Goal: Task Accomplishment & Management: Use online tool/utility

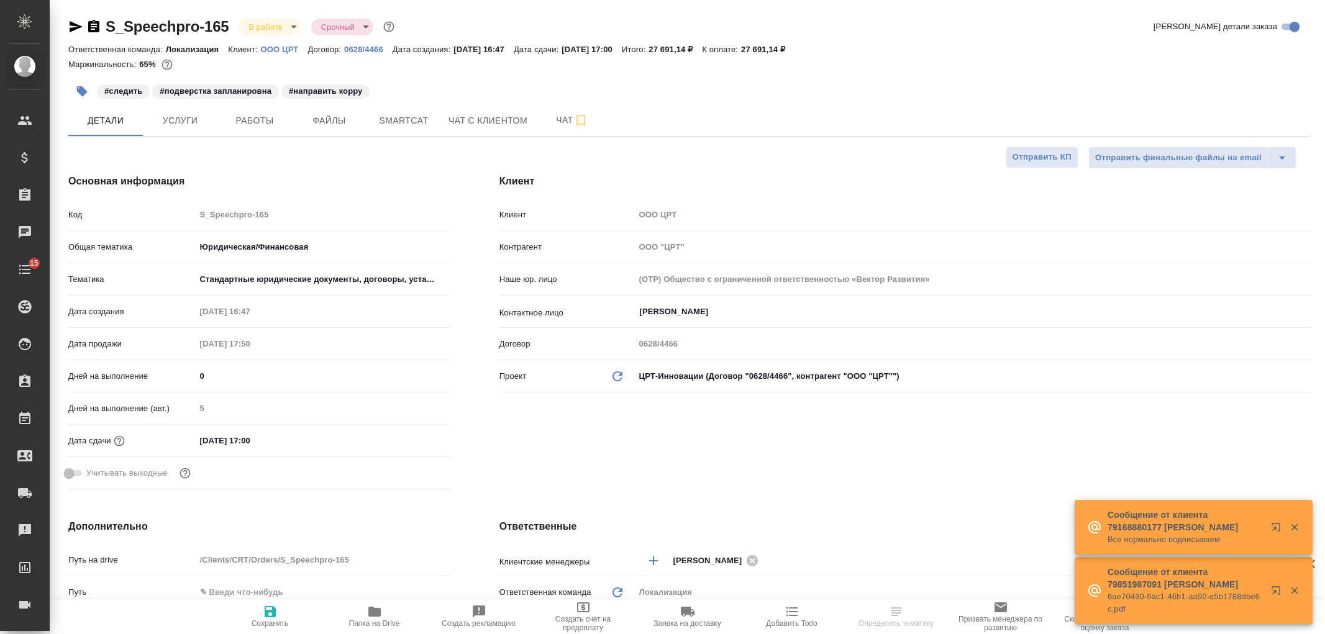
select select "RU"
type textarea "x"
click at [464, 116] on span "Чат с клиентом" at bounding box center [488, 121] width 79 height 16
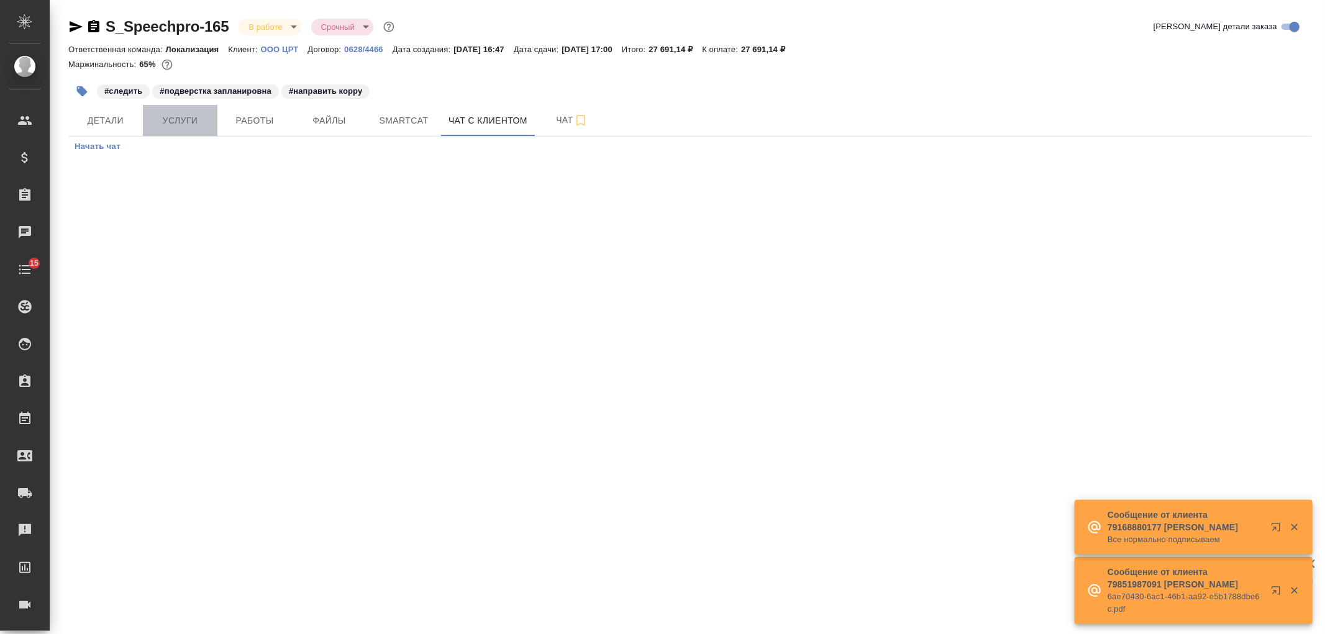
click at [193, 124] on span "Услуги" at bounding box center [180, 121] width 60 height 16
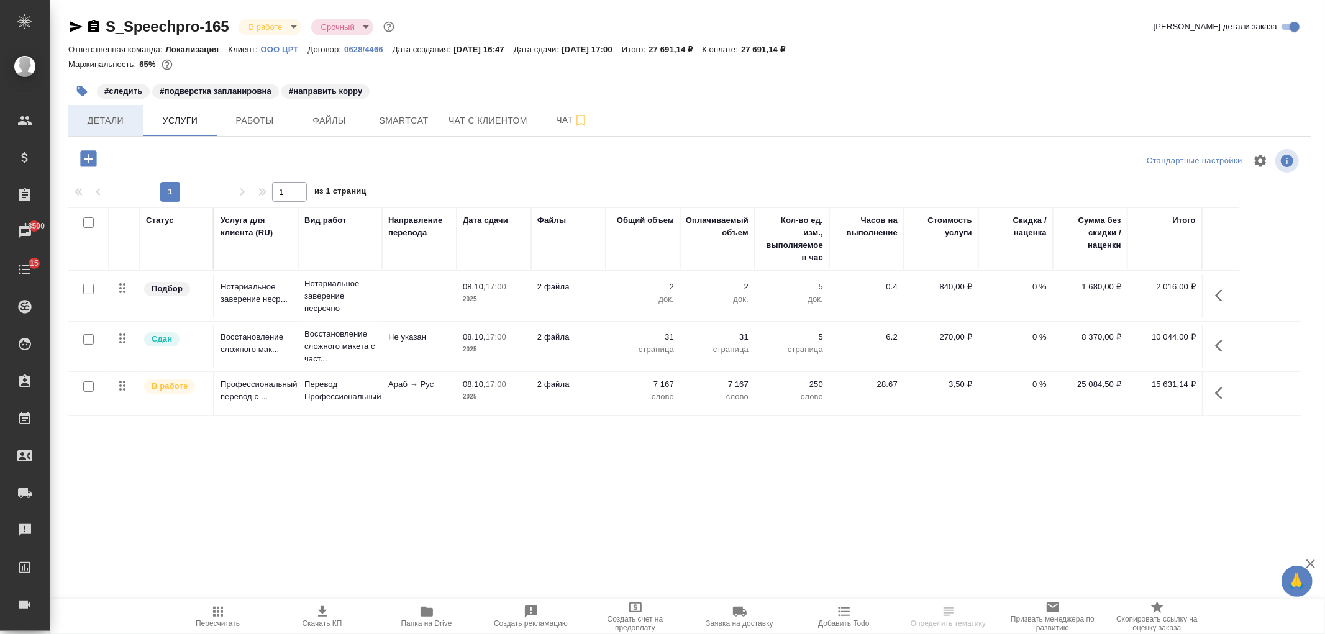
click at [137, 131] on button "Детали" at bounding box center [105, 120] width 75 height 31
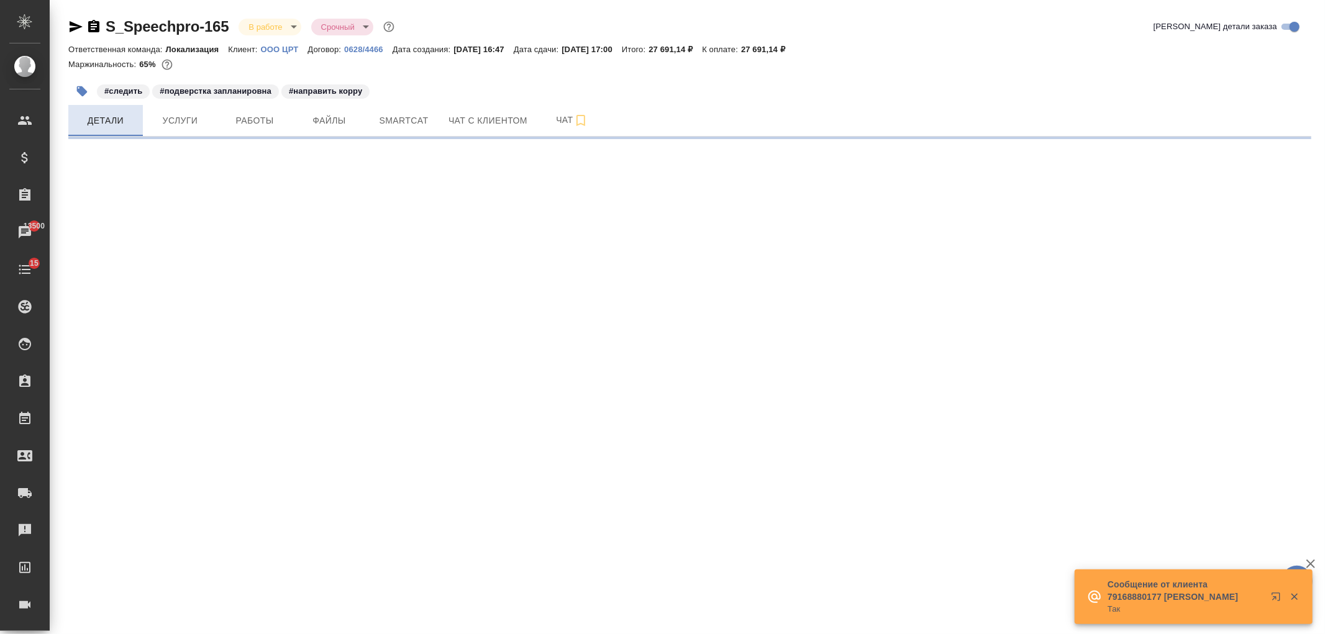
select select "RU"
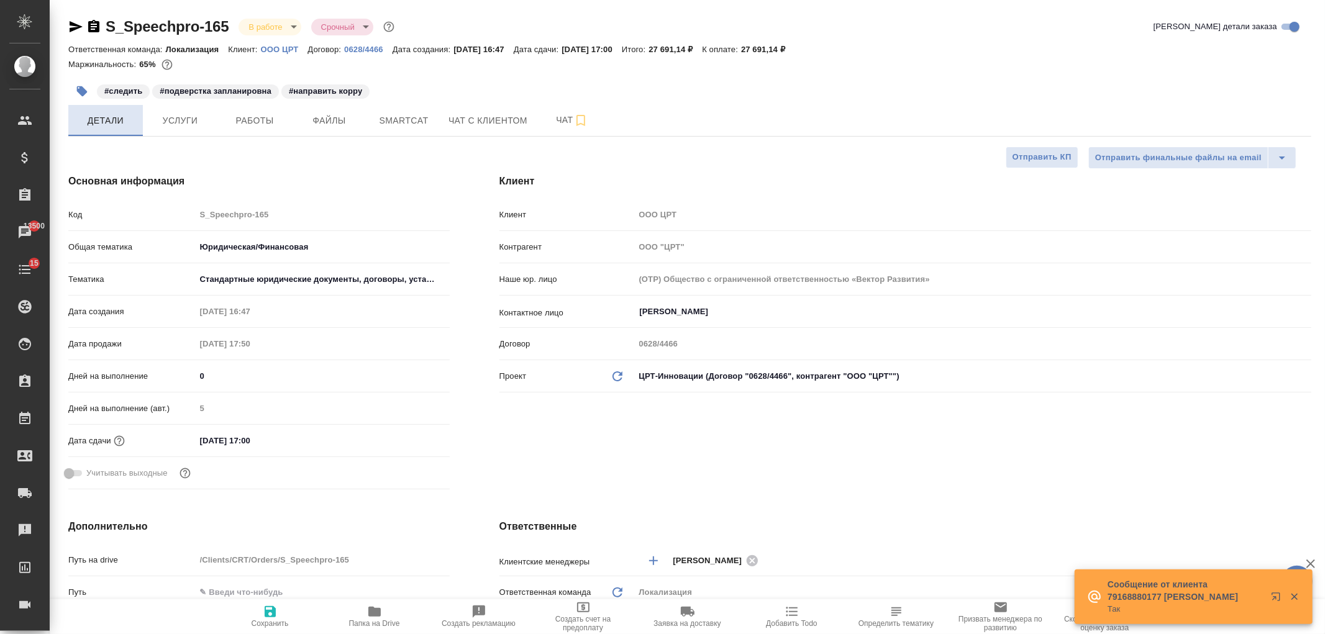
type textarea "x"
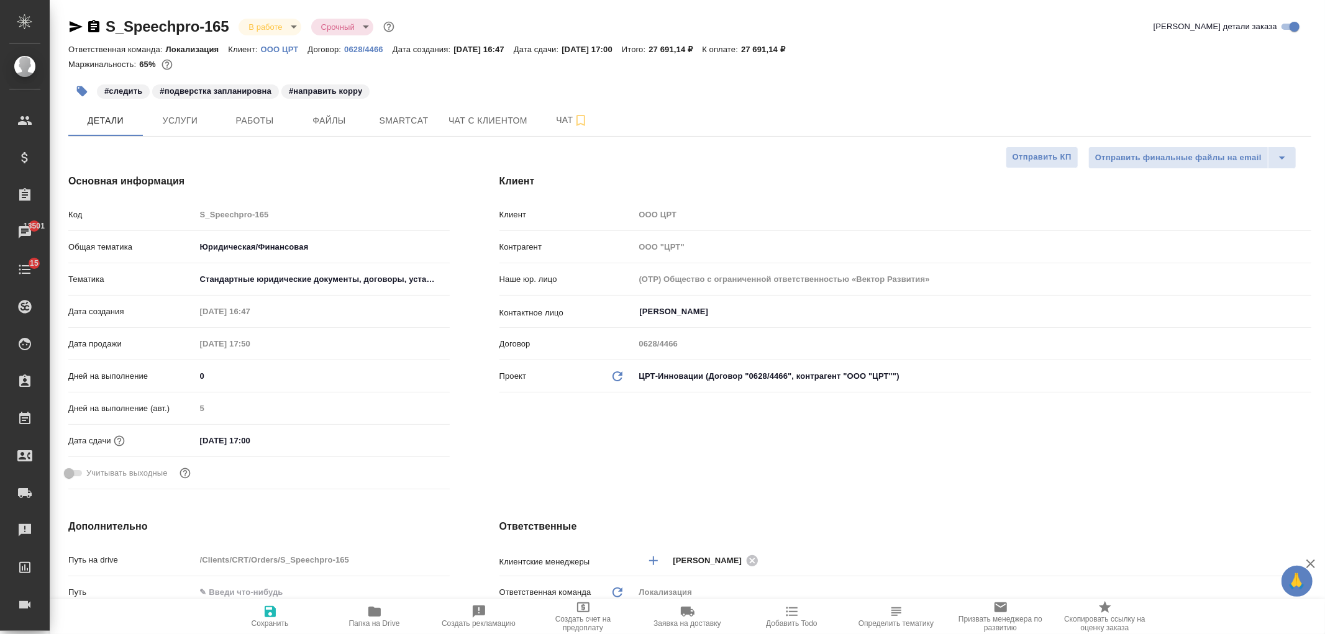
type textarea "x"
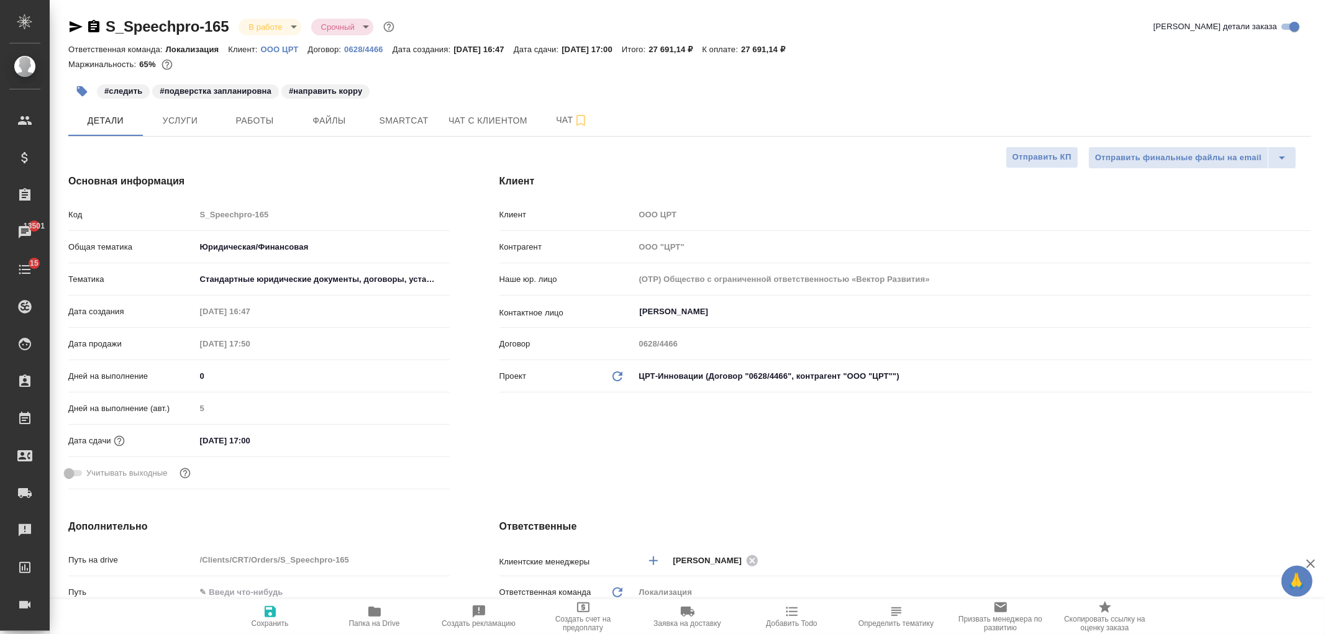
type textarea "x"
click at [241, 128] on button "Работы" at bounding box center [254, 120] width 75 height 31
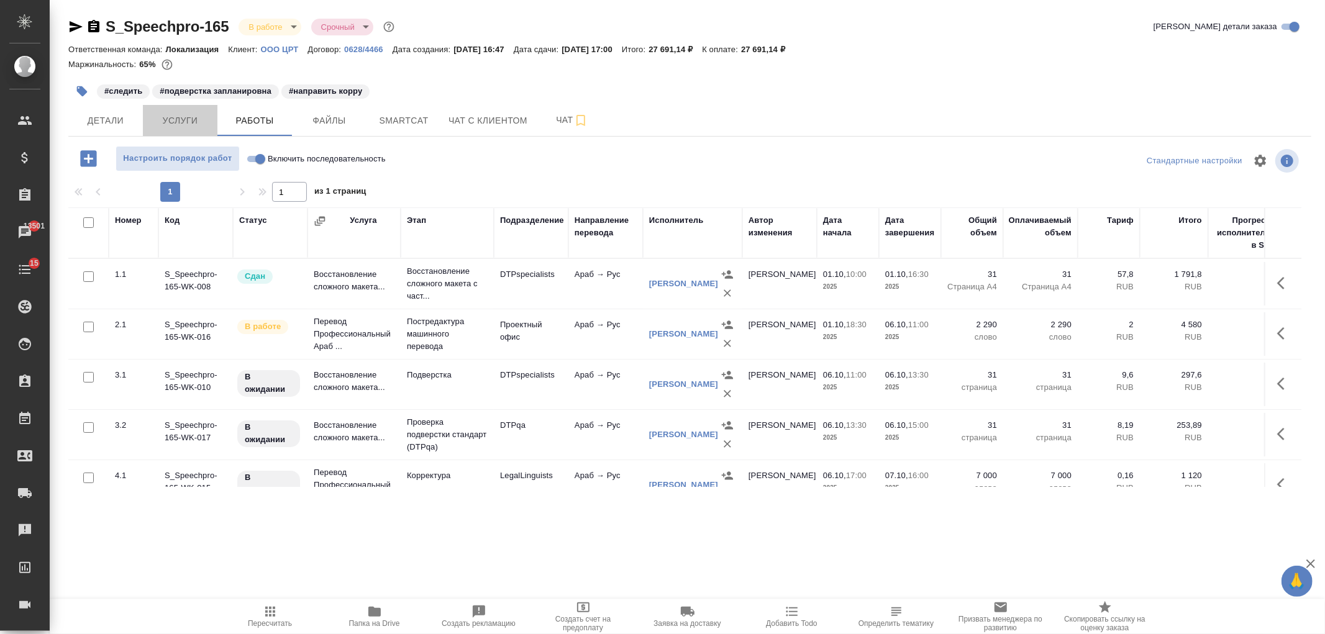
click at [176, 123] on span "Услуги" at bounding box center [180, 121] width 60 height 16
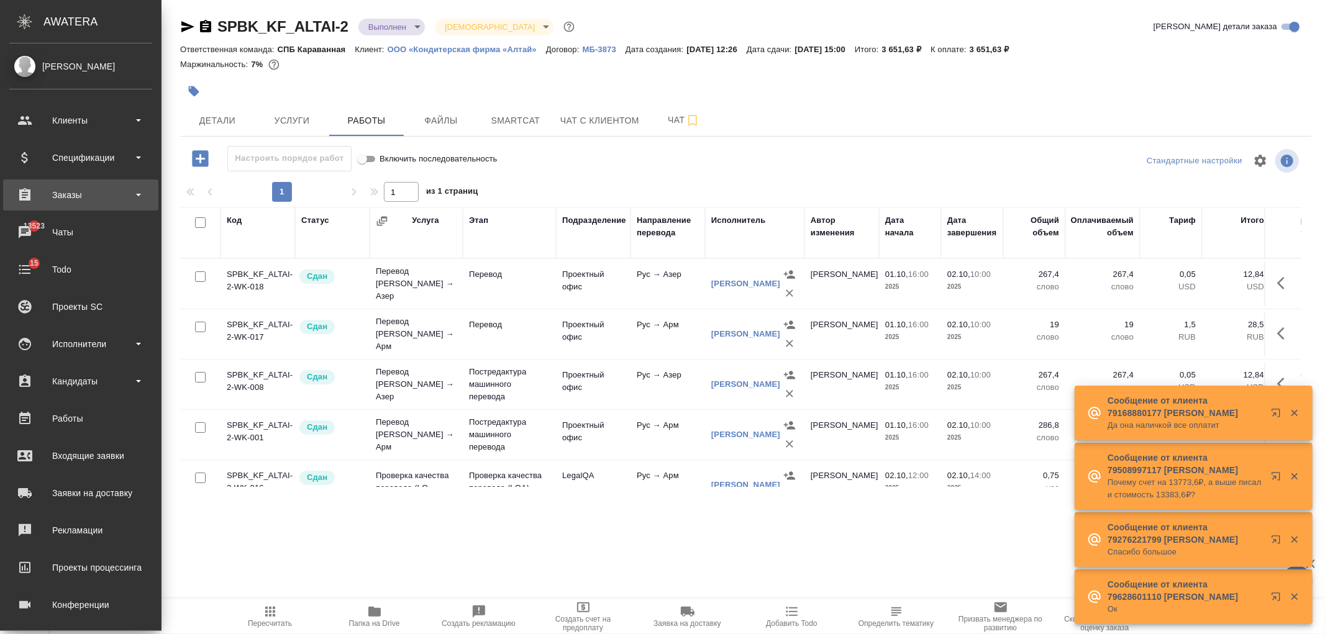
click at [111, 180] on div "Заказы" at bounding box center [80, 195] width 155 height 31
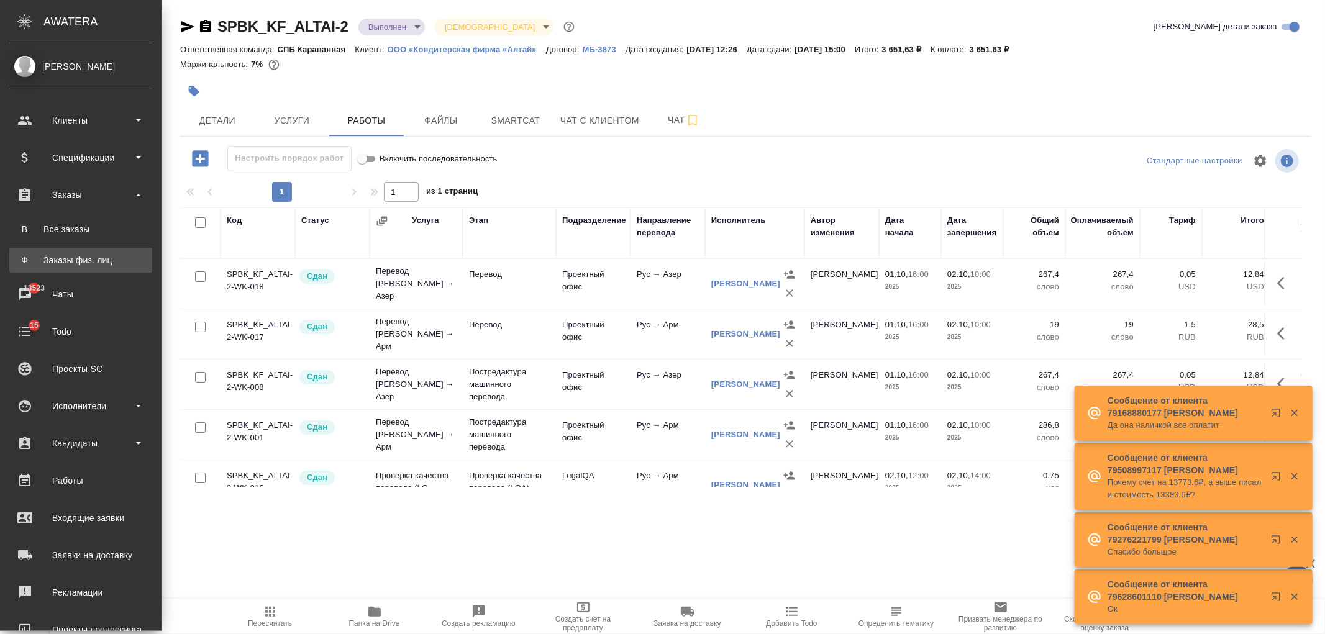
click at [98, 266] on div "Заказы физ. лиц" at bounding box center [81, 260] width 130 height 12
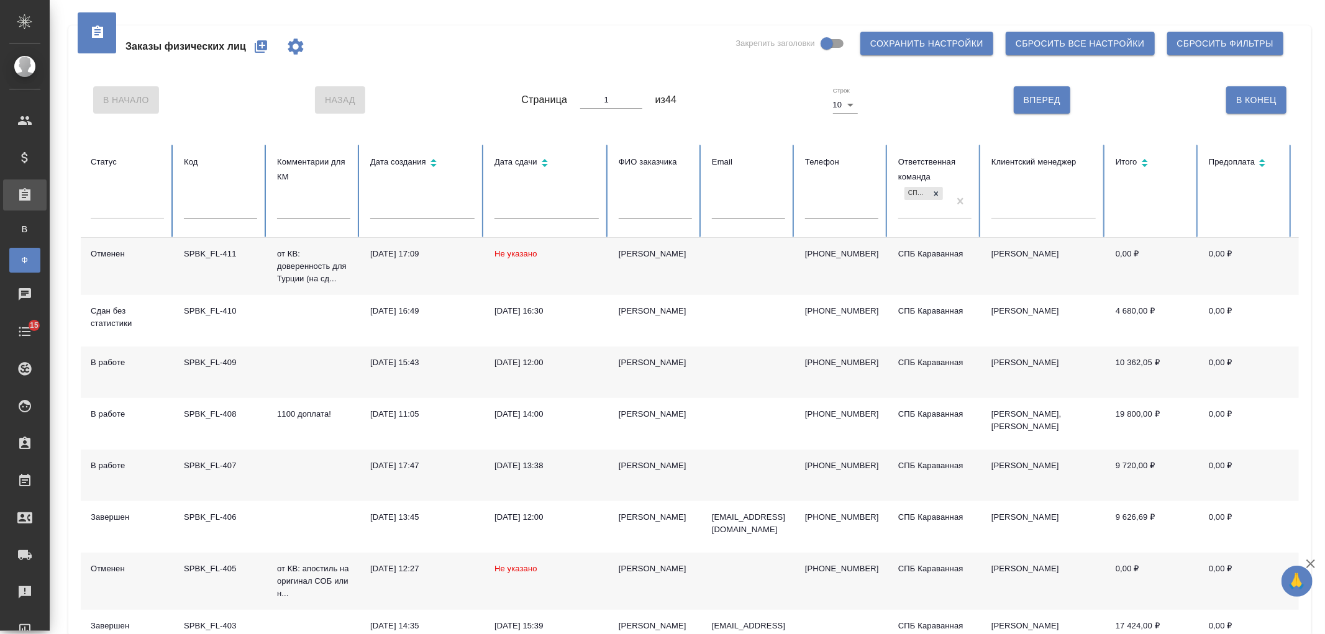
click at [653, 207] on input "text" at bounding box center [655, 209] width 73 height 17
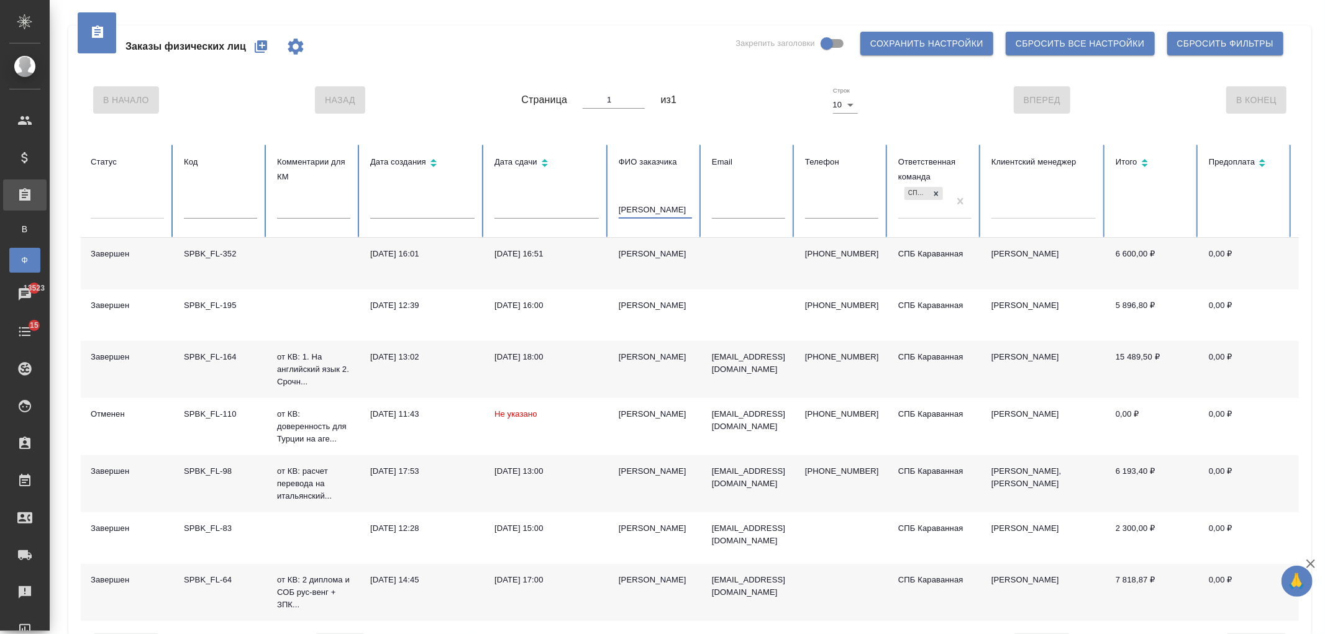
type input "владимир"
click at [514, 270] on td "15.08.2025, 16:51" at bounding box center [547, 264] width 124 height 52
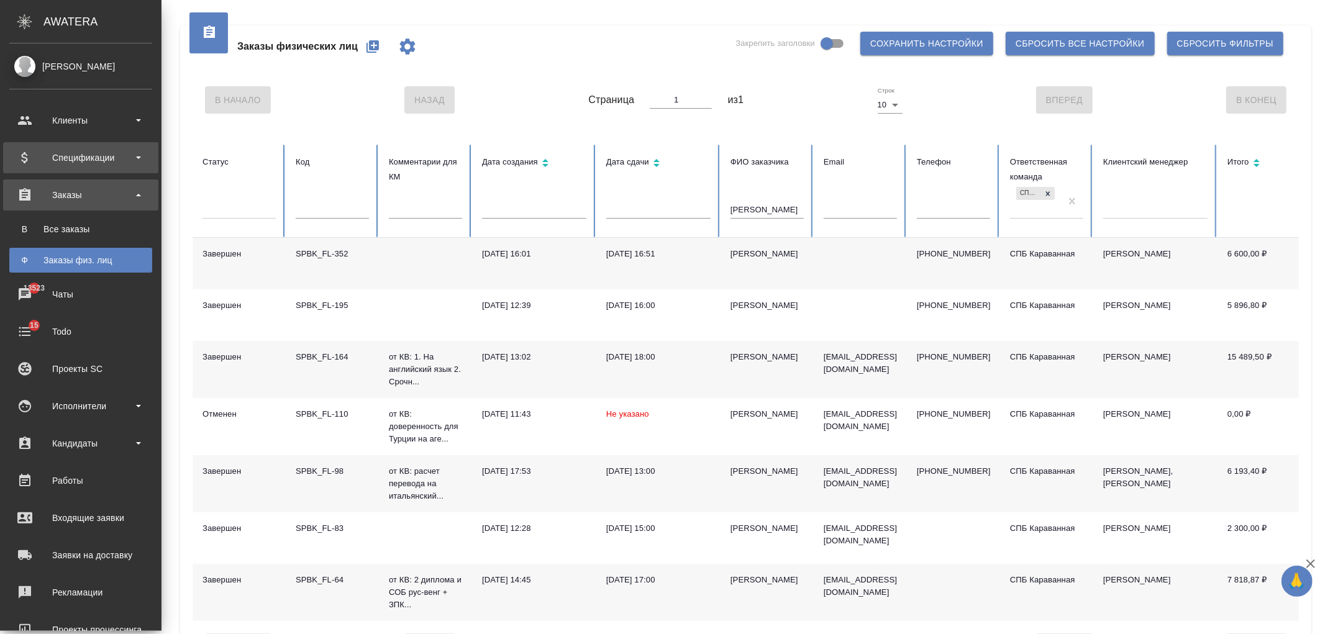
click at [83, 152] on div "Спецификации" at bounding box center [80, 157] width 143 height 19
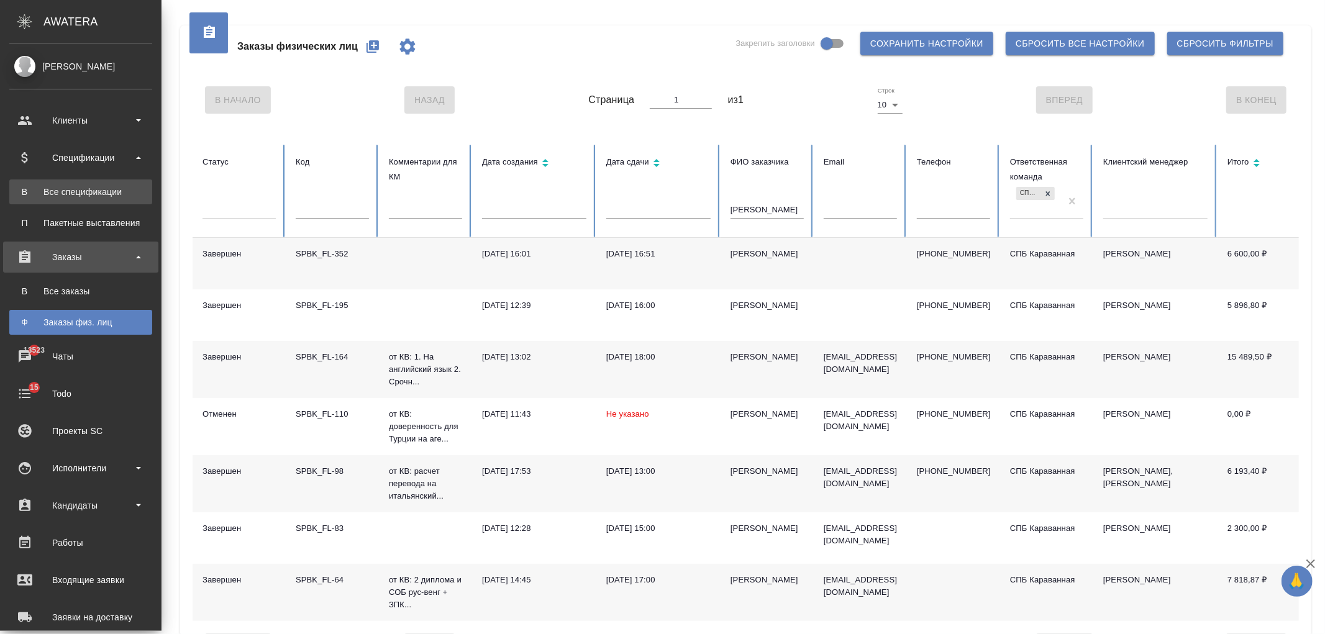
click at [97, 195] on div "Все спецификации" at bounding box center [81, 192] width 130 height 12
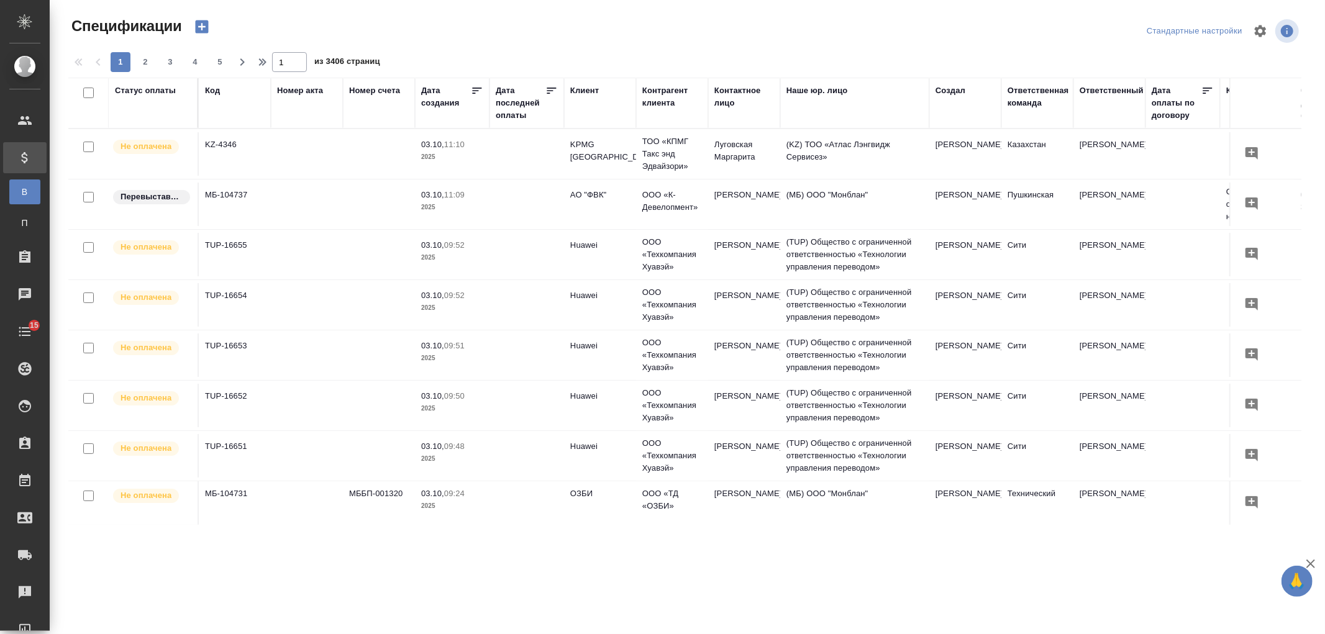
click at [592, 89] on div "Клиент" at bounding box center [584, 90] width 29 height 12
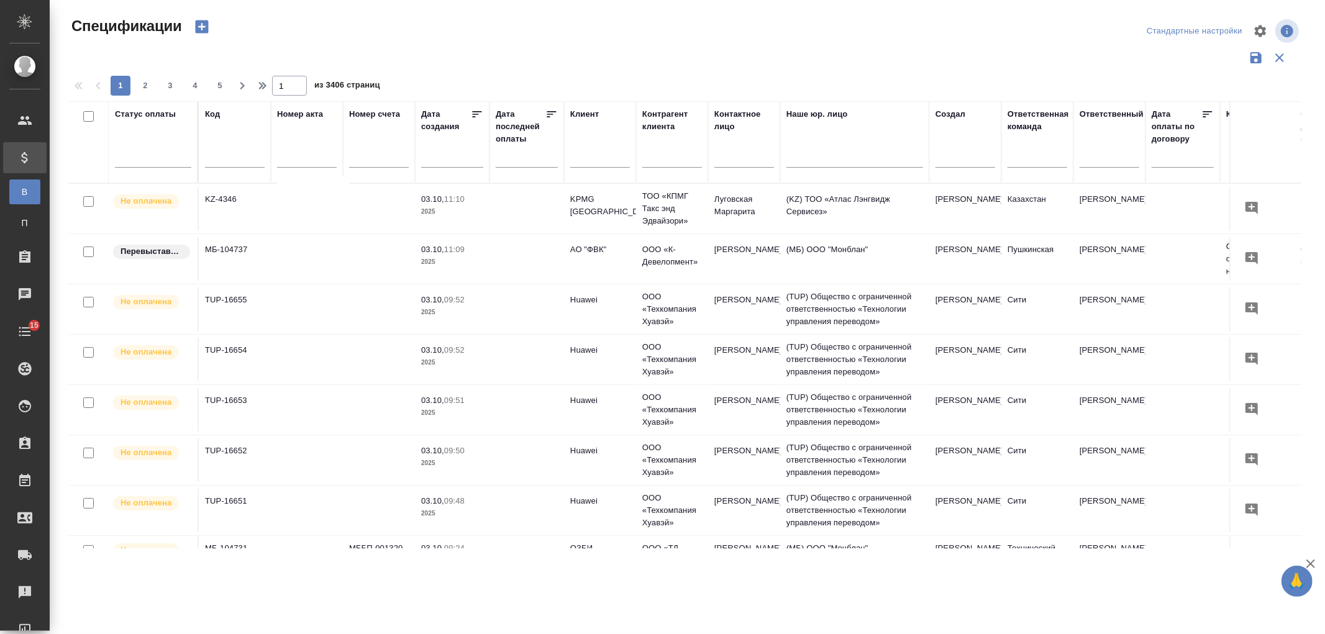
click at [595, 168] on div at bounding box center [600, 160] width 60 height 30
click at [598, 162] on input "text" at bounding box center [600, 160] width 60 height 16
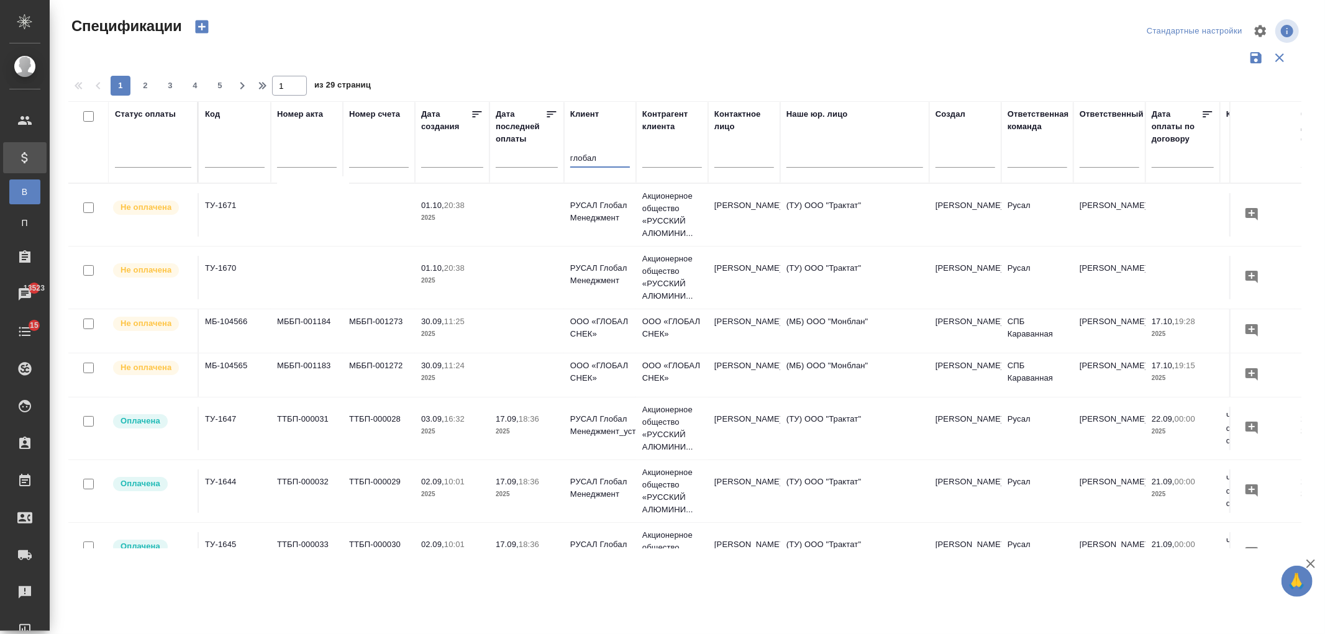
type input "глобал"
click at [457, 383] on p "2025" at bounding box center [452, 378] width 62 height 12
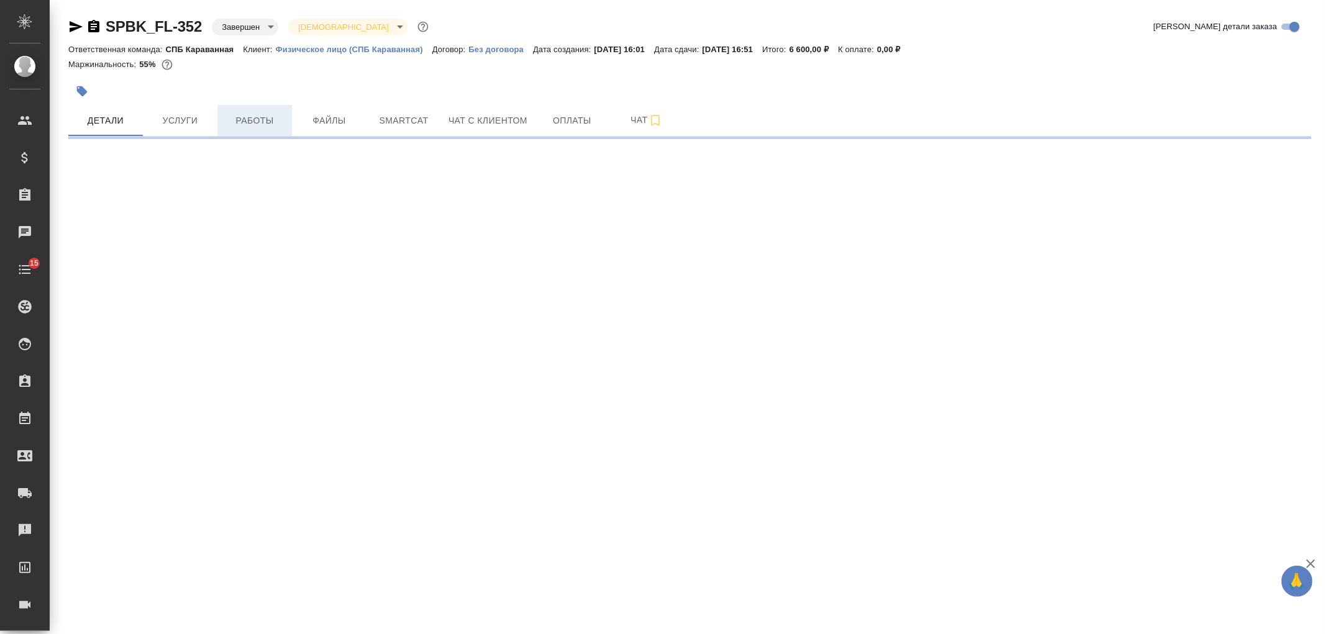
select select "RU"
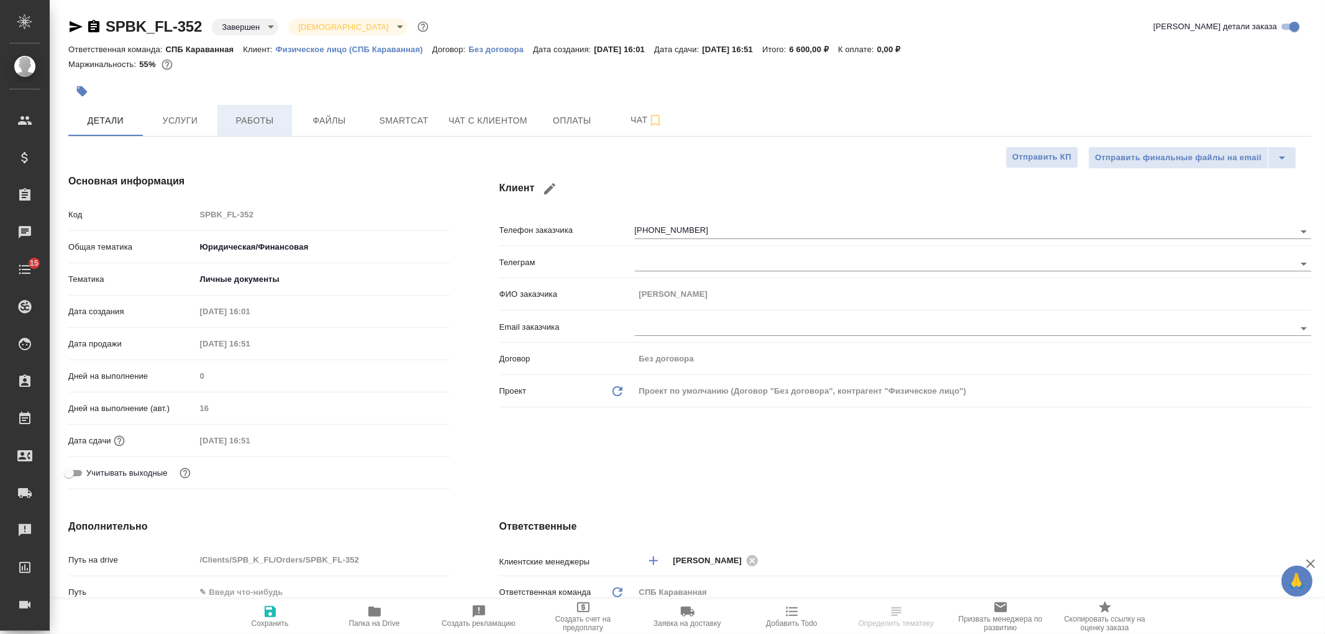
click at [269, 119] on span "Работы" at bounding box center [255, 121] width 60 height 16
type textarea "x"
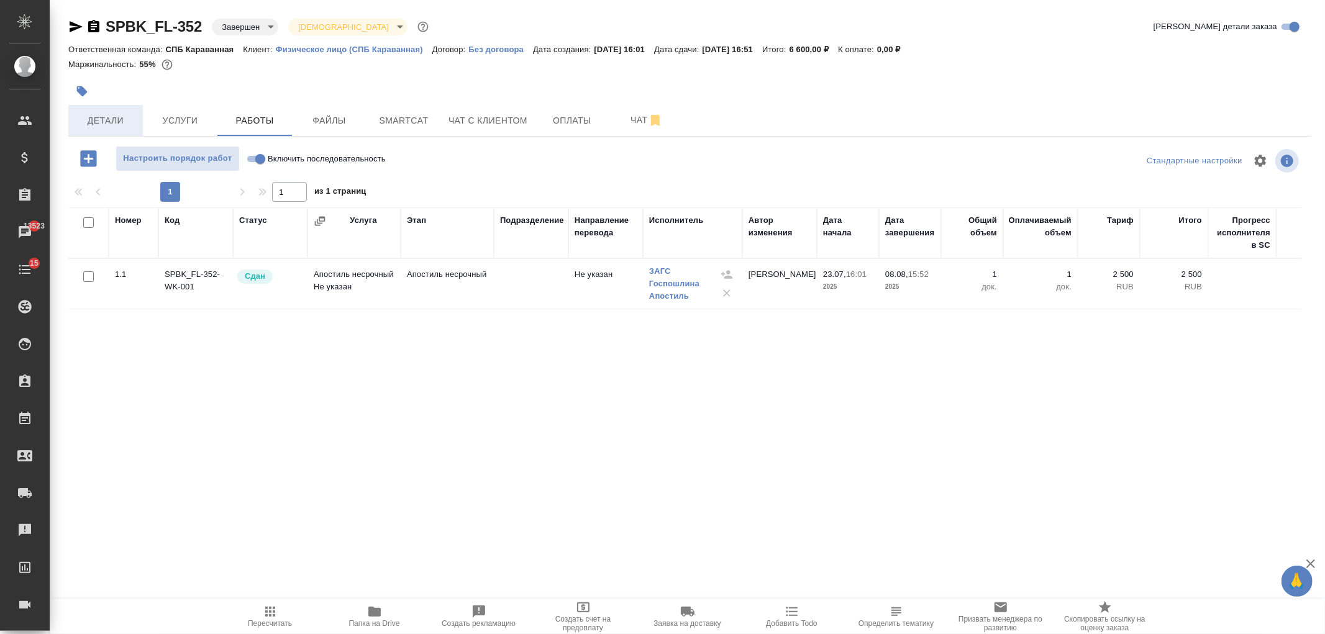
click at [99, 122] on span "Детали" at bounding box center [106, 121] width 60 height 16
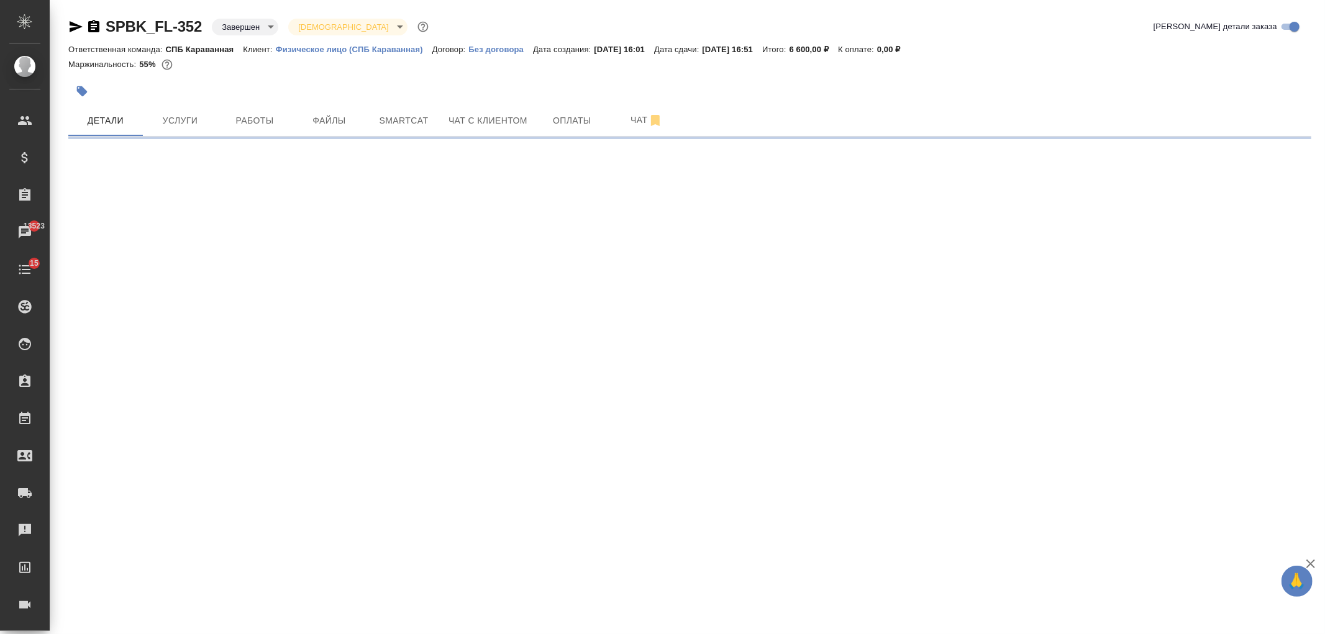
select select "RU"
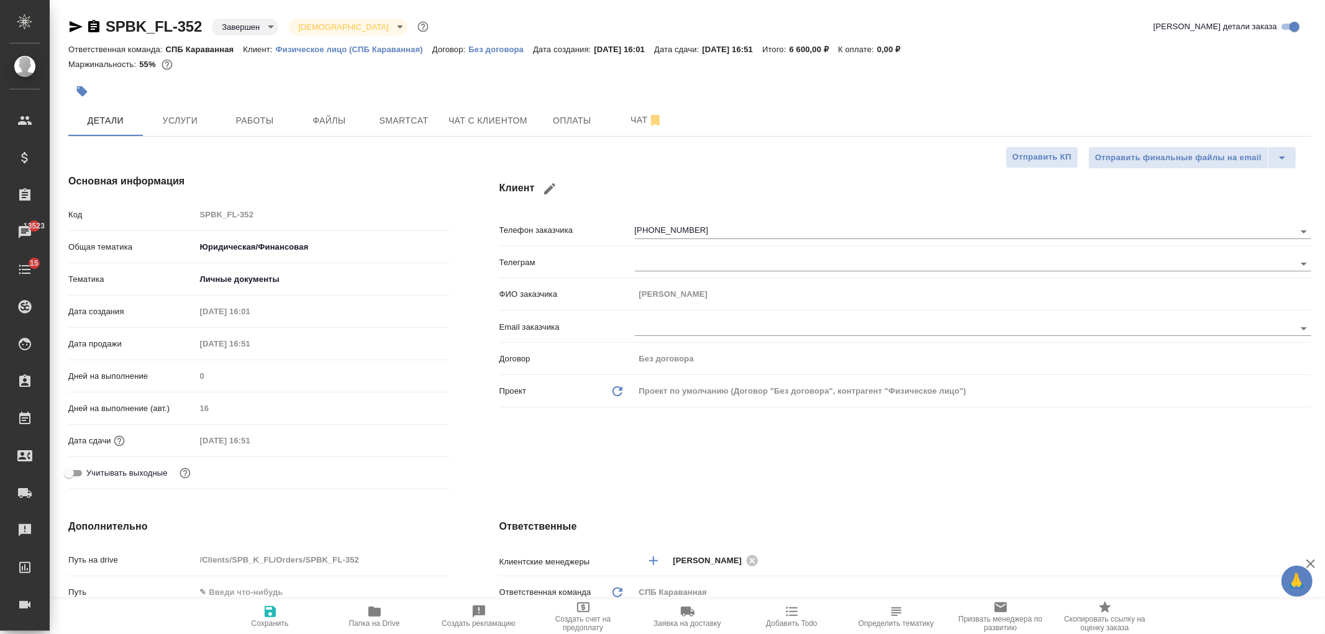
type textarea "x"
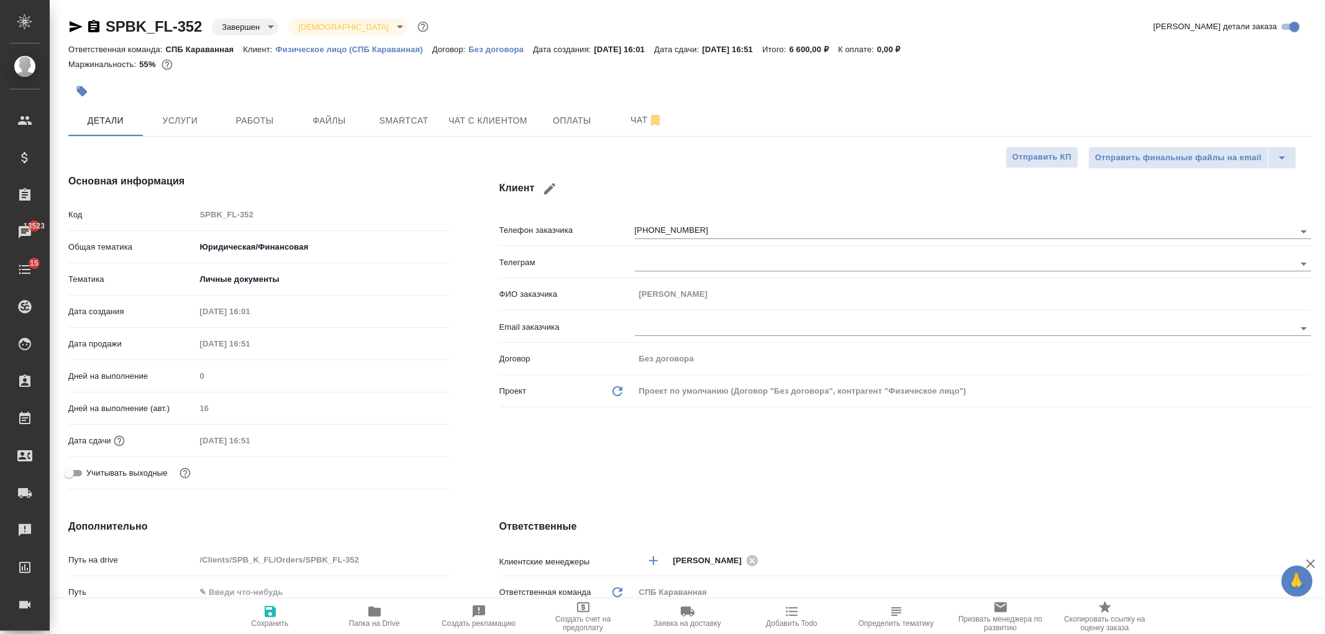
type textarea "x"
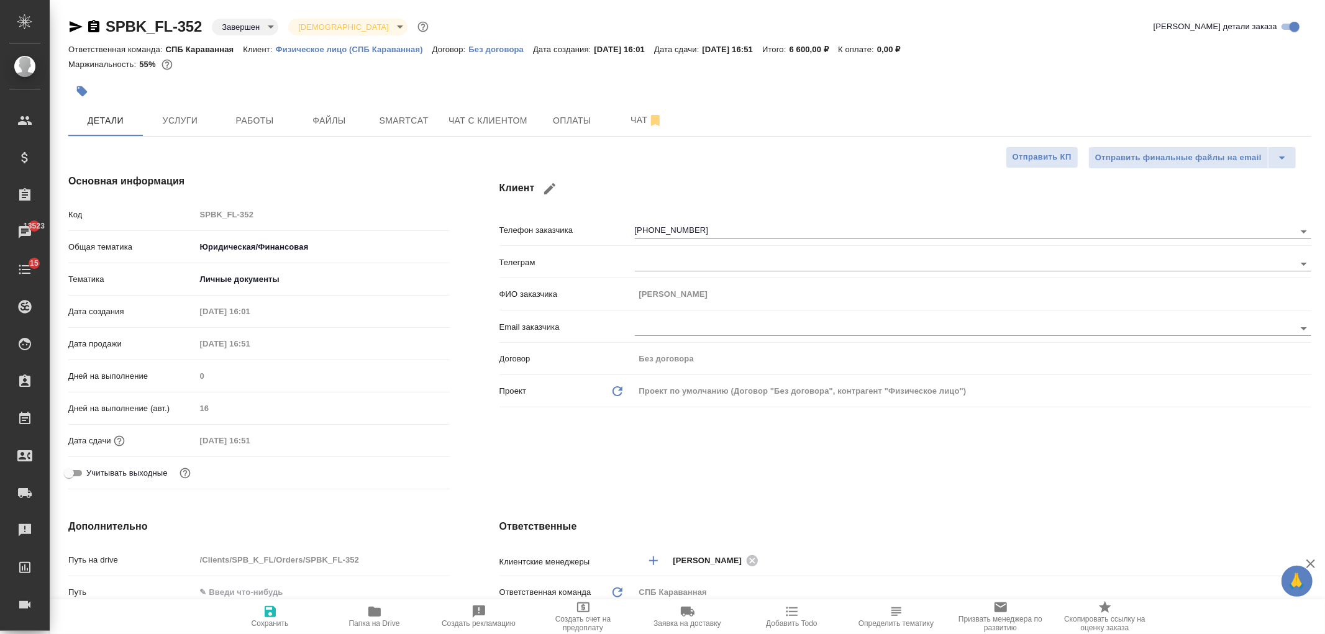
type textarea "x"
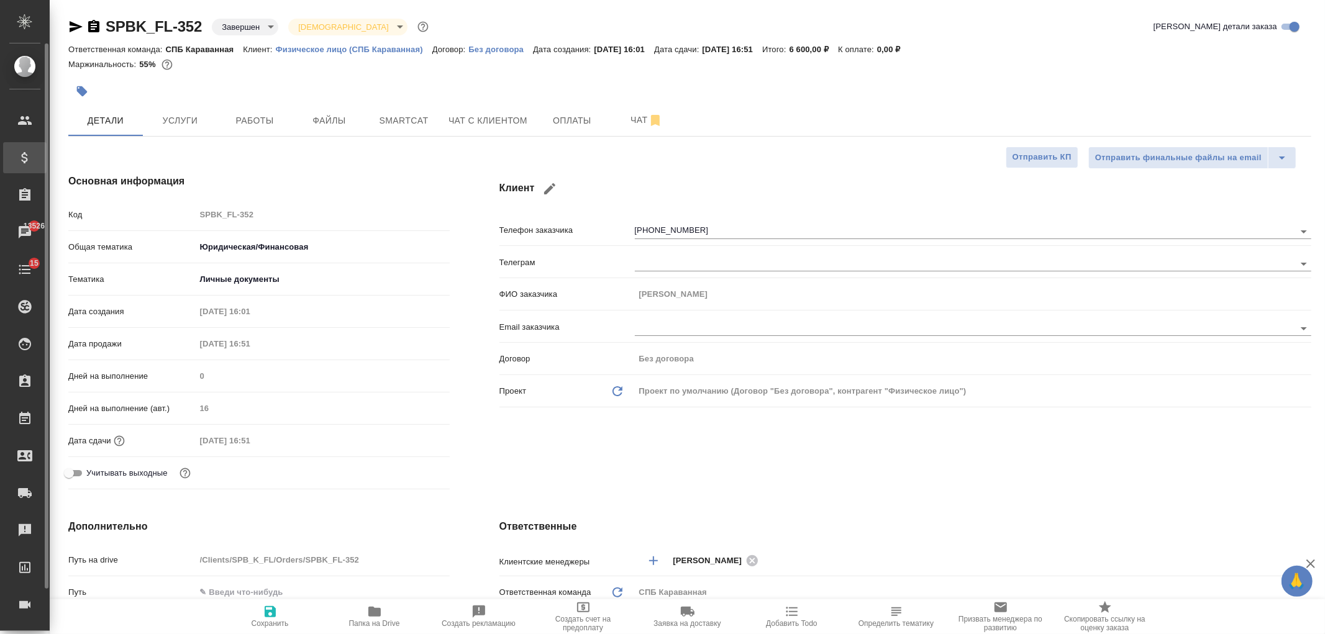
type textarea "x"
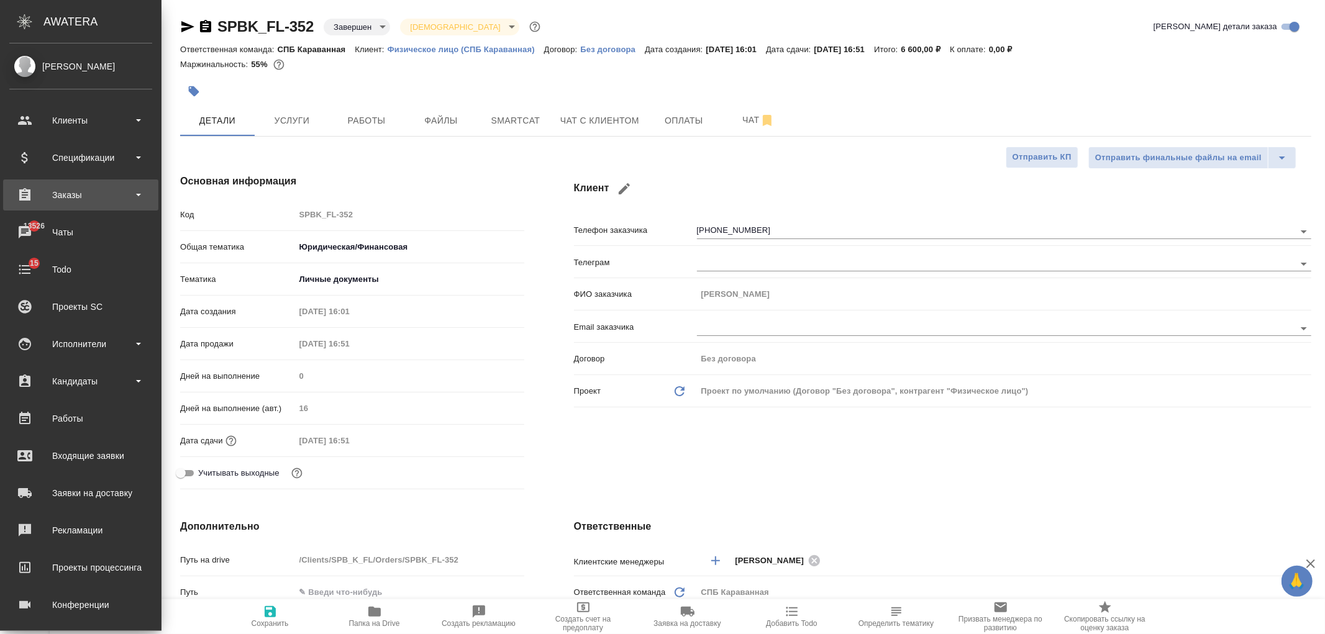
click at [91, 189] on div "Заказы" at bounding box center [80, 195] width 143 height 19
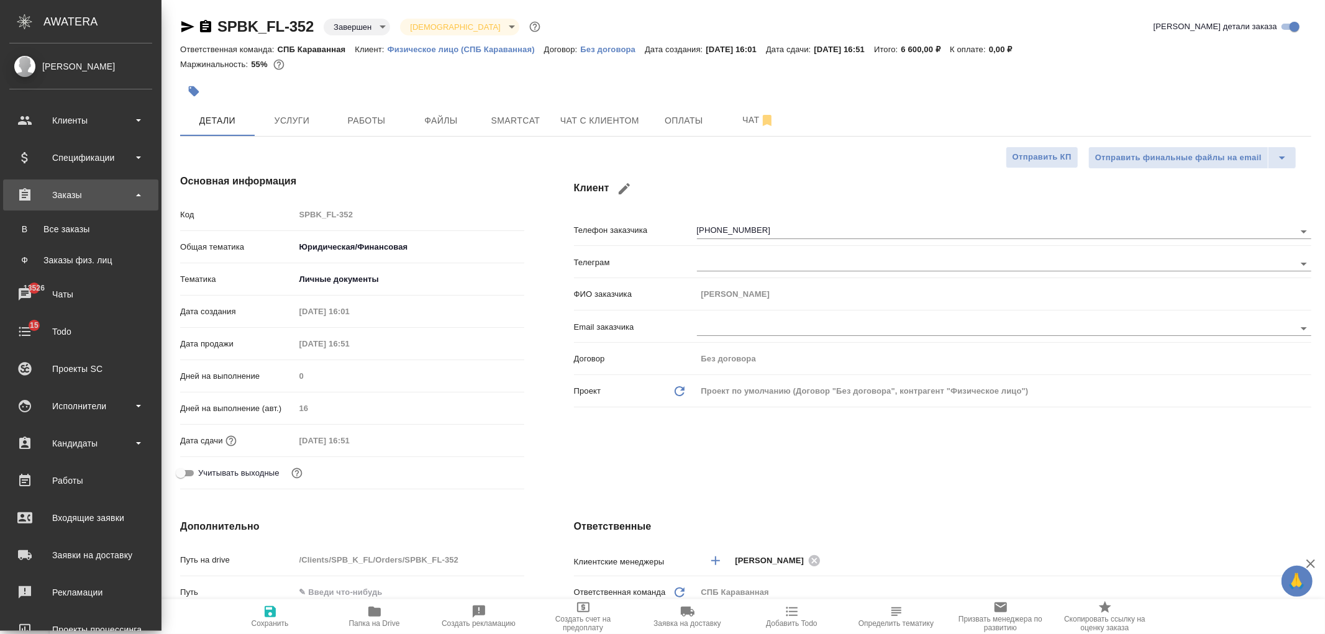
type textarea "x"
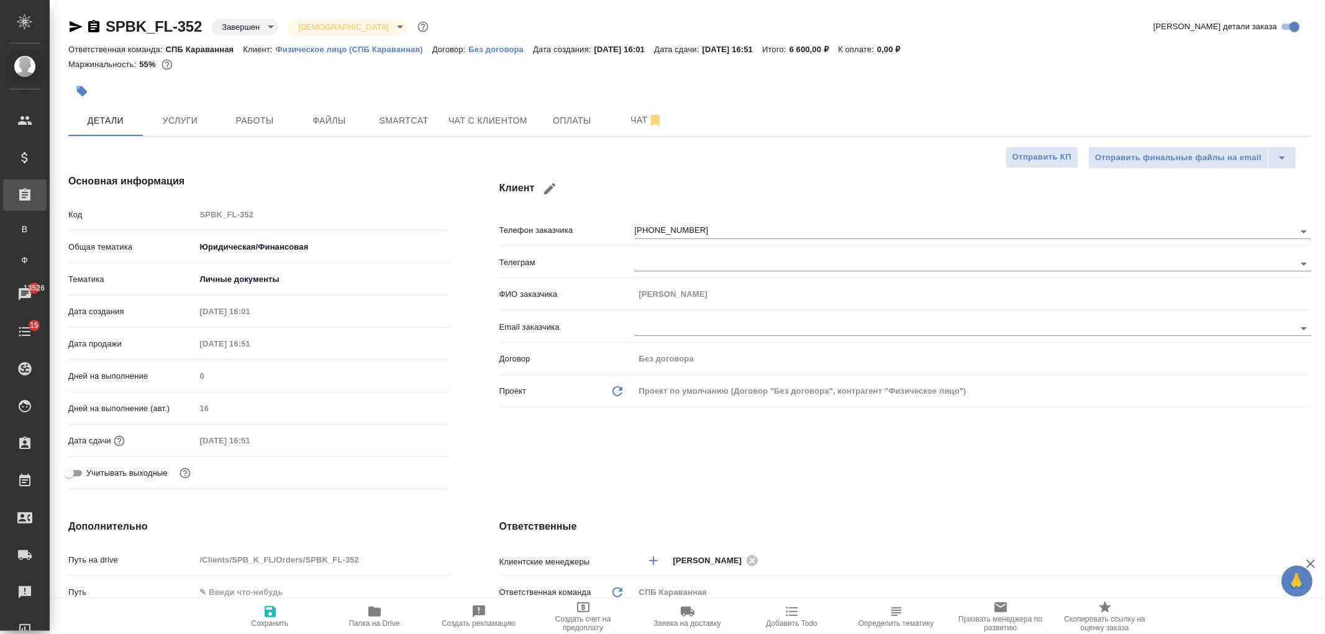
click at [19, 224] on div "Все заказы" at bounding box center [9, 229] width 19 height 12
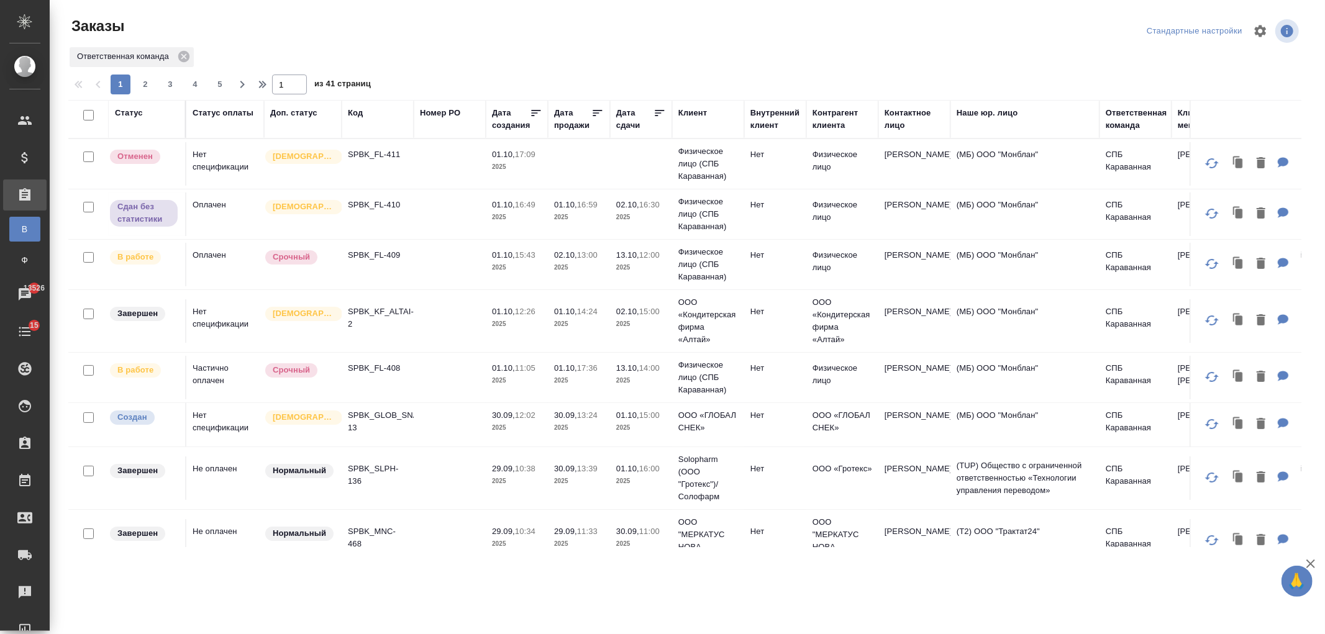
click at [442, 270] on td at bounding box center [450, 264] width 72 height 43
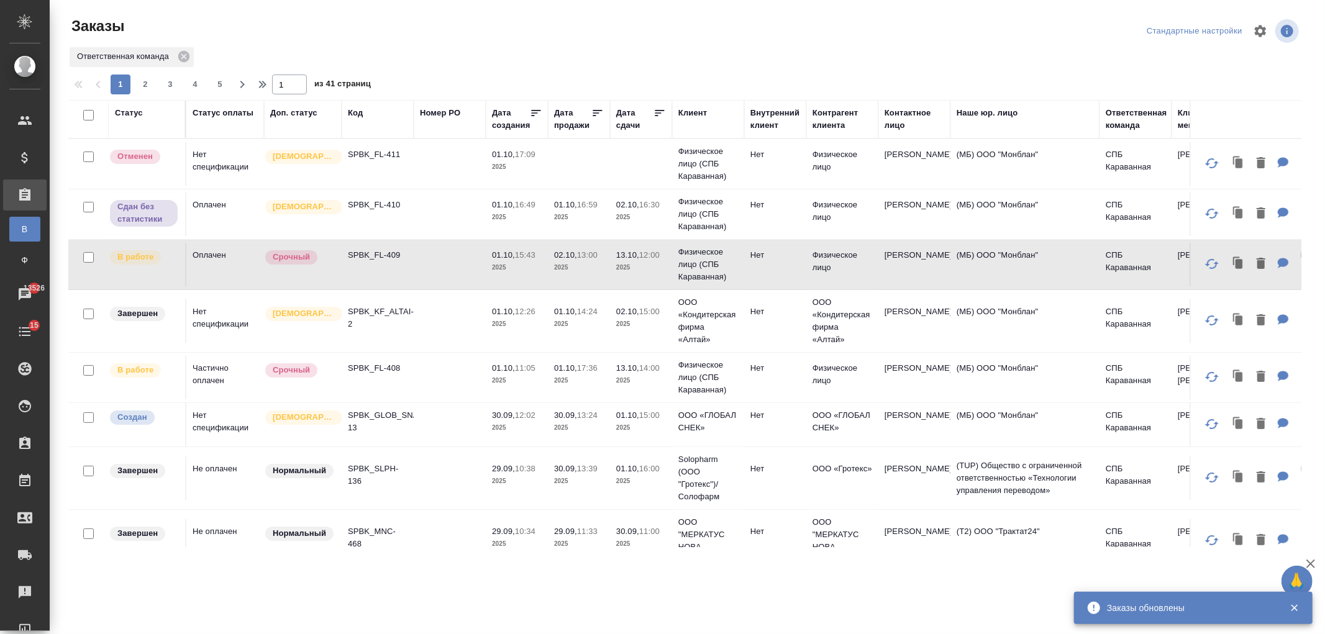
click at [911, 324] on td "[PERSON_NAME]" at bounding box center [914, 320] width 72 height 43
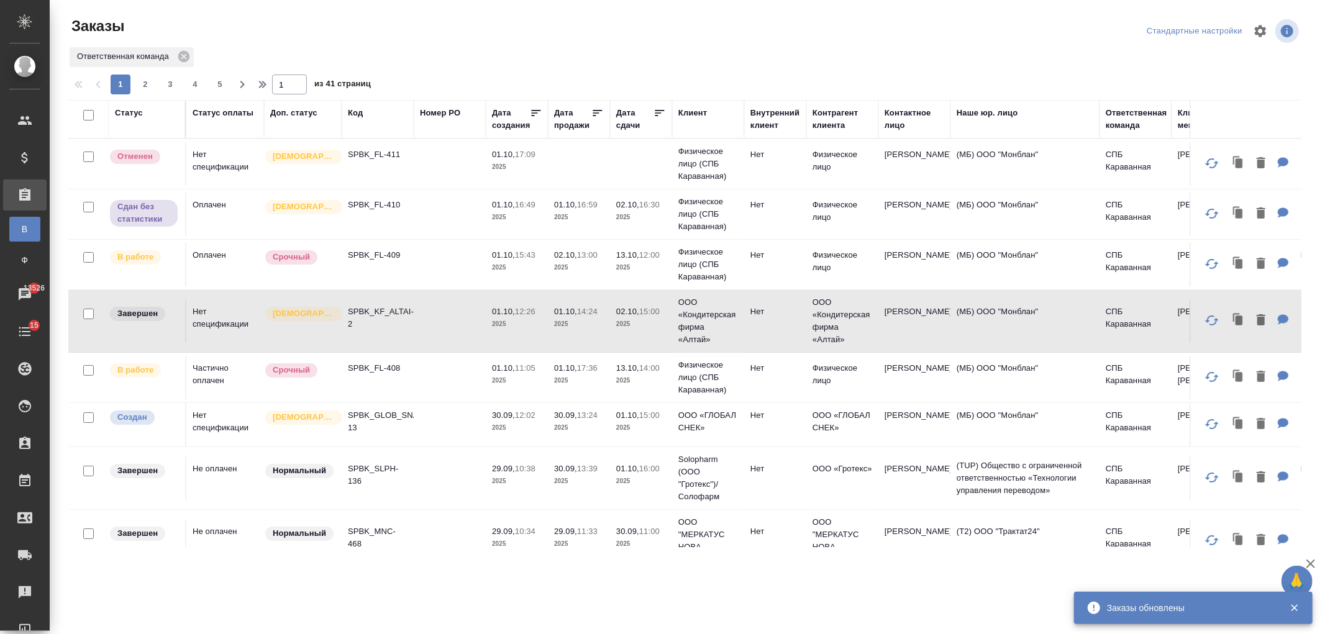
click at [839, 426] on p "ООО «ГЛОБАЛ СНЕК»" at bounding box center [843, 421] width 60 height 25
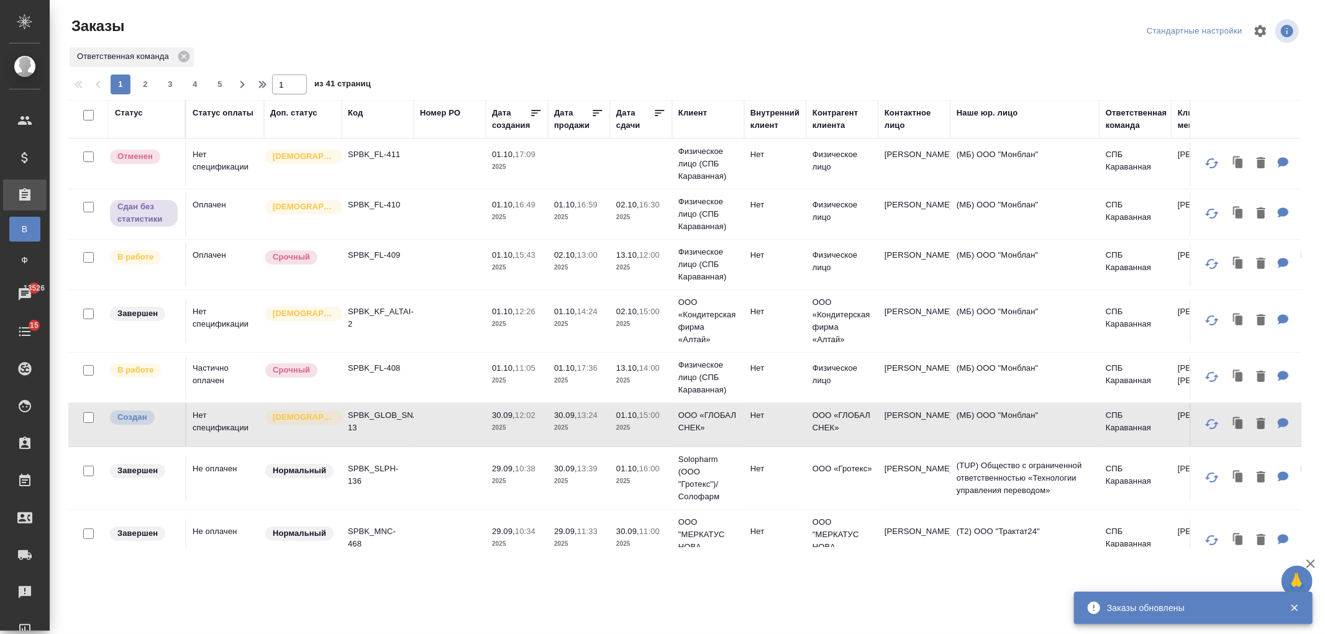
click at [660, 482] on p "2025" at bounding box center [641, 481] width 50 height 12
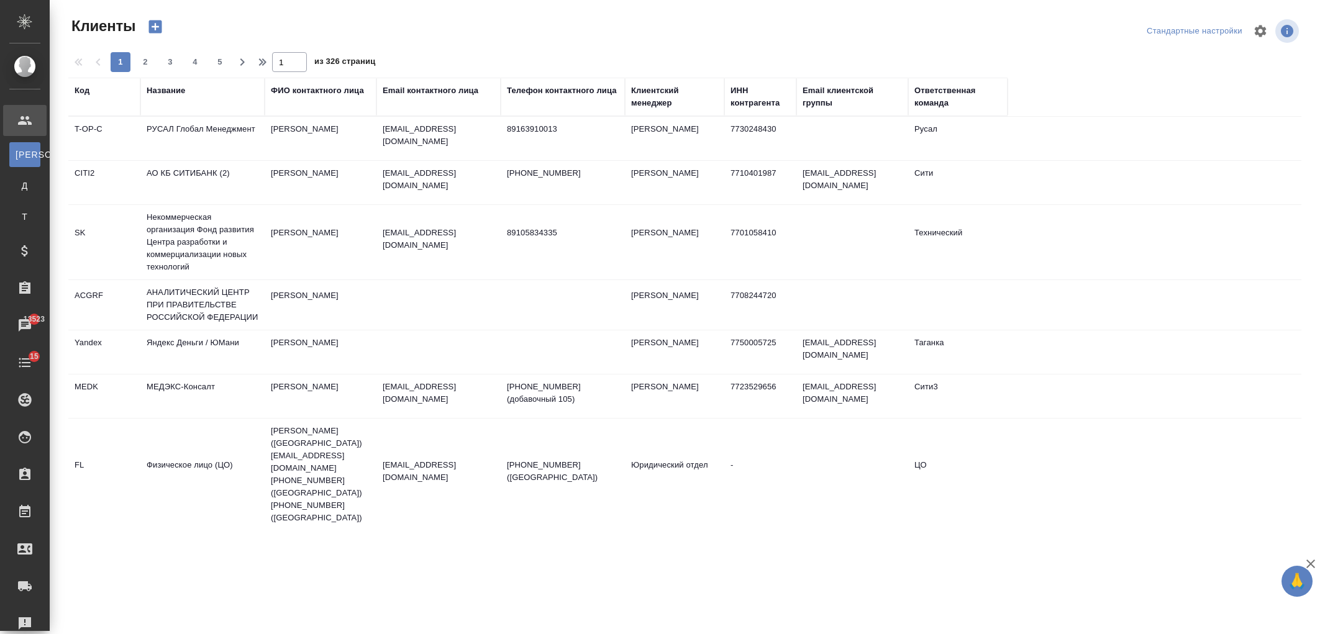
select select "RU"
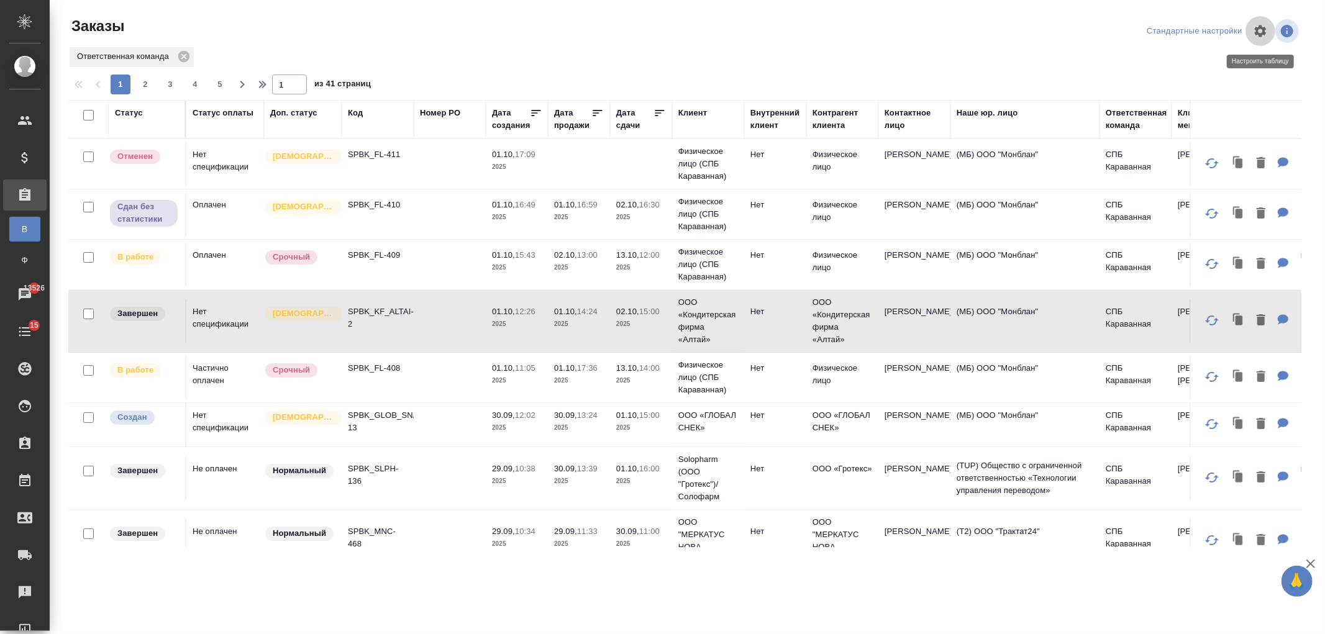
click at [1267, 28] on icon "button" at bounding box center [1260, 31] width 15 height 15
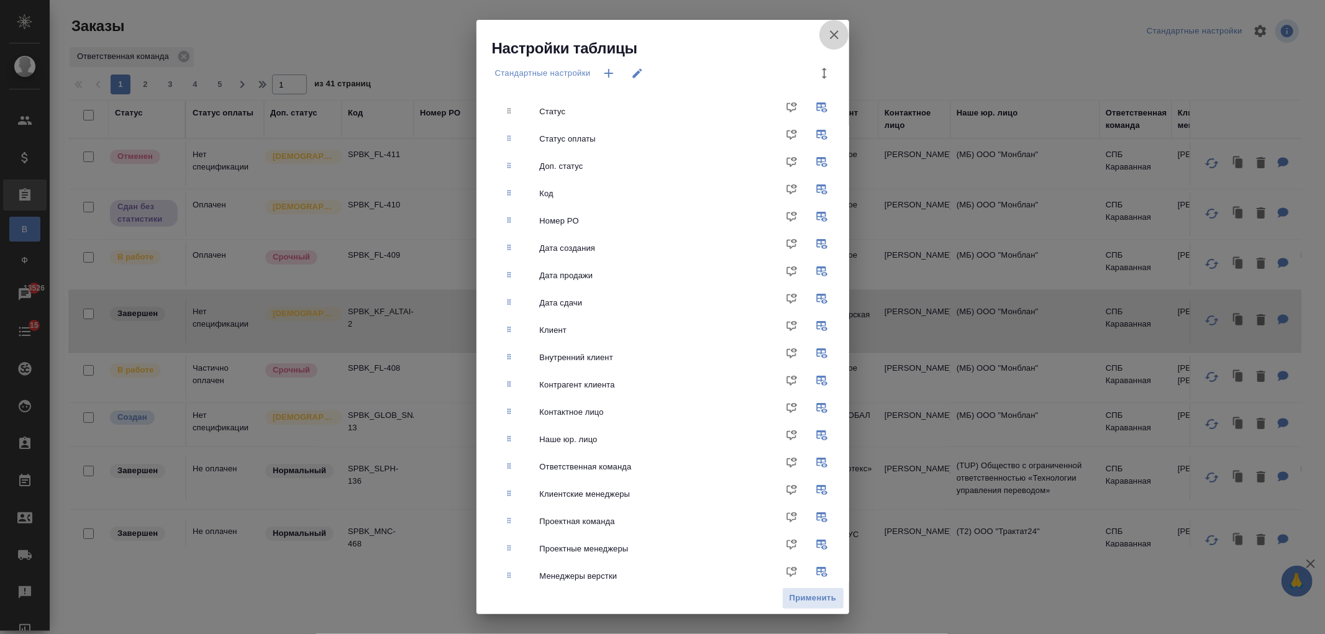
click at [840, 27] on icon "button" at bounding box center [834, 34] width 15 height 15
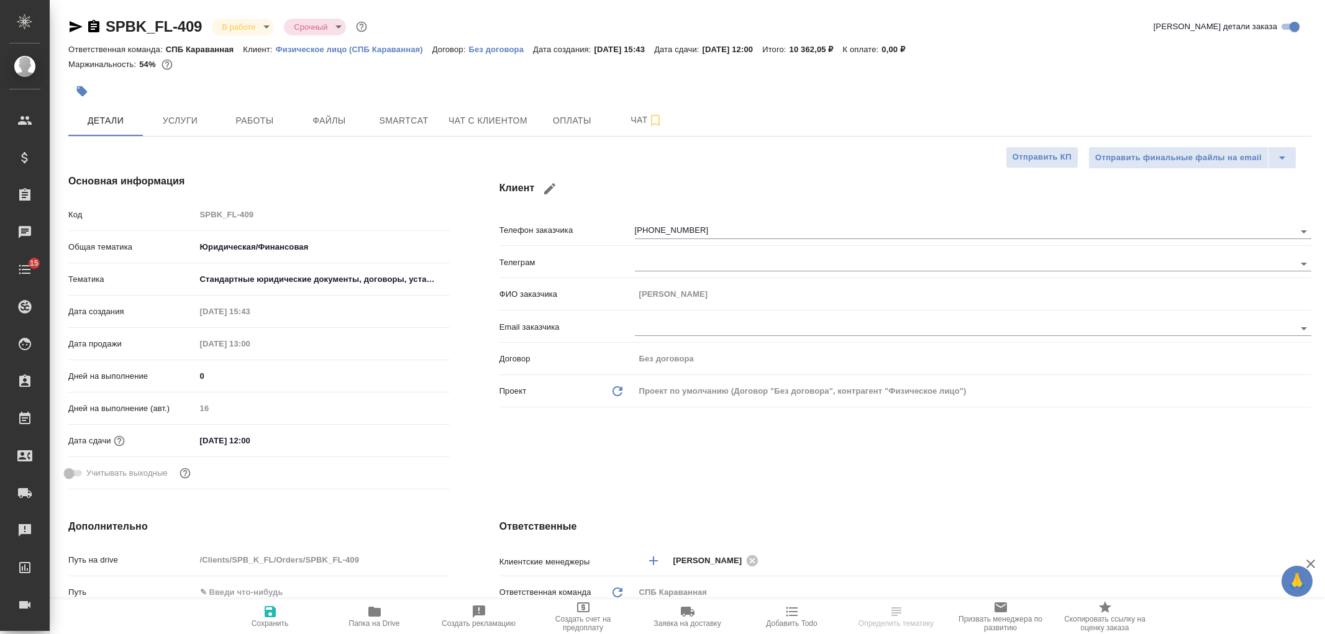
select select "RU"
click at [748, 462] on div "Клиент Телефон заказчика +79852878258 Телеграм ФИО заказчика Татьяна Email зака…" at bounding box center [906, 334] width 862 height 370
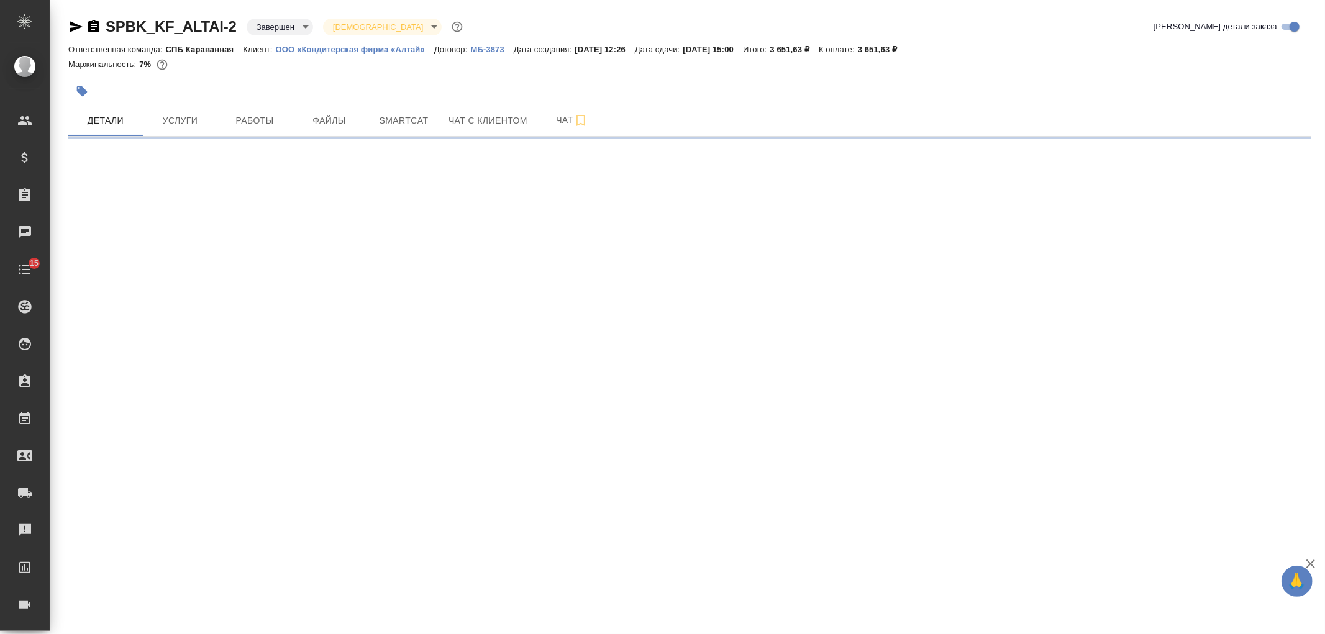
select select "RU"
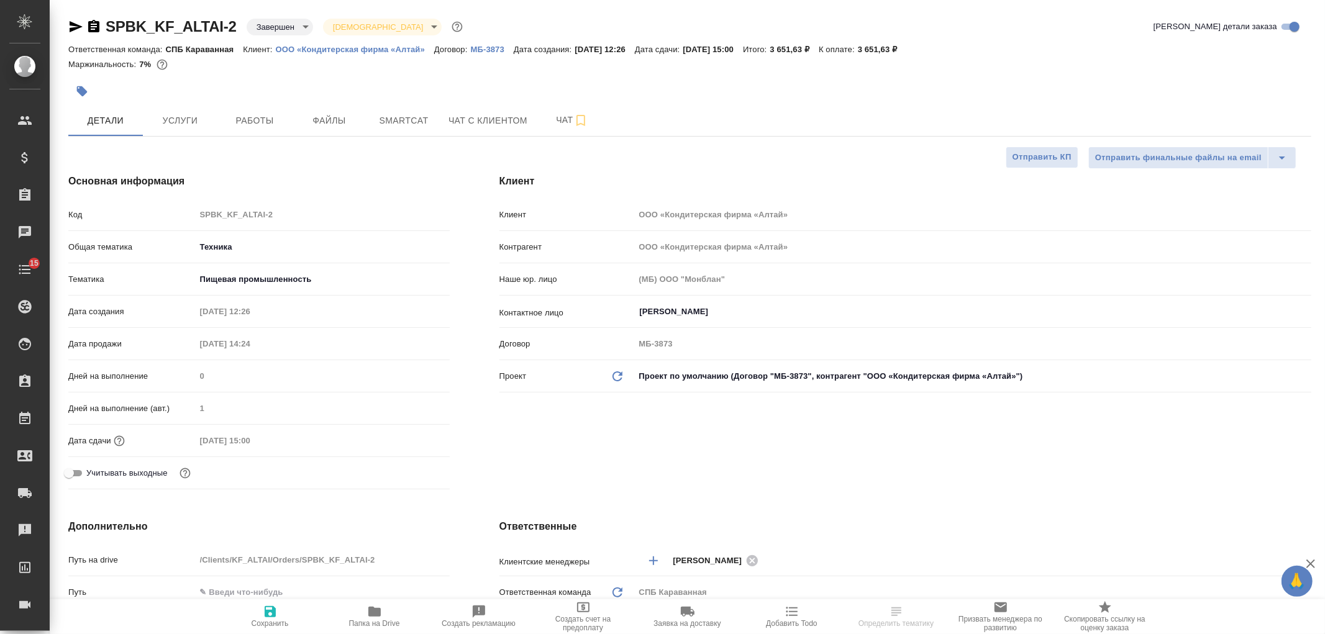
type textarea "x"
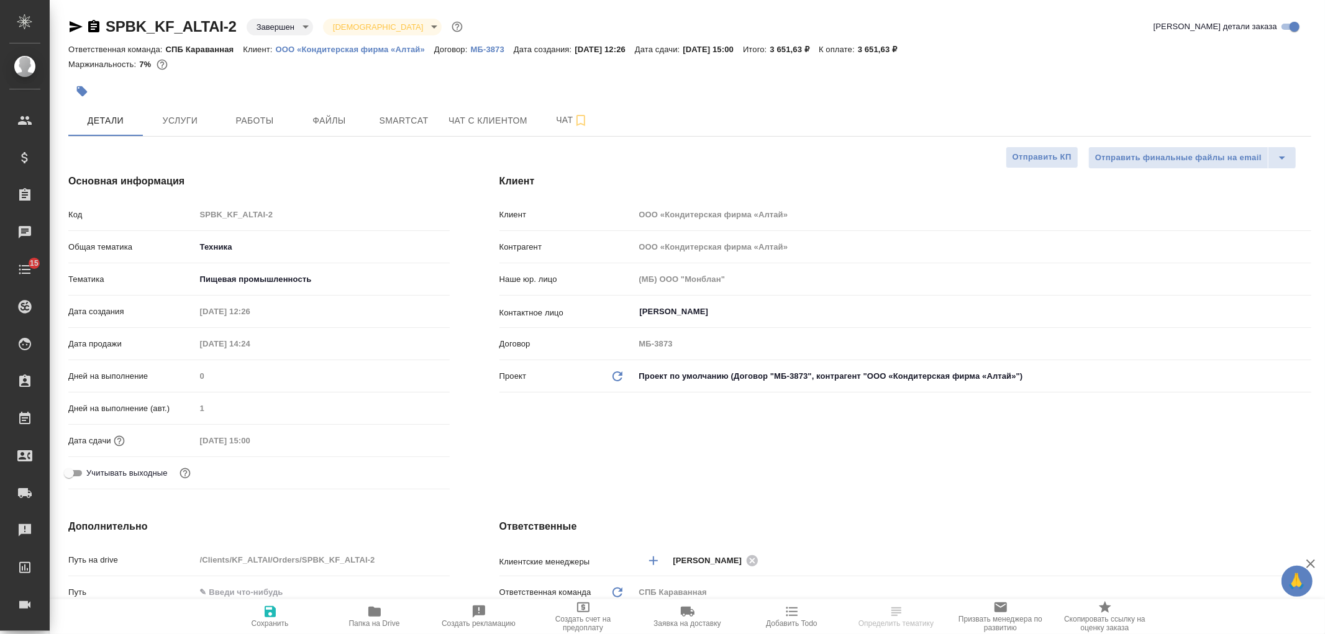
type textarea "x"
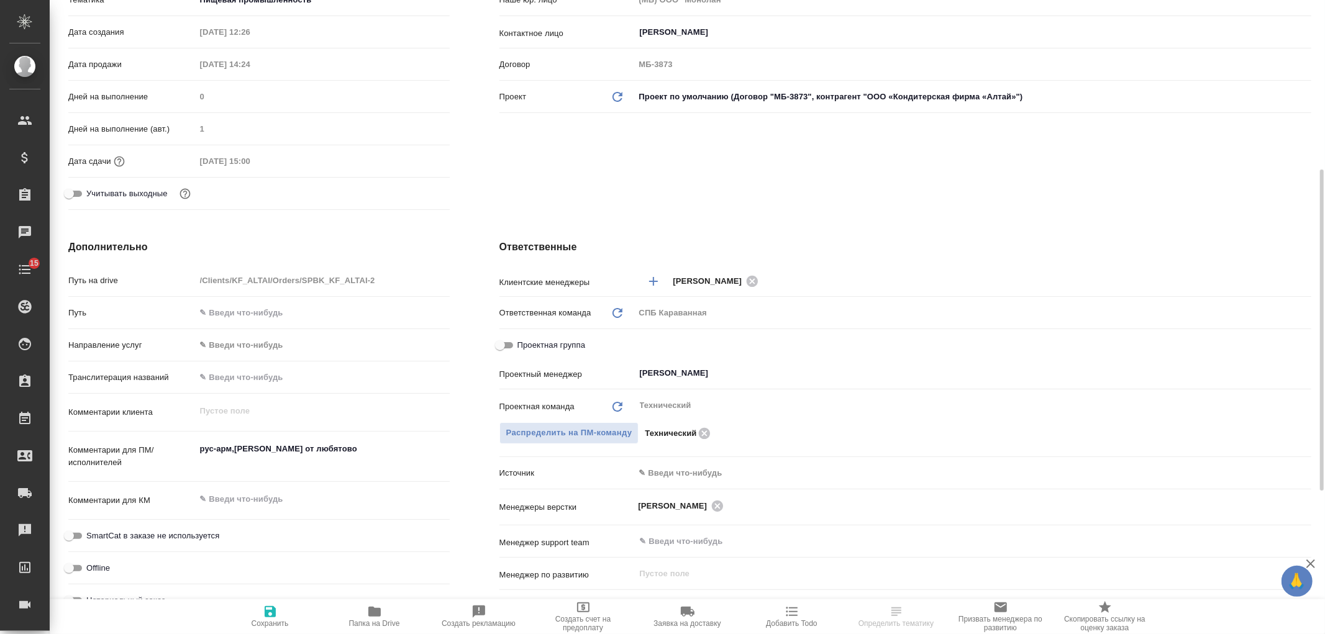
scroll to position [317, 0]
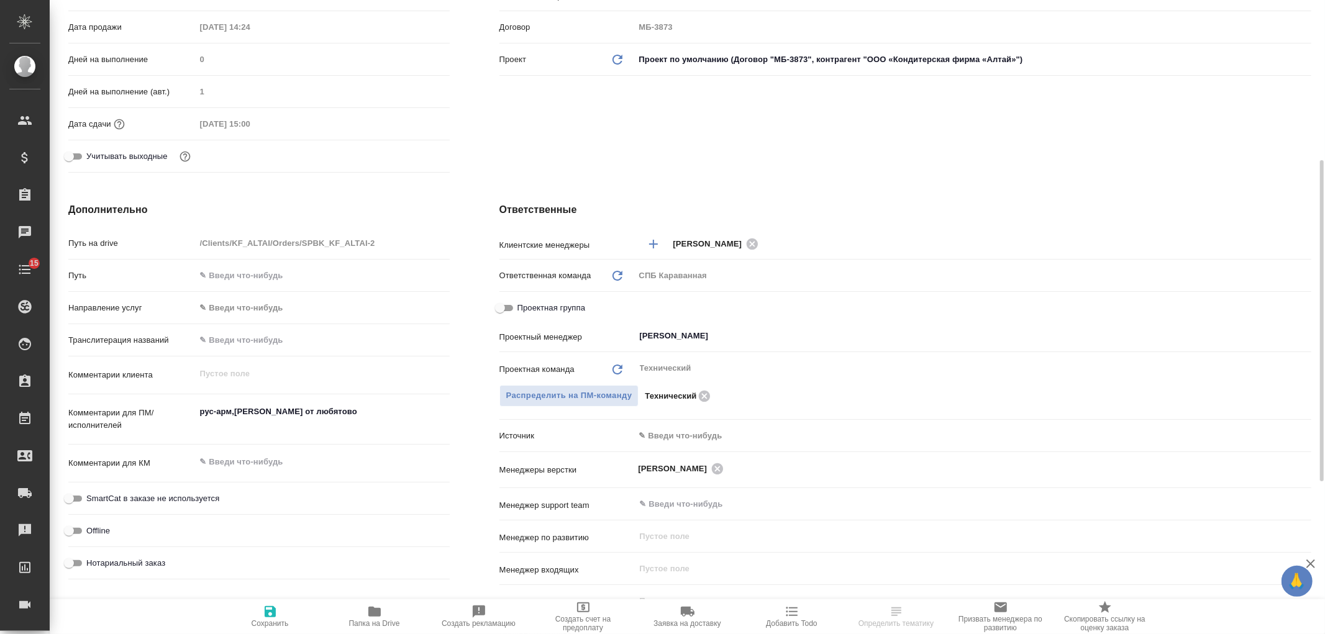
click at [668, 431] on body "🙏 .cls-1 fill:#fff; AWATERA [PERSON_NAME] Спецификации Заказы Чаты 15 Todo Прое…" at bounding box center [662, 317] width 1325 height 634
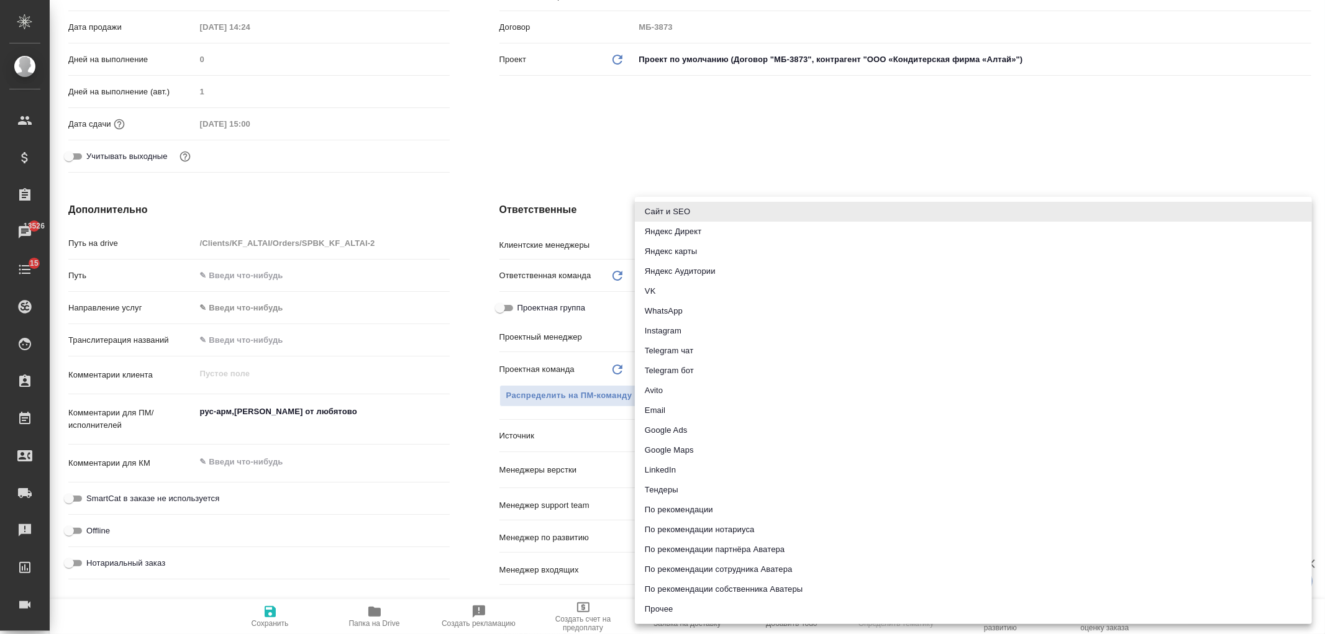
click at [674, 411] on li "Email" at bounding box center [973, 411] width 677 height 20
type textarea "x"
type input "emailAds"
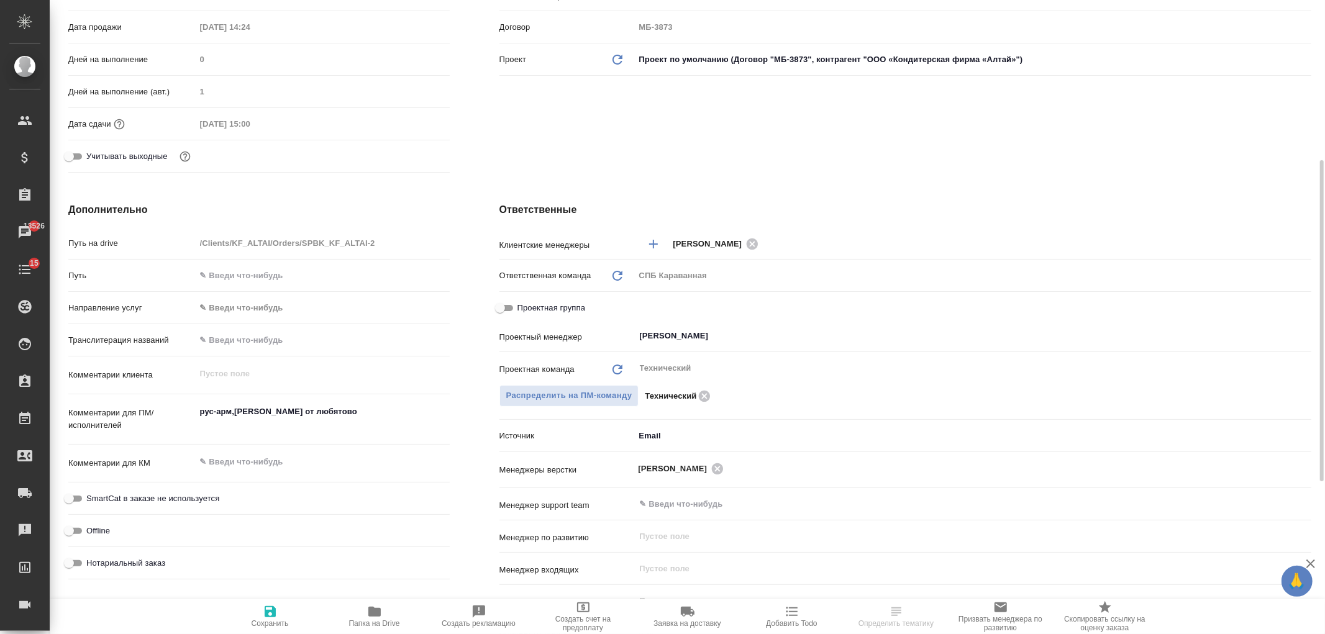
click at [268, 618] on icon "button" at bounding box center [270, 611] width 11 height 11
type textarea "x"
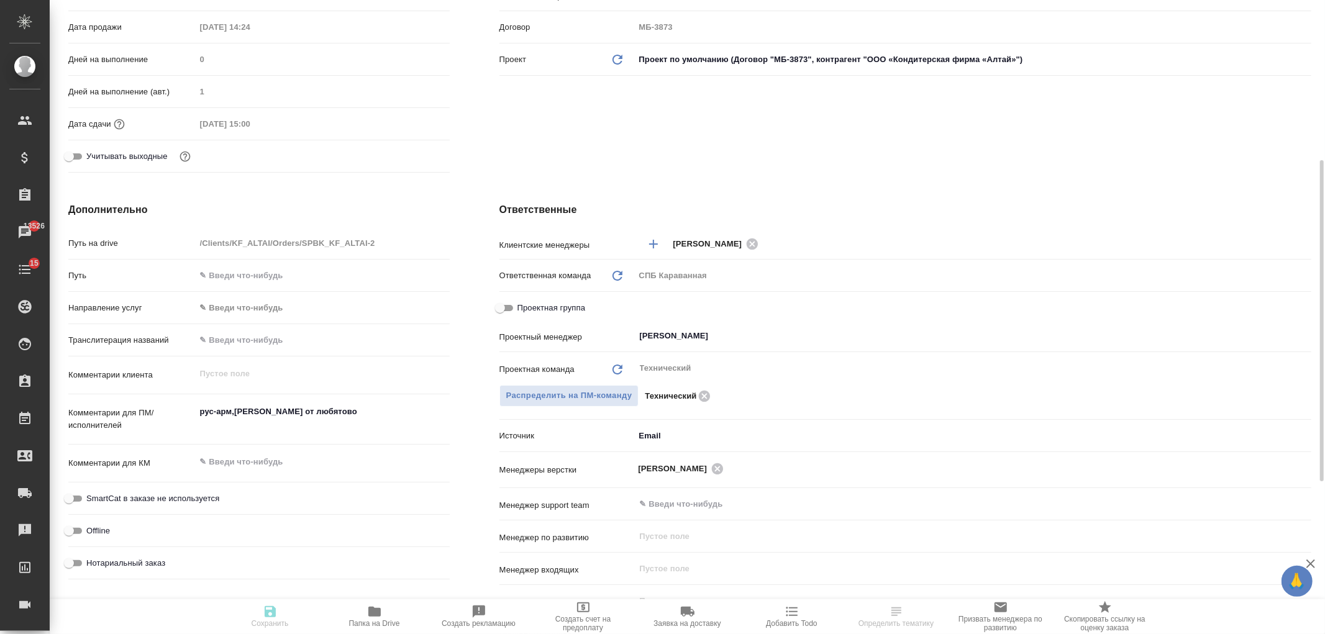
type textarea "x"
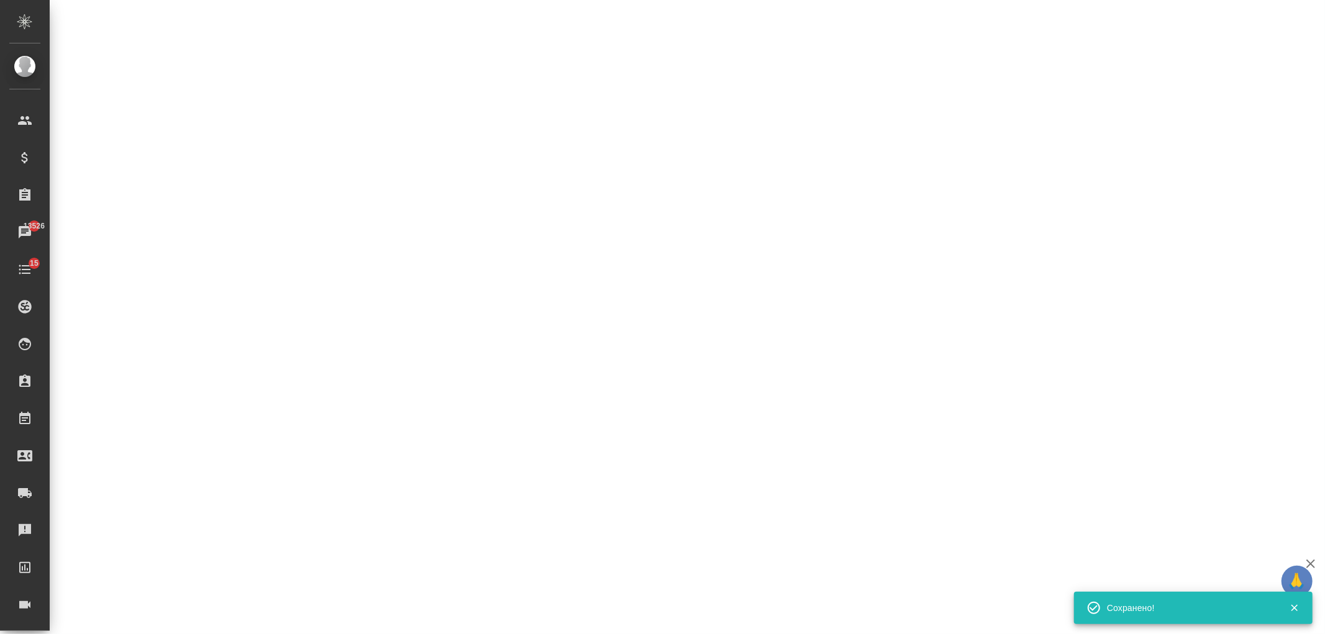
select select "RU"
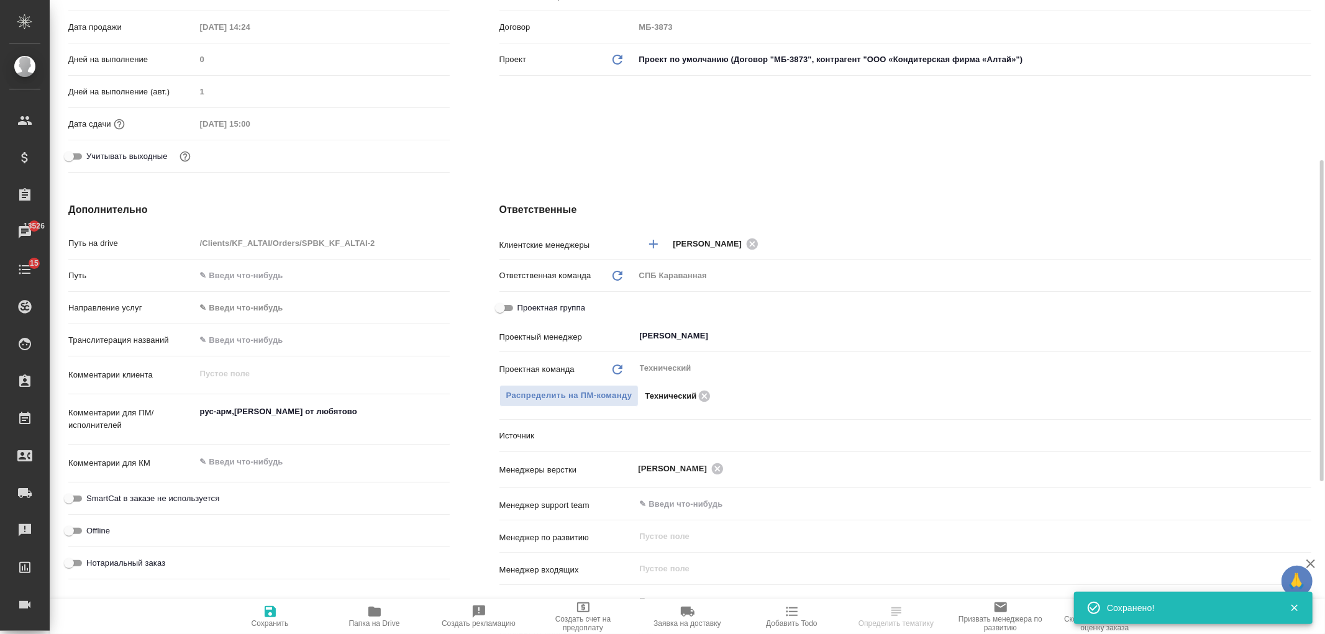
type textarea "x"
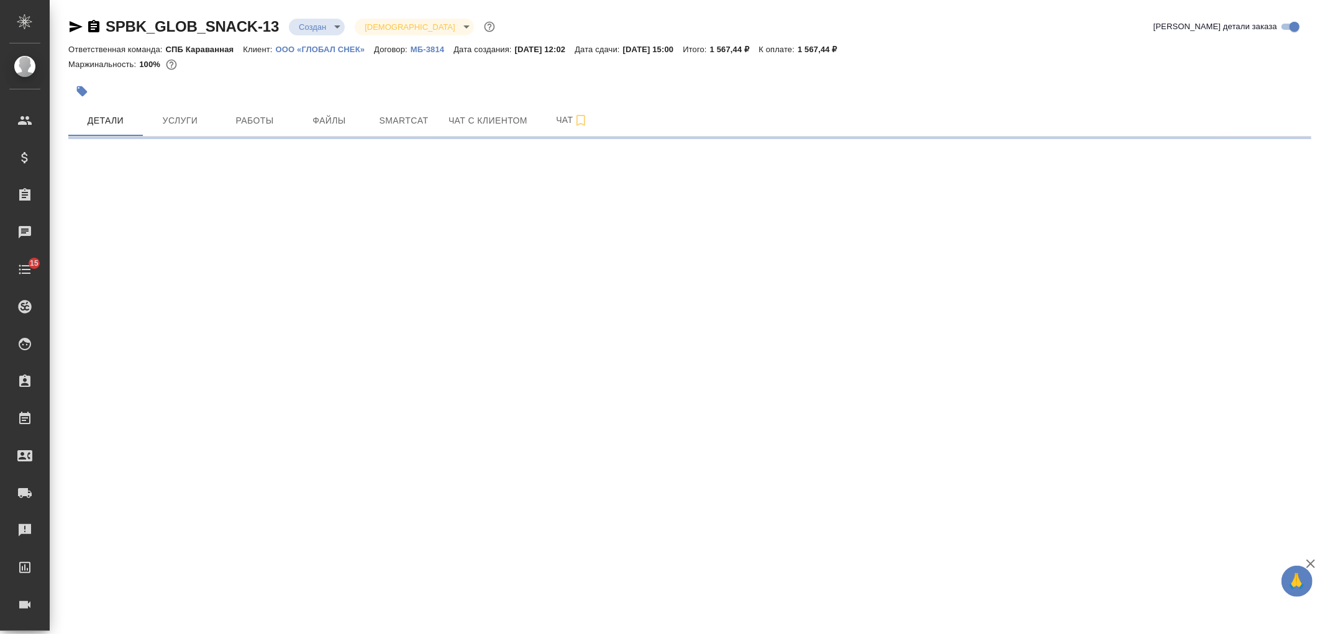
select select "RU"
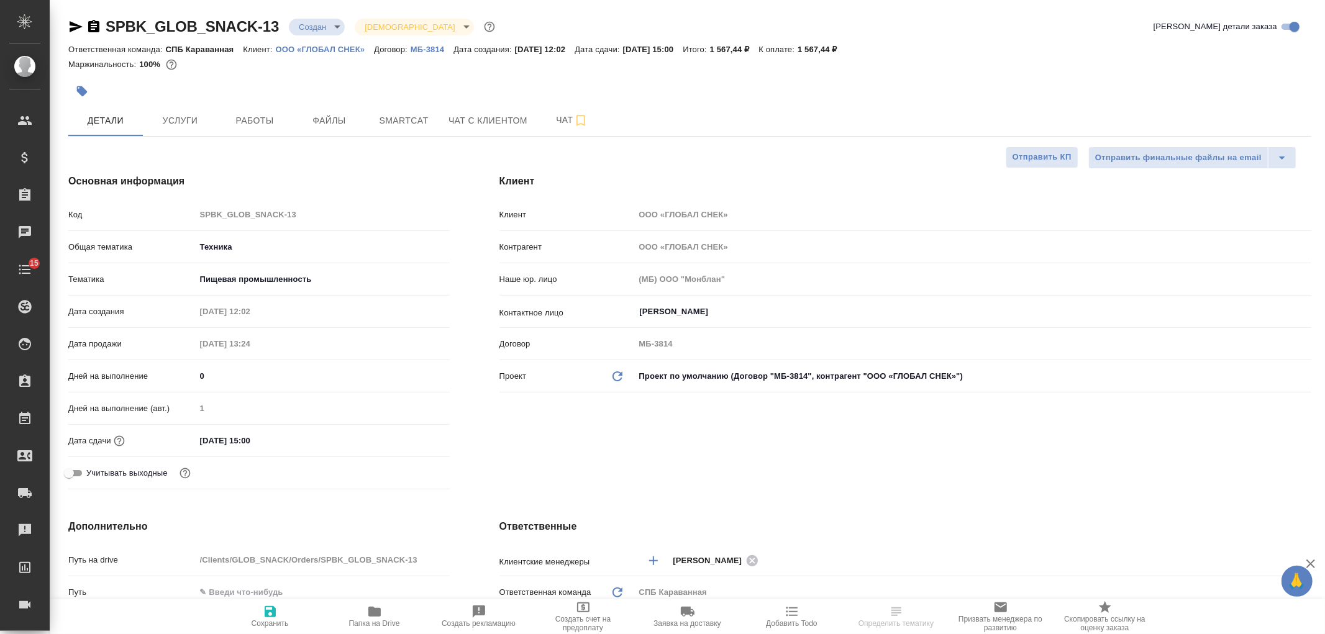
type textarea "x"
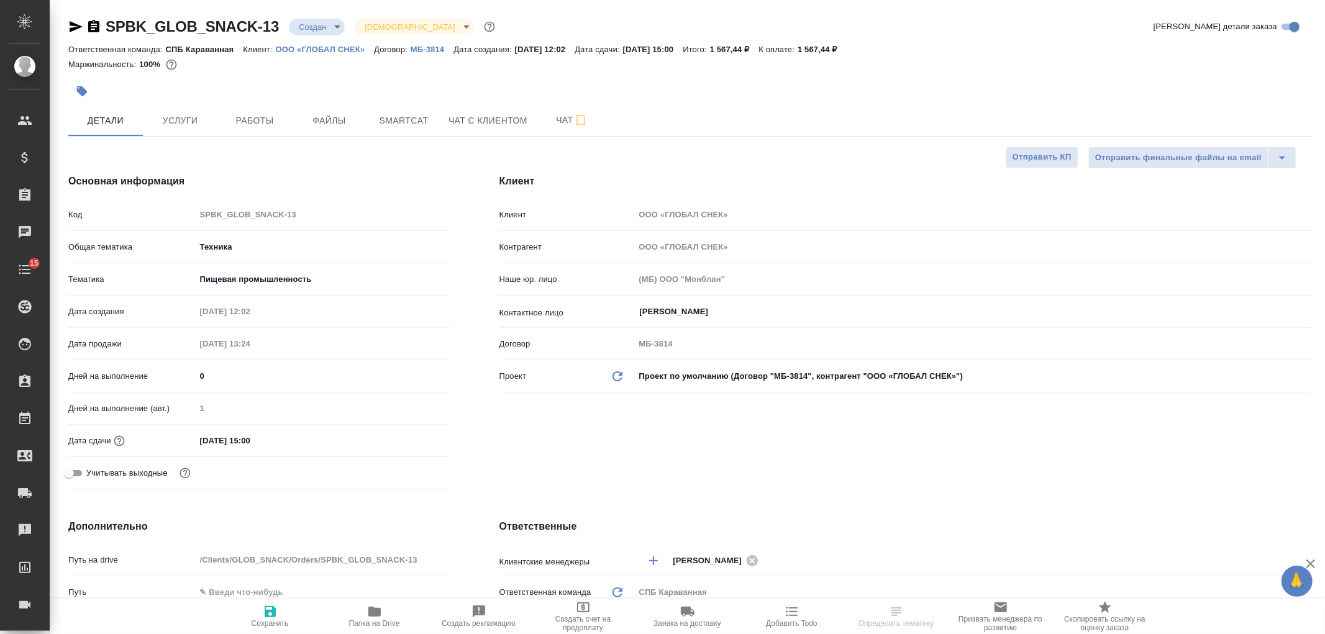
type textarea "x"
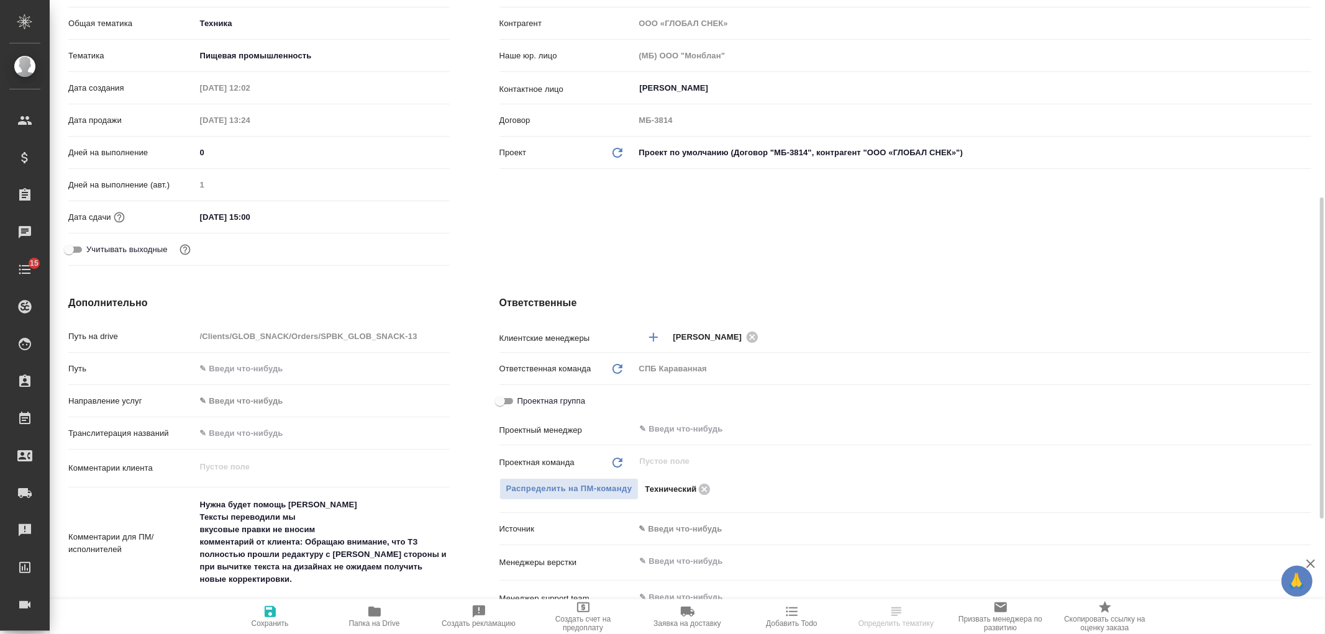
scroll to position [280, 0]
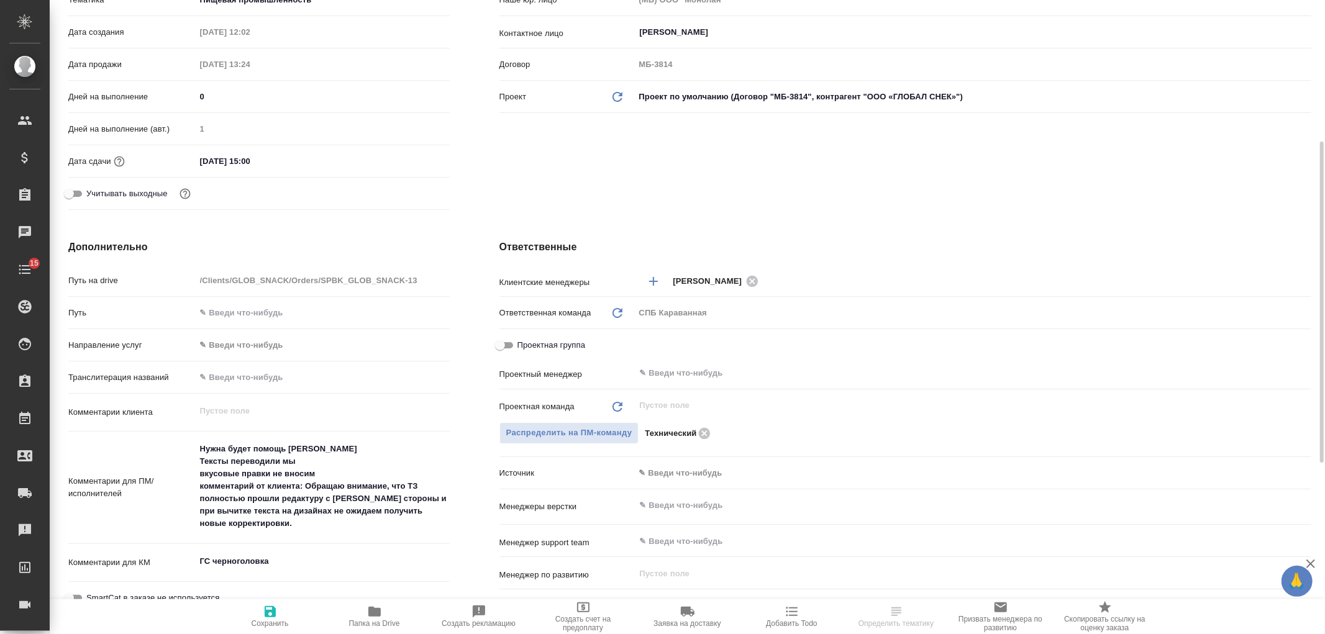
click at [693, 473] on body "🙏 .cls-1 fill:#fff; AWATERA [PERSON_NAME] Спецификации Заказы Чаты 15 Todo Прое…" at bounding box center [662, 317] width 1325 height 634
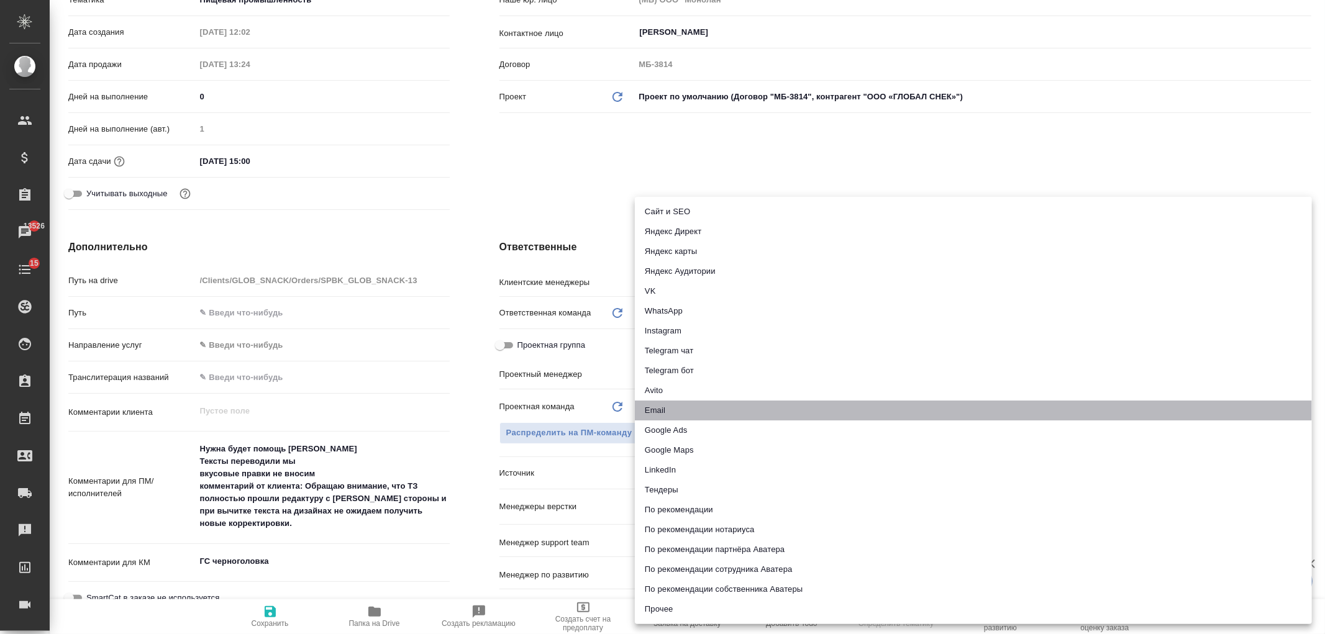
click at [663, 403] on li "Email" at bounding box center [973, 411] width 677 height 20
type textarea "x"
type input "emailAds"
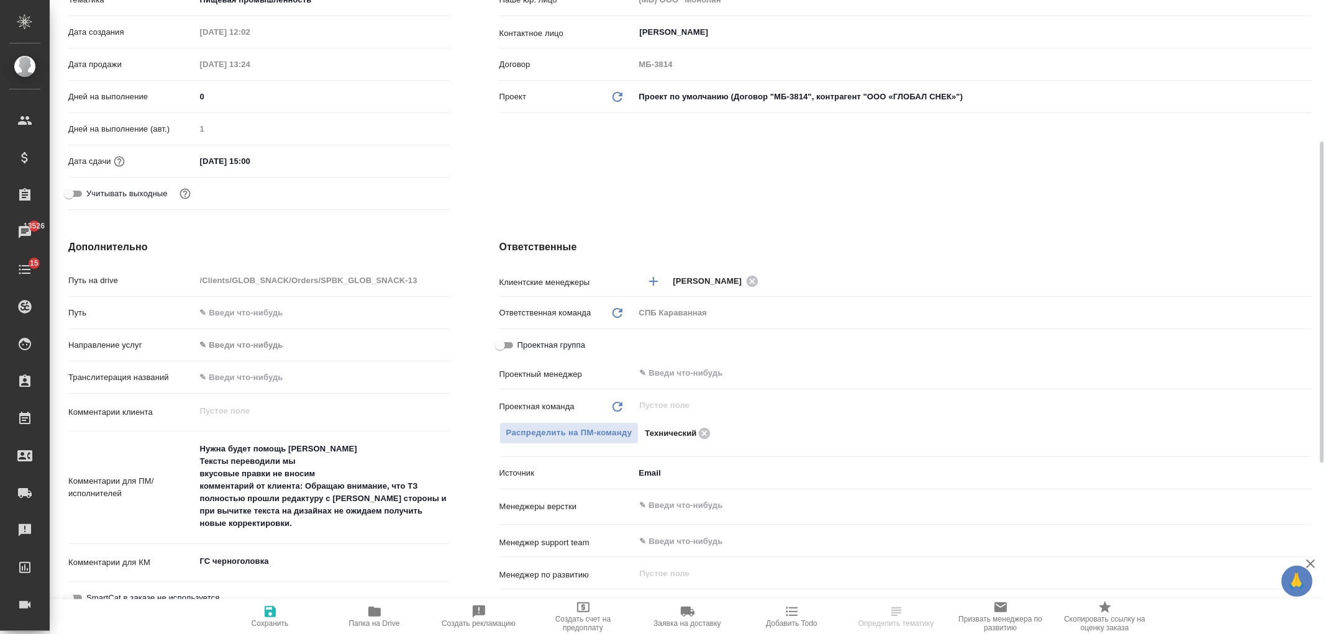
click at [263, 609] on icon "button" at bounding box center [270, 611] width 15 height 15
type textarea "x"
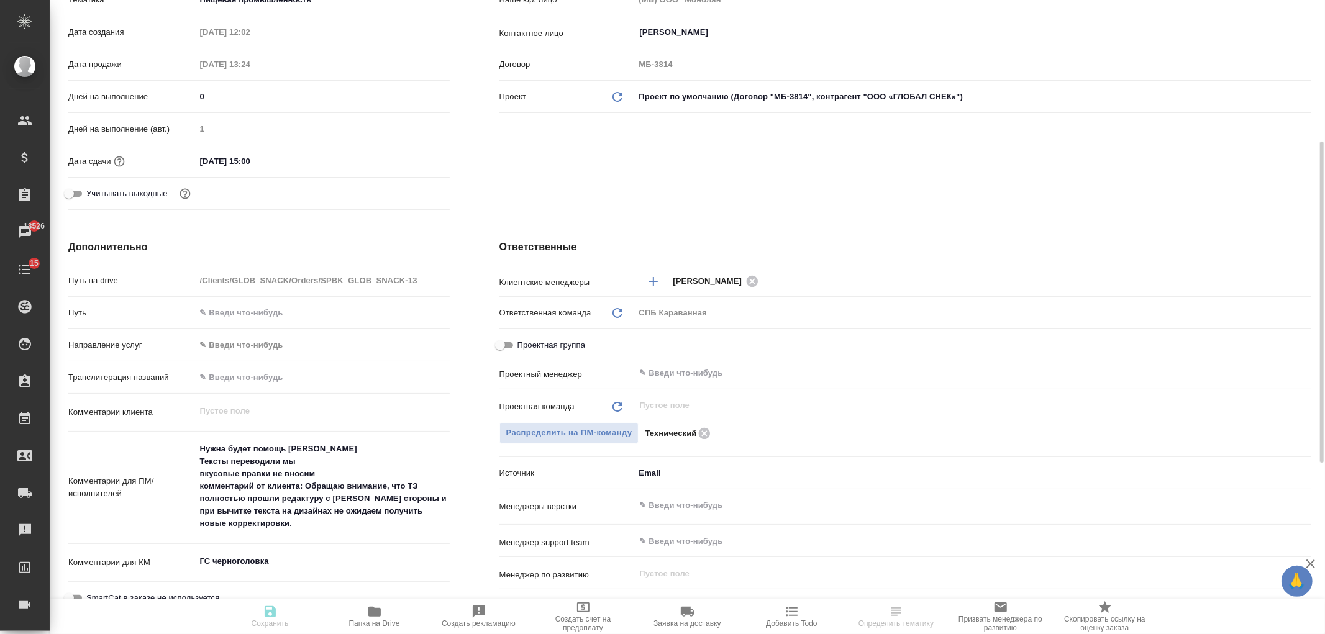
type textarea "x"
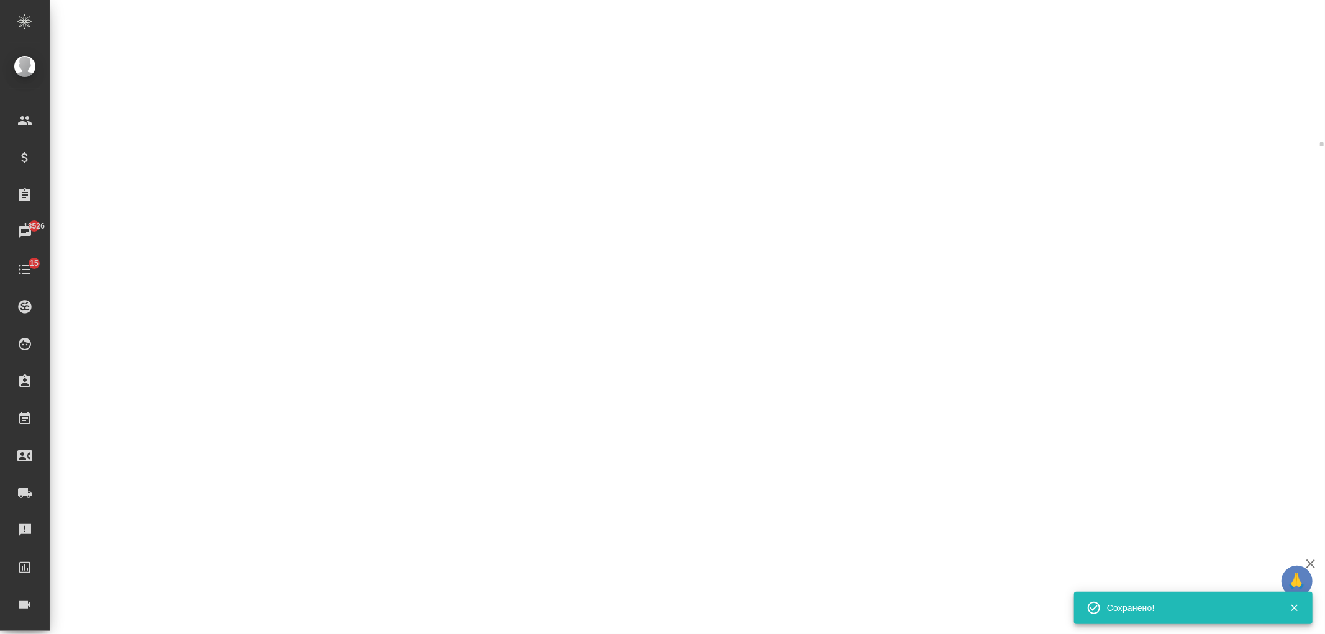
select select "RU"
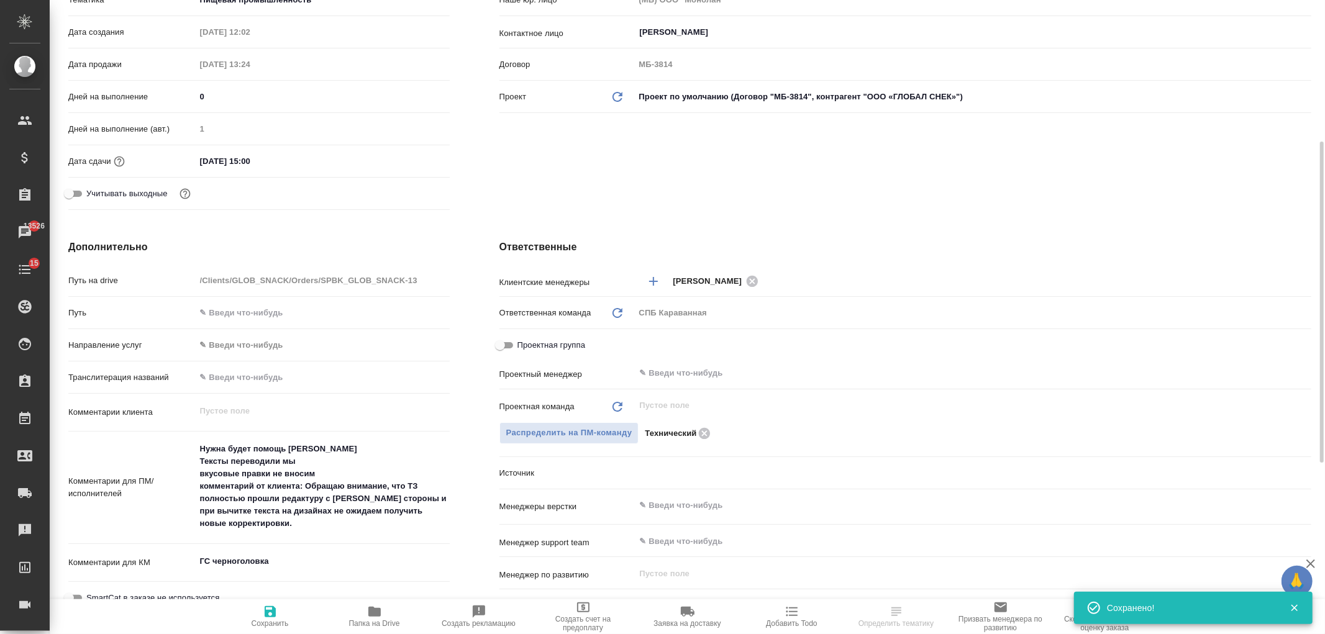
type textarea "x"
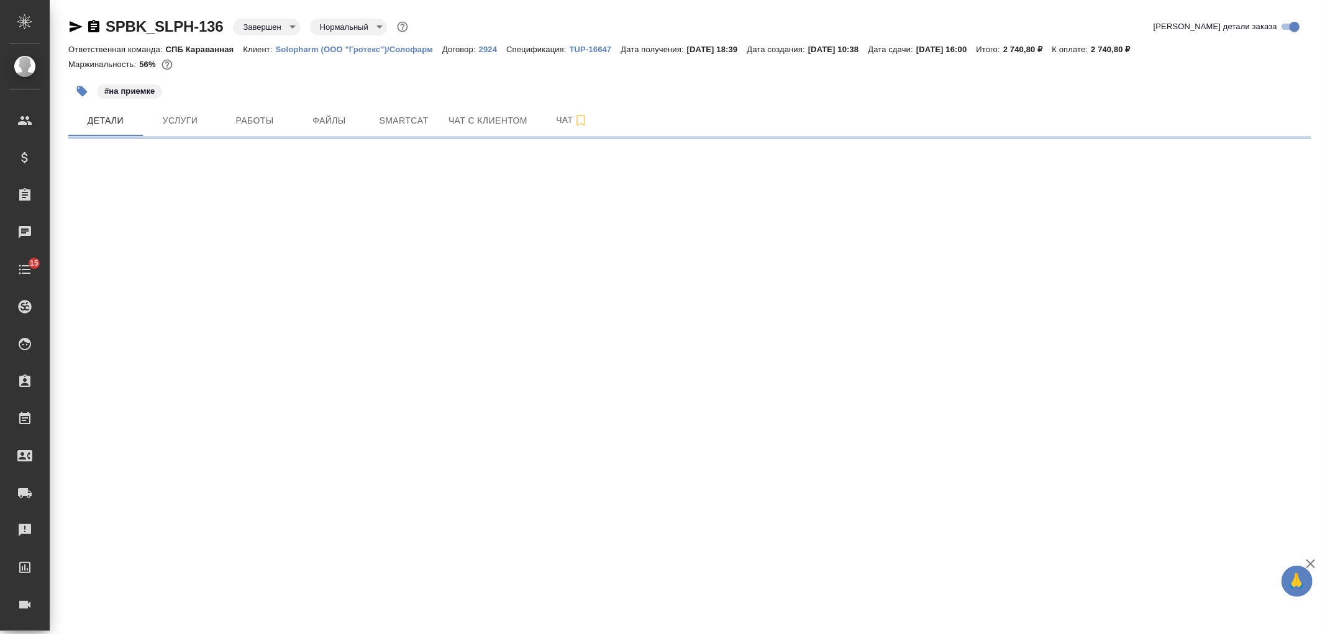
select select "RU"
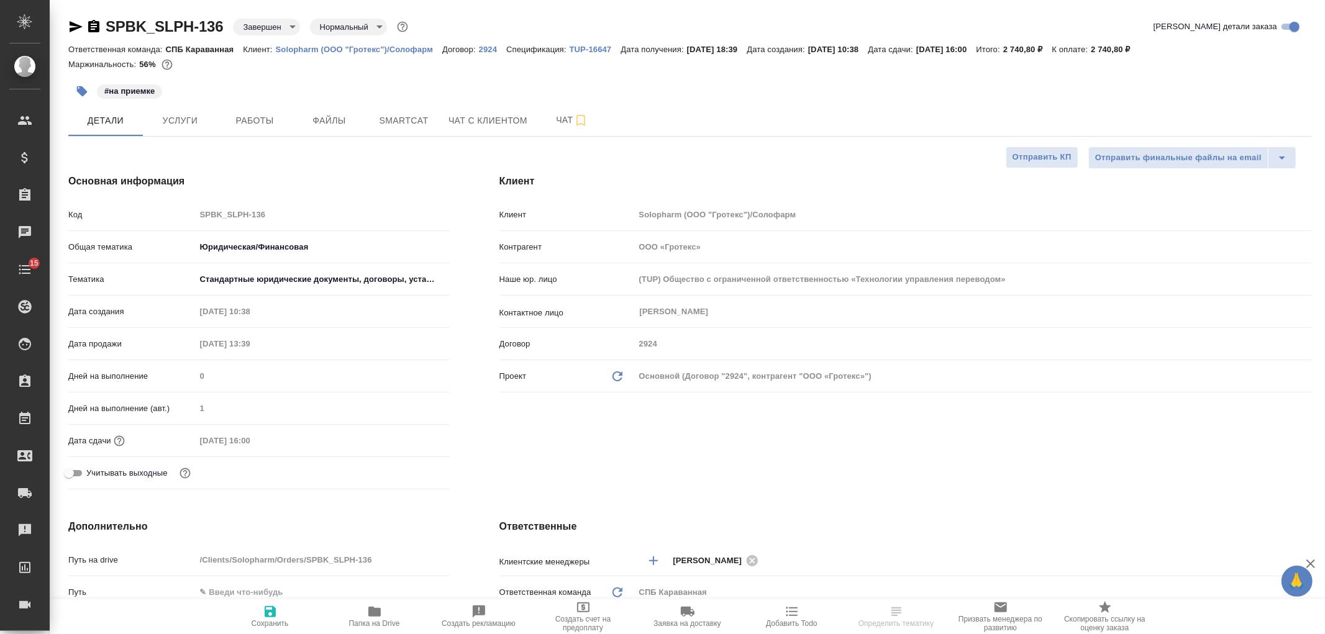
type textarea "x"
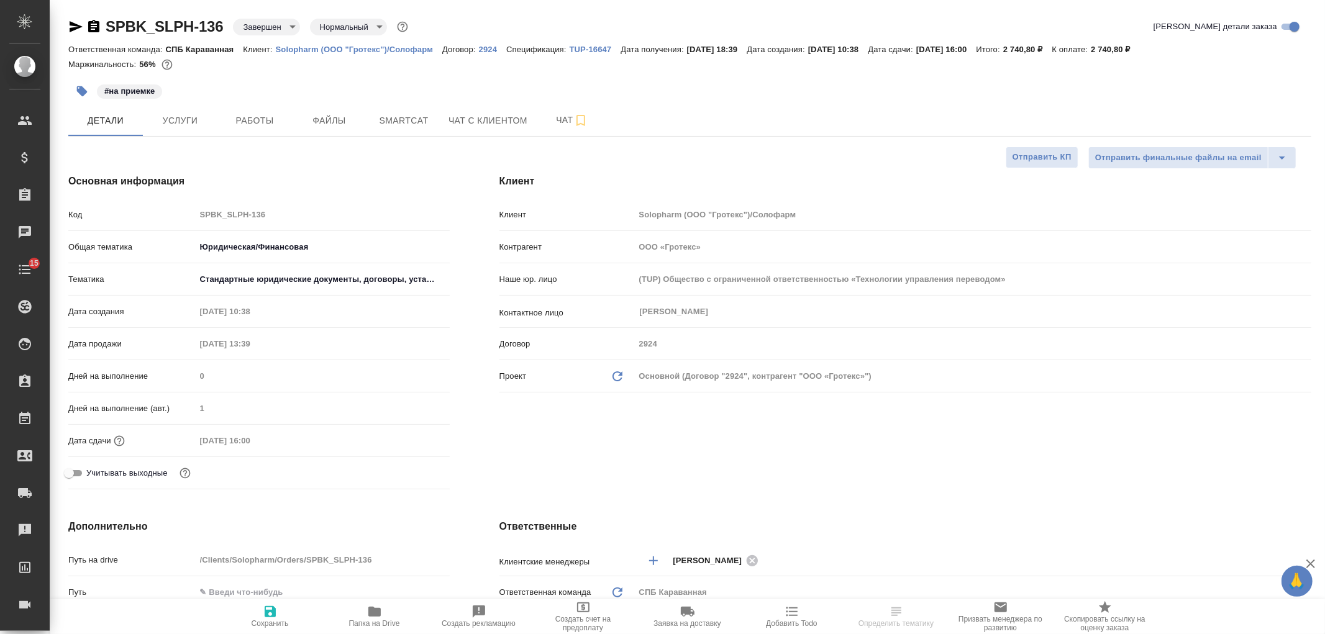
type textarea "x"
click at [736, 478] on div "Клиент Клиент Solopharm (ООО "Гротекс")/Солофарм Контрагент ООО «Гротекс» Наше …" at bounding box center [906, 334] width 862 height 370
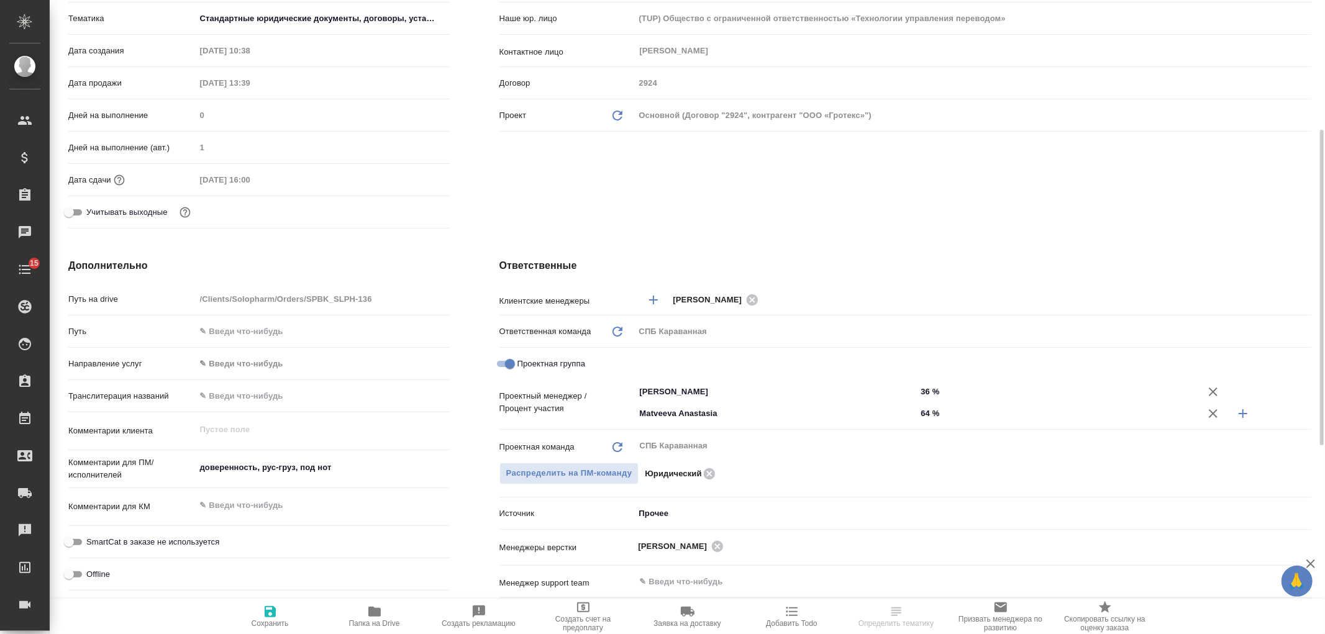
scroll to position [280, 0]
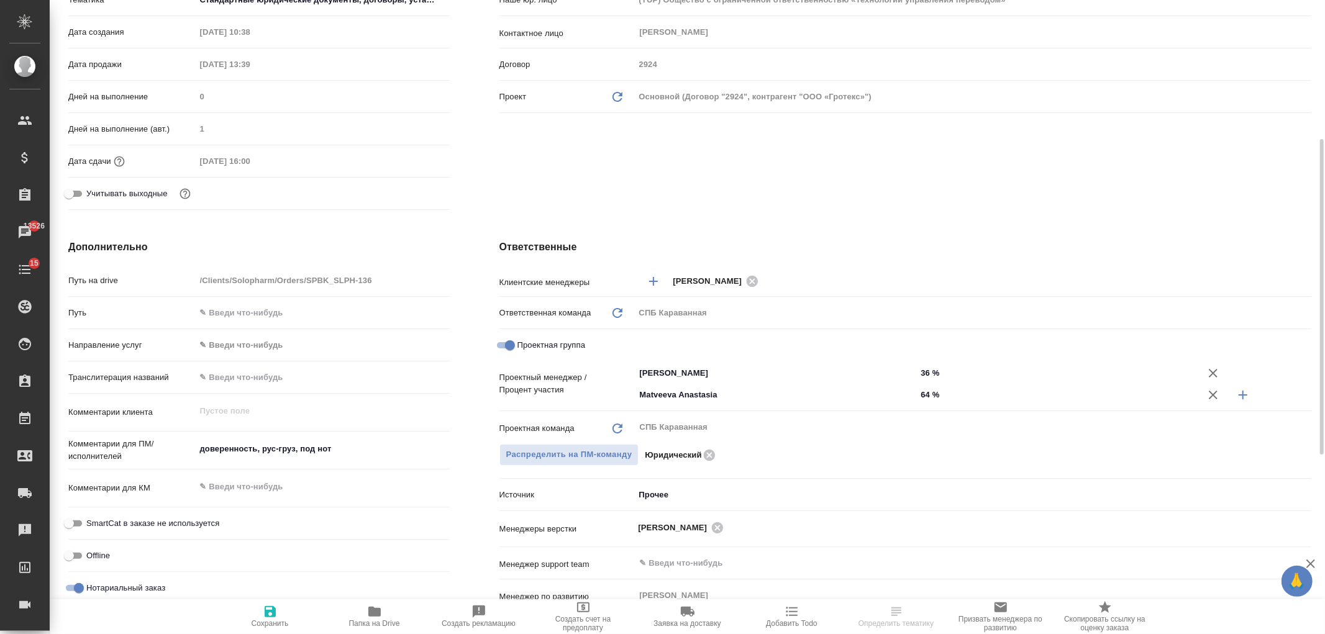
click at [642, 490] on body "🙏 .cls-1 fill:#fff; AWATERA Ivanova Arina Клиенты Спецификации Заказы 13526 Чат…" at bounding box center [662, 317] width 1325 height 634
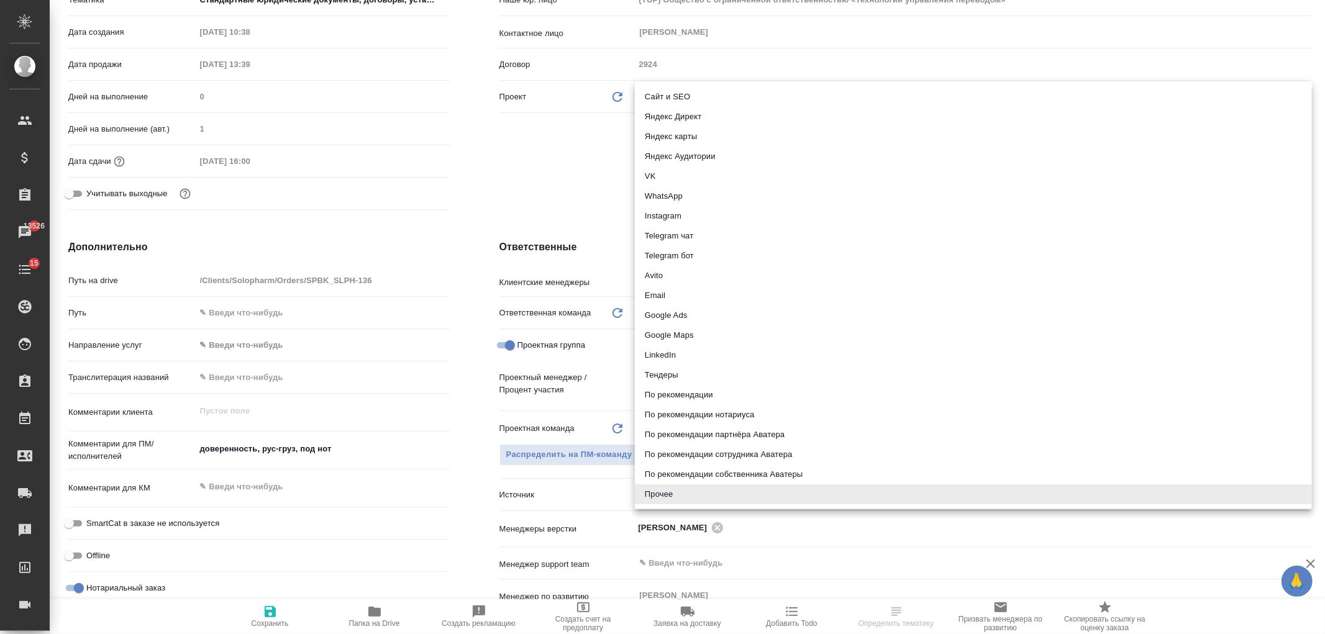
click at [671, 290] on li "Email" at bounding box center [973, 296] width 677 height 20
type textarea "x"
type input "emailAds"
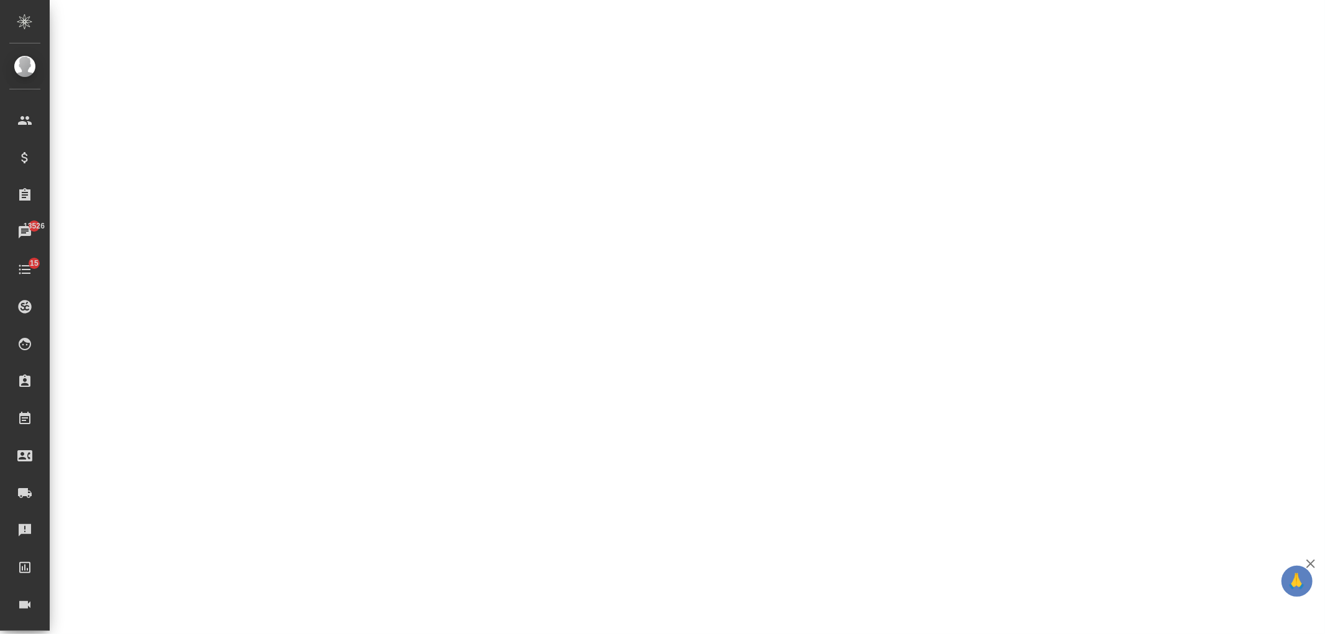
select select "RU"
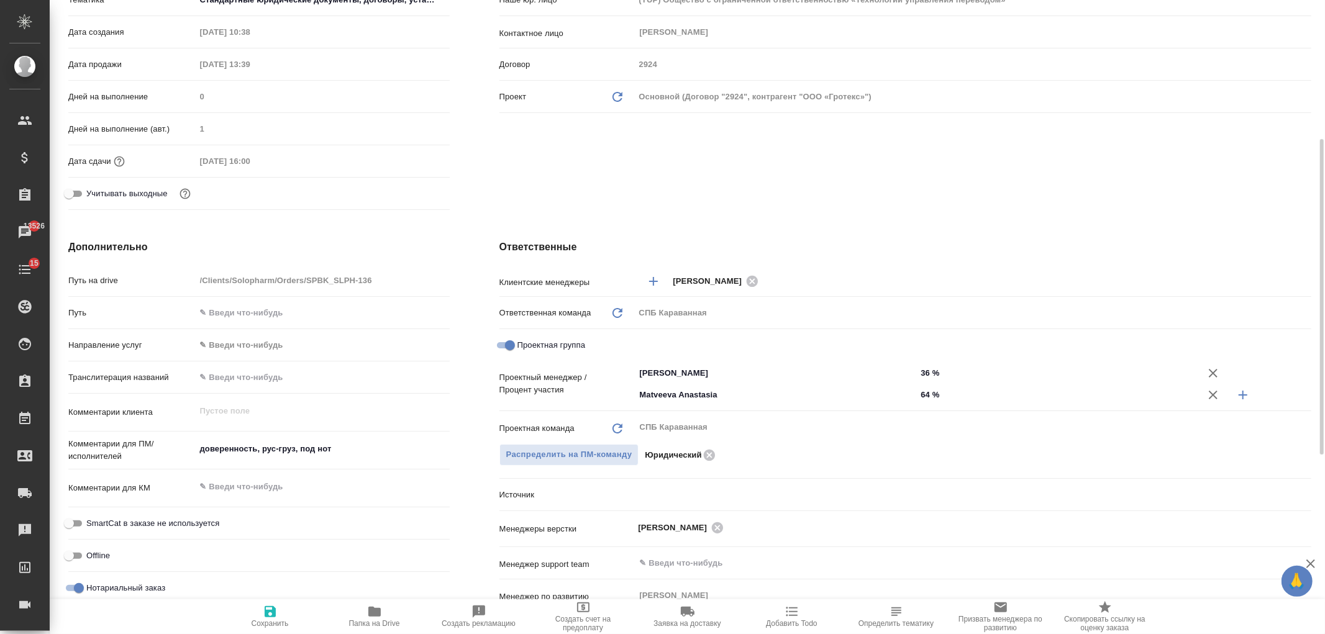
type textarea "x"
click at [659, 498] on body "🙏 .cls-1 fill:#fff; AWATERA Ivanova Arina Клиенты Спецификации Заказы 13526 Чат…" at bounding box center [662, 317] width 1325 height 634
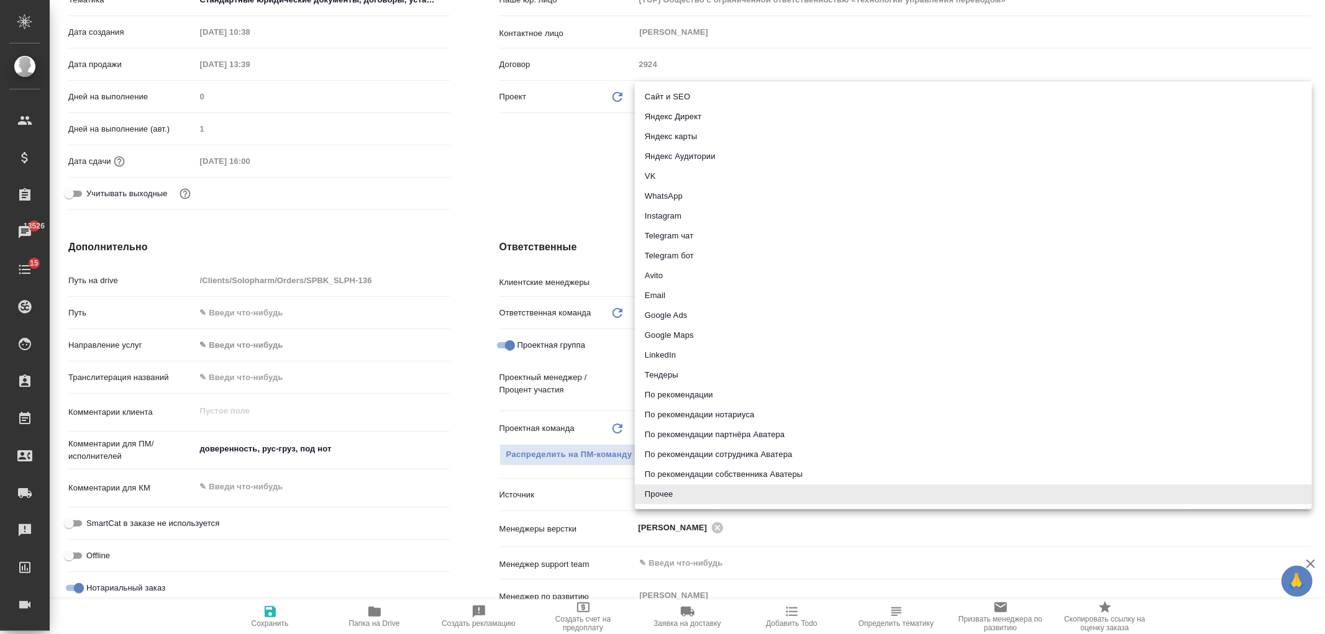
click at [667, 293] on li "Email" at bounding box center [973, 296] width 677 height 20
type textarea "x"
type input "emailAds"
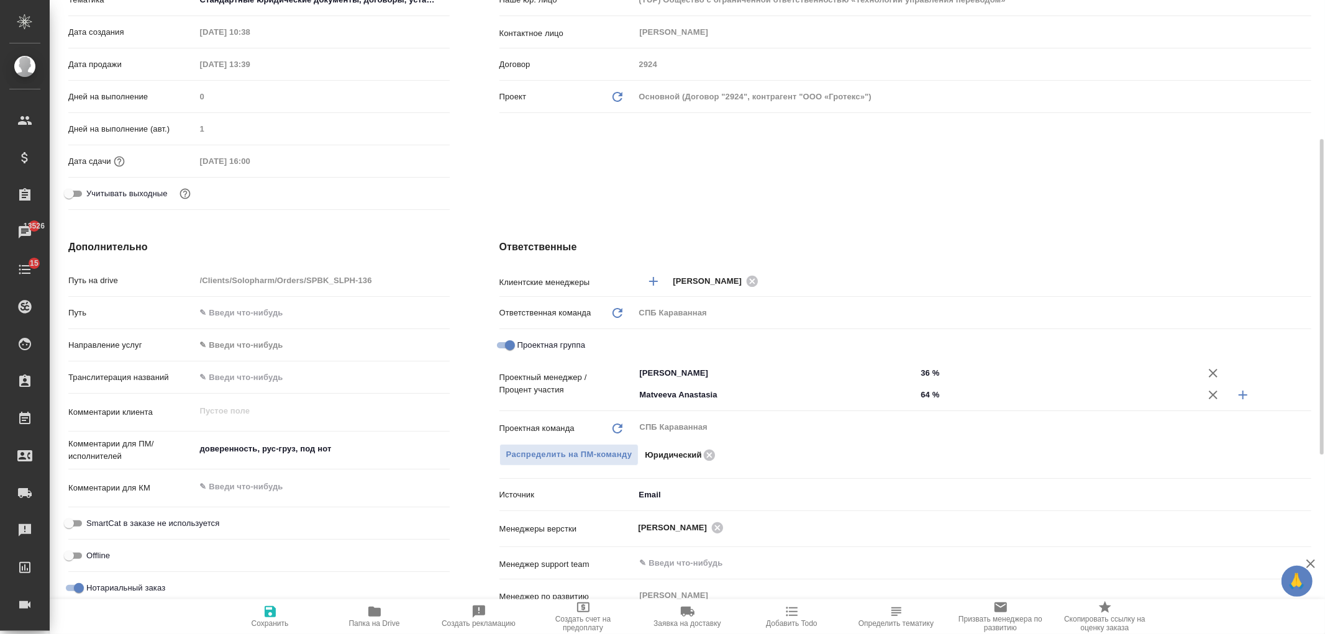
click at [290, 616] on span "Сохранить" at bounding box center [270, 616] width 89 height 24
type textarea "x"
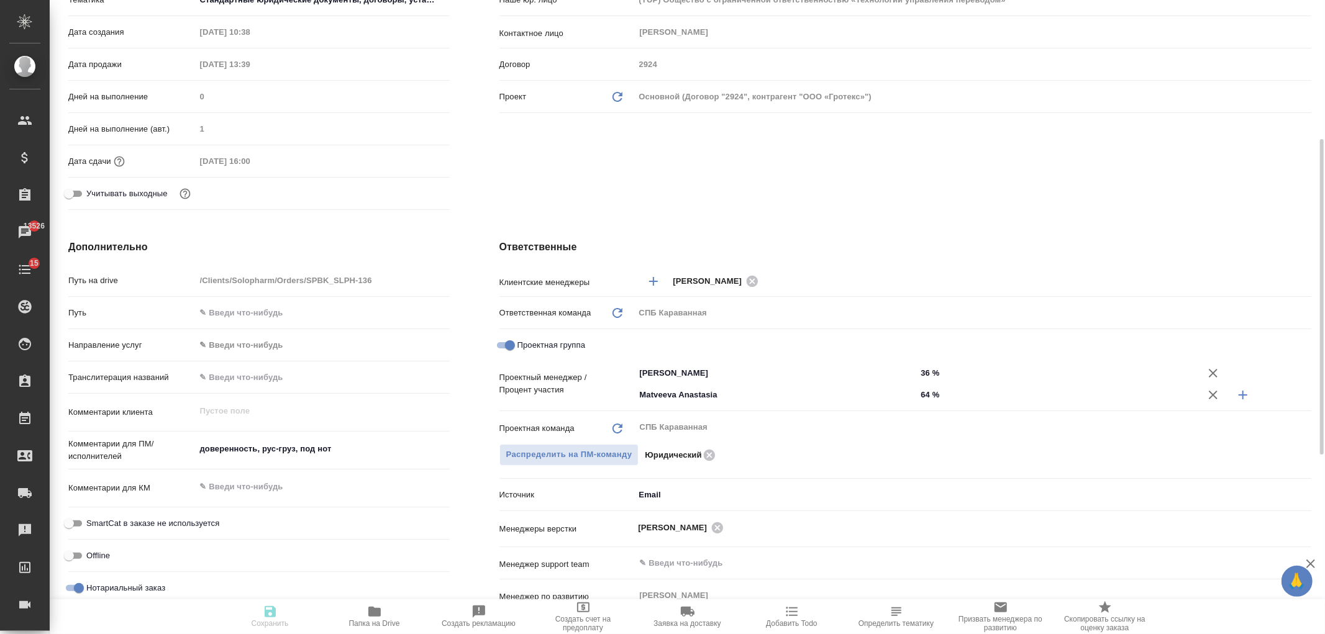
type textarea "x"
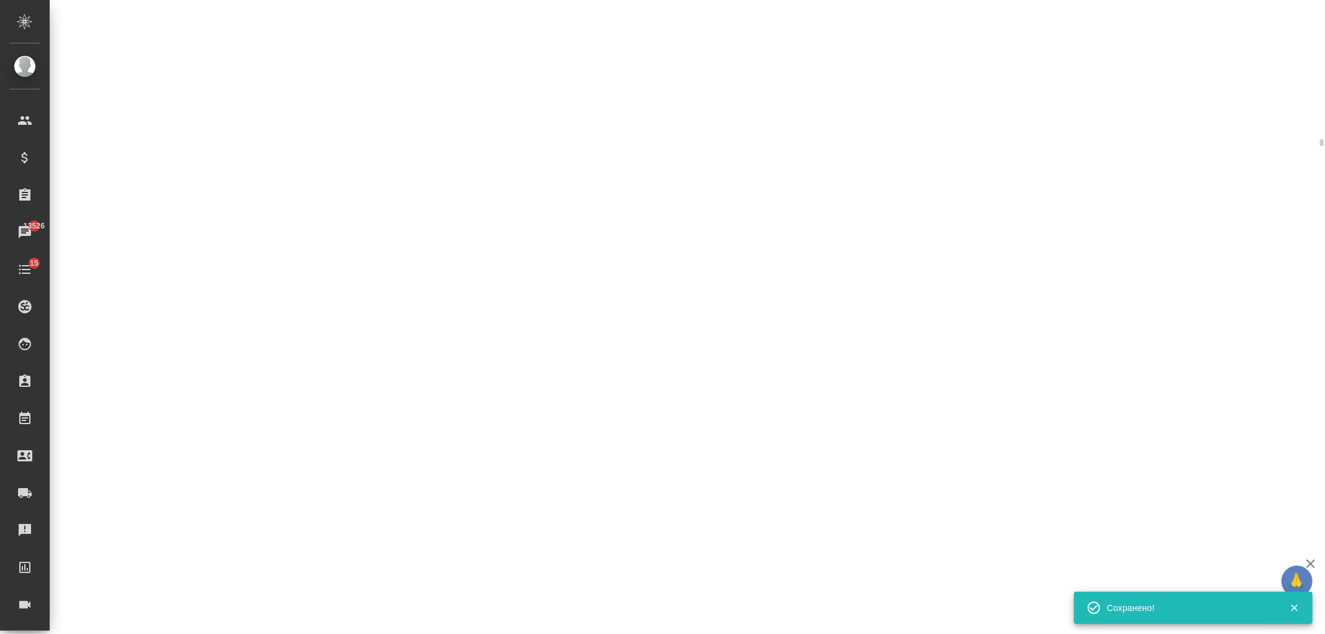
select select "RU"
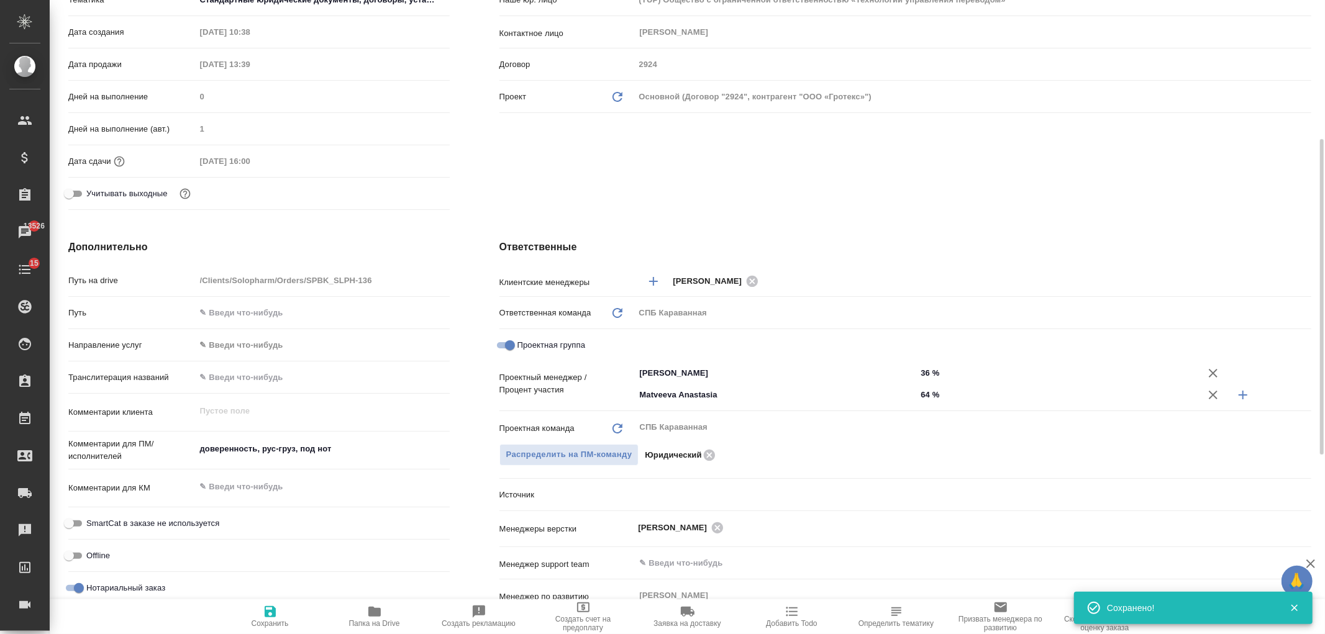
type textarea "x"
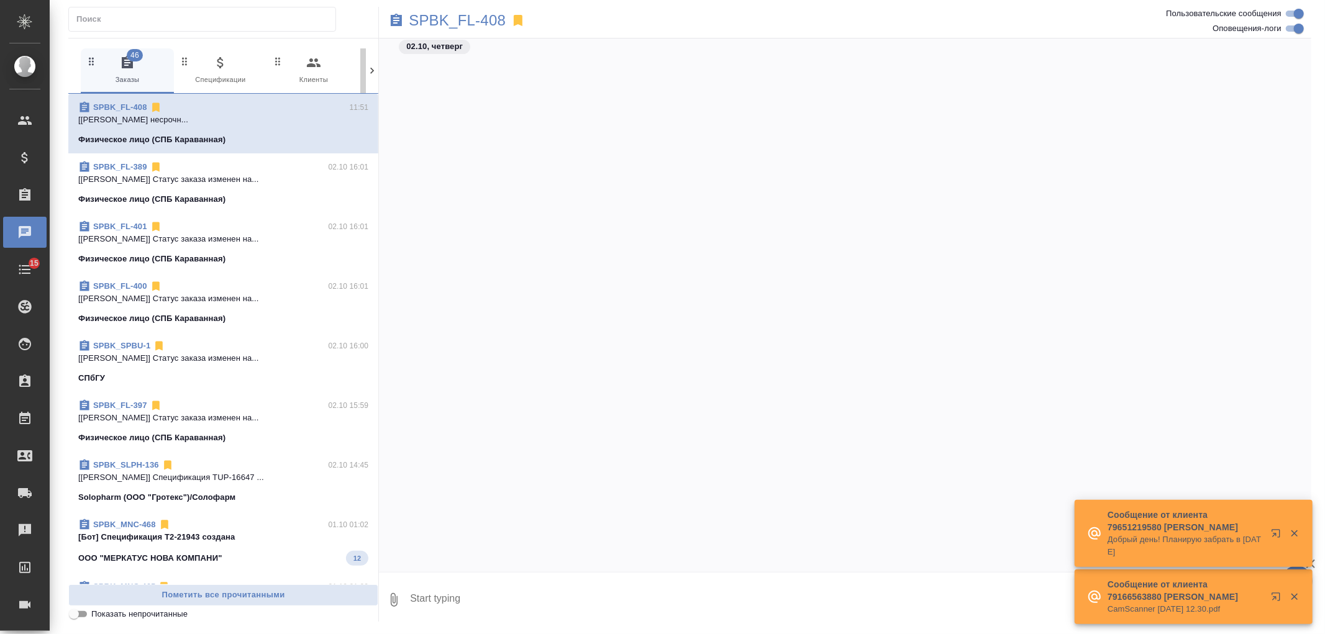
click at [363, 70] on button "0 Входящие" at bounding box center [406, 70] width 93 height 45
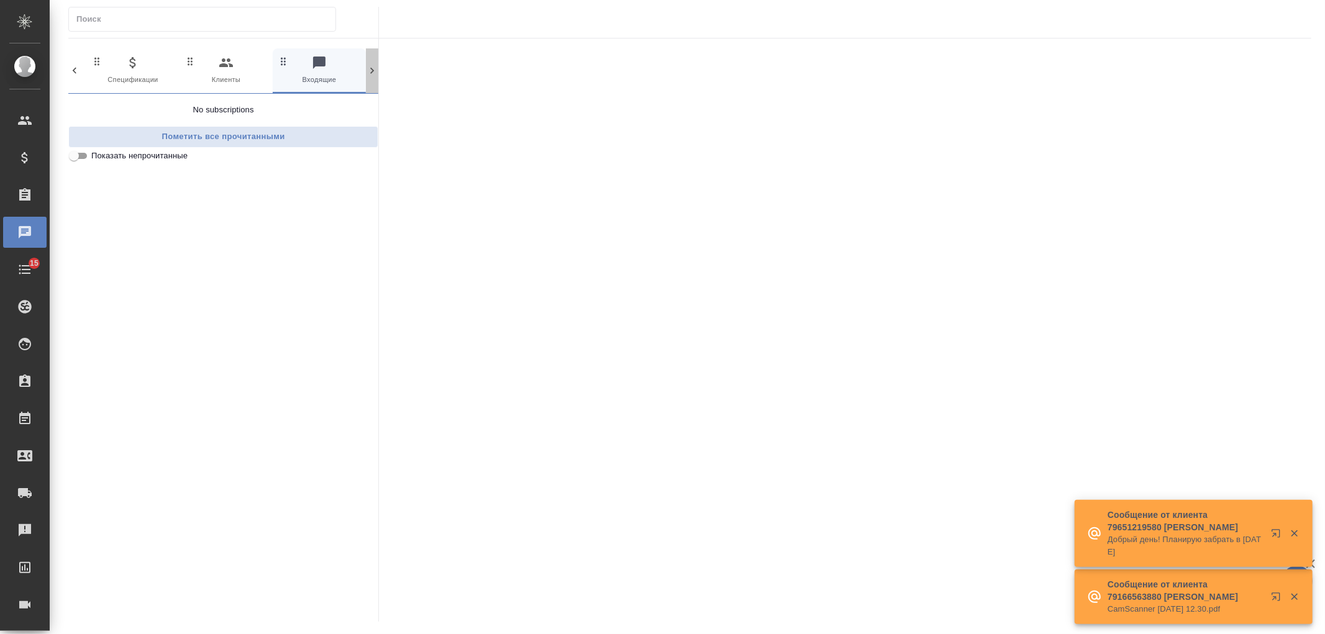
click at [370, 70] on icon at bounding box center [372, 71] width 12 height 12
click at [380, 75] on div at bounding box center [845, 324] width 932 height 571
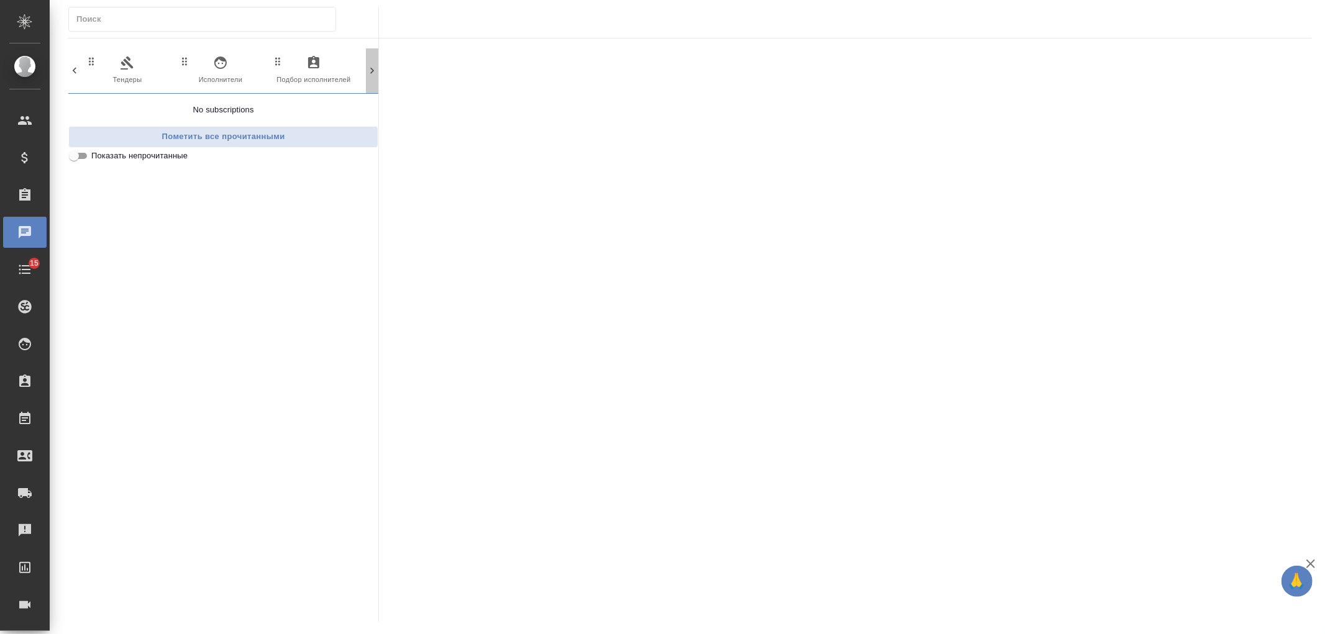
click at [375, 75] on icon at bounding box center [372, 71] width 12 height 12
click at [321, 81] on span "99+ Мессенджеры" at bounding box center [319, 70] width 83 height 30
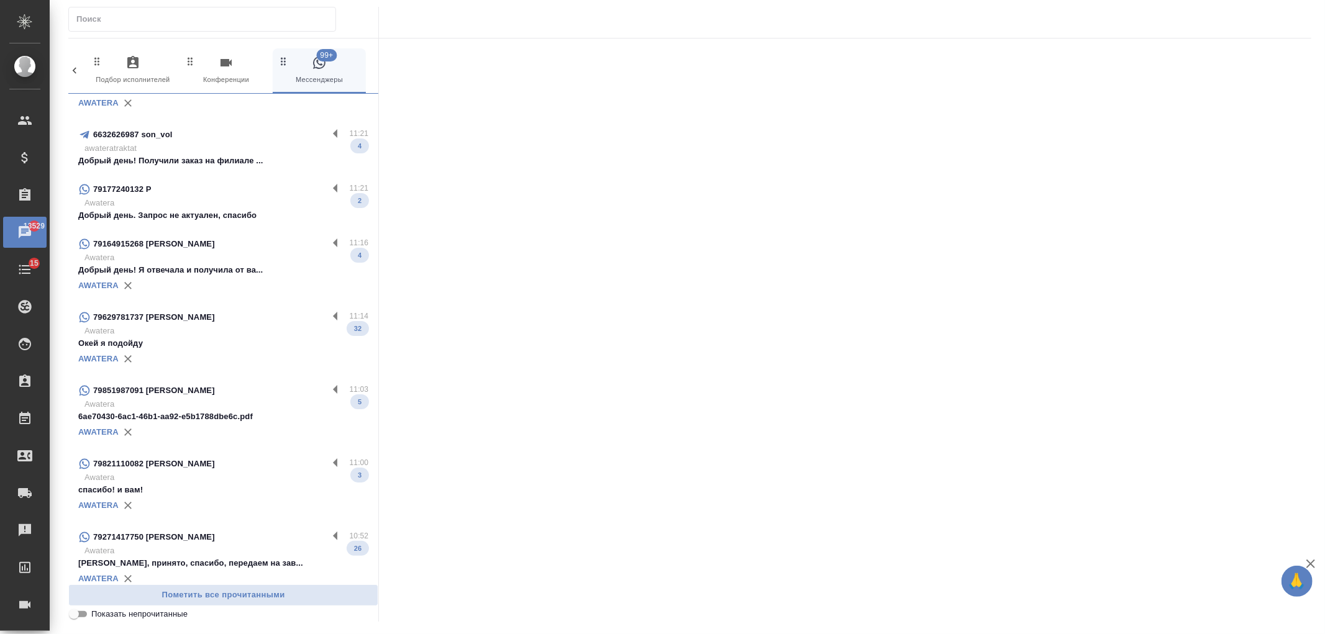
scroll to position [932, 0]
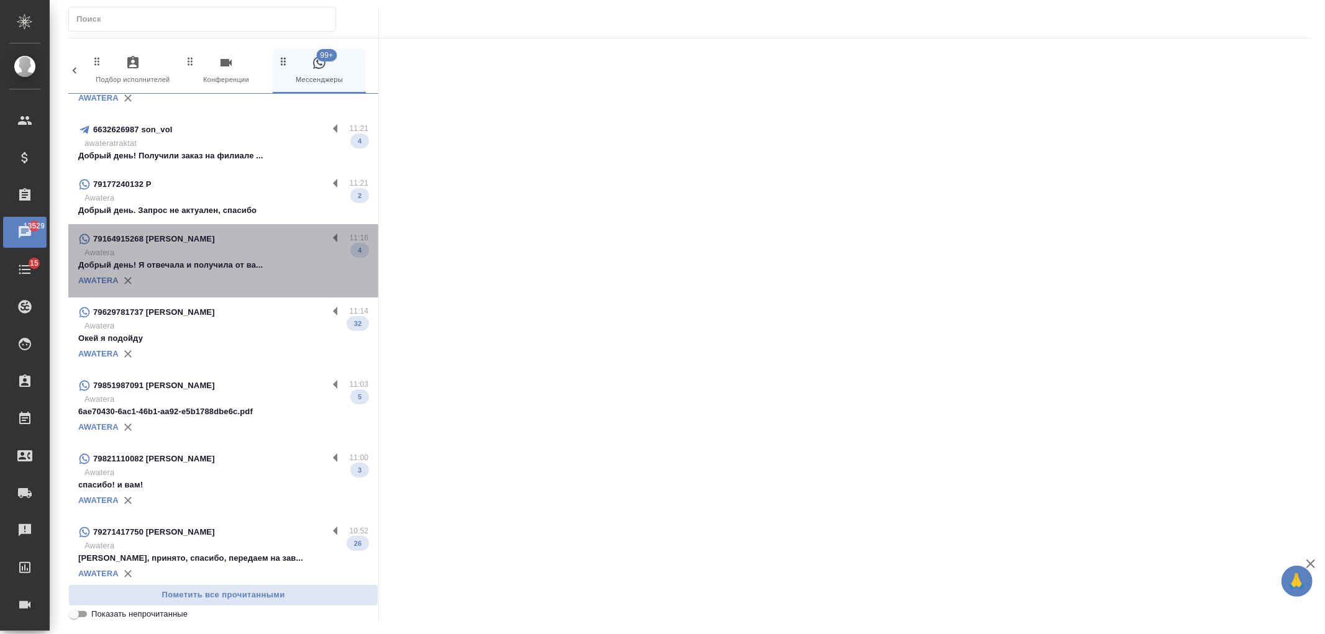
click at [262, 263] on p "Добрый день! Я отвечала и получила от ва..." at bounding box center [223, 265] width 290 height 12
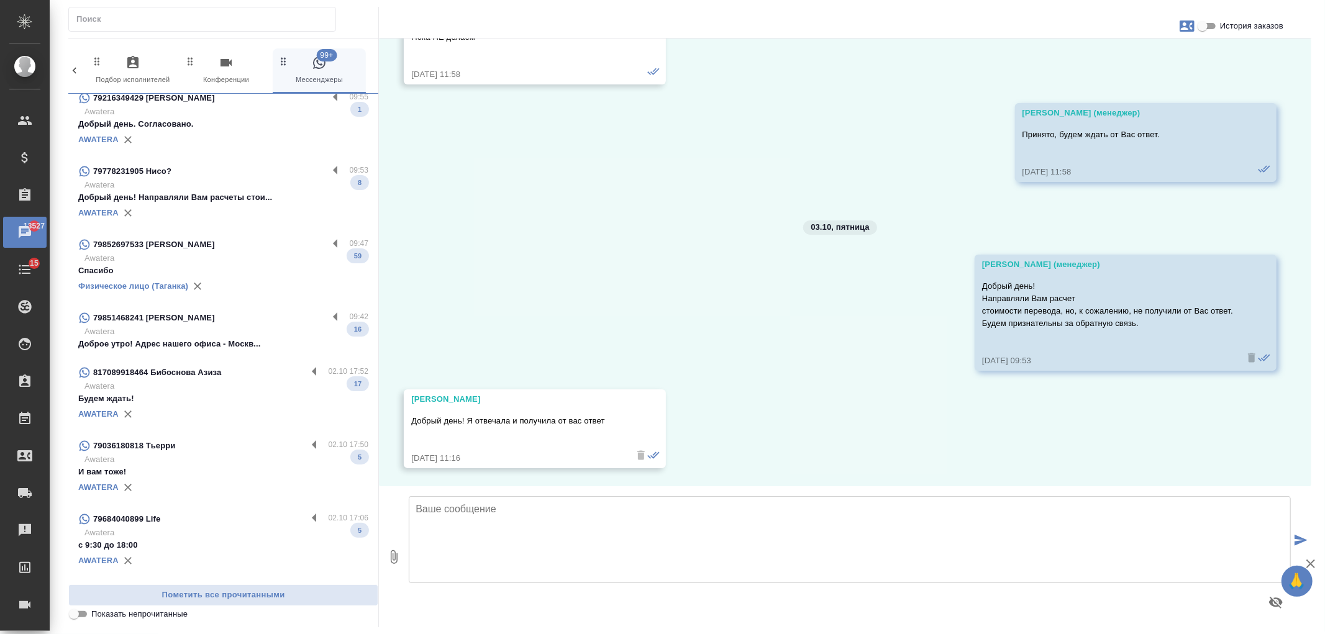
scroll to position [1972, 0]
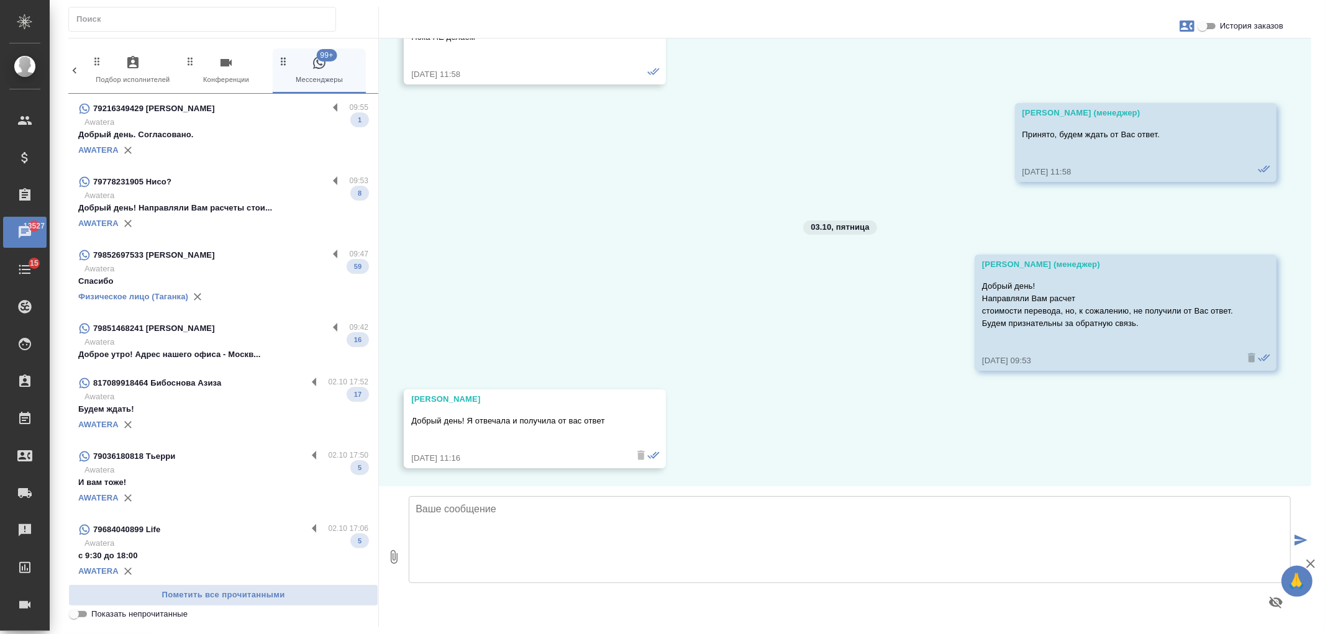
click at [257, 189] on p "Awatera" at bounding box center [226, 195] width 284 height 12
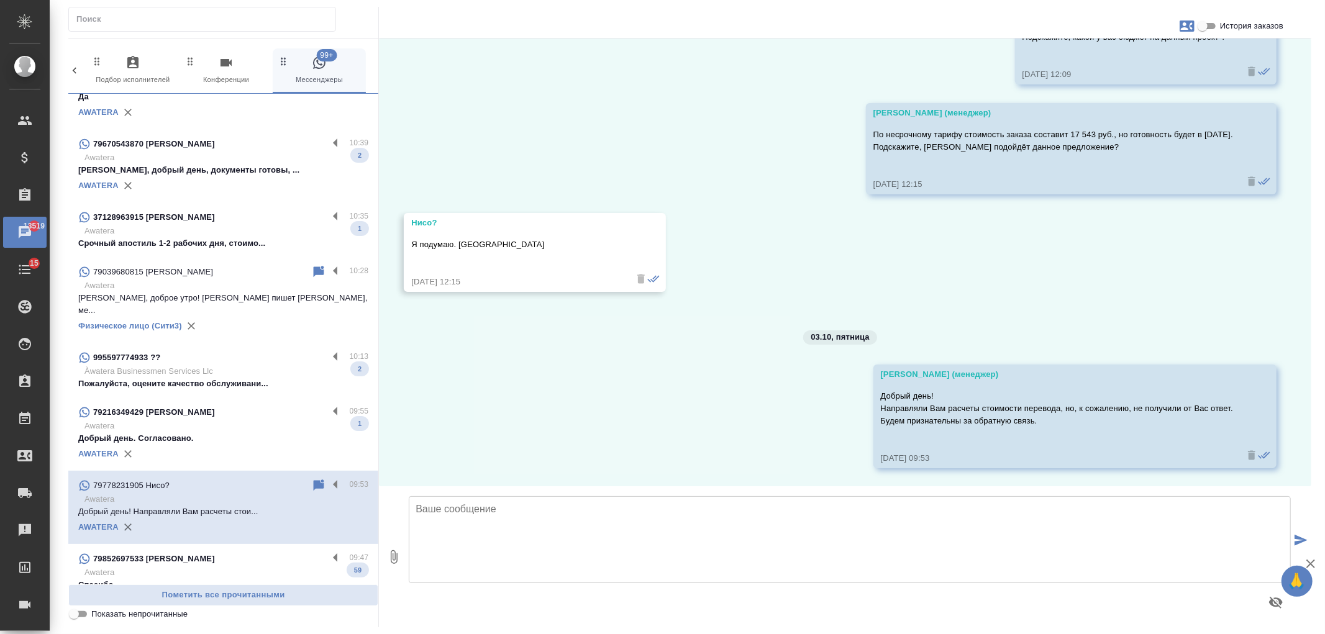
scroll to position [1611, 0]
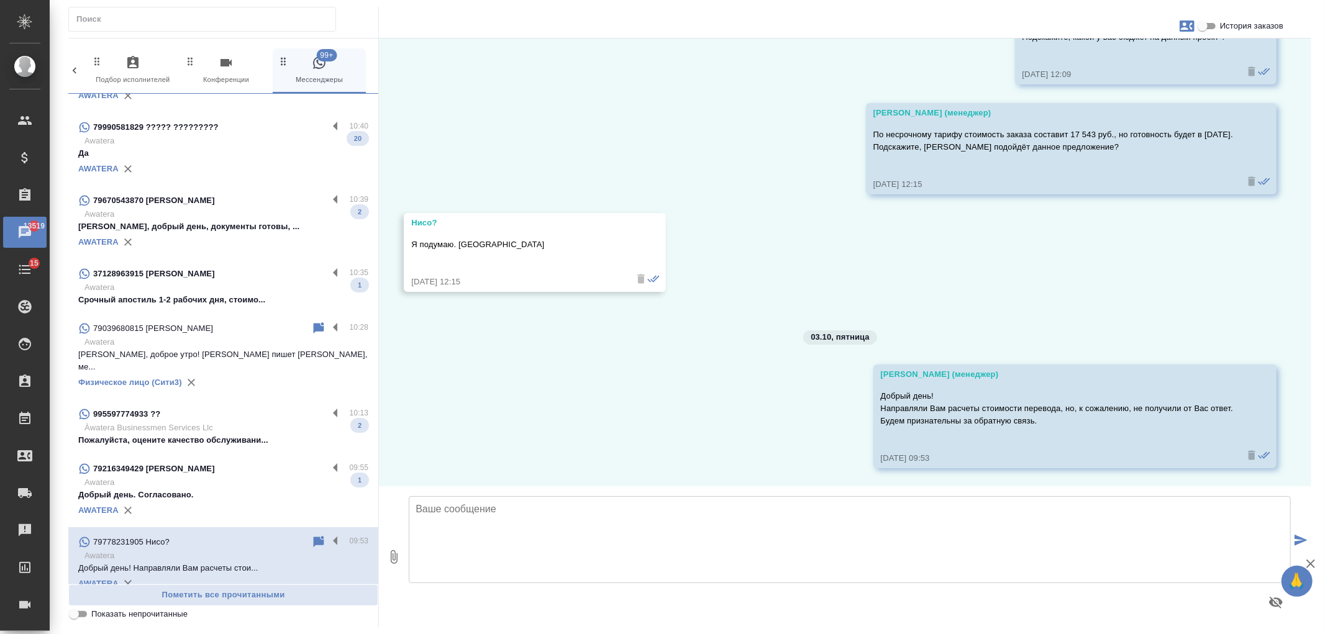
click at [245, 434] on p "Пожалуйста, оцените качество обслуживани..." at bounding box center [223, 440] width 290 height 12
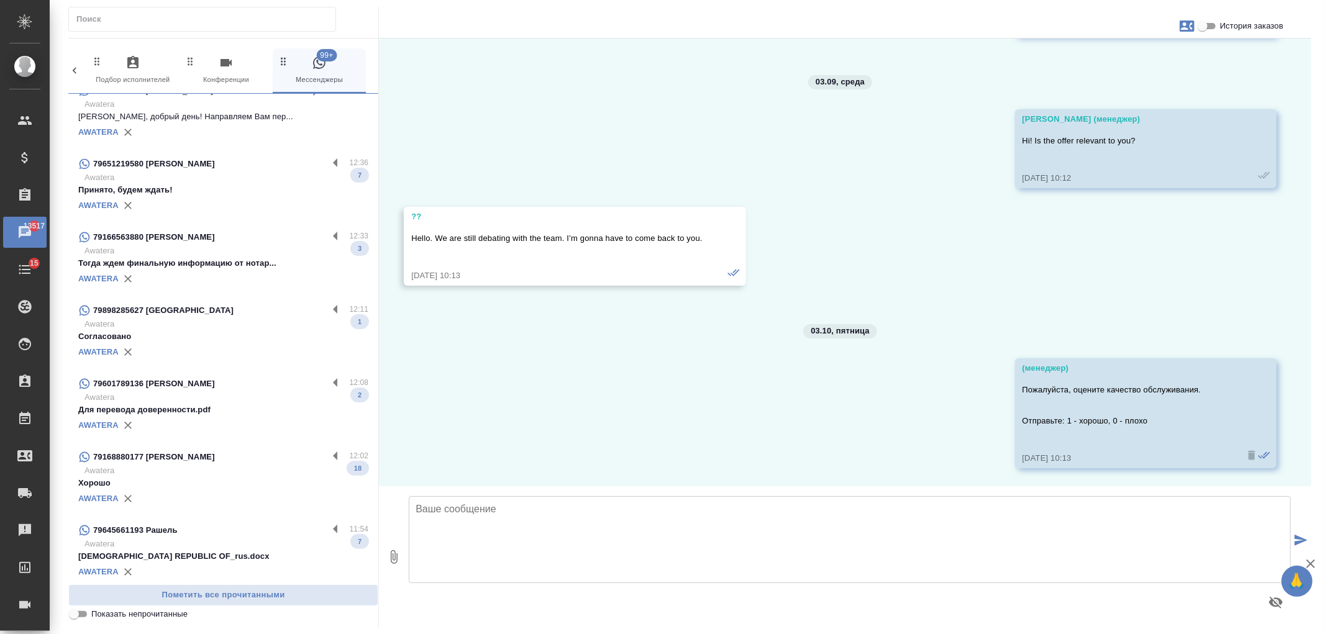
scroll to position [0, 0]
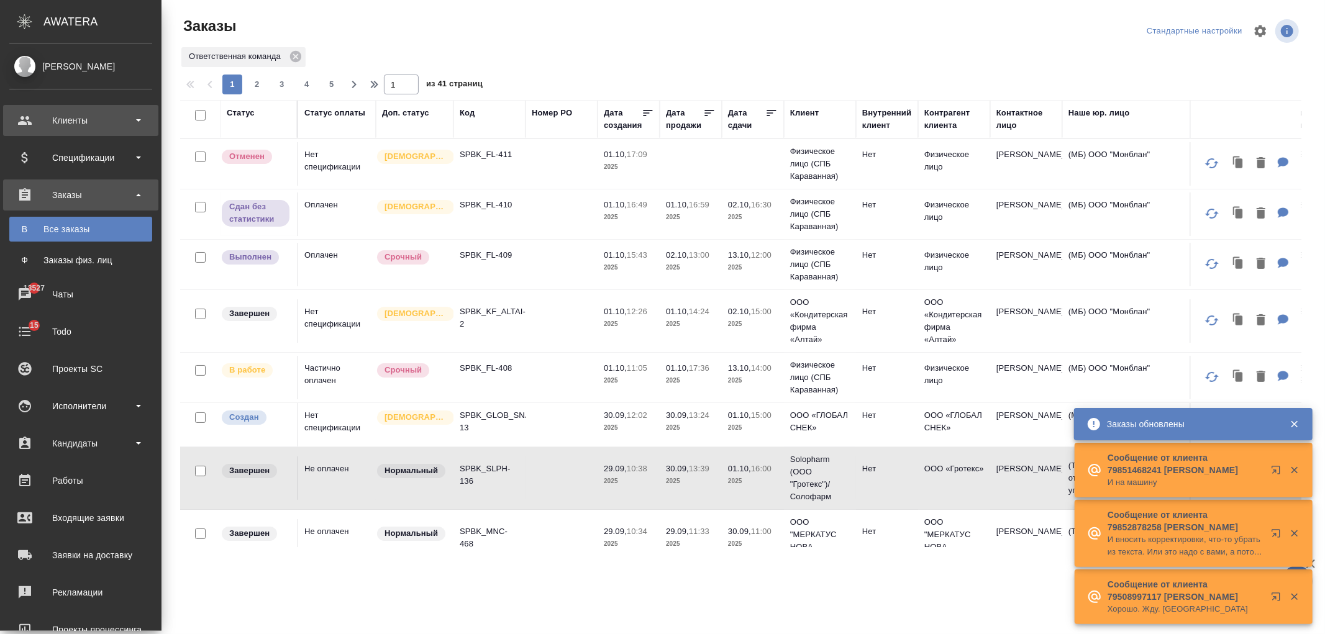
click at [106, 120] on div "Клиенты" at bounding box center [80, 120] width 143 height 19
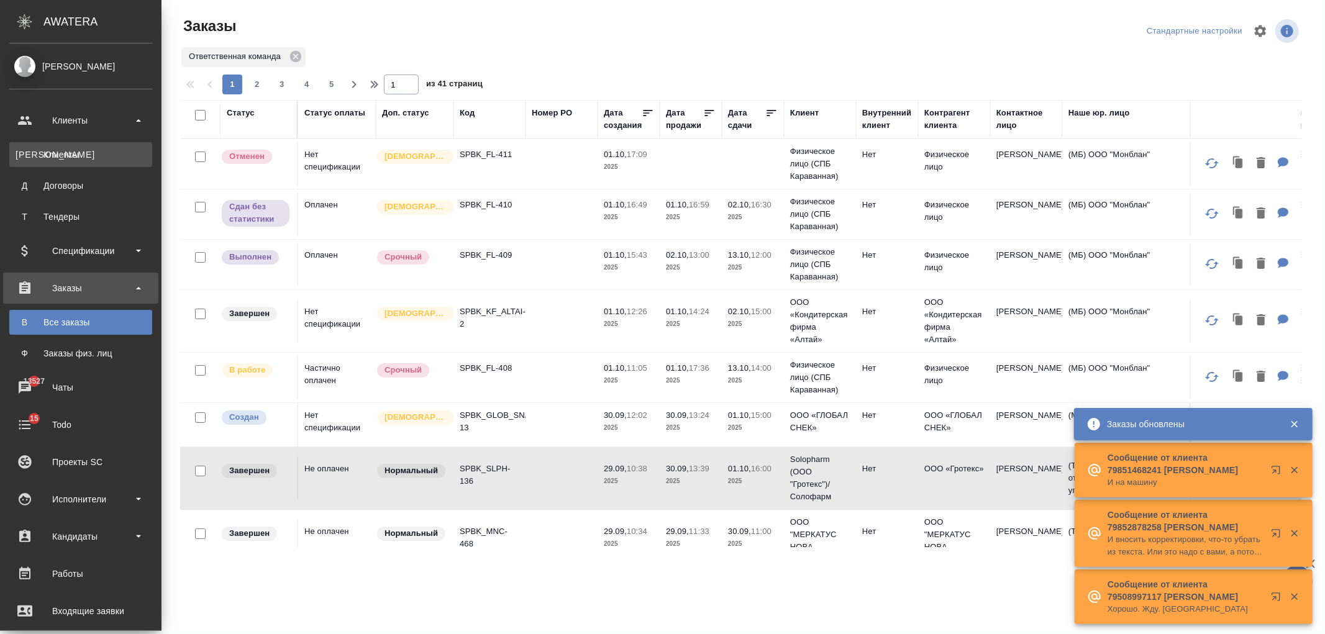
click at [119, 157] on div "Клиенты" at bounding box center [81, 154] width 130 height 12
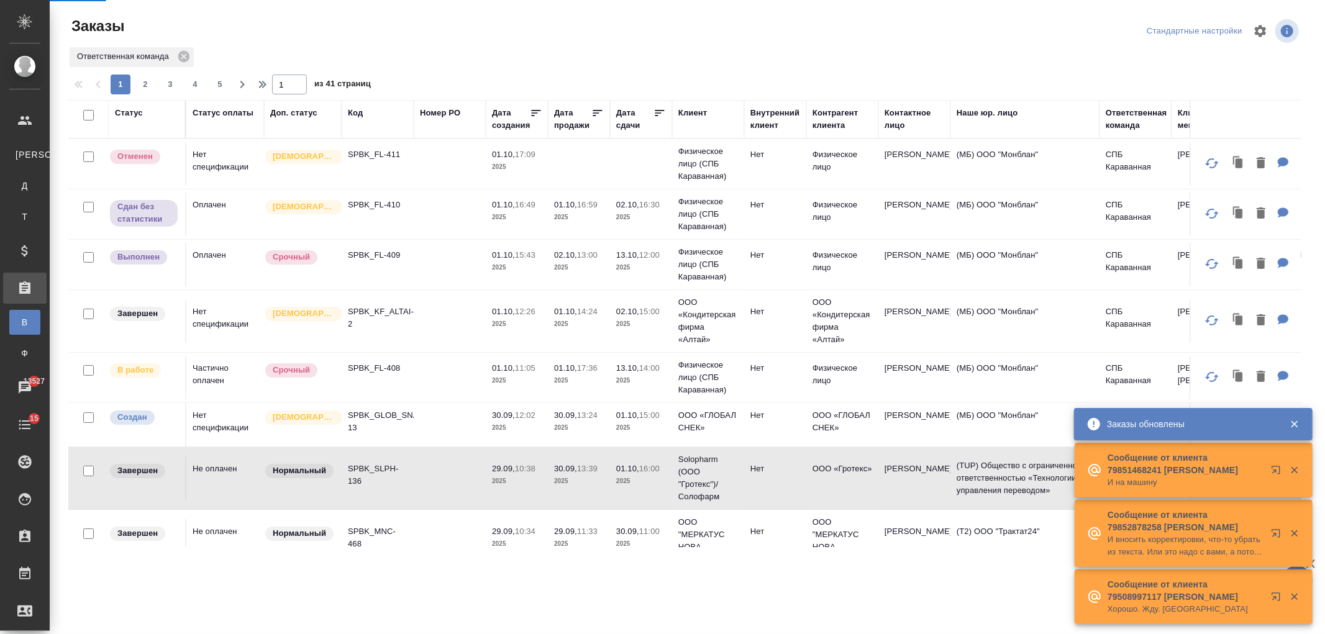
select select "RU"
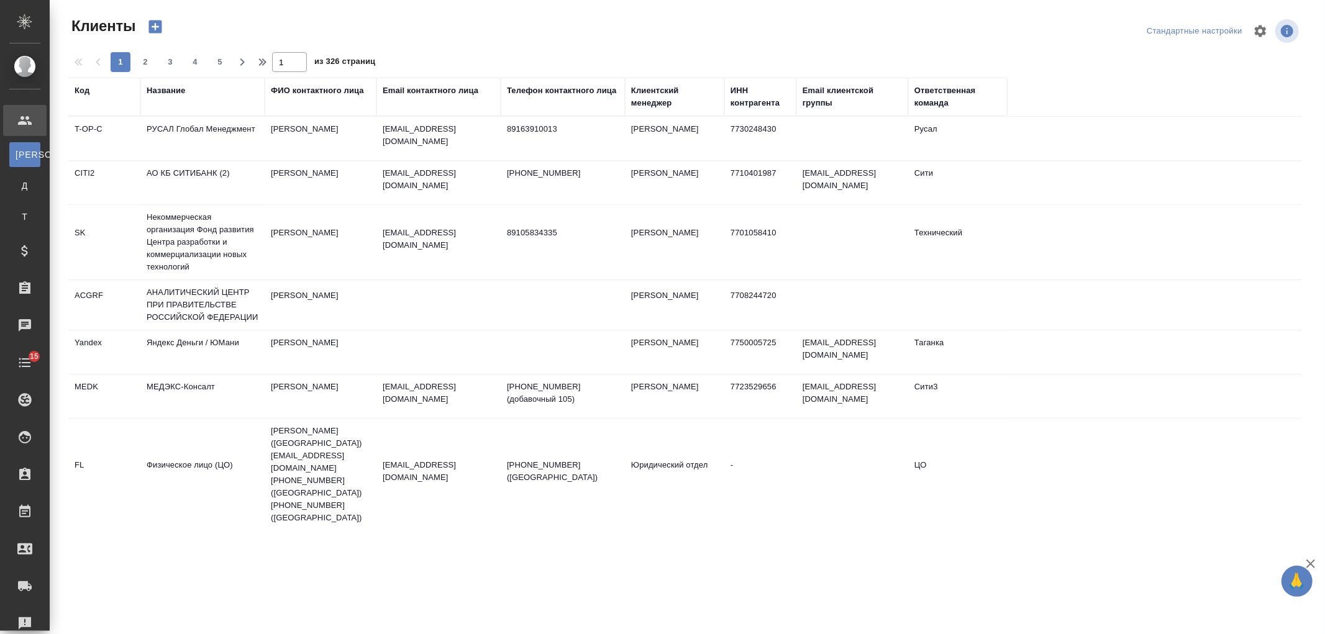
click at [175, 86] on div "Название" at bounding box center [166, 90] width 39 height 12
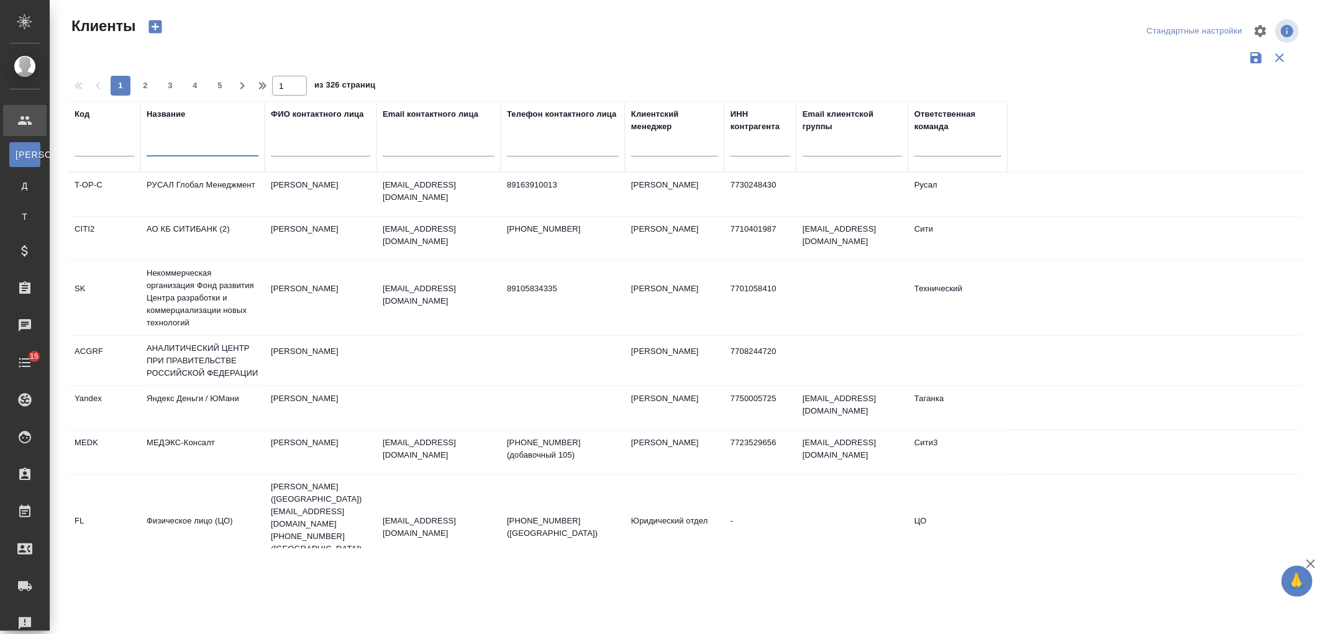
click at [183, 153] on input "text" at bounding box center [203, 149] width 112 height 16
type input "яхт клуб"
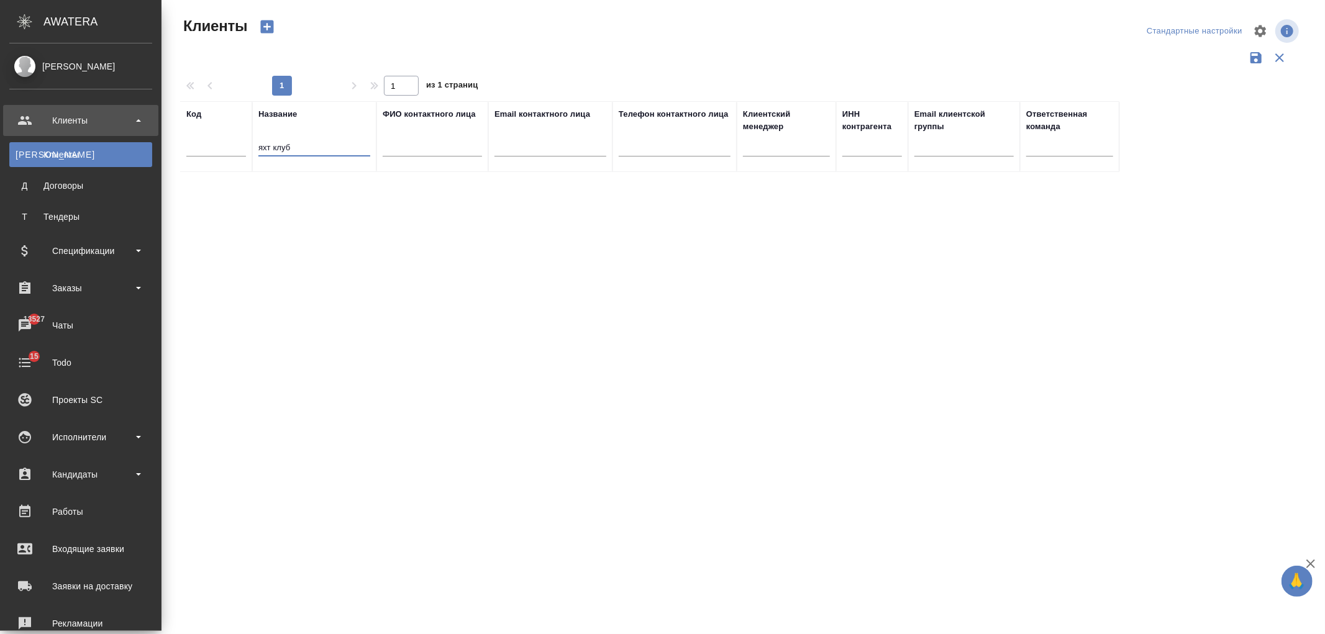
drag, startPoint x: 189, startPoint y: 145, endPoint x: 0, endPoint y: 135, distance: 189.1
click at [0, 135] on div ".cls-1 fill:#fff; AWATERA Ivanova Arina Клиенты К Клиенты Д Договоры Т Тендеры …" at bounding box center [662, 317] width 1325 height 634
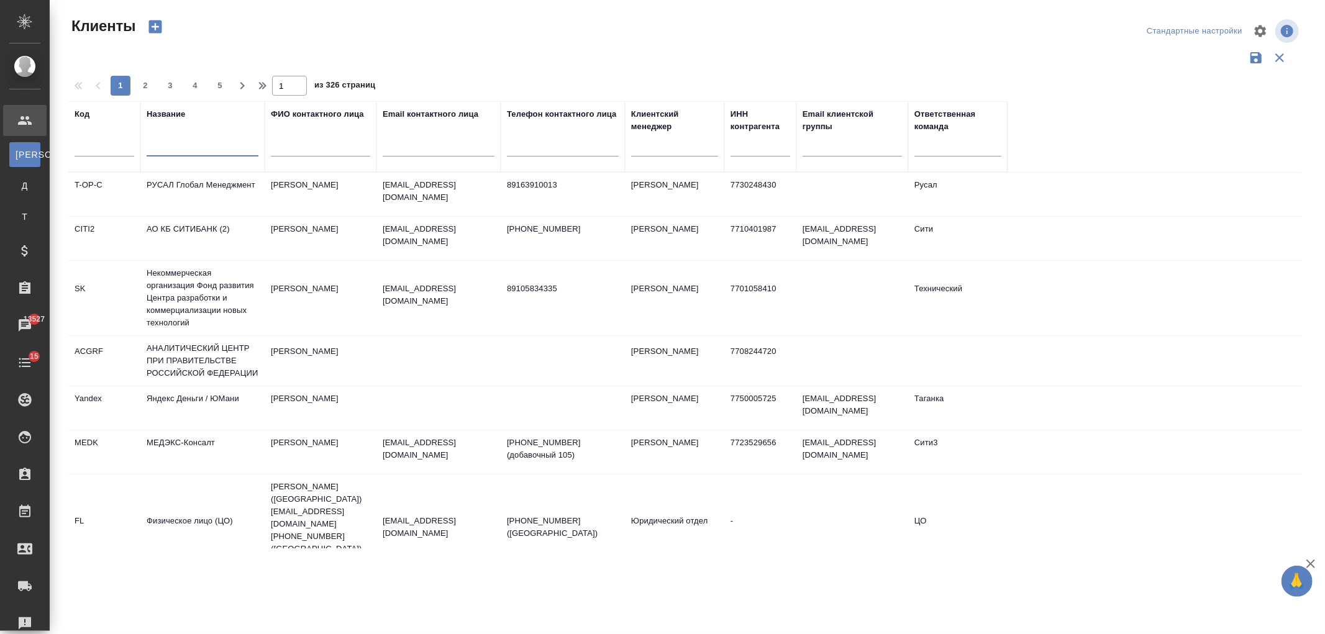
click at [356, 145] on input "text" at bounding box center [320, 149] width 99 height 16
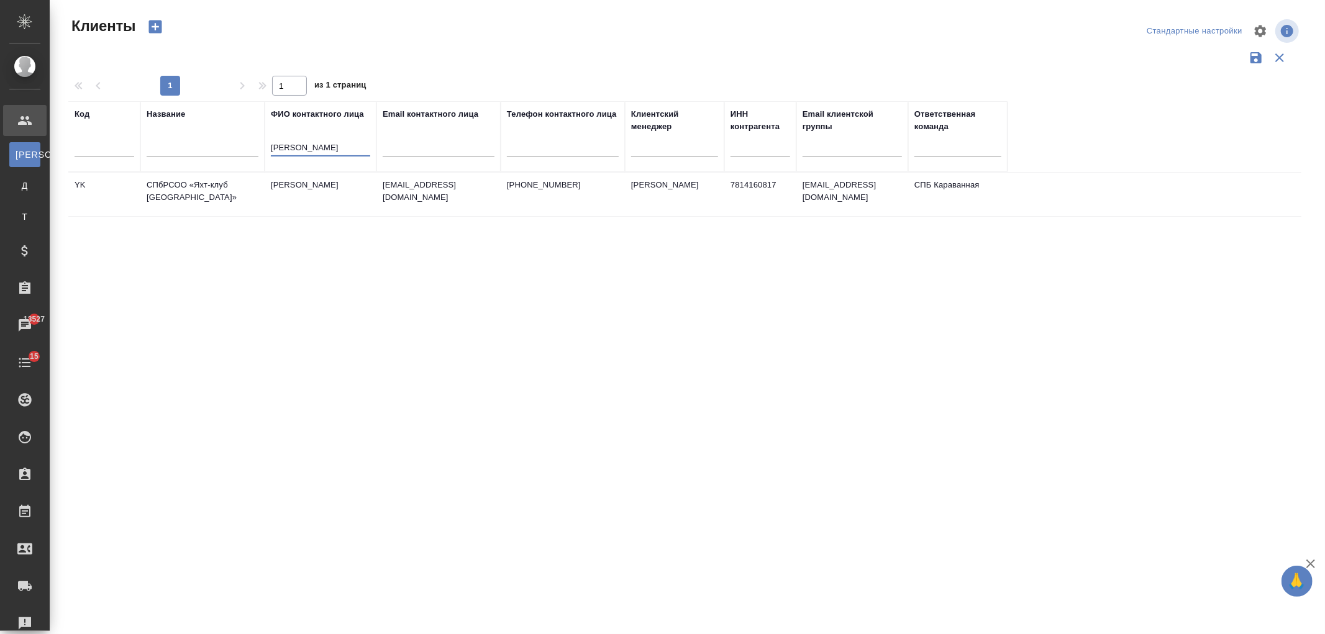
type input "Бредова"
click at [311, 191] on td "[PERSON_NAME]" at bounding box center [321, 194] width 112 height 43
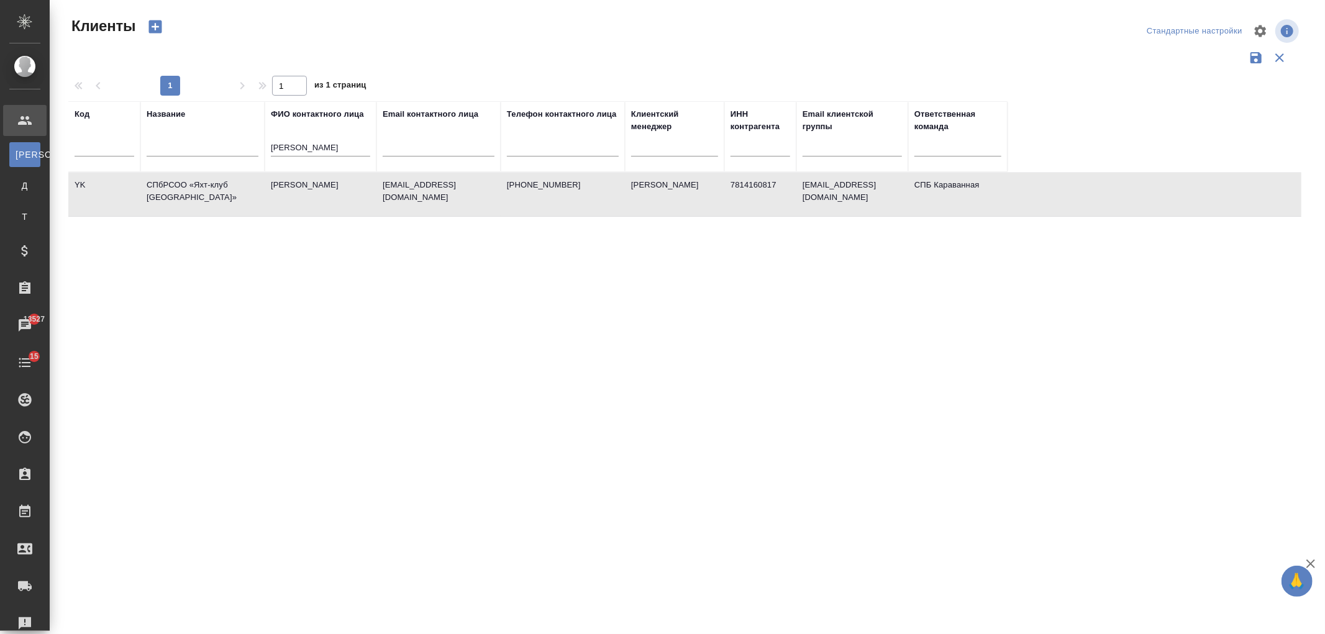
click at [311, 191] on td "[PERSON_NAME]" at bounding box center [321, 194] width 112 height 43
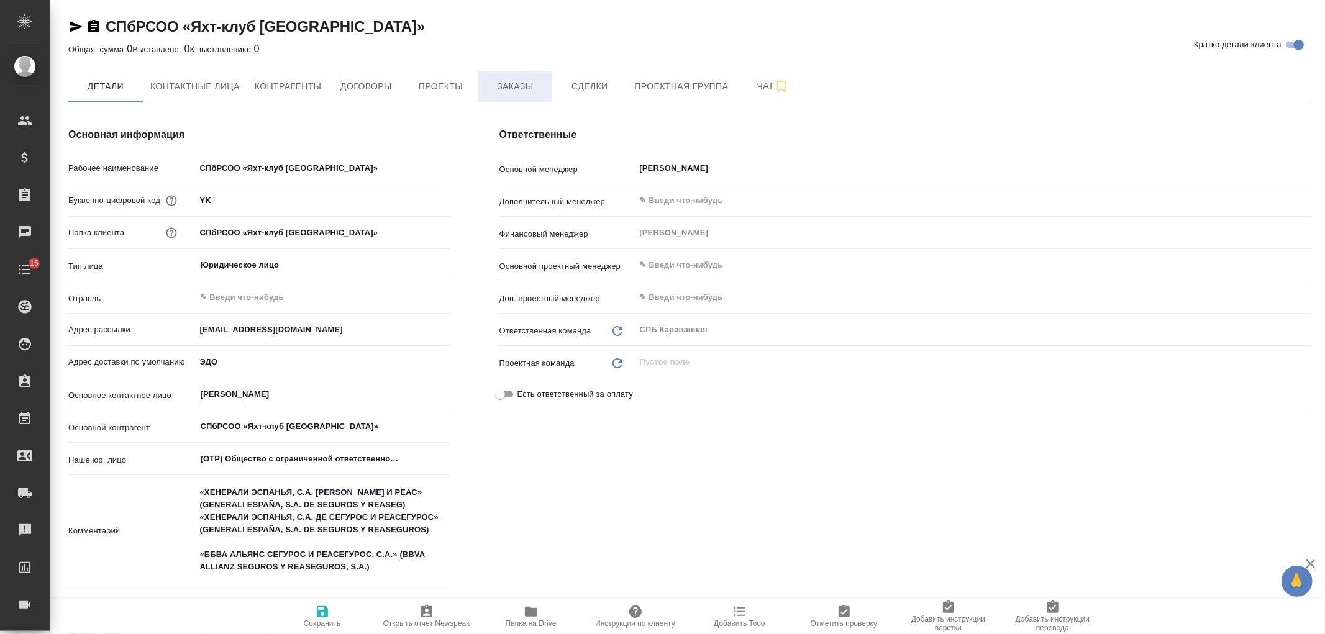
click at [516, 87] on span "Заказы" at bounding box center [515, 87] width 60 height 16
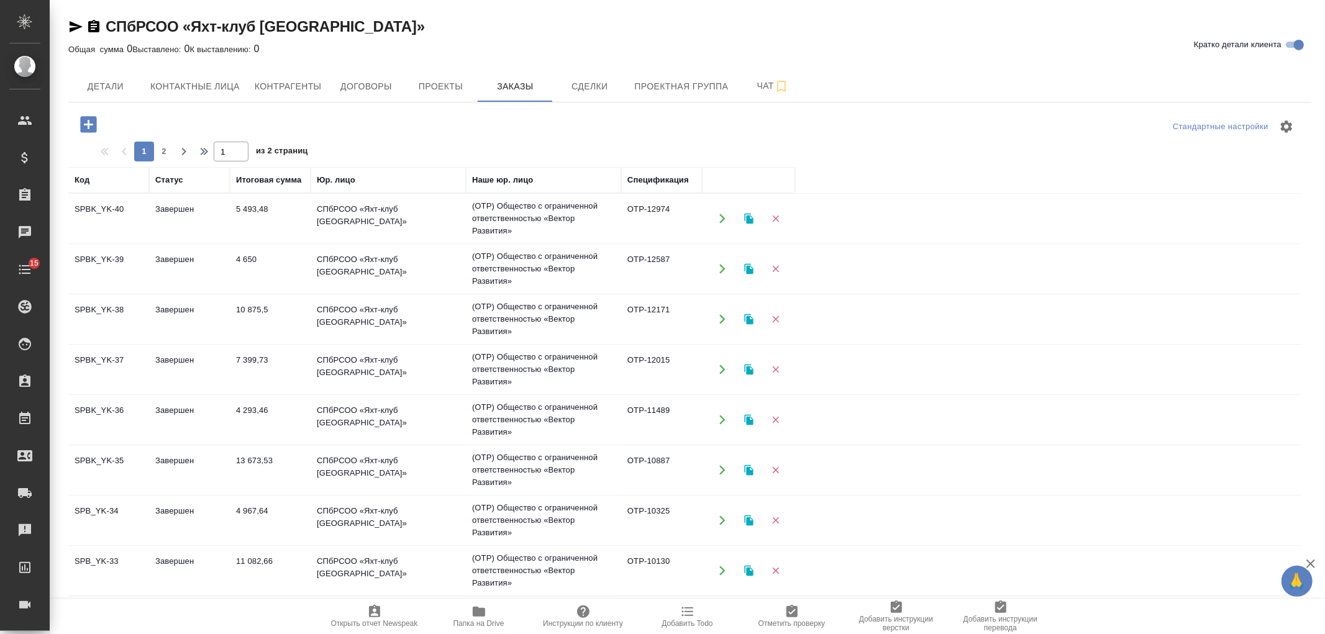
click at [89, 122] on icon "button" at bounding box center [88, 124] width 16 height 16
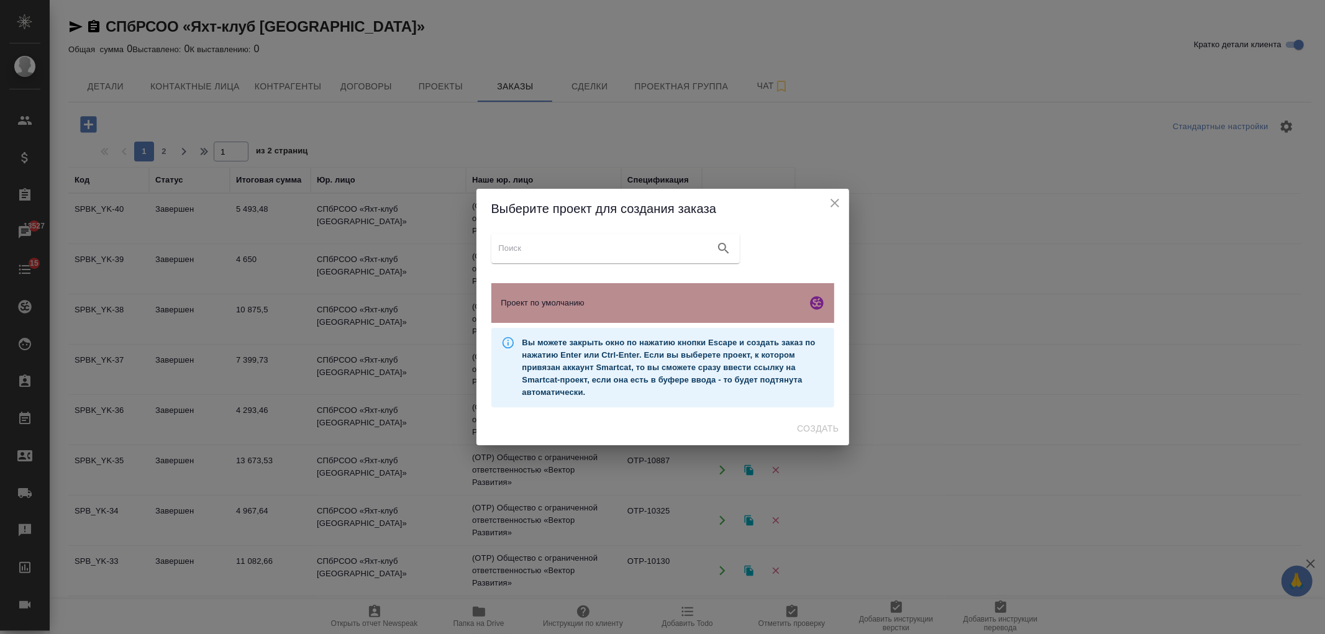
click at [704, 309] on span "Проект по умолчанию" at bounding box center [651, 303] width 301 height 12
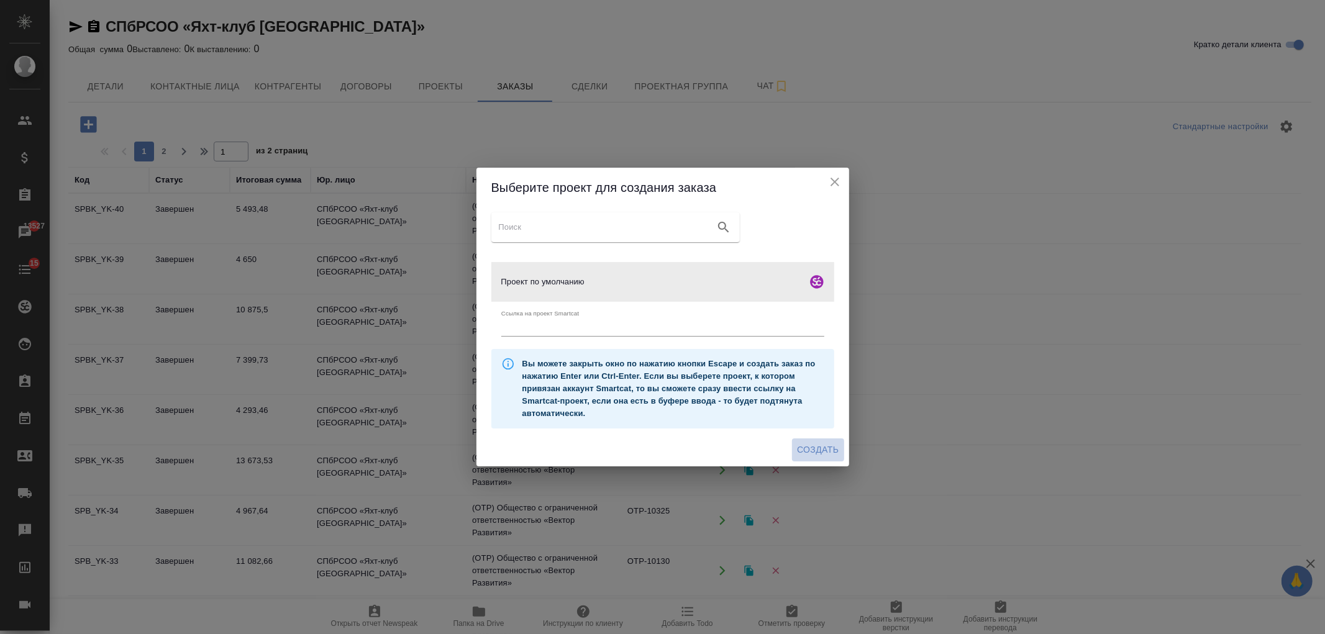
click at [822, 449] on span "Создать" at bounding box center [818, 450] width 42 height 16
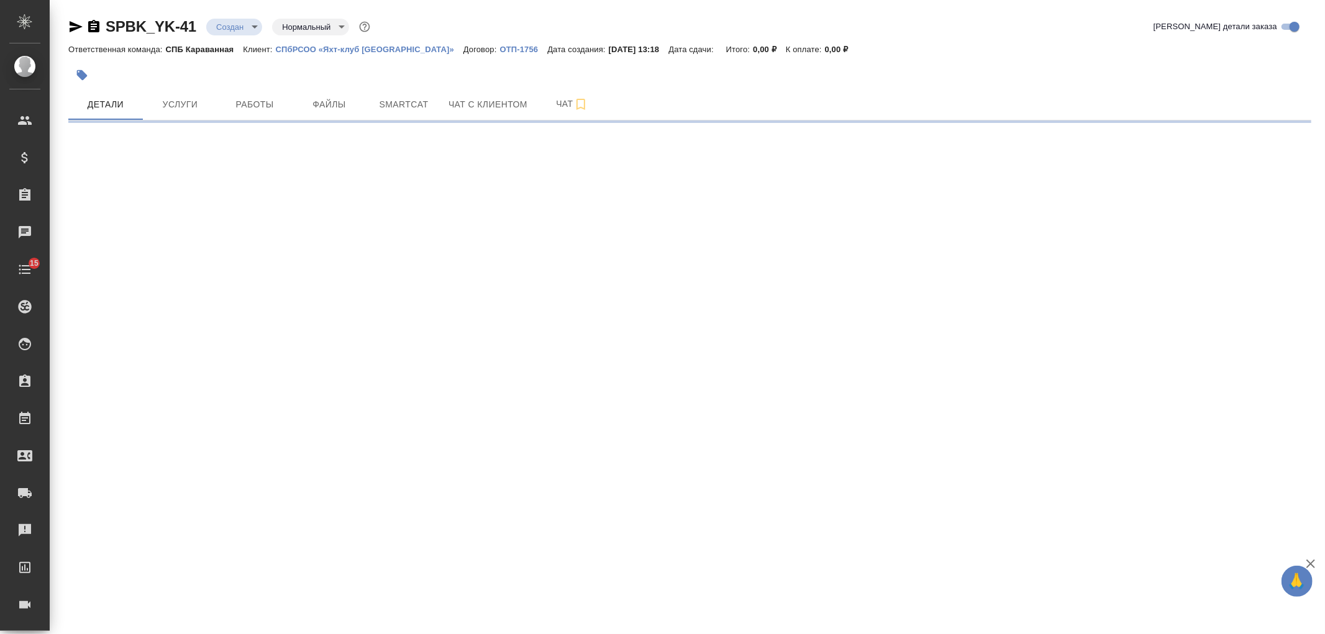
select select "RU"
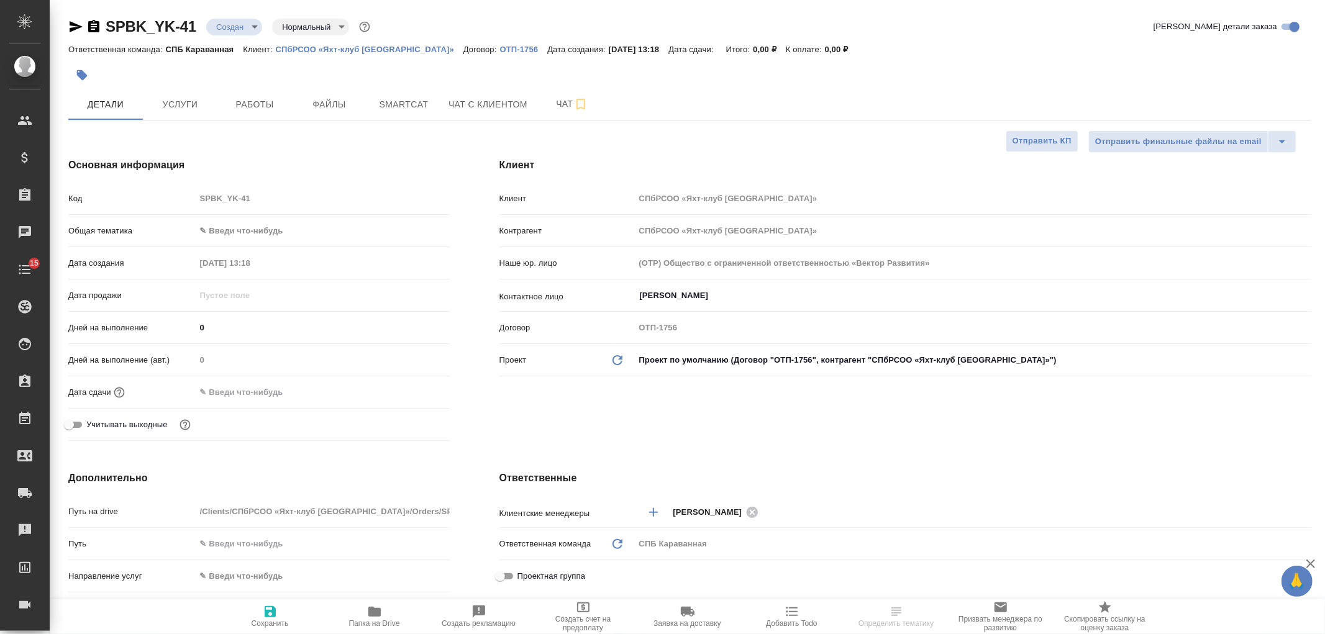
type textarea "x"
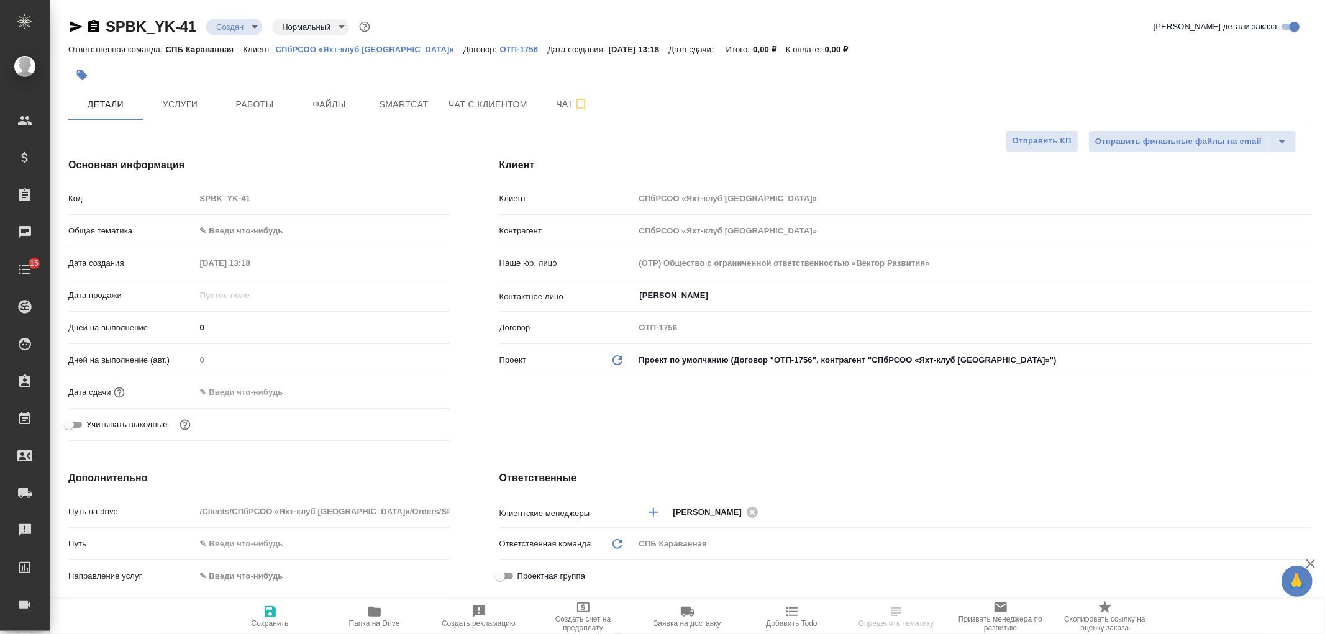
type textarea "x"
click at [274, 231] on body "🙏 .cls-1 fill:#fff; AWATERA [PERSON_NAME] Спецификации Заказы Чаты 15 Todo Прое…" at bounding box center [662, 317] width 1325 height 634
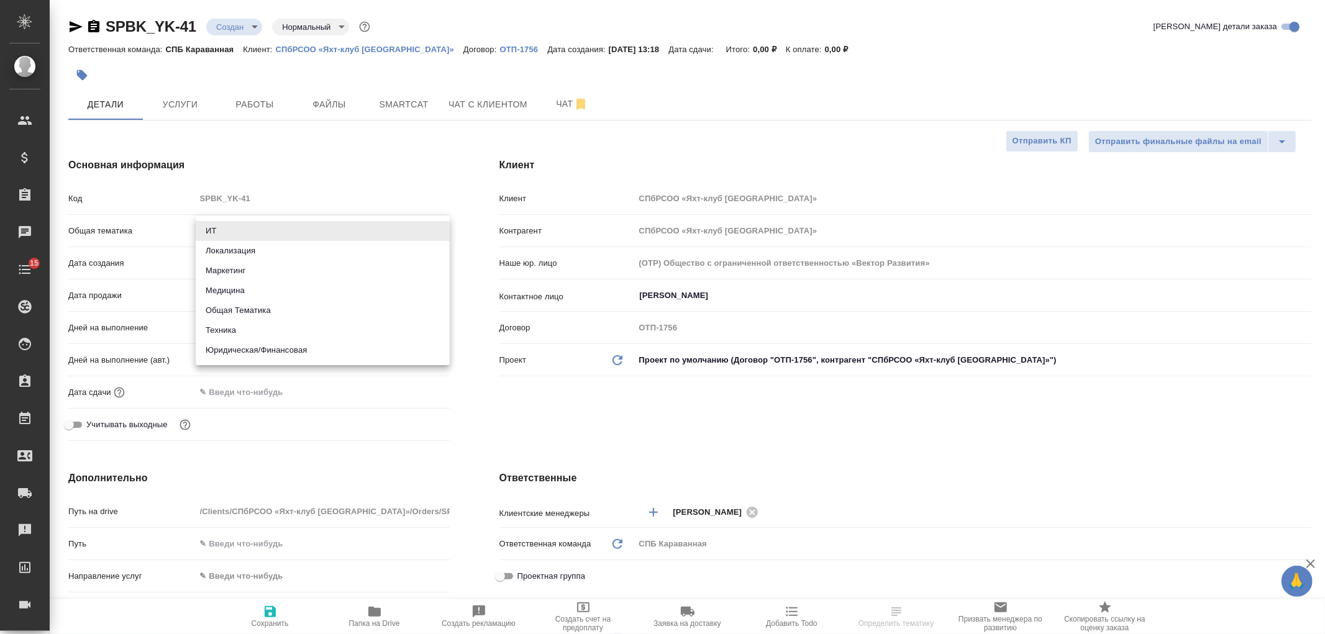
click at [281, 358] on li "Юридическая/Финансовая" at bounding box center [323, 350] width 254 height 20
type input "yr-fn"
type textarea "x"
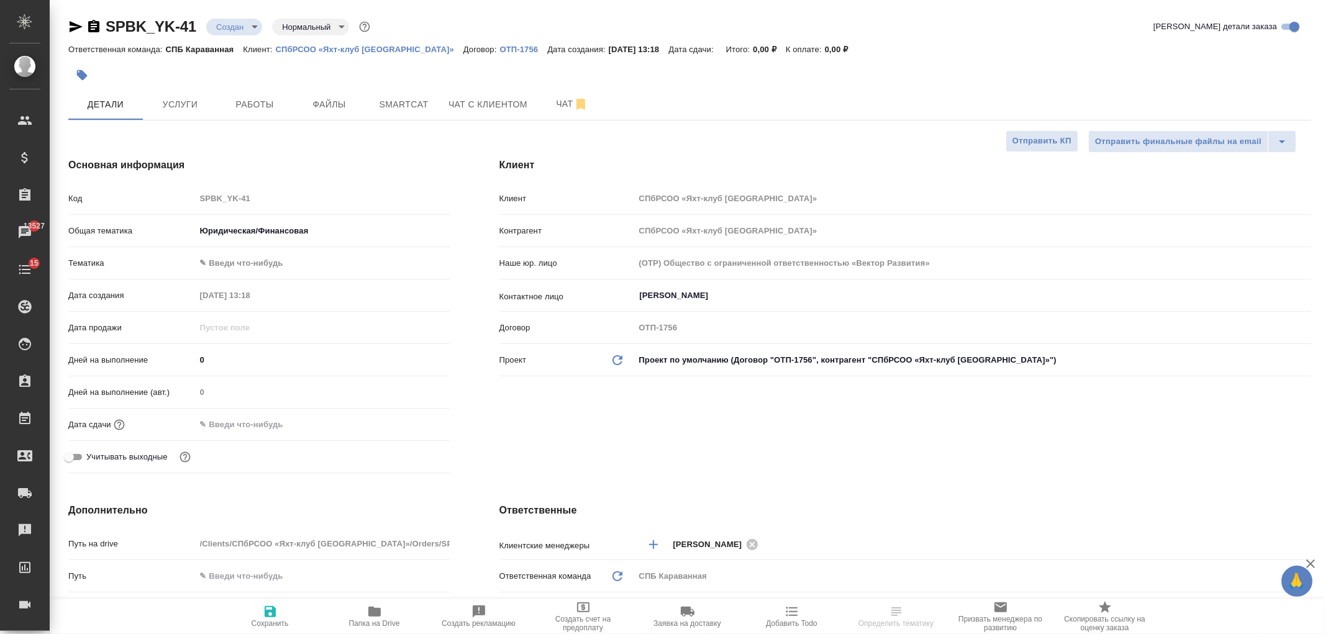
click at [259, 268] on body "🙏 .cls-1 fill:#fff; AWATERA [PERSON_NAME] Спецификации Заказы 13527 Чаты 15 Tod…" at bounding box center [662, 317] width 1325 height 634
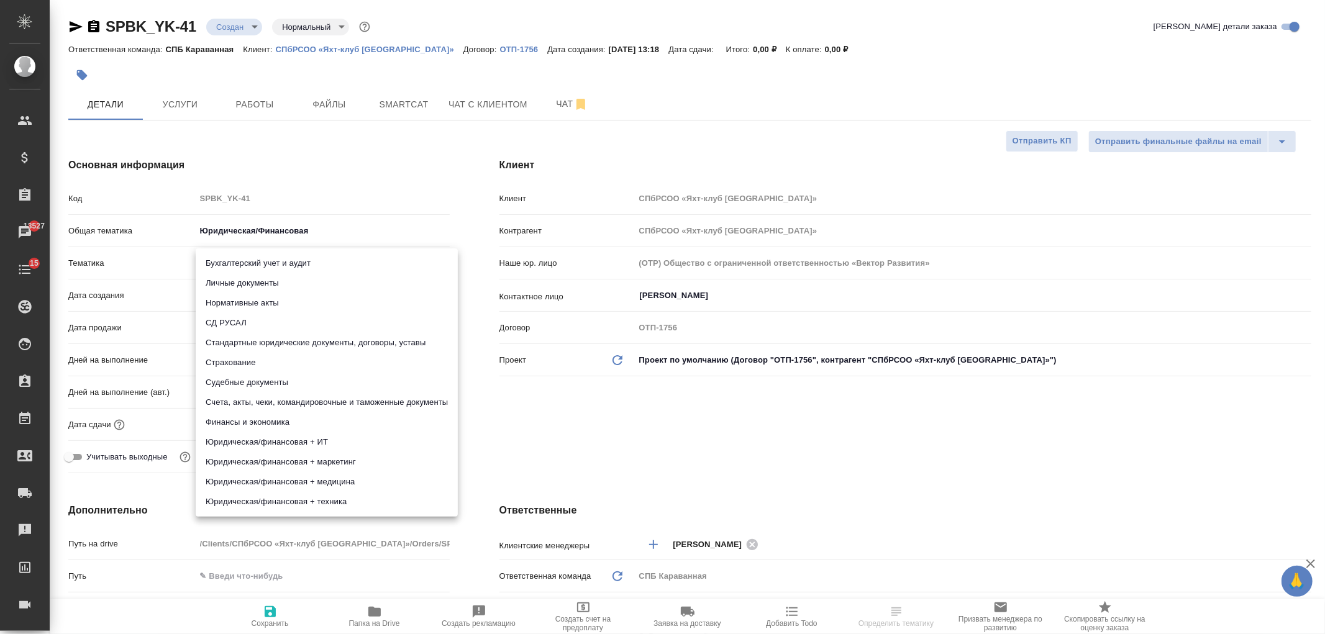
click at [370, 406] on li "Счета, акты, чеки, командировочные и таможенные документы" at bounding box center [327, 403] width 262 height 20
type textarea "x"
type input "5f647205b73bc97568ca66c0"
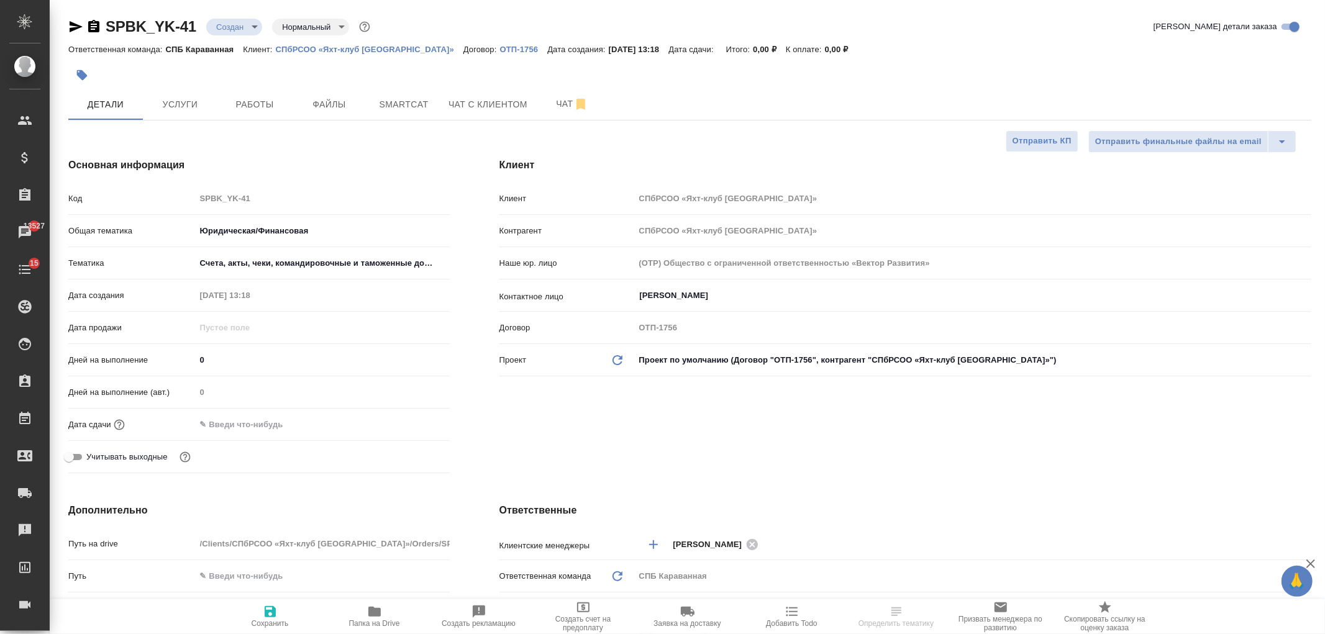
click at [272, 611] on icon "button" at bounding box center [270, 611] width 11 height 11
type textarea "x"
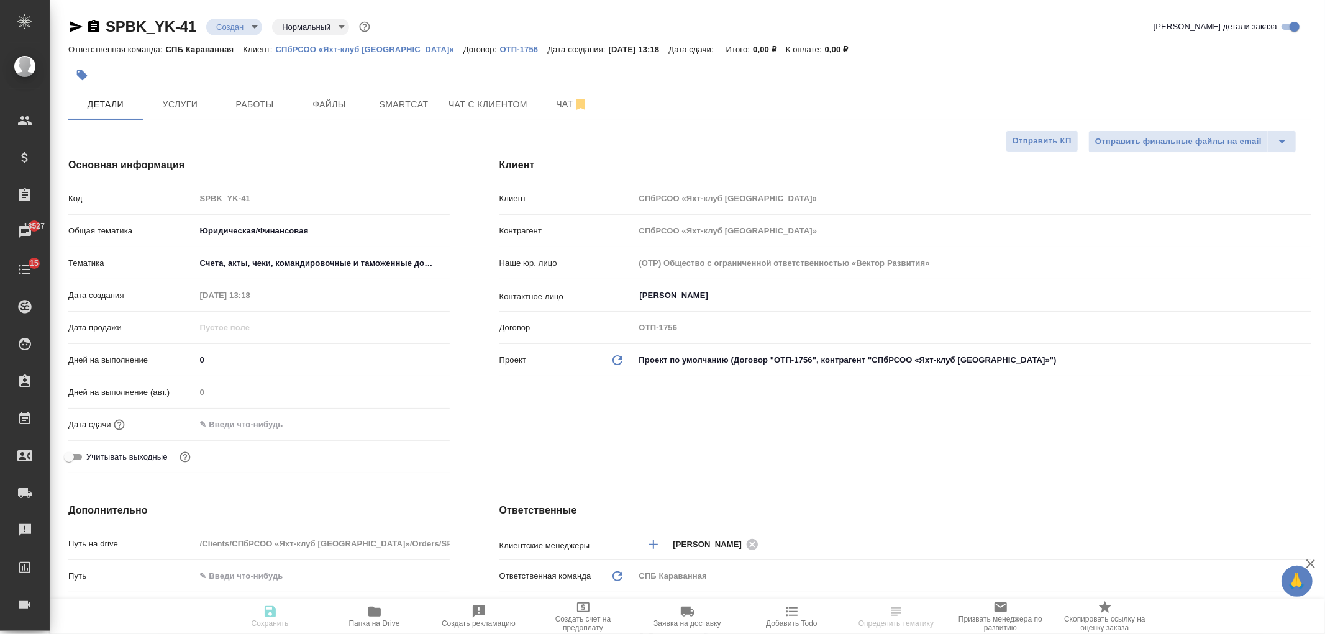
type textarea "x"
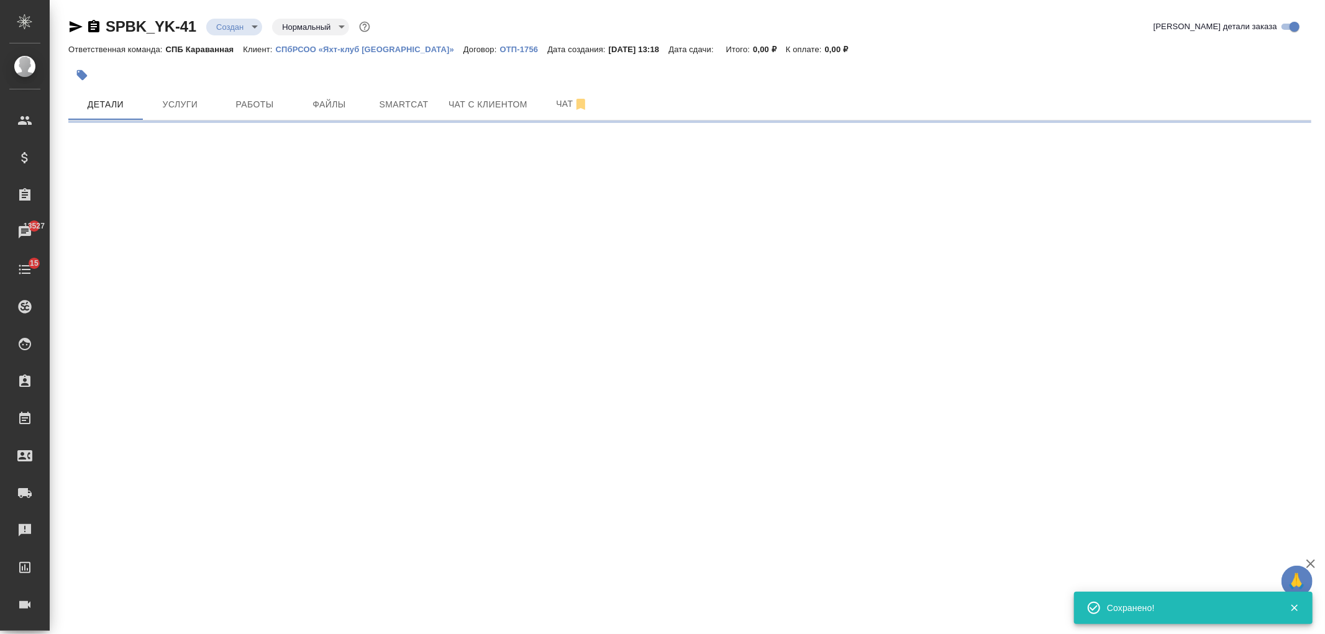
select select "RU"
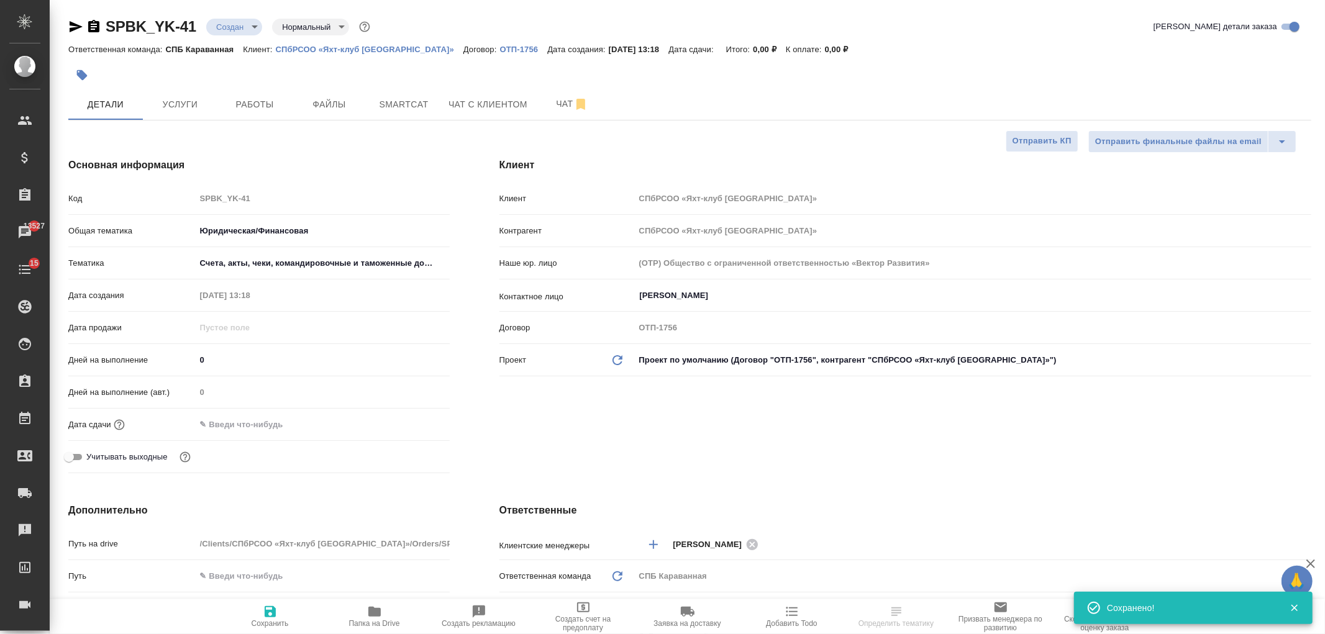
type textarea "x"
select select "RU"
type textarea "x"
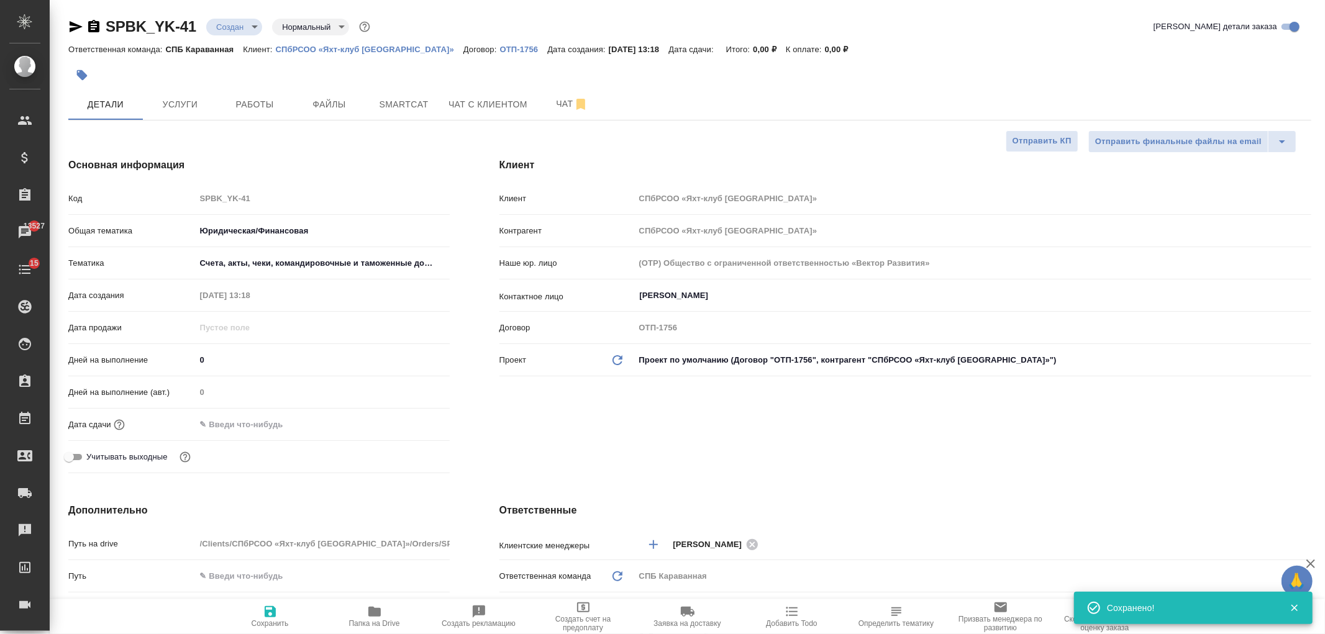
type textarea "x"
click at [330, 101] on span "Файлы" at bounding box center [329, 105] width 60 height 16
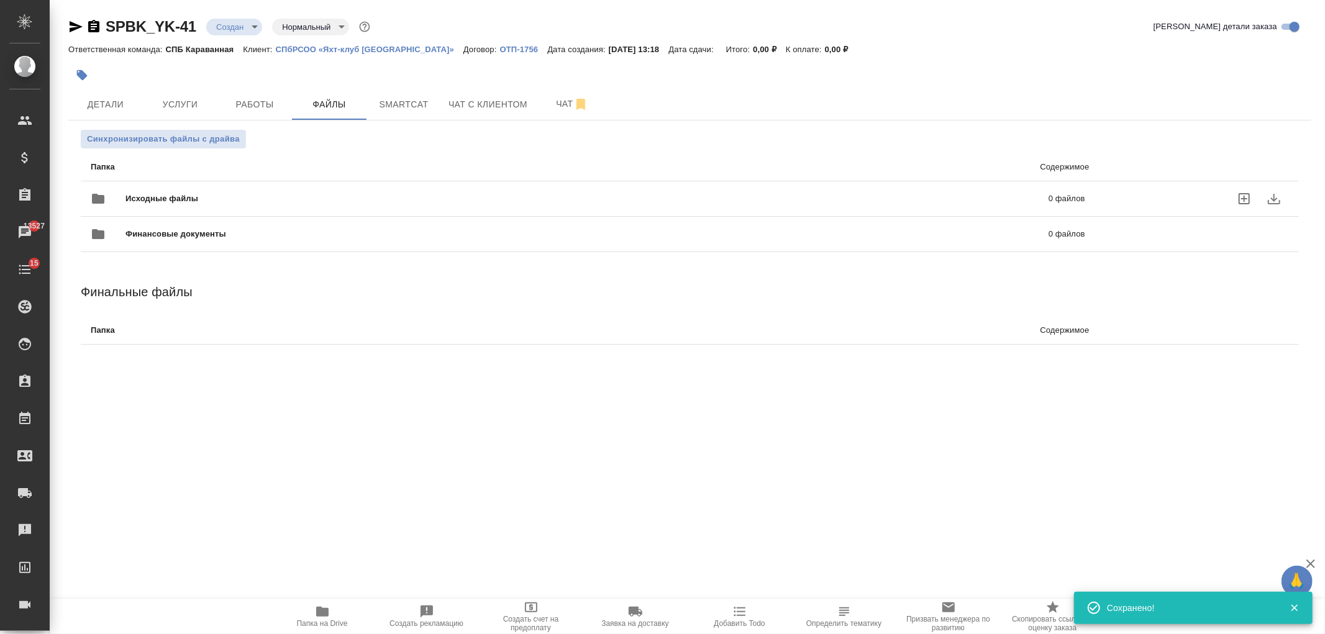
click at [174, 201] on span "Исходные файлы" at bounding box center [374, 199] width 498 height 12
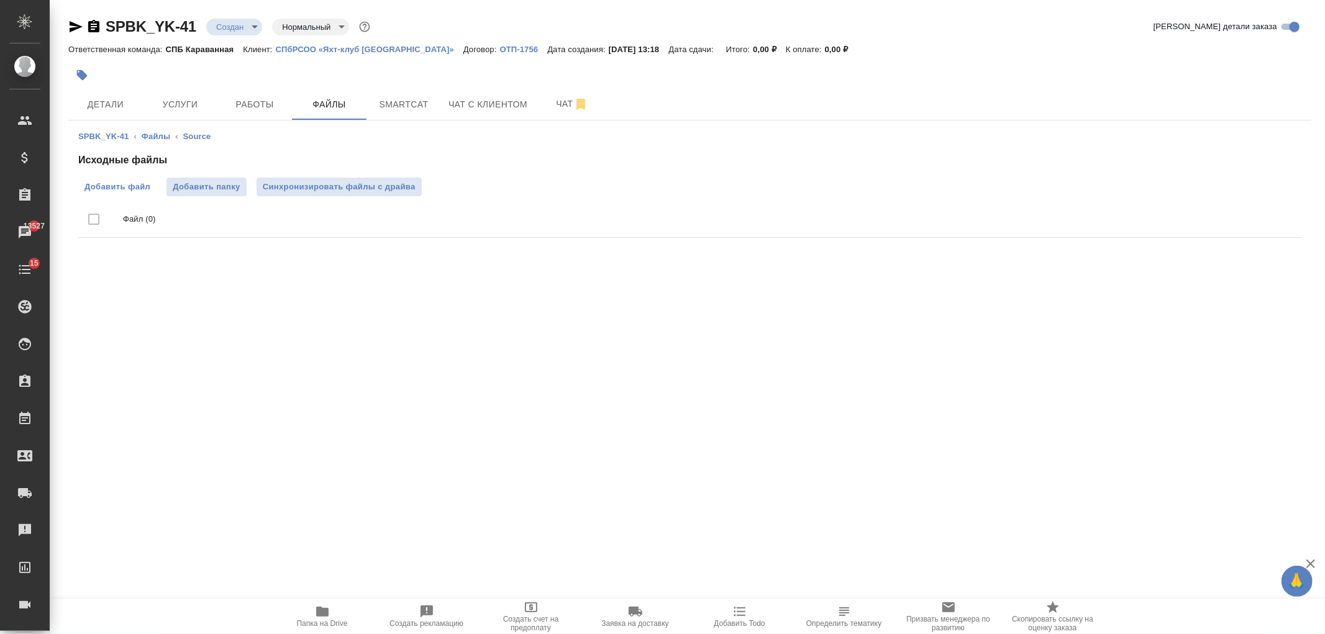
click at [127, 188] on span "Добавить файл" at bounding box center [117, 187] width 66 height 12
click at [0, 0] on input "Добавить файл" at bounding box center [0, 0] width 0 height 0
click at [198, 114] on button "Услуги" at bounding box center [180, 104] width 75 height 31
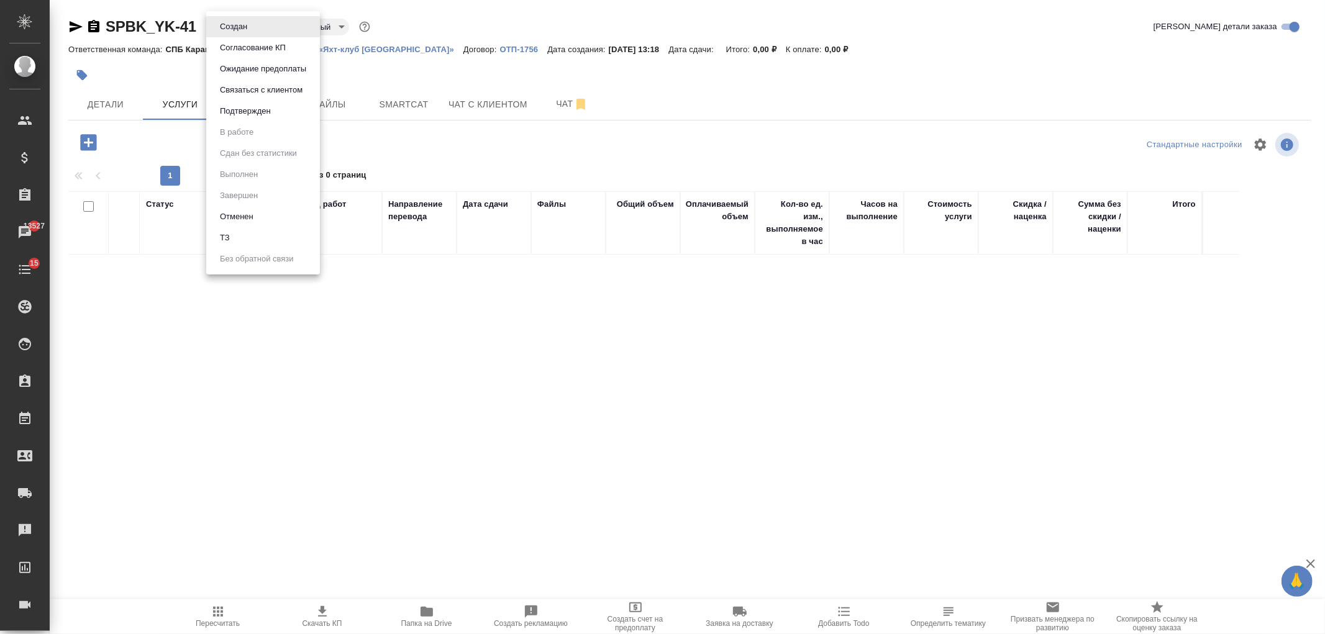
click at [248, 24] on body "🙏 .cls-1 fill:#fff; AWATERA [PERSON_NAME] Спецификации Заказы 13527 Чаты 15 Tod…" at bounding box center [662, 317] width 1325 height 634
click at [266, 234] on li "ТЗ" at bounding box center [263, 237] width 114 height 21
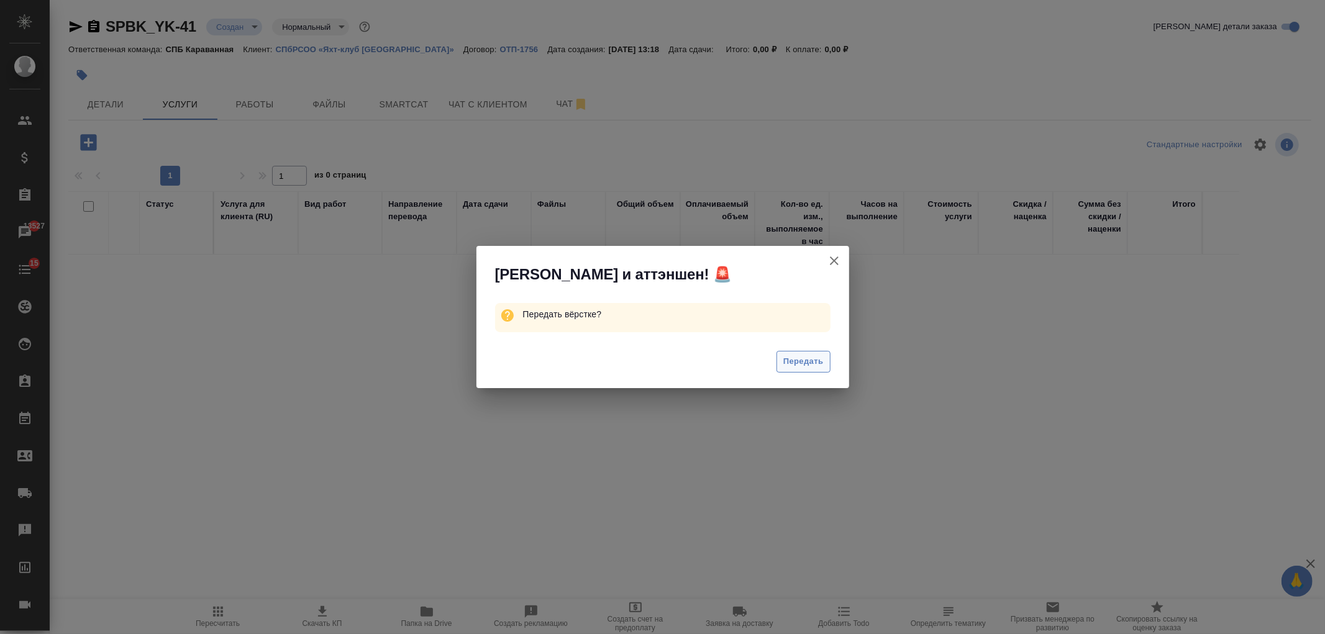
click at [799, 360] on span "Передать" at bounding box center [803, 362] width 40 height 14
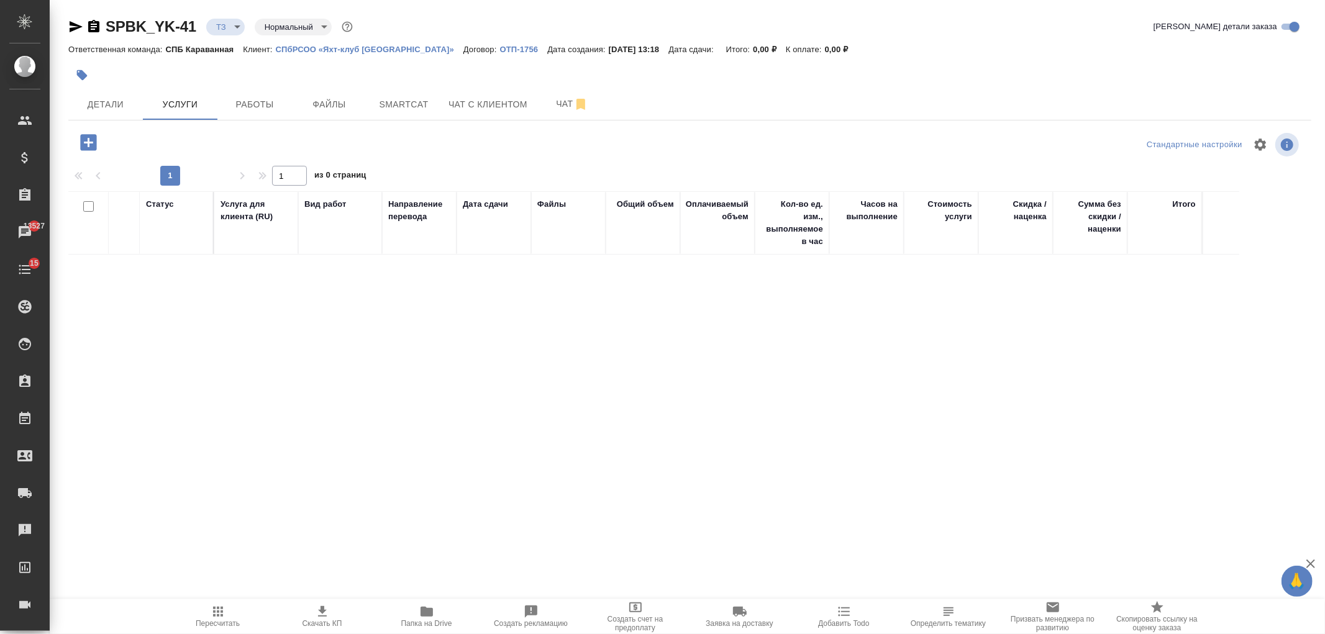
click at [88, 146] on icon "button" at bounding box center [89, 143] width 22 height 22
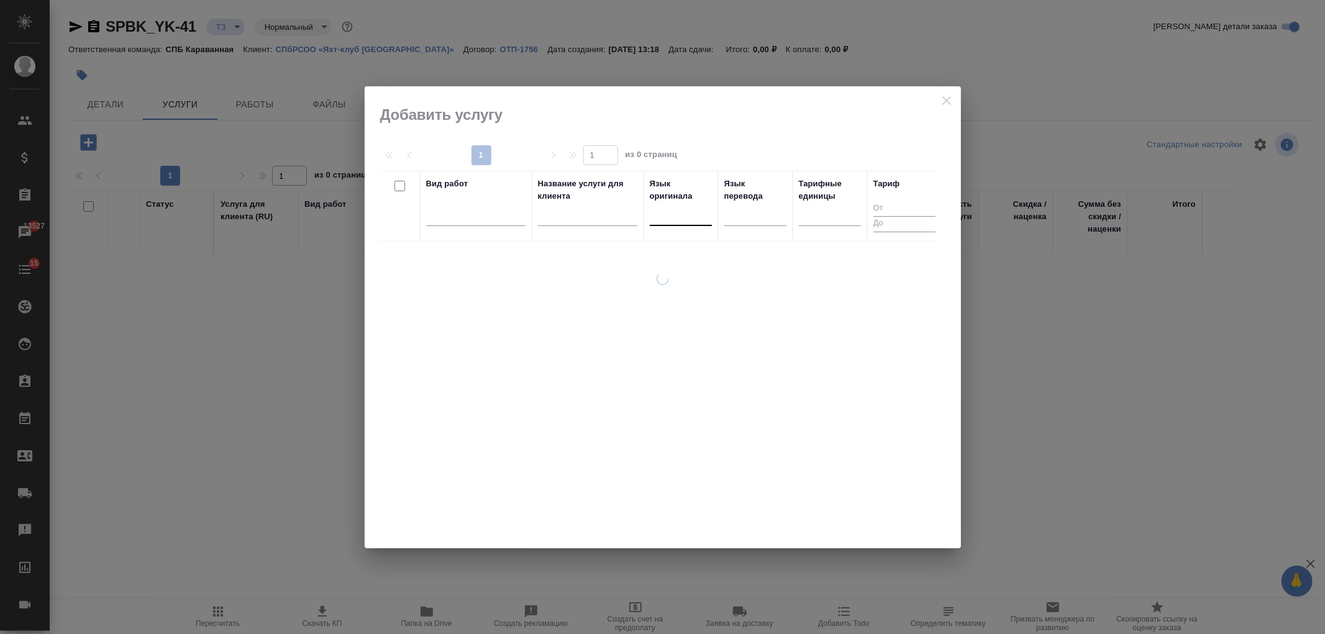
click at [676, 219] on div at bounding box center [681, 213] width 62 height 18
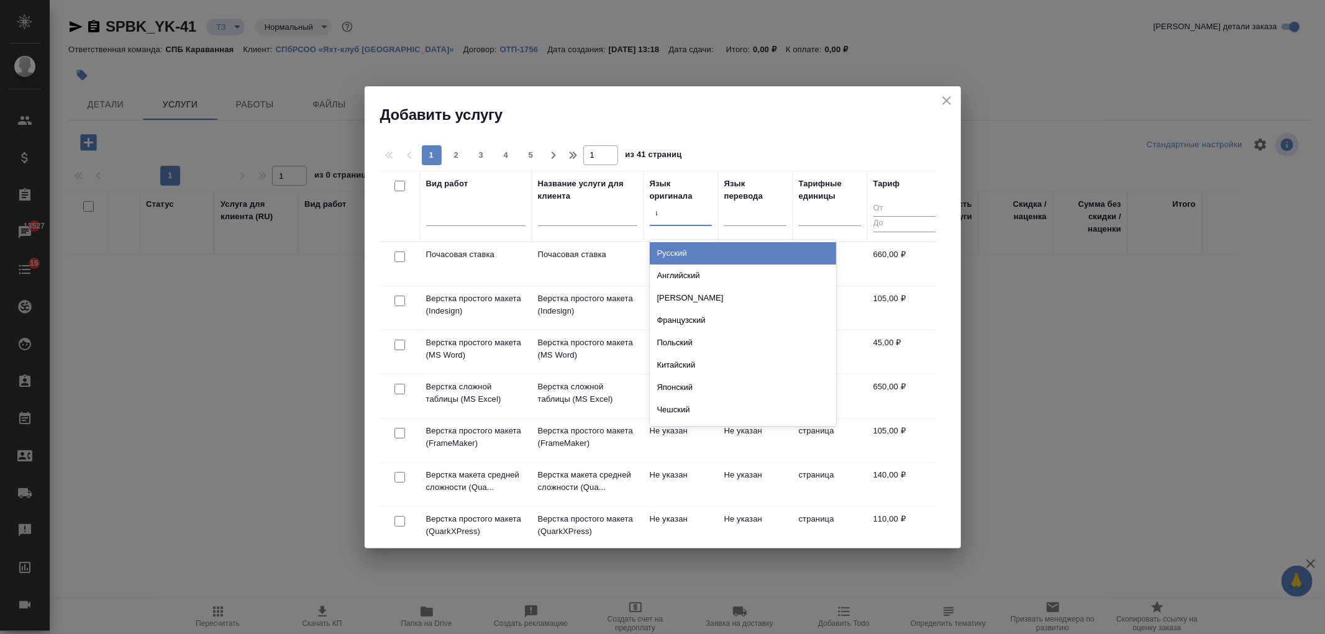
type input "исп"
click at [724, 262] on div "Испанский" at bounding box center [743, 253] width 186 height 22
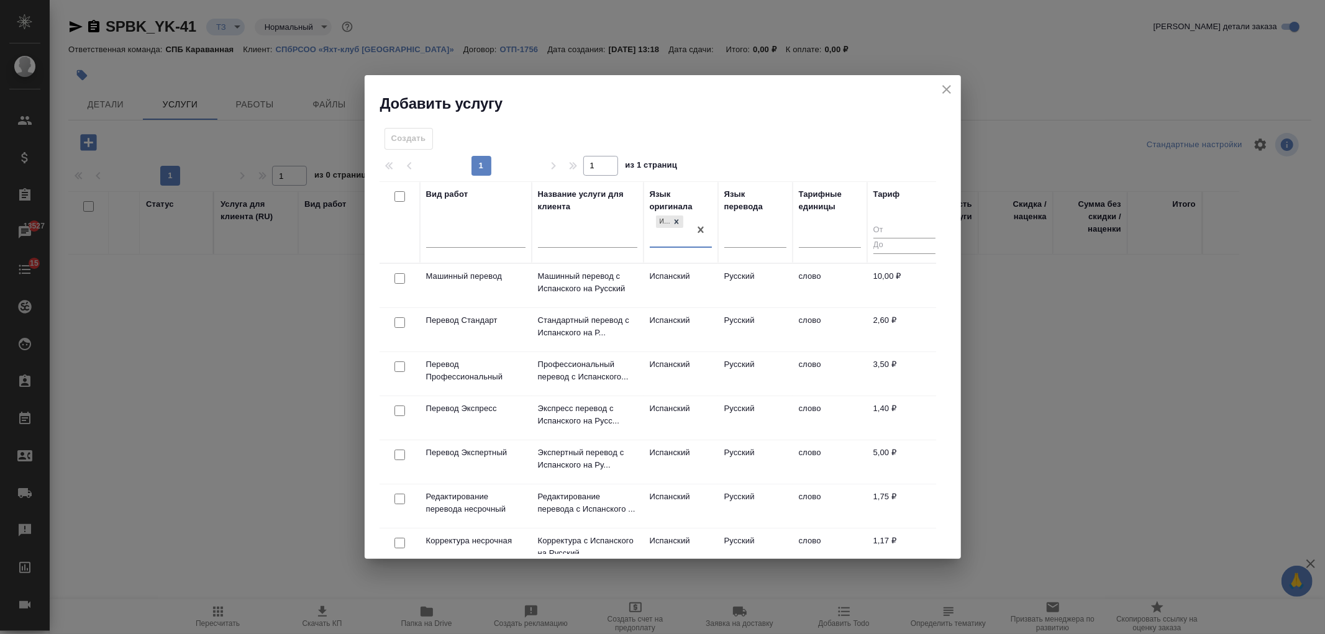
click at [399, 322] on input "checkbox" at bounding box center [399, 322] width 11 height 11
checkbox input "true"
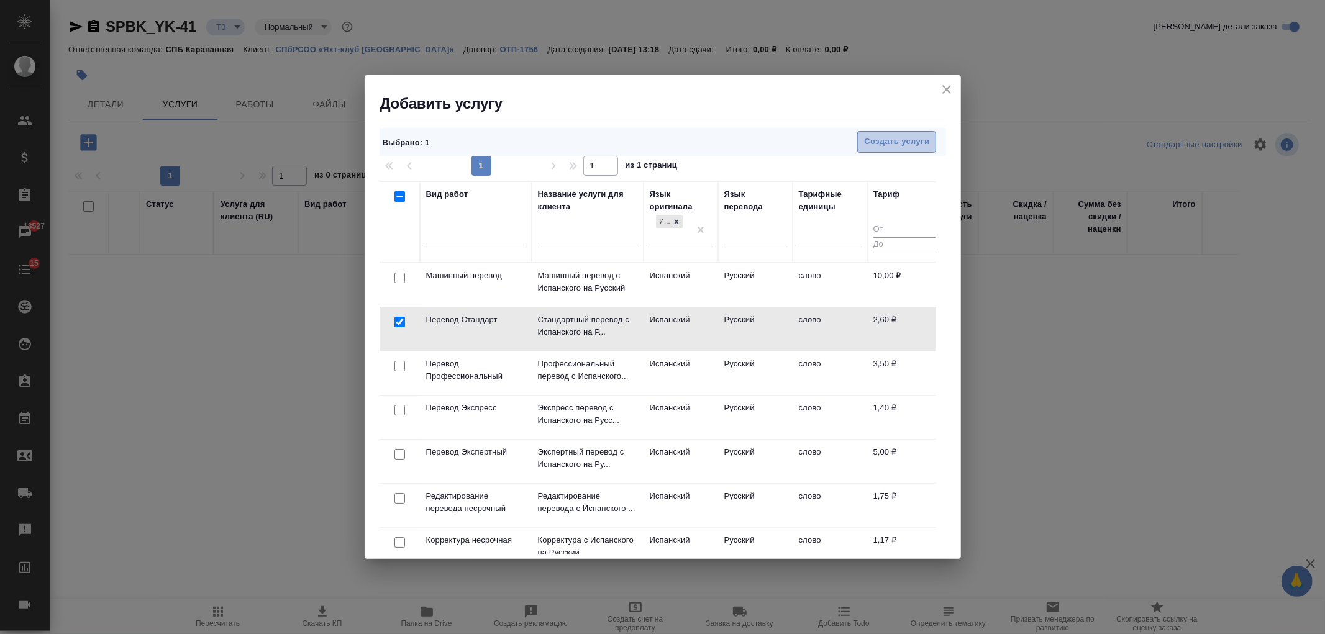
click at [917, 148] on span "Создать услуги" at bounding box center [896, 142] width 65 height 14
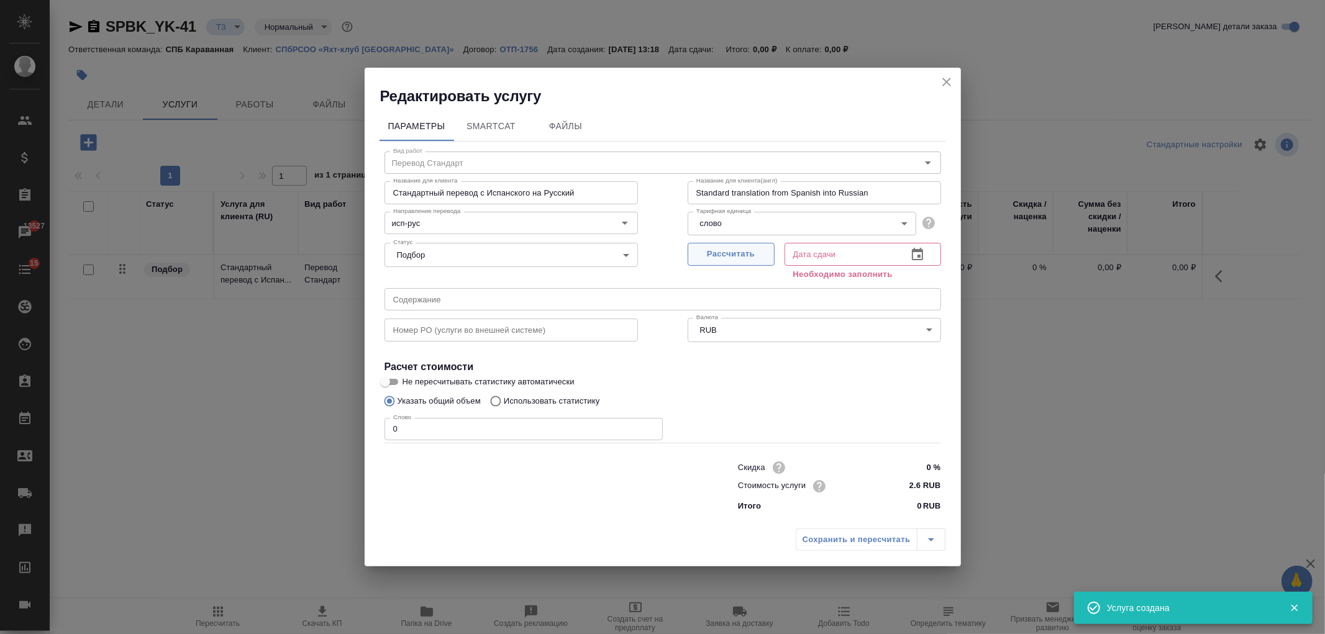
click at [755, 255] on span "Рассчитать" at bounding box center [731, 254] width 73 height 14
type input "[DATE] 13:21"
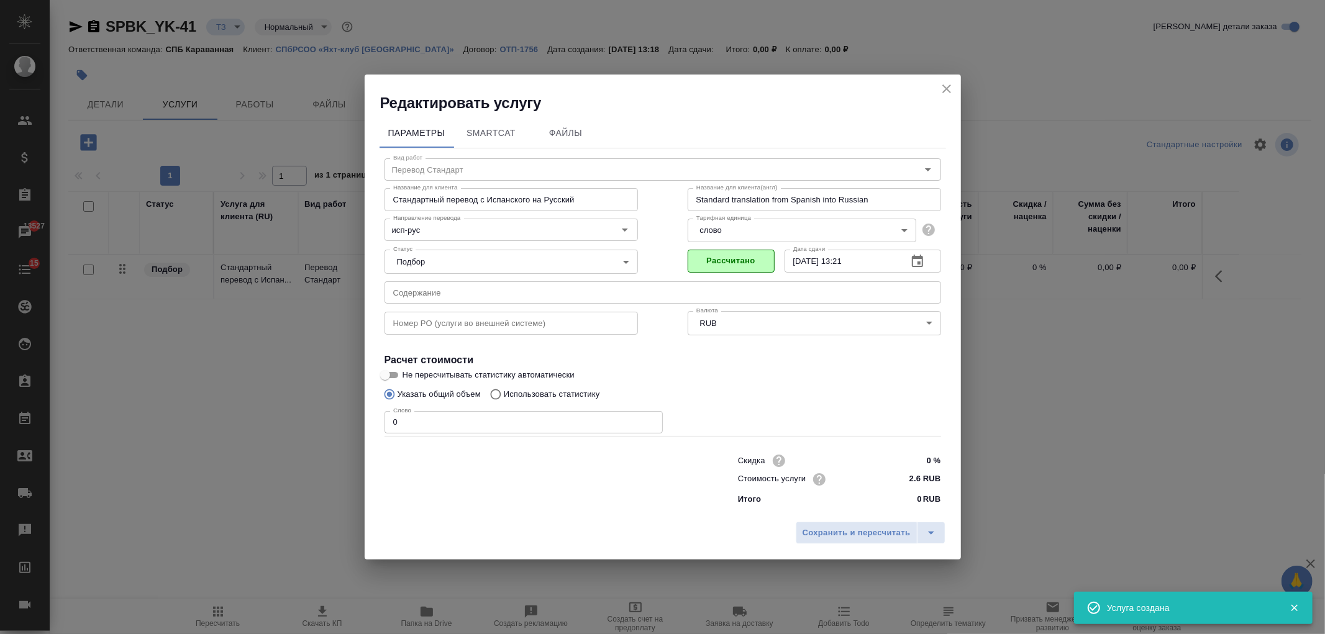
click at [519, 400] on label "Использовать статистику" at bounding box center [542, 395] width 116 height 24
click at [504, 400] on input "Использовать статистику" at bounding box center [494, 395] width 20 height 24
radio input "true"
radio input "false"
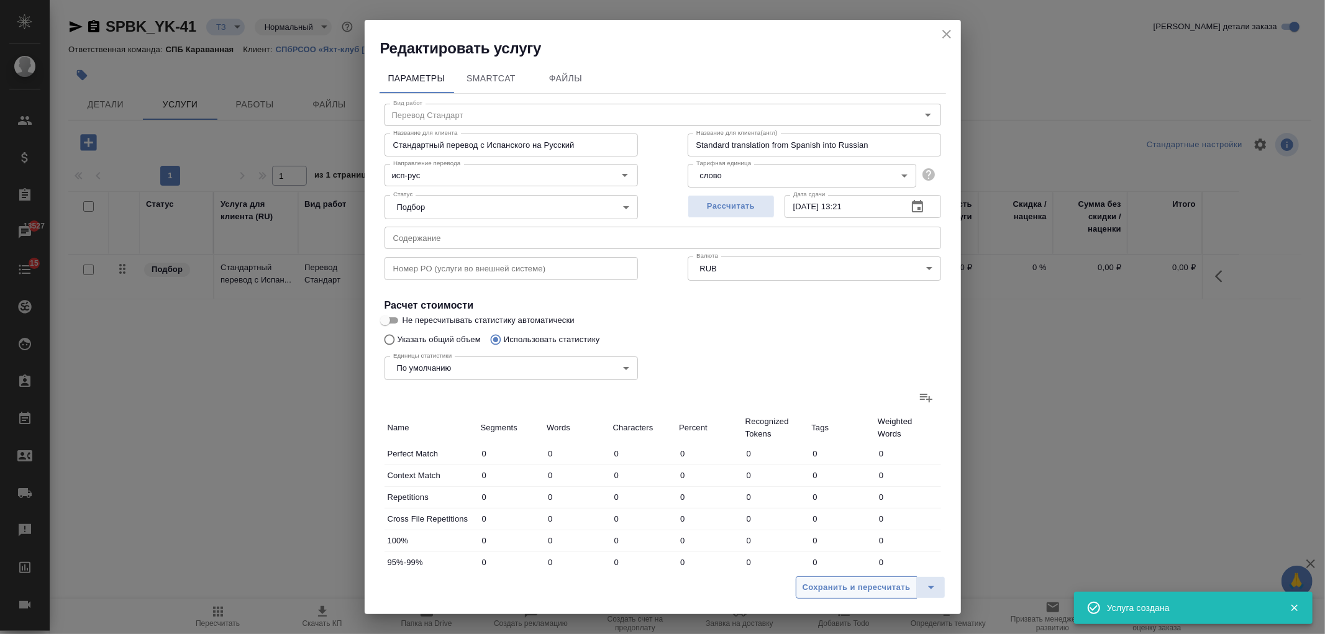
click at [847, 593] on span "Сохранить и пересчитать" at bounding box center [857, 588] width 108 height 14
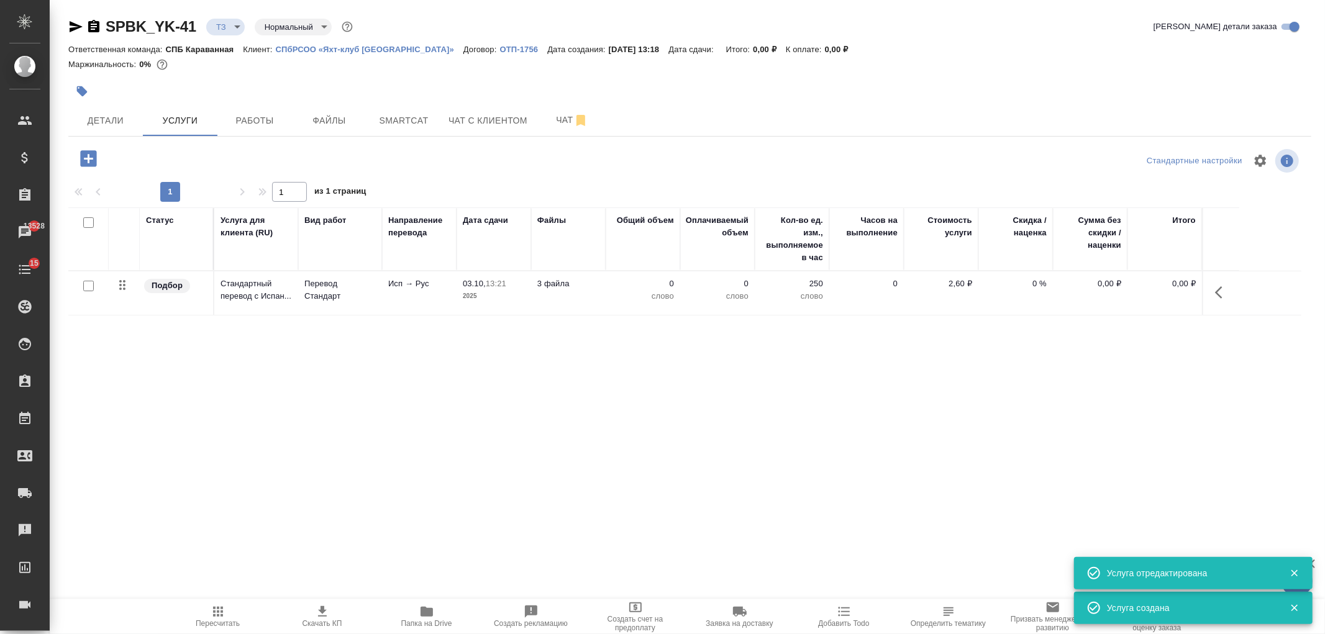
click at [87, 166] on icon "button" at bounding box center [88, 158] width 16 height 16
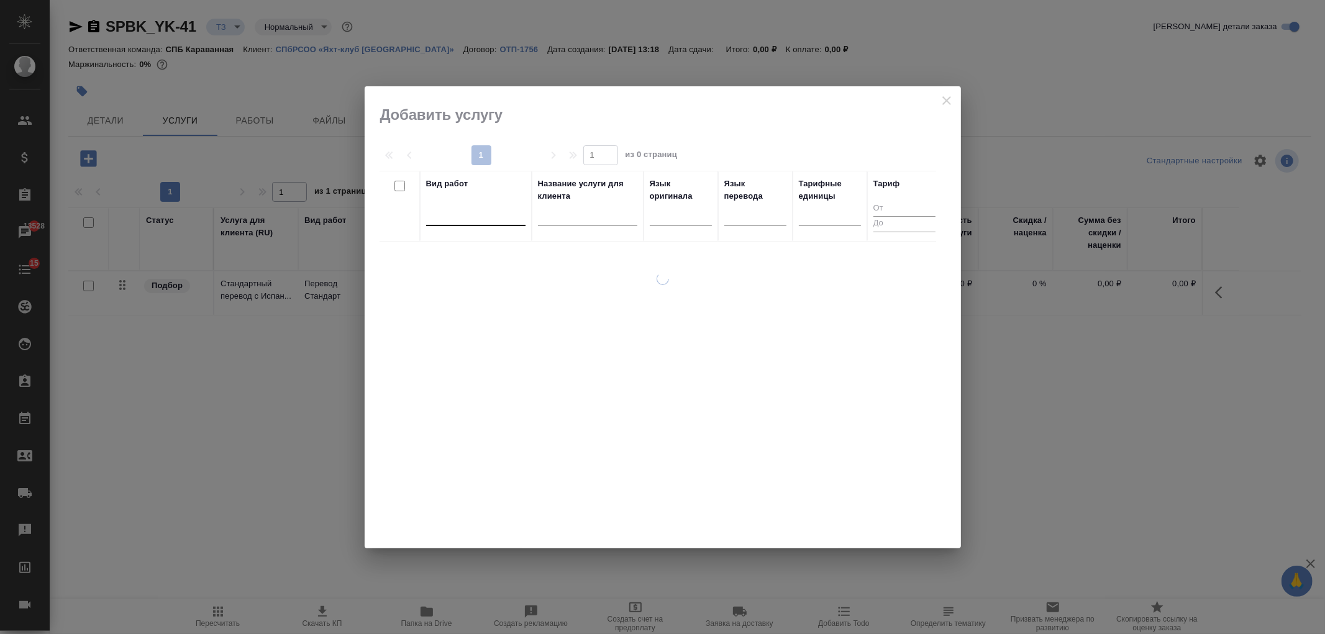
click at [486, 219] on div at bounding box center [475, 213] width 99 height 18
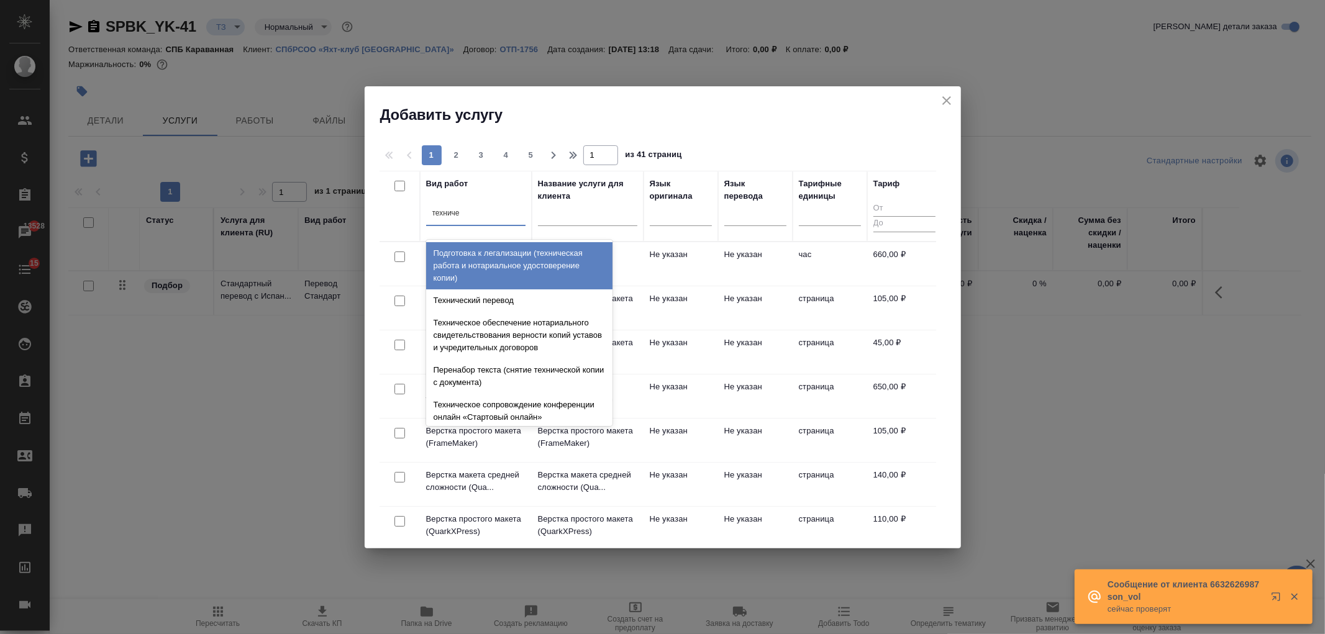
type input "техничес"
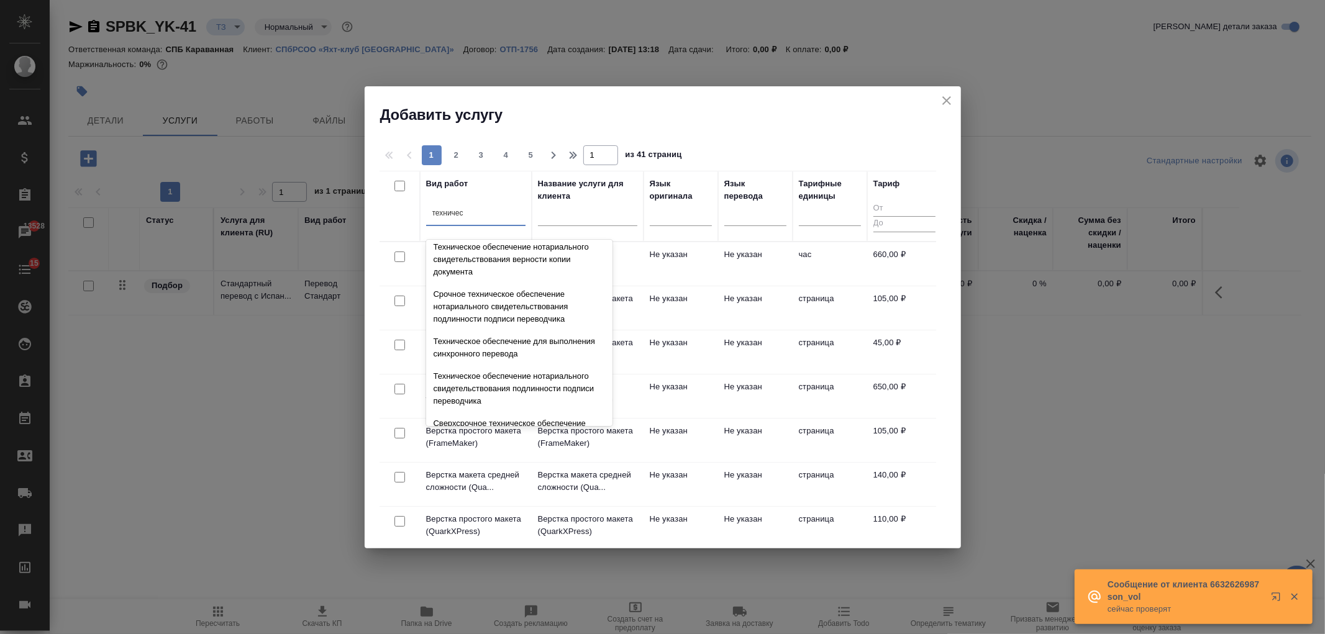
scroll to position [270, 0]
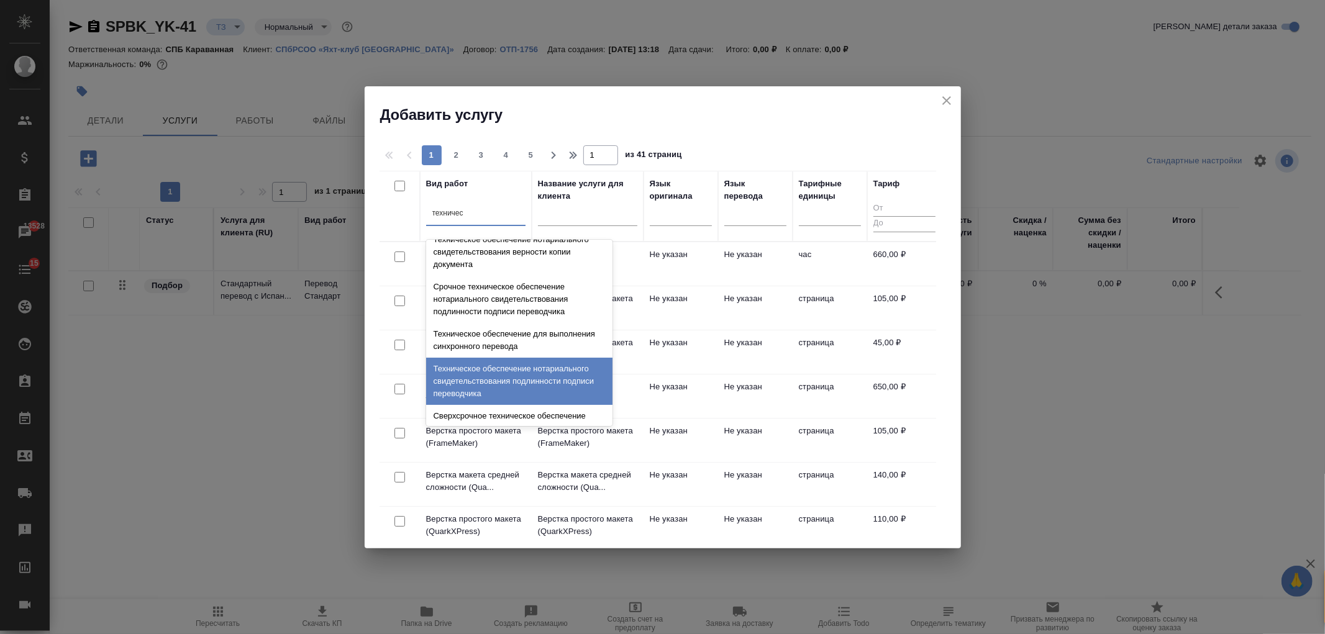
click at [596, 373] on div "Техническое обеспечение нотариального свидетельствования подлинности подписи пе…" at bounding box center [519, 381] width 186 height 47
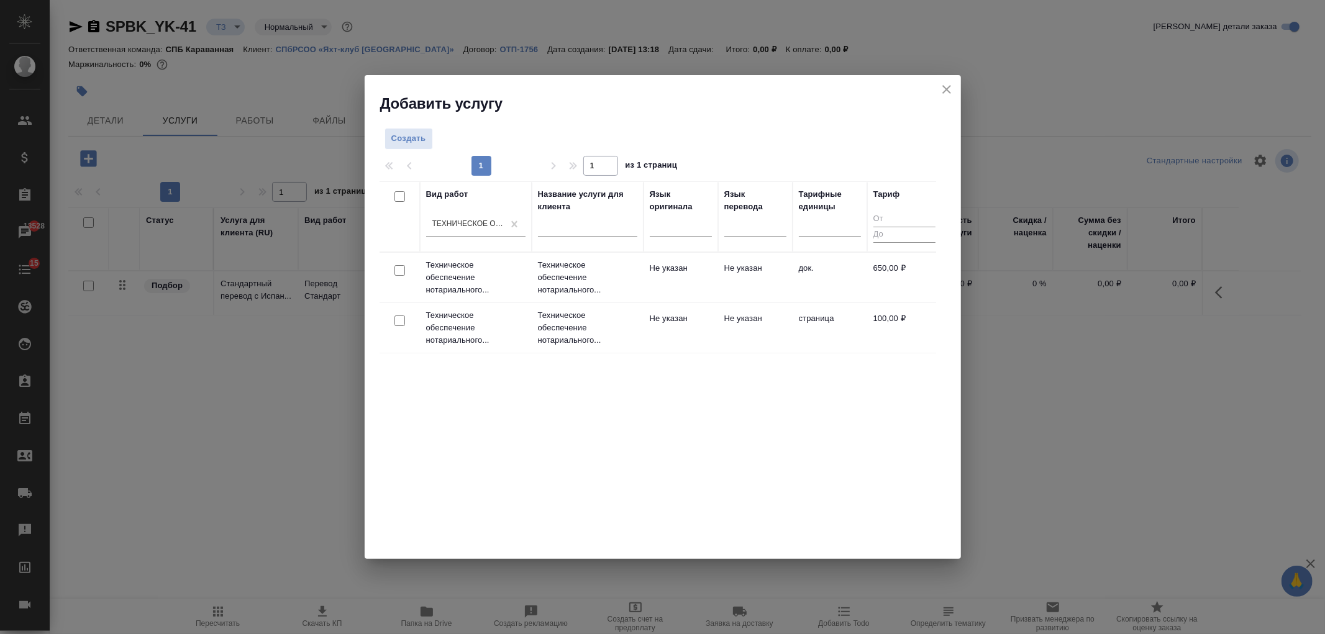
click at [396, 274] on input "checkbox" at bounding box center [399, 270] width 11 height 11
checkbox input "true"
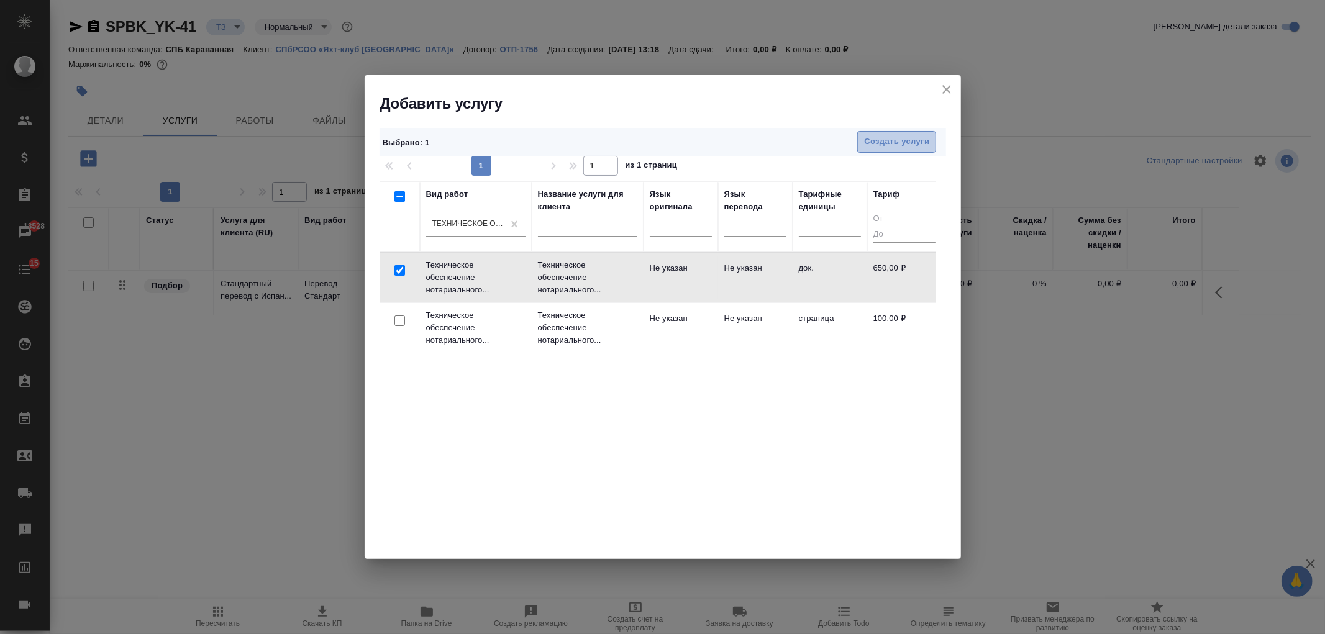
click at [883, 144] on span "Создать услуги" at bounding box center [896, 142] width 65 height 14
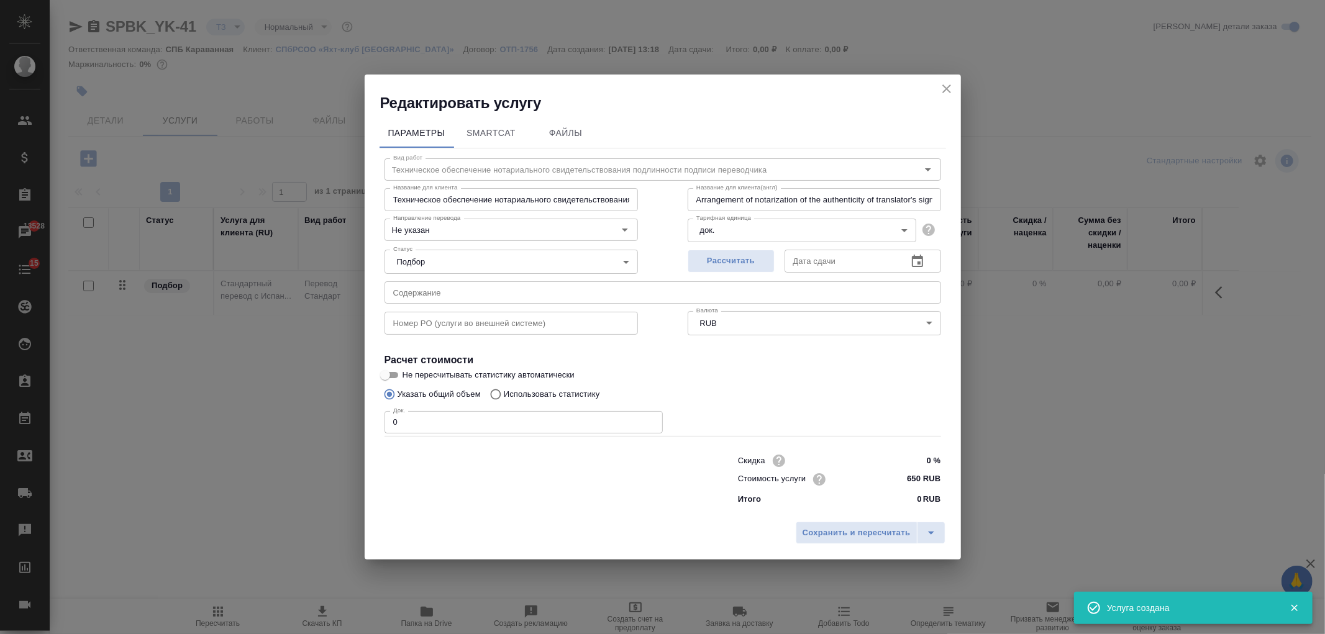
type input "Техническое обеспечение нотариального свидетельствования подлинности подписи пе…"
type input "Arrangement of notarization of the authenticity of translator's signature,3 bus…"
type input "Техническое обеспечение нотариального свидетельствования подлинности подписи пе…"
type input "Arrangement of notarization of the authenticity of translator's signature,3 bus…"
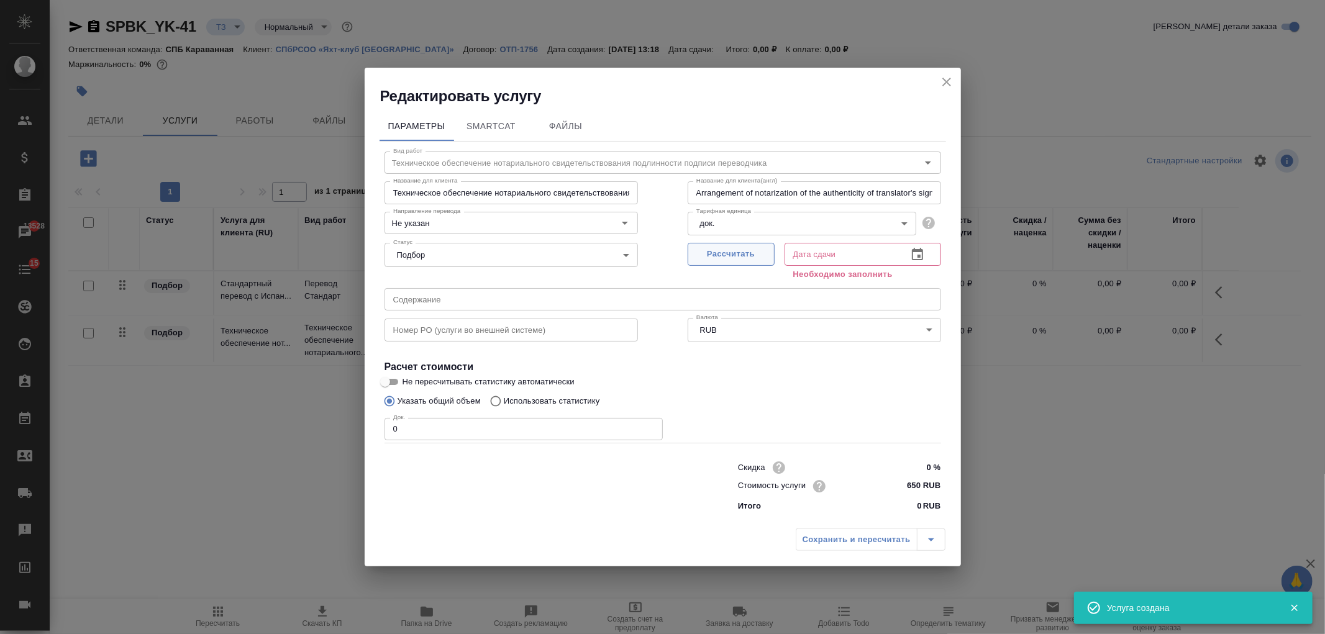
click at [735, 248] on span "Рассчитать" at bounding box center [731, 254] width 73 height 14
type input "Техническое обеспечение нотариального свидетельствования подлинности подписи пе…"
type input "Arrangement of notarization of the authenticity of translator's signature,3 bus…"
type input "[DATE] 13:22"
type input "Техническое обеспечение нотариального свидетельствования подлинности подписи пе…"
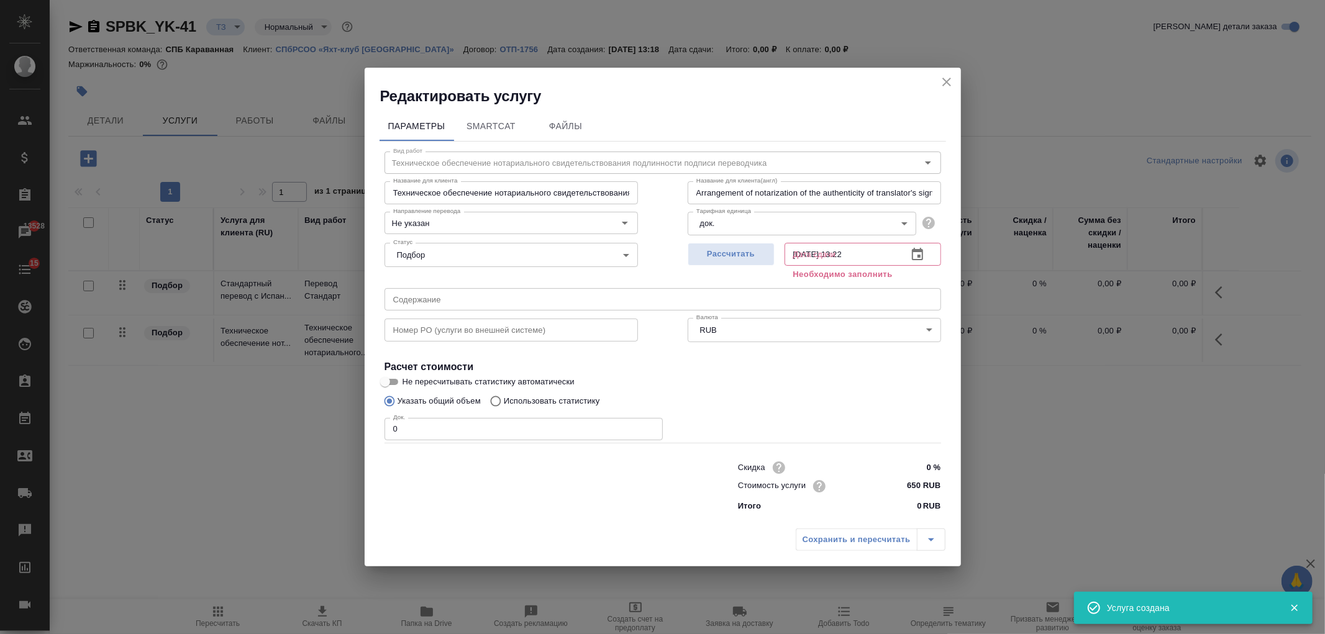
type input "Arrangement of notarization of the authenticity of translator's signature,3 bus…"
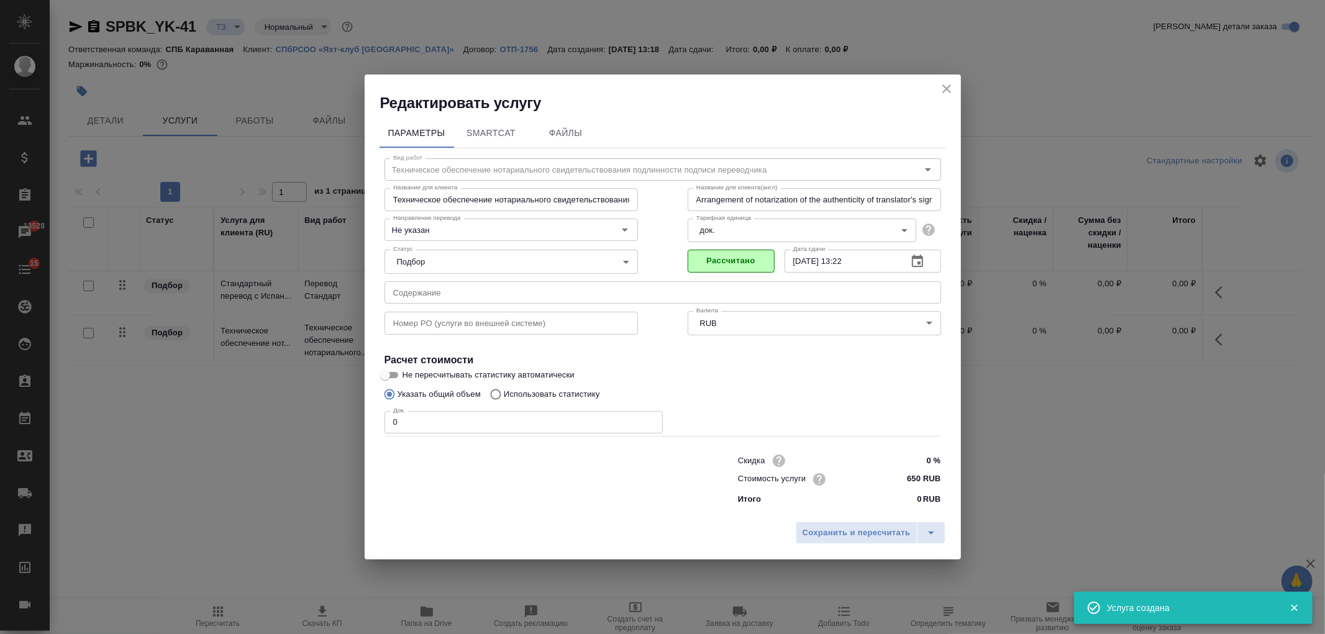
click at [412, 419] on input "0" at bounding box center [524, 422] width 278 height 22
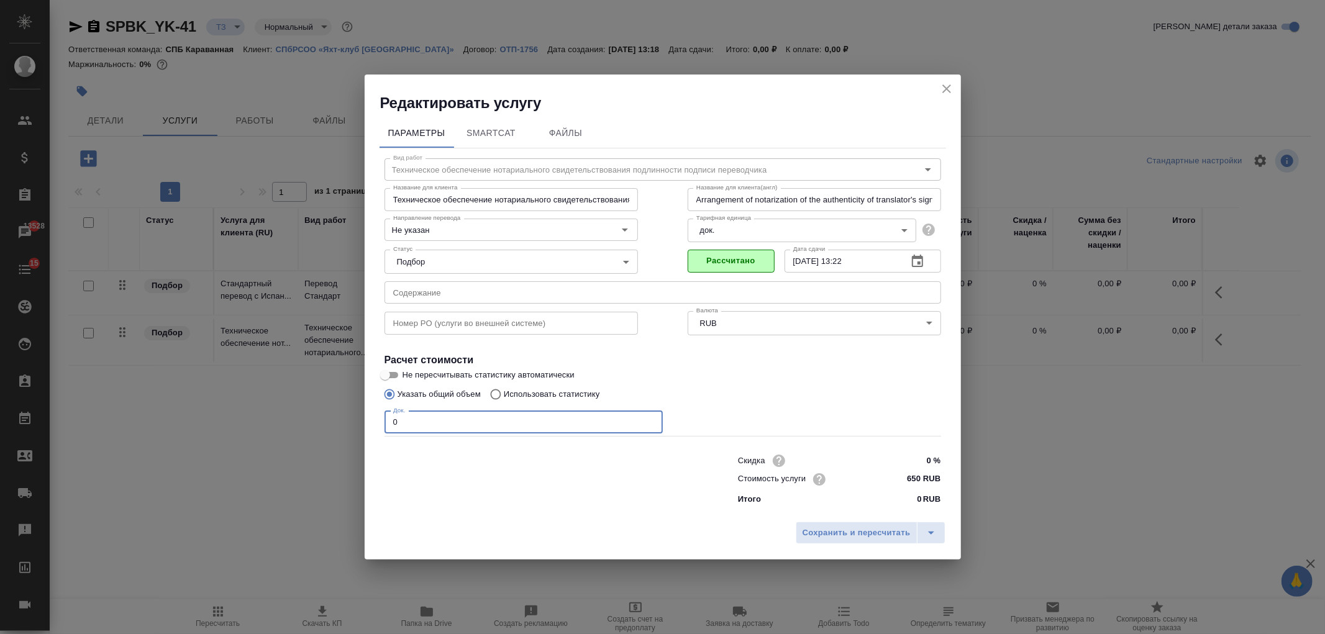
type input "Техническое обеспечение нотариального свидетельствования подлинности подписи пе…"
type input "Arrangement of notarization of the authenticity of translator's signature,3 bus…"
type input "Техническое обеспечение нотариального свидетельствования подлинности подписи пе…"
type input "Arrangement of notarization of the authenticity of translator's signature,3 bus…"
type input "3"
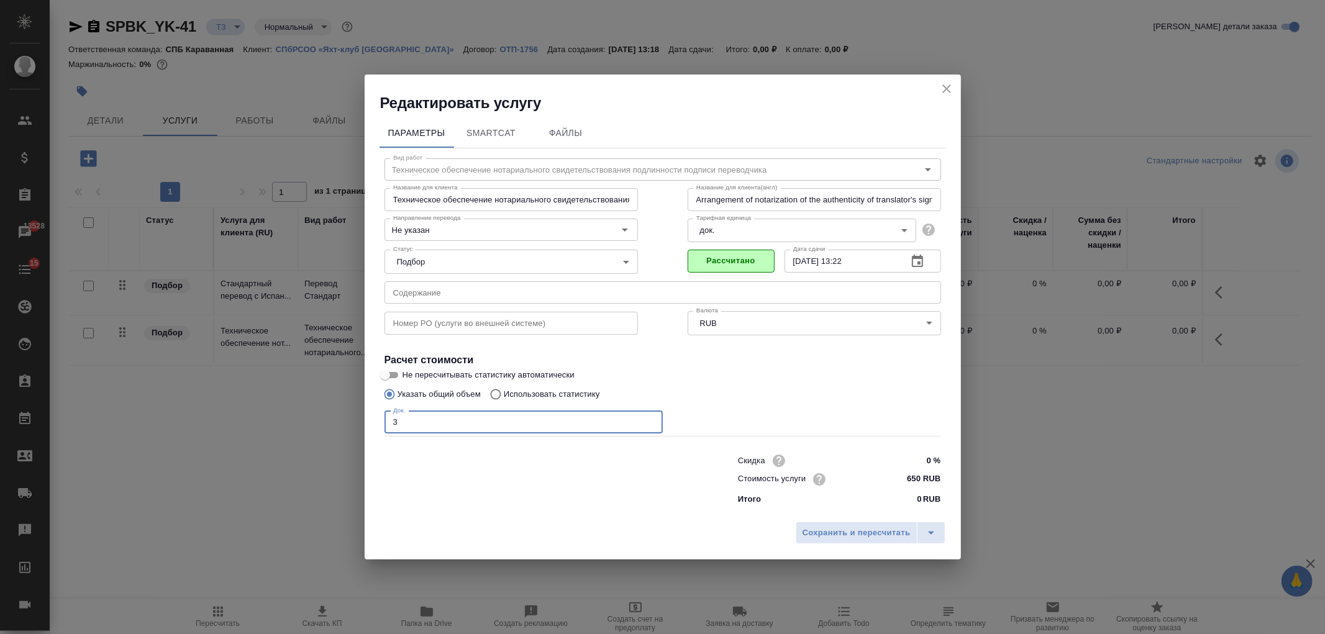
type input "Техническое обеспечение нотариального свидетельствования подлинности подписи пе…"
type input "Arrangement of notarization of the authenticity of translator's signature,3 bus…"
type input "Техническое обеспечение нотариального свидетельствования подлинности подписи пе…"
type input "Arrangement of notarization of the authenticity of translator's signature,3 bus…"
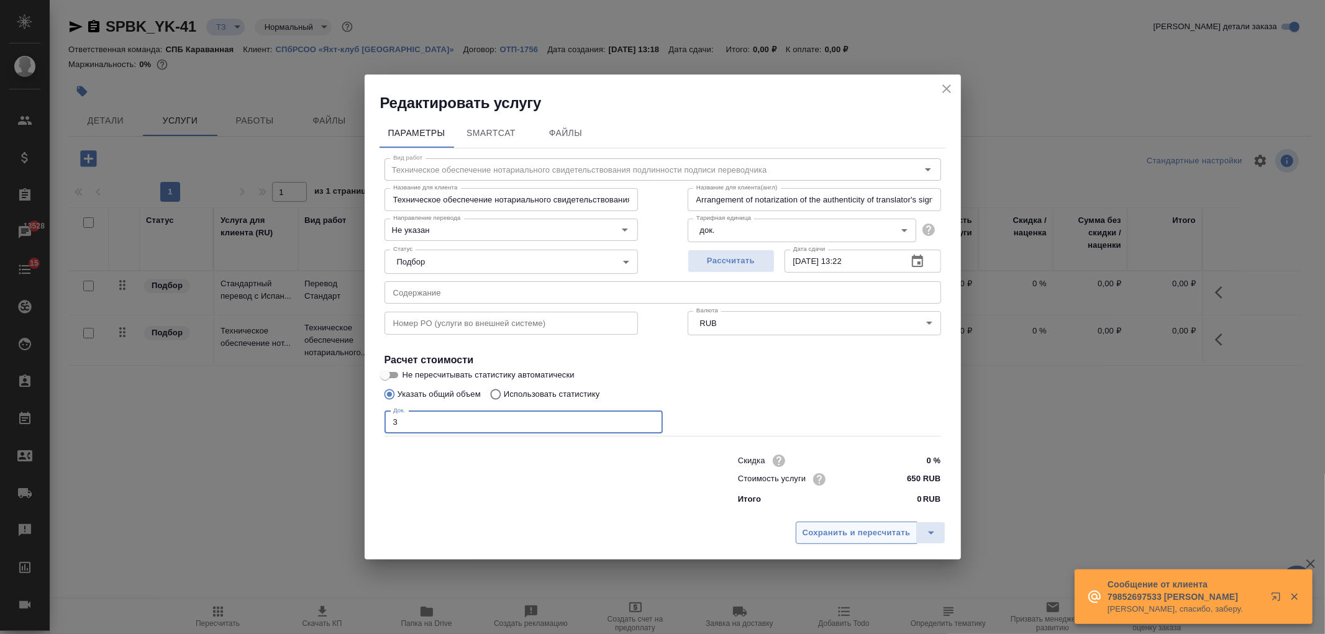
type input "3"
click at [870, 535] on span "Сохранить и пересчитать" at bounding box center [857, 533] width 108 height 14
type input "Техническое обеспечение нотариального свидетельствования подлинности подписи пе…"
type input "Arrangement of notarization of the authenticity of translator's signature,3 bus…"
type input "Техническое обеспечение нотариального свидетельствования подлинности подписи пе…"
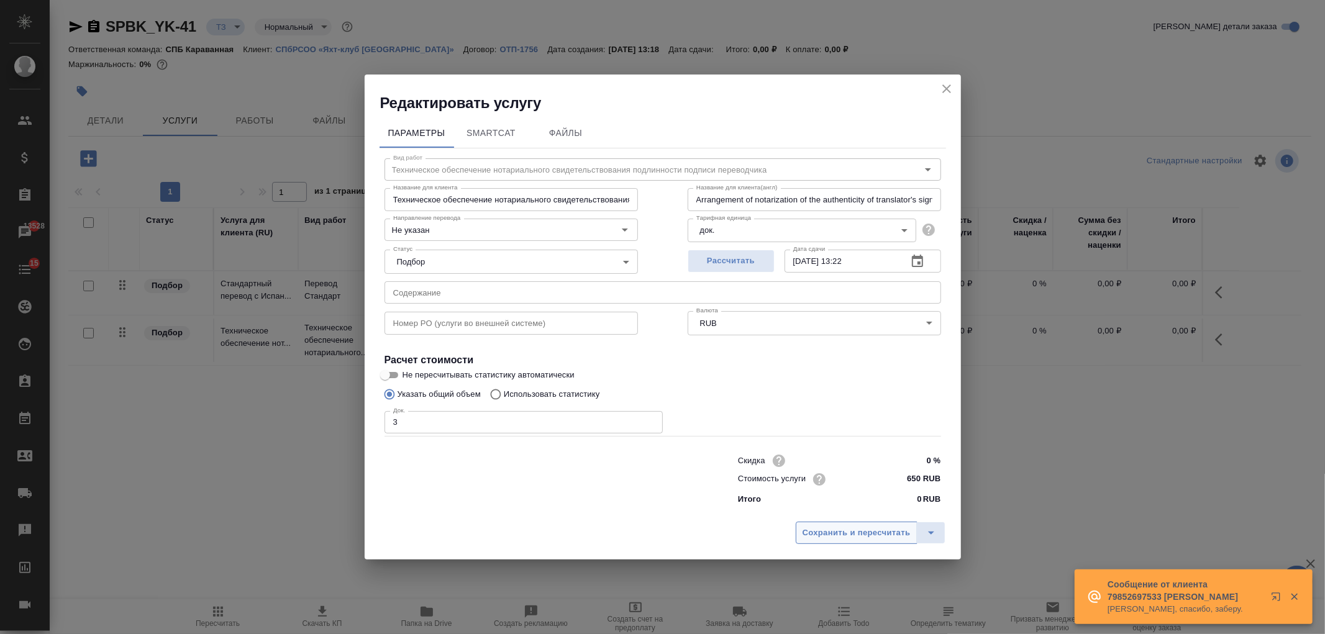
type input "Arrangement of notarization of the authenticity of translator's signature,3 bus…"
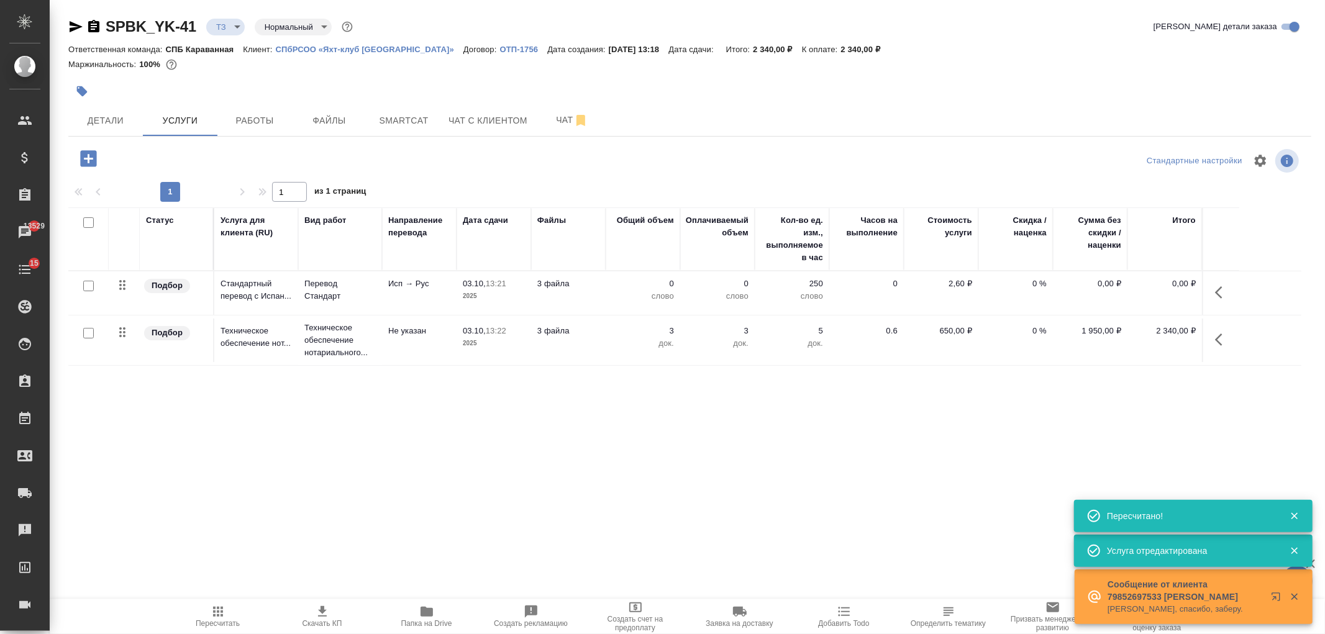
click at [437, 606] on span "Папка на Drive" at bounding box center [426, 616] width 89 height 24
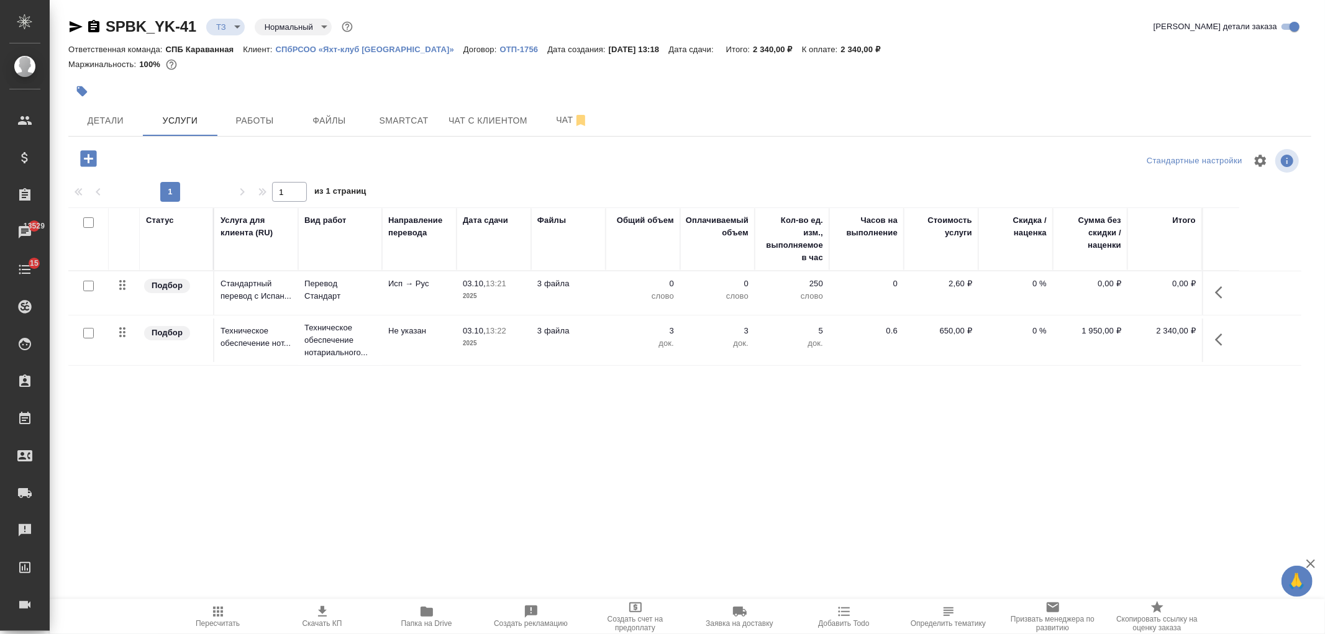
click at [84, 286] on input "checkbox" at bounding box center [88, 286] width 11 height 11
checkbox input "true"
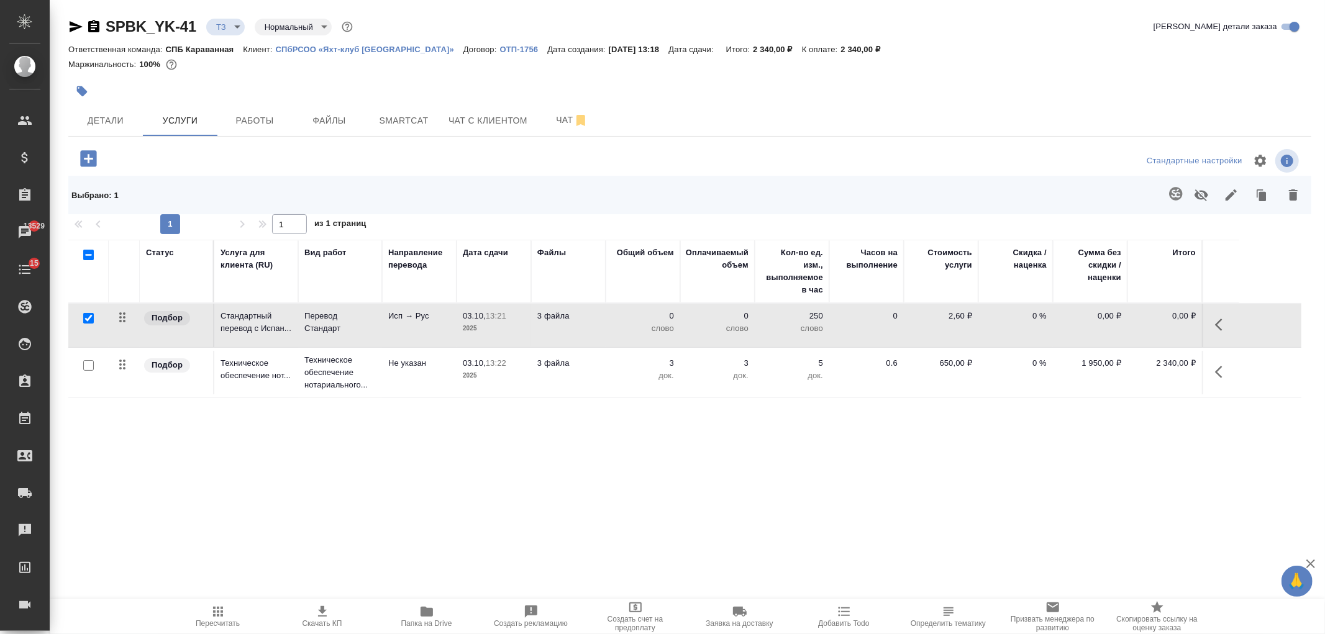
click at [1182, 203] on button "button" at bounding box center [1176, 194] width 30 height 30
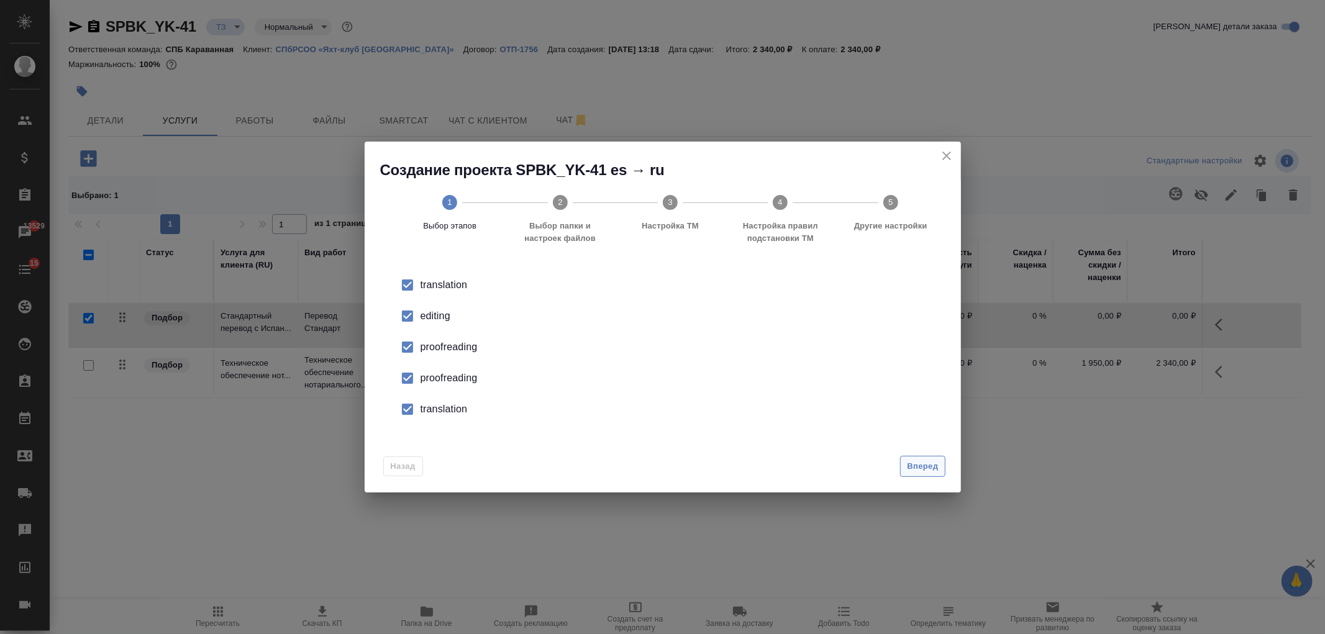
click at [933, 466] on span "Вперед" at bounding box center [922, 467] width 31 height 14
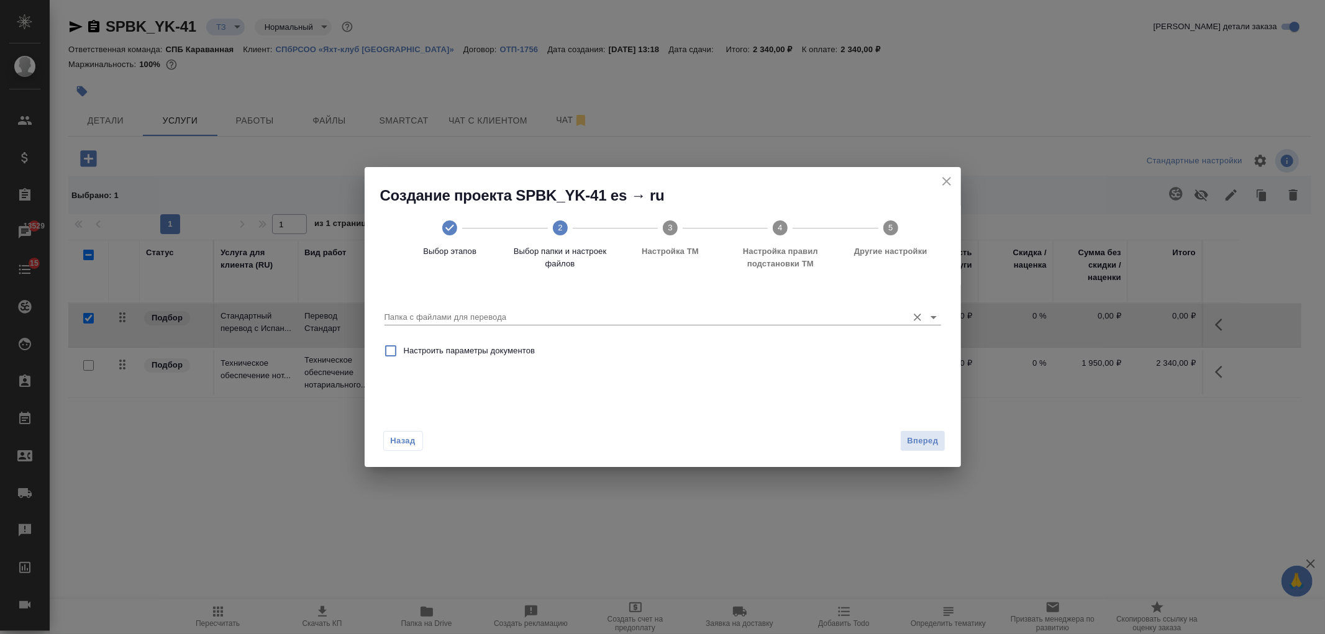
click at [929, 321] on icon "Open" at bounding box center [933, 317] width 15 height 15
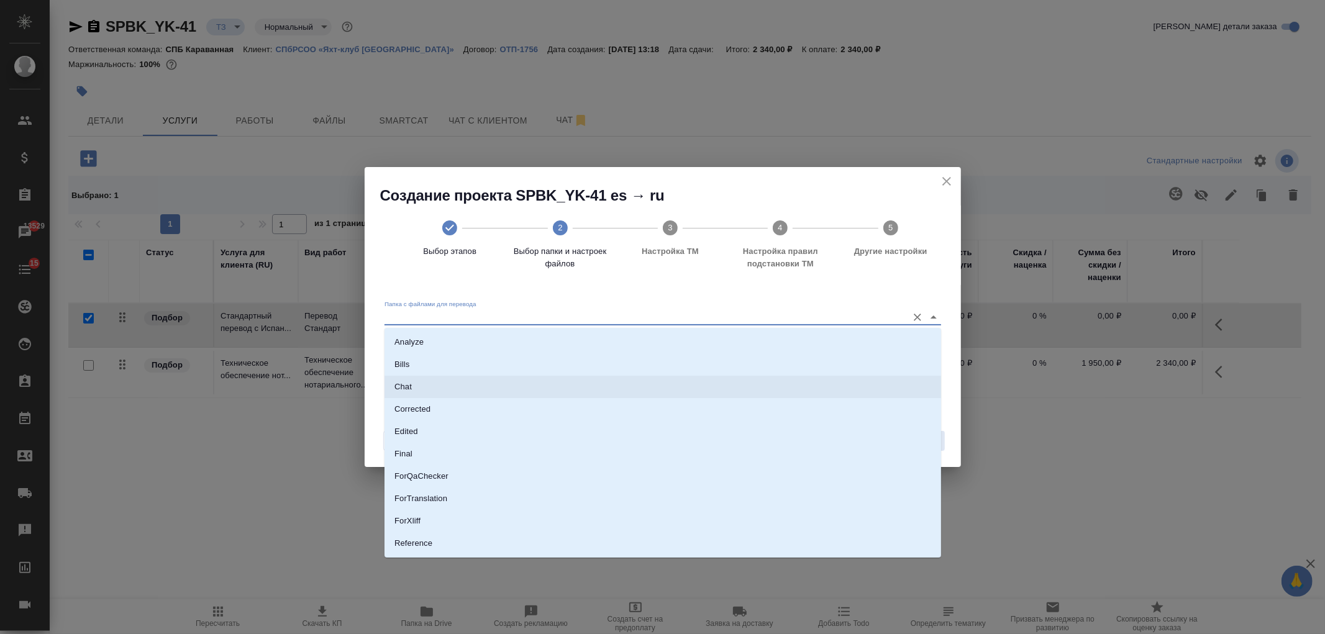
scroll to position [65, 0]
click at [467, 502] on li "Source" at bounding box center [663, 501] width 557 height 22
type input "Source"
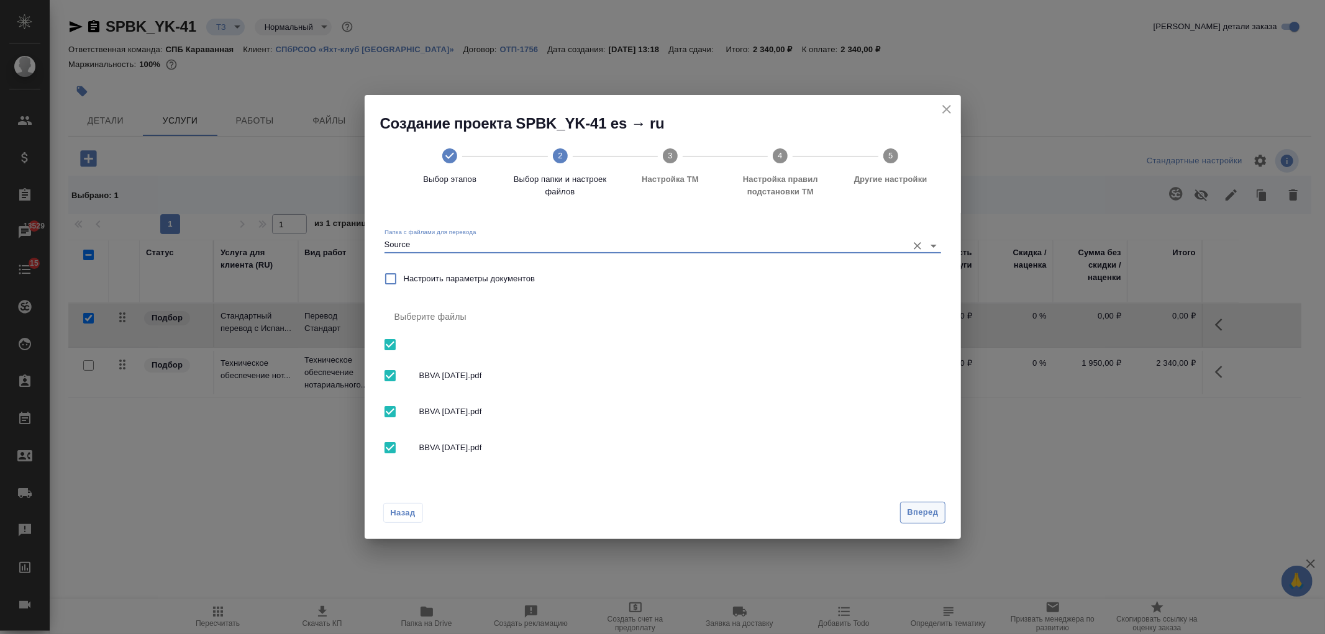
click at [924, 513] on span "Вперед" at bounding box center [922, 513] width 31 height 14
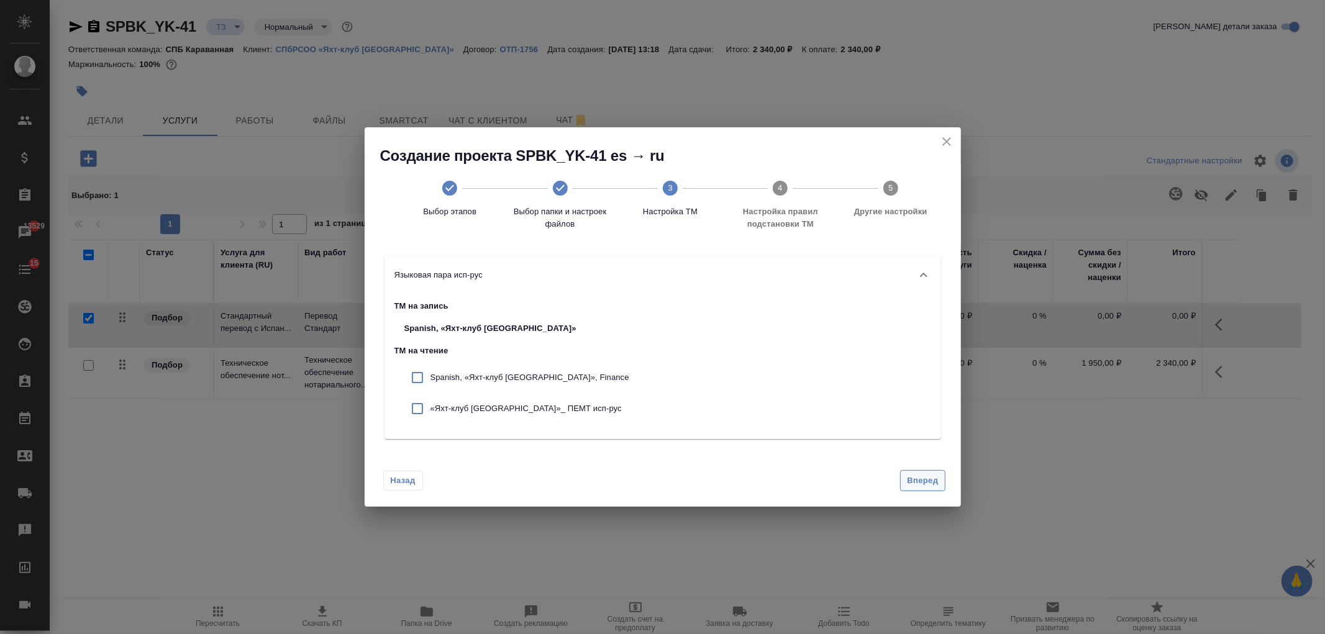
click at [926, 481] on span "Вперед" at bounding box center [922, 481] width 31 height 14
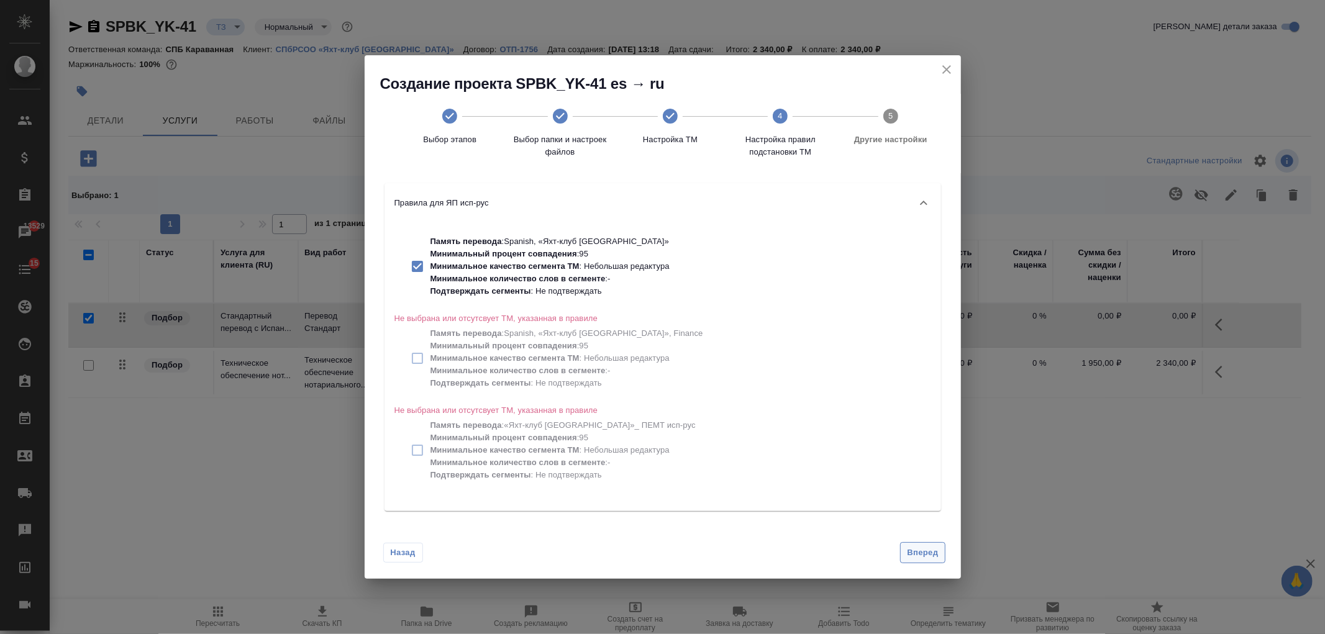
click at [924, 549] on span "Вперед" at bounding box center [922, 553] width 31 height 14
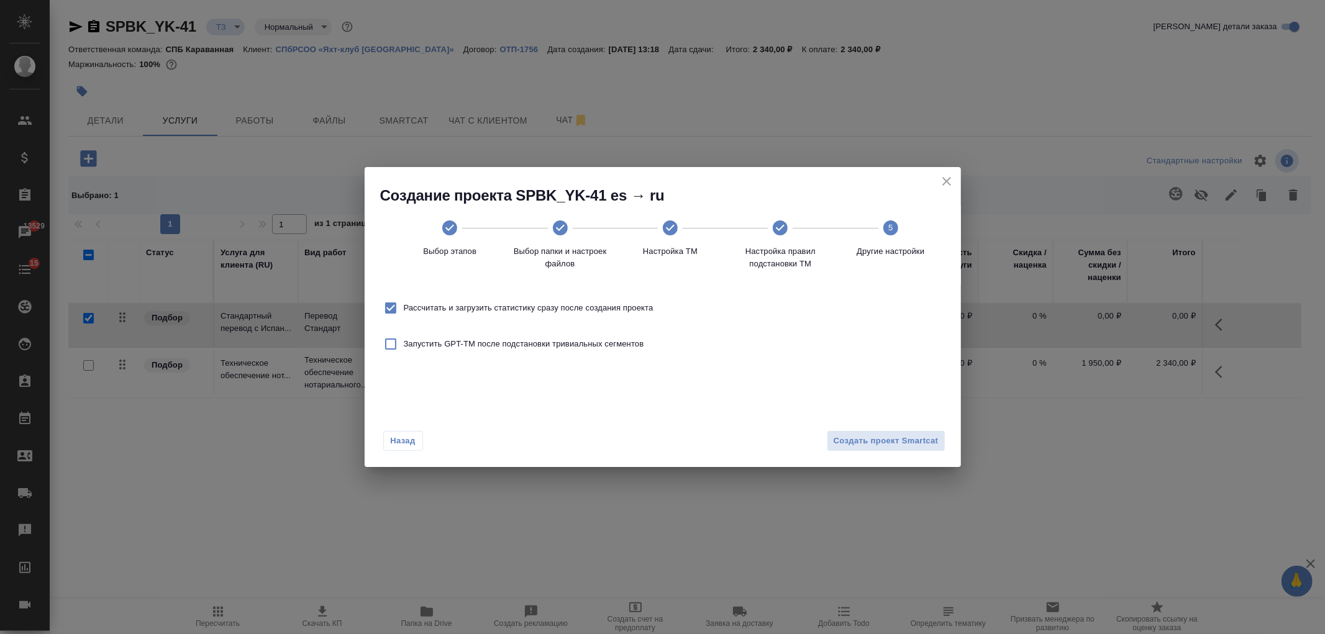
click at [543, 309] on span "Рассчитать и загрузить статистику сразу после создания проекта" at bounding box center [529, 308] width 250 height 12
click at [404, 309] on input "Рассчитать и загрузить статистику сразу после создания проекта" at bounding box center [391, 308] width 26 height 26
checkbox input "false"
click at [886, 434] on span "Создать проект Smartcat" at bounding box center [886, 441] width 105 height 14
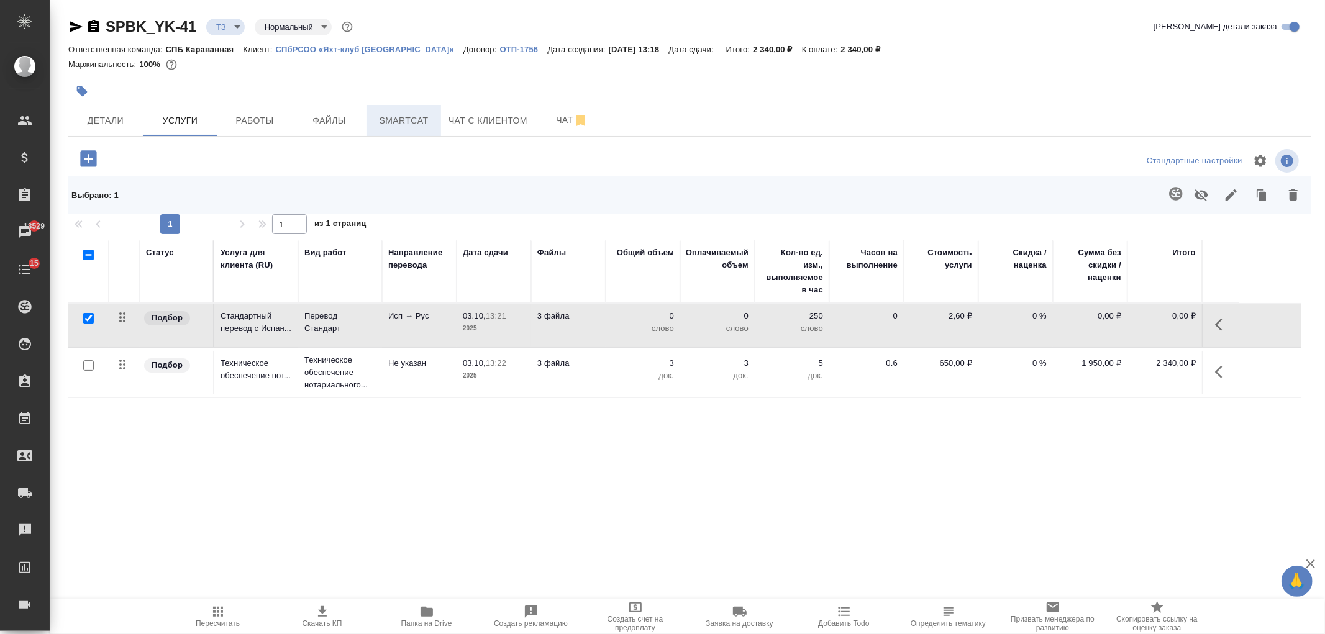
click at [398, 125] on span "Smartcat" at bounding box center [404, 121] width 60 height 16
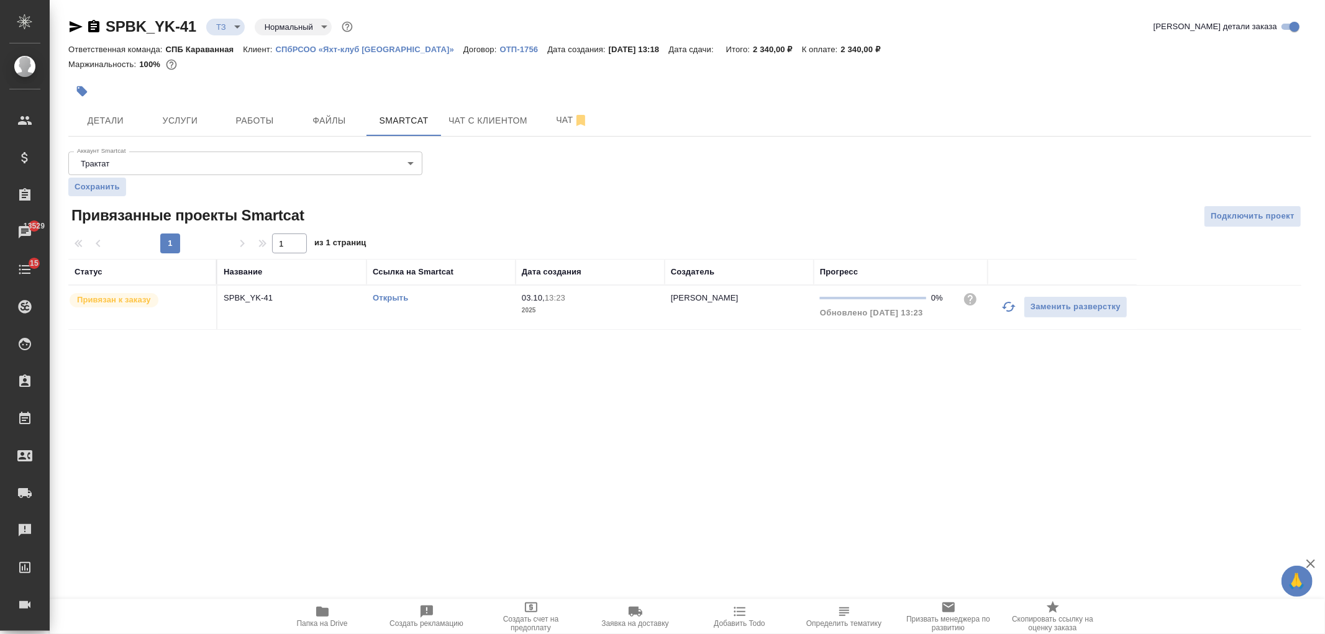
click at [398, 300] on link "Открыть" at bounding box center [390, 297] width 35 height 9
click at [193, 113] on span "Услуги" at bounding box center [180, 121] width 60 height 16
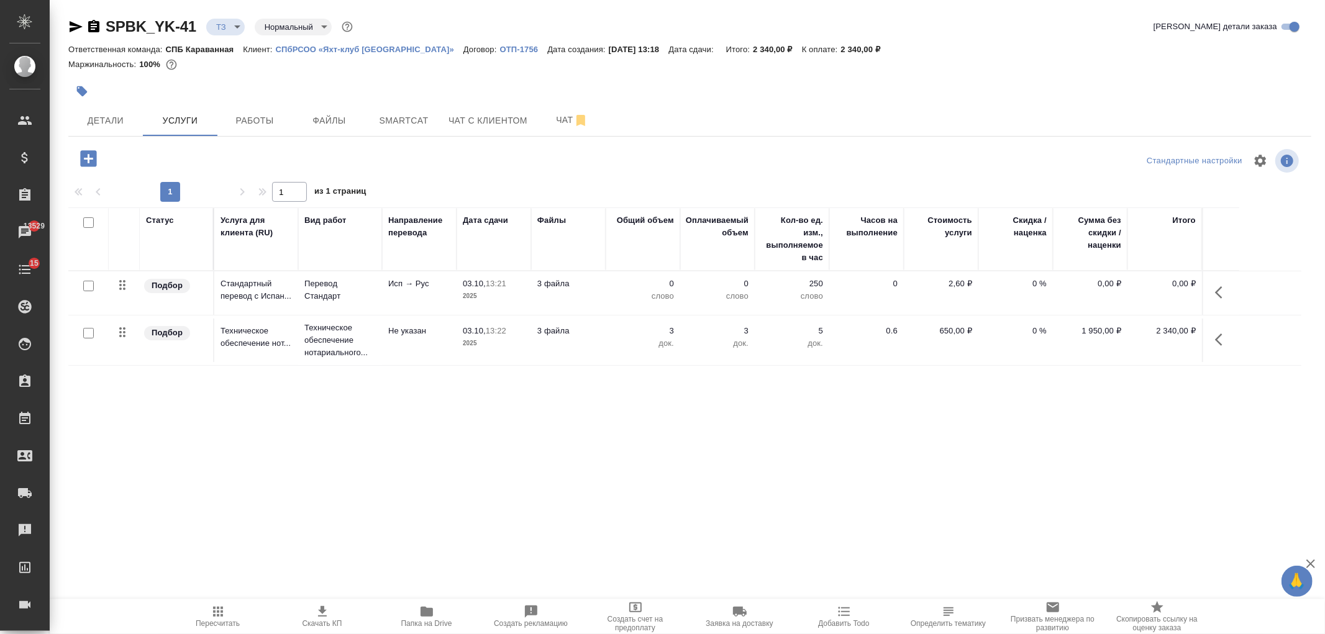
click at [570, 291] on td "3 файла" at bounding box center [568, 292] width 75 height 43
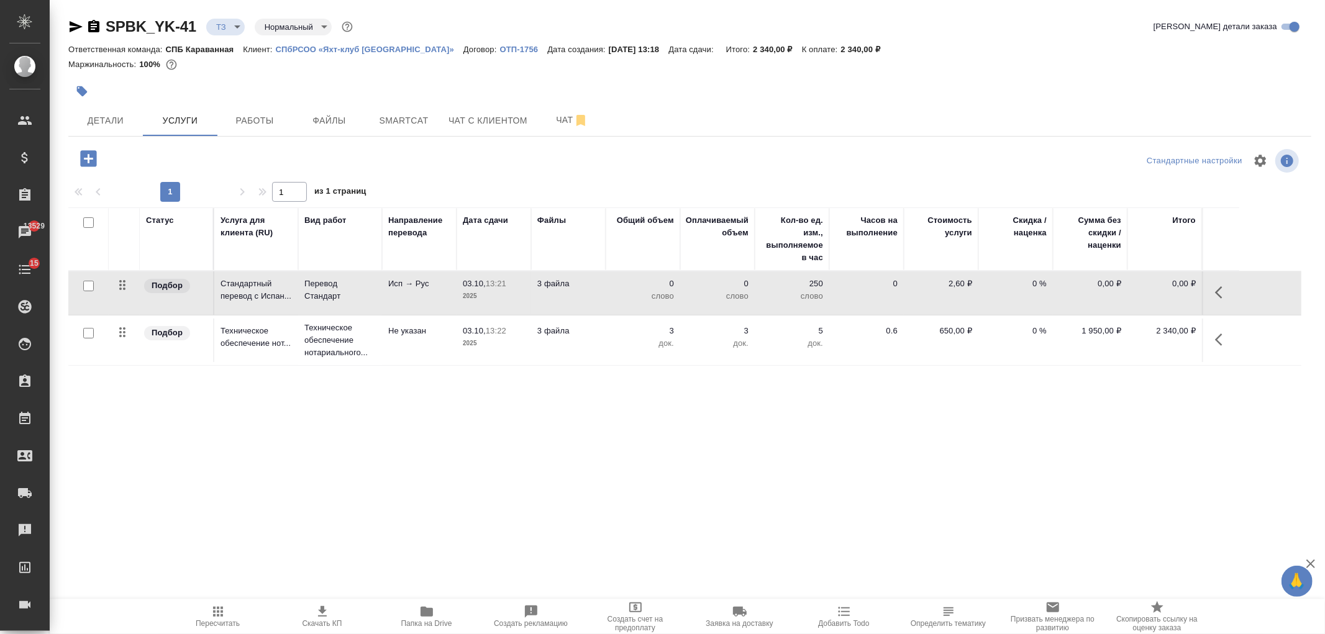
click at [570, 291] on td "3 файла" at bounding box center [568, 292] width 75 height 43
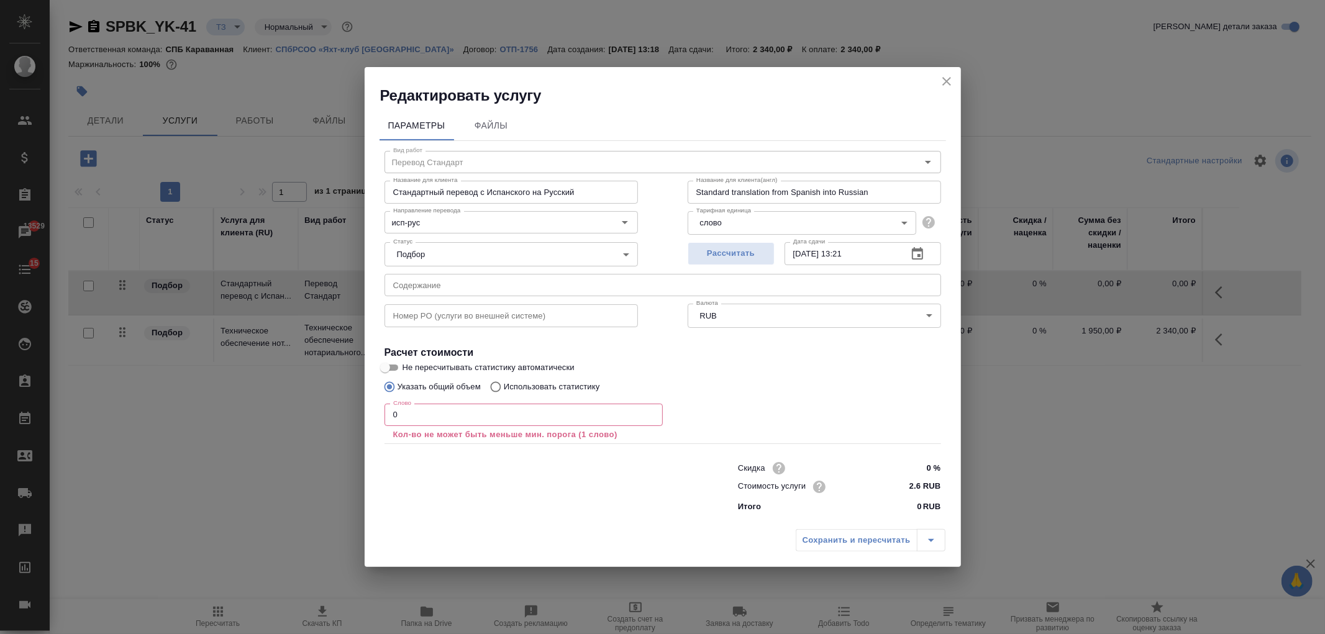
click at [554, 383] on p "Использовать статистику" at bounding box center [552, 387] width 96 height 12
click at [504, 383] on input "Использовать статистику" at bounding box center [494, 387] width 20 height 24
radio input "true"
radio input "false"
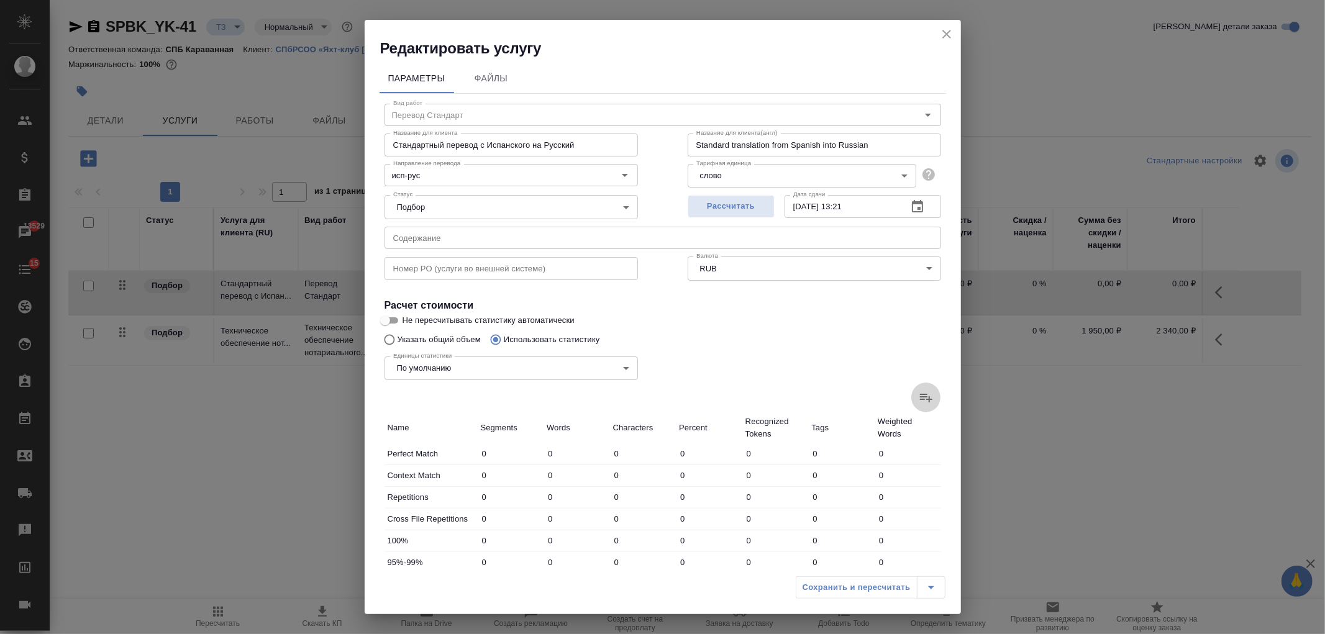
click at [919, 390] on icon at bounding box center [926, 397] width 15 height 15
click at [0, 0] on input "file" at bounding box center [0, 0] width 0 height 0
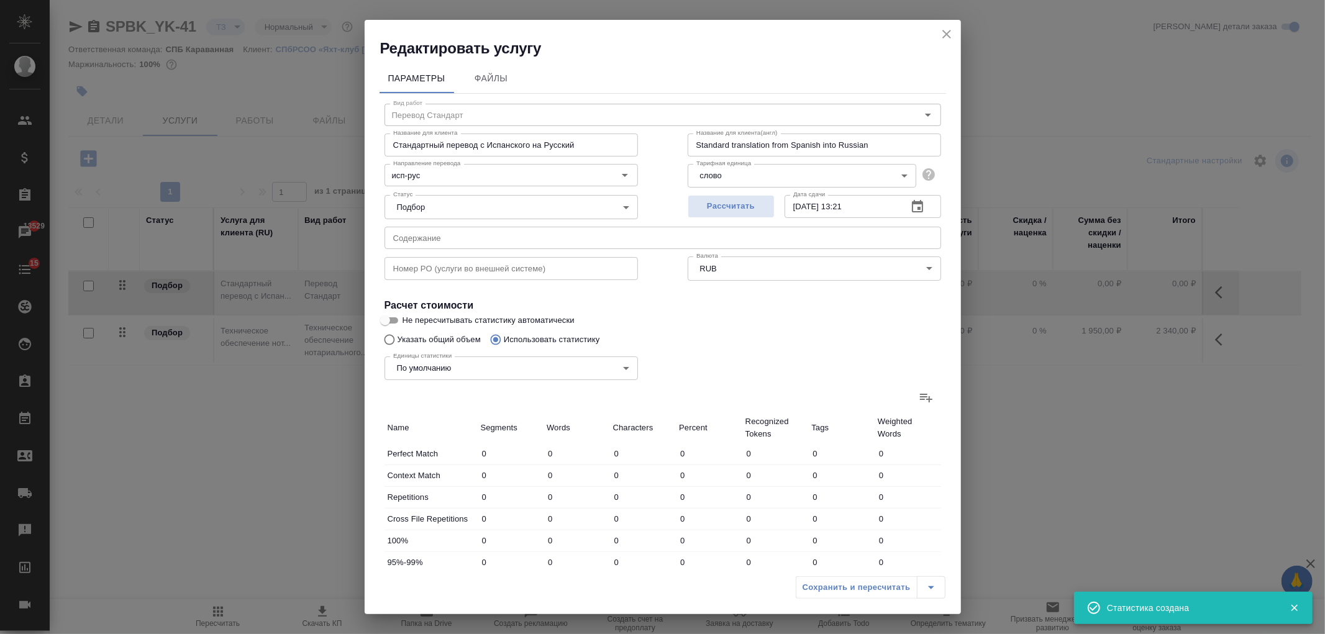
type input "63"
type input "125"
type input "856"
type input "8"
type input "30"
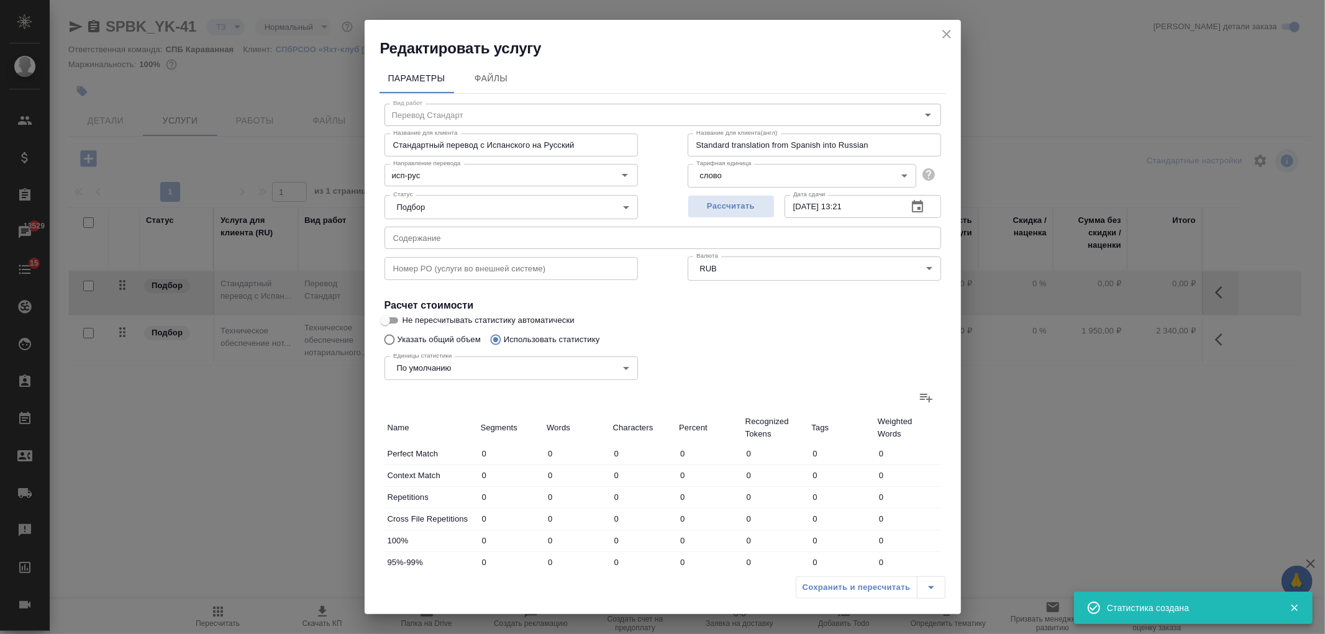
type input "199"
type input "8"
type input "27"
type input "194"
type input "41"
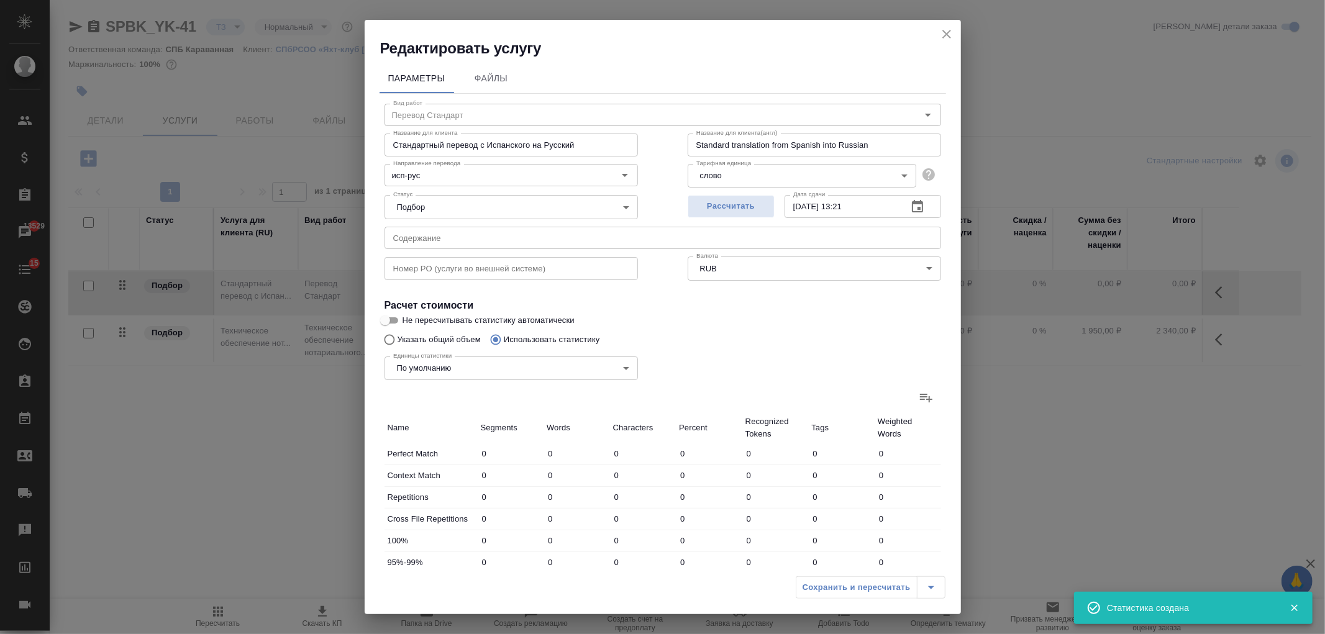
type input "82"
type input "508"
type input "4"
type input "14"
type input "97"
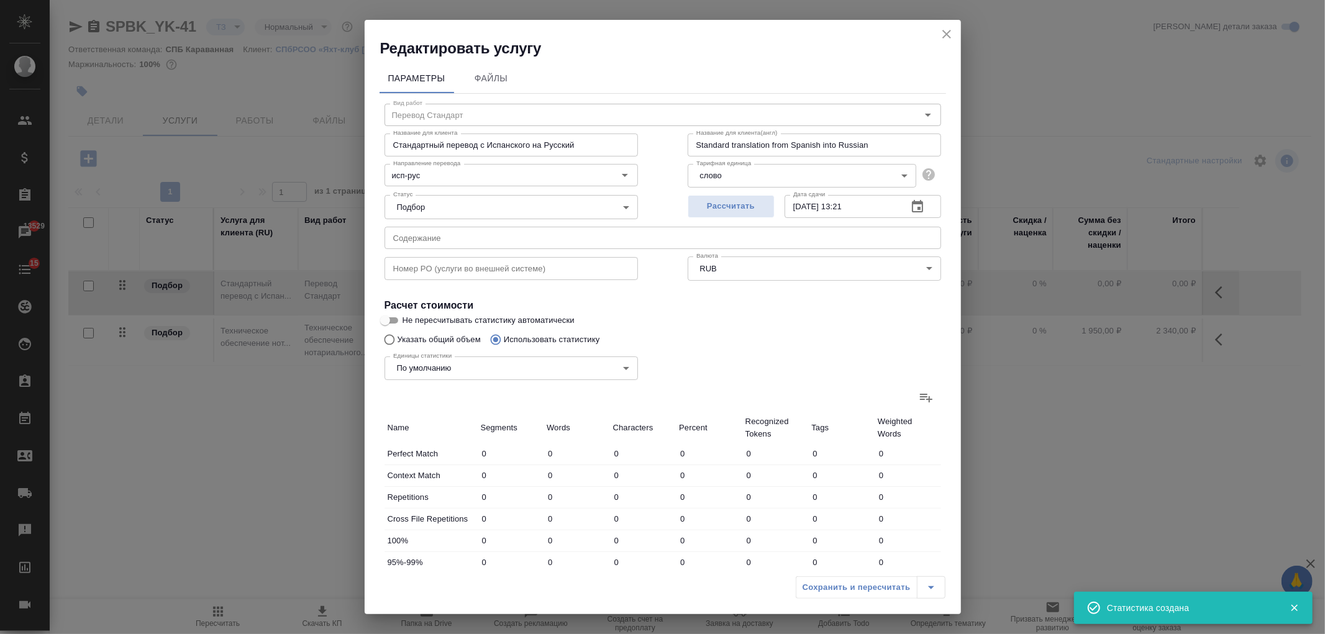
type input "5"
type input "18"
type input "141"
type input "7"
type input "36"
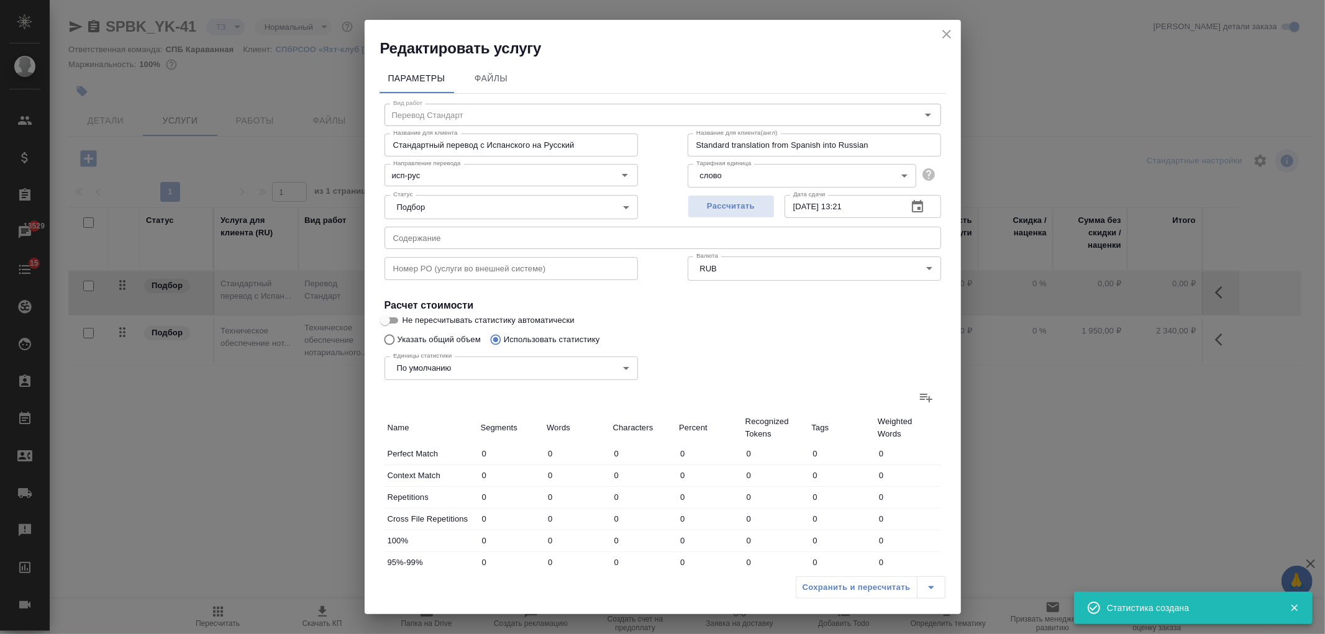
type input "274"
type input "77"
type input "215"
type input "1580"
type input "197"
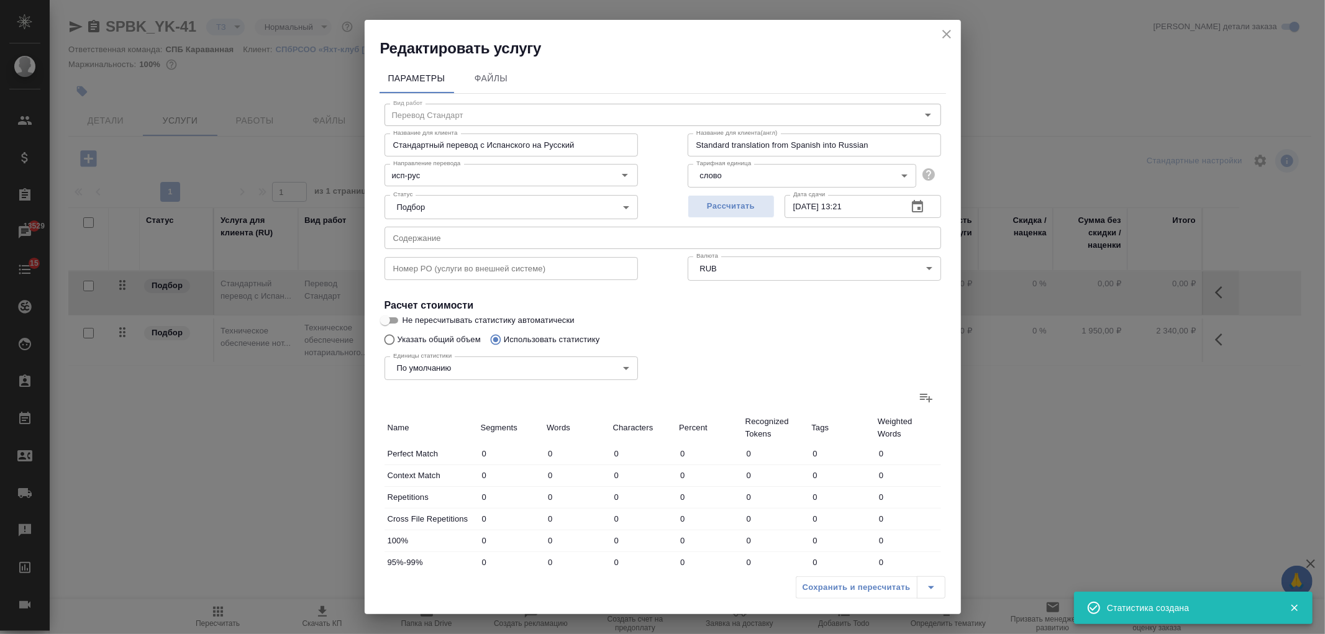
type input "490"
type input "3456"
type input "213"
type input "547"
type input "3849"
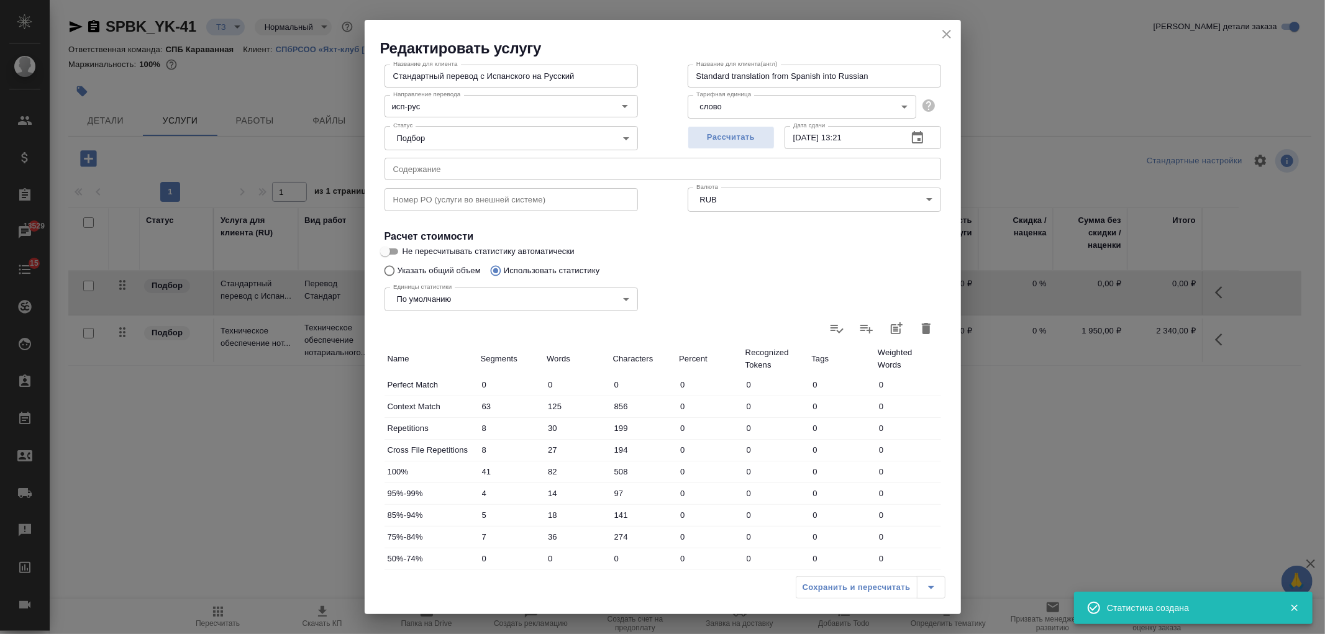
scroll to position [213, 0]
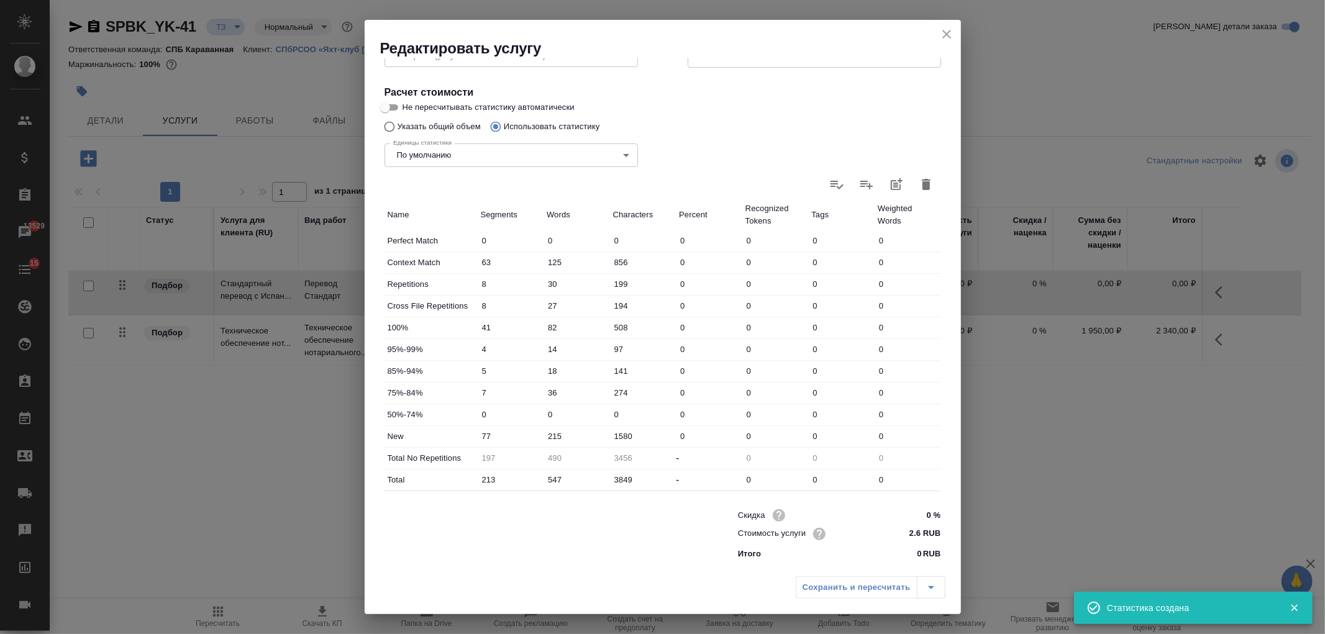
click at [950, 33] on icon "close" at bounding box center [946, 34] width 15 height 15
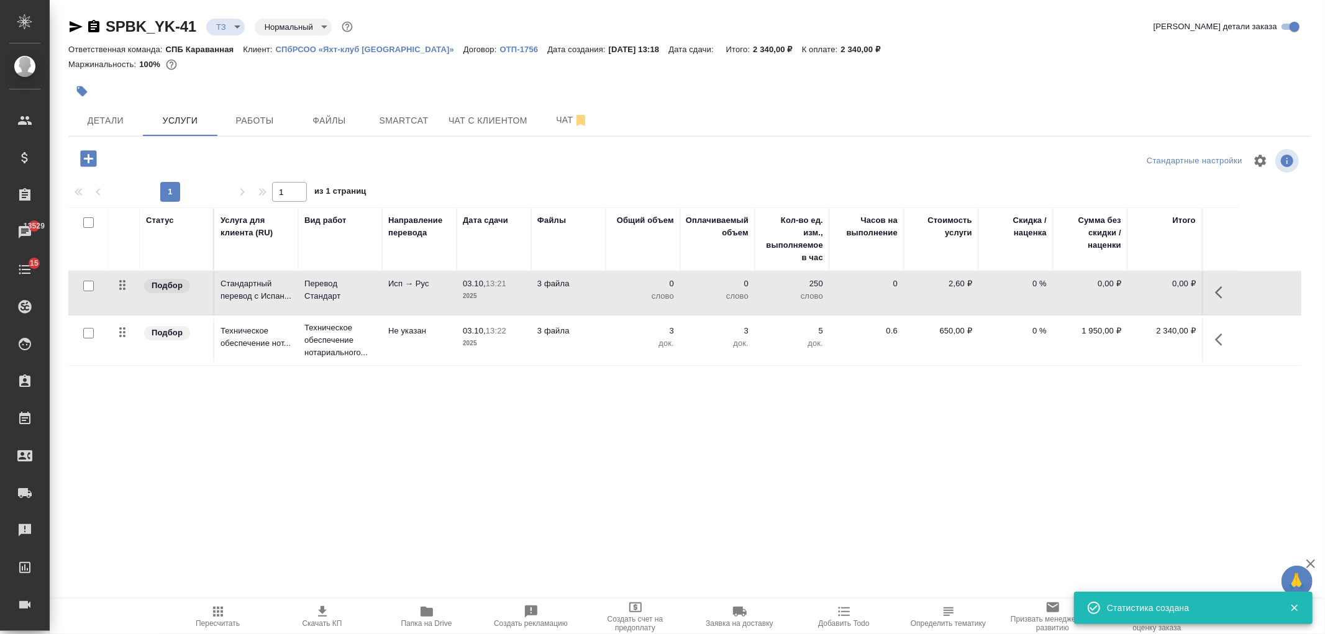
click at [219, 616] on icon "button" at bounding box center [218, 611] width 15 height 15
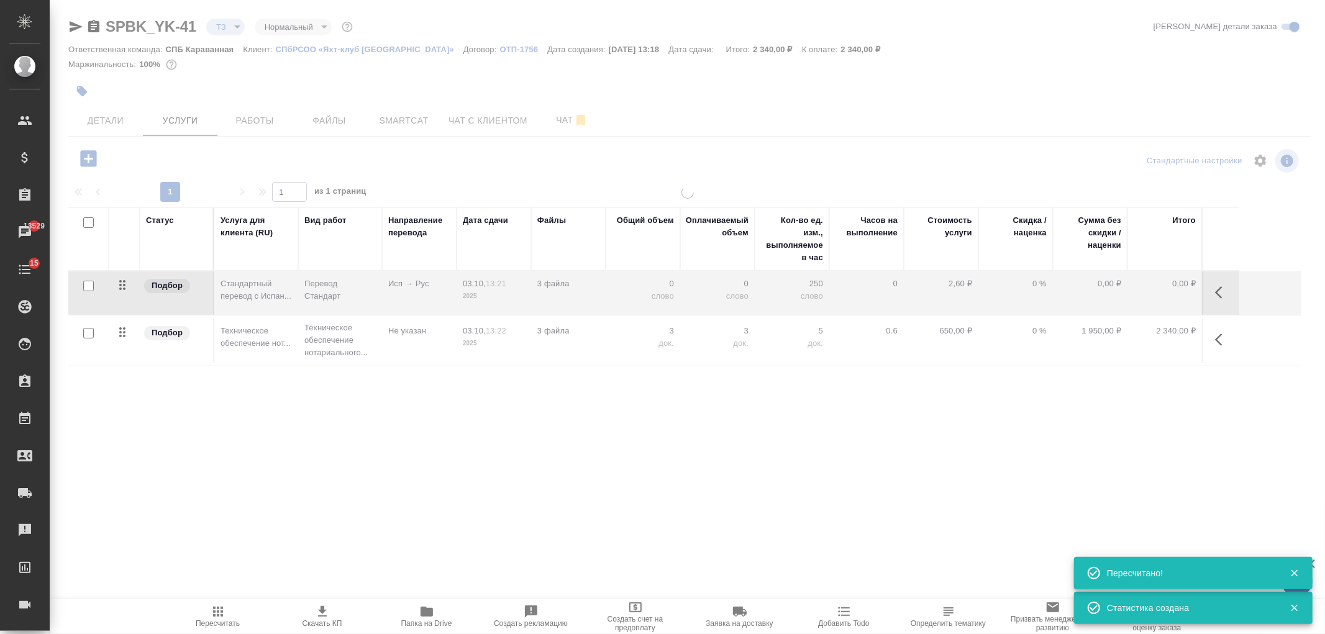
type input "new"
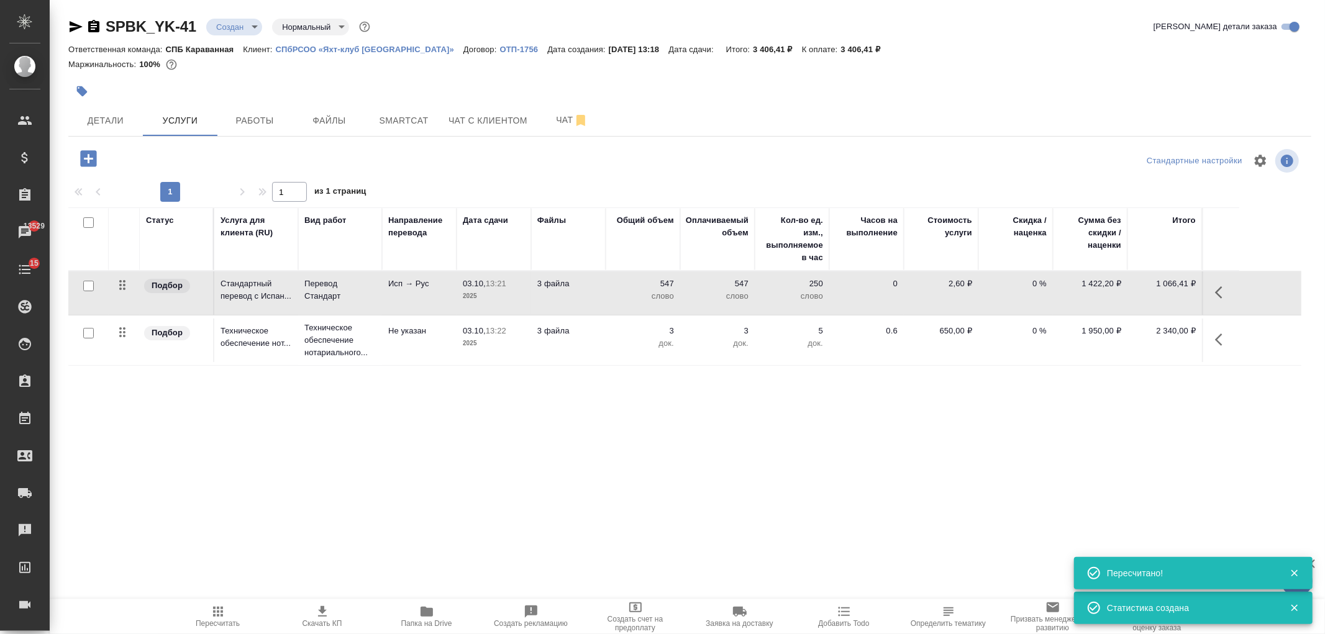
click at [623, 288] on p "547" at bounding box center [643, 284] width 62 height 12
click at [623, 288] on div "547" at bounding box center [643, 287] width 62 height 18
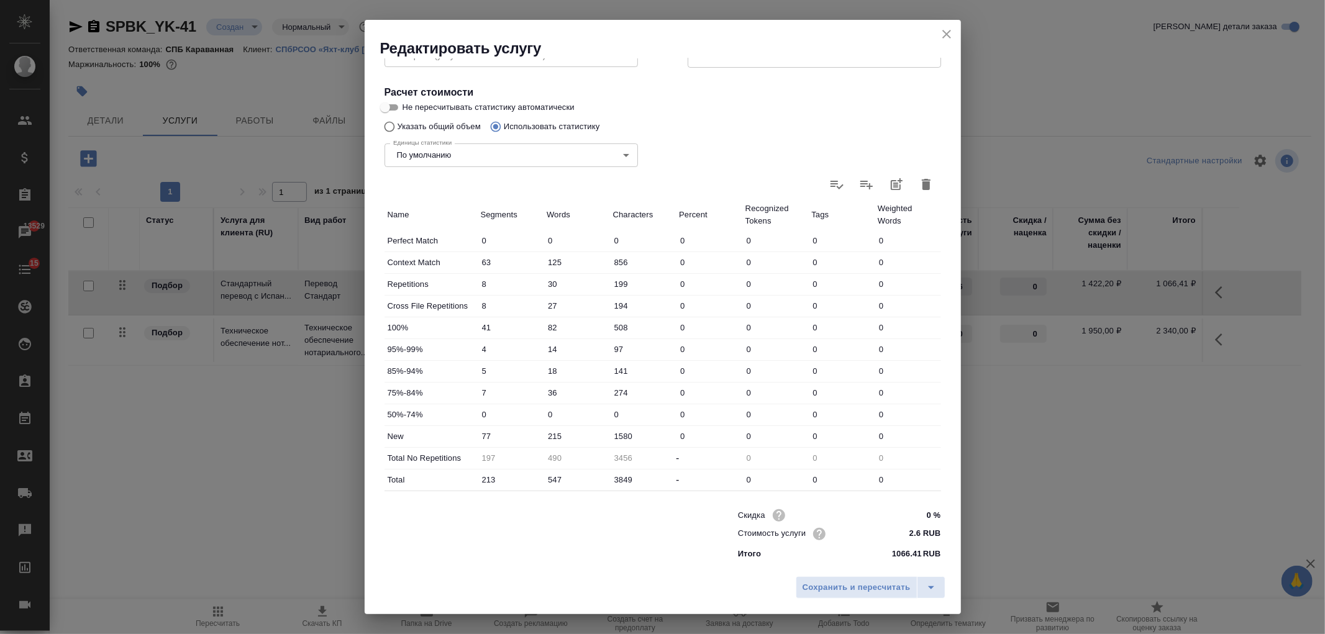
click at [557, 438] on input "215" at bounding box center [577, 436] width 66 height 18
click at [551, 434] on input "215" at bounding box center [576, 436] width 65 height 18
type input "315"
click at [553, 481] on input "547" at bounding box center [576, 480] width 65 height 18
type input "-10"
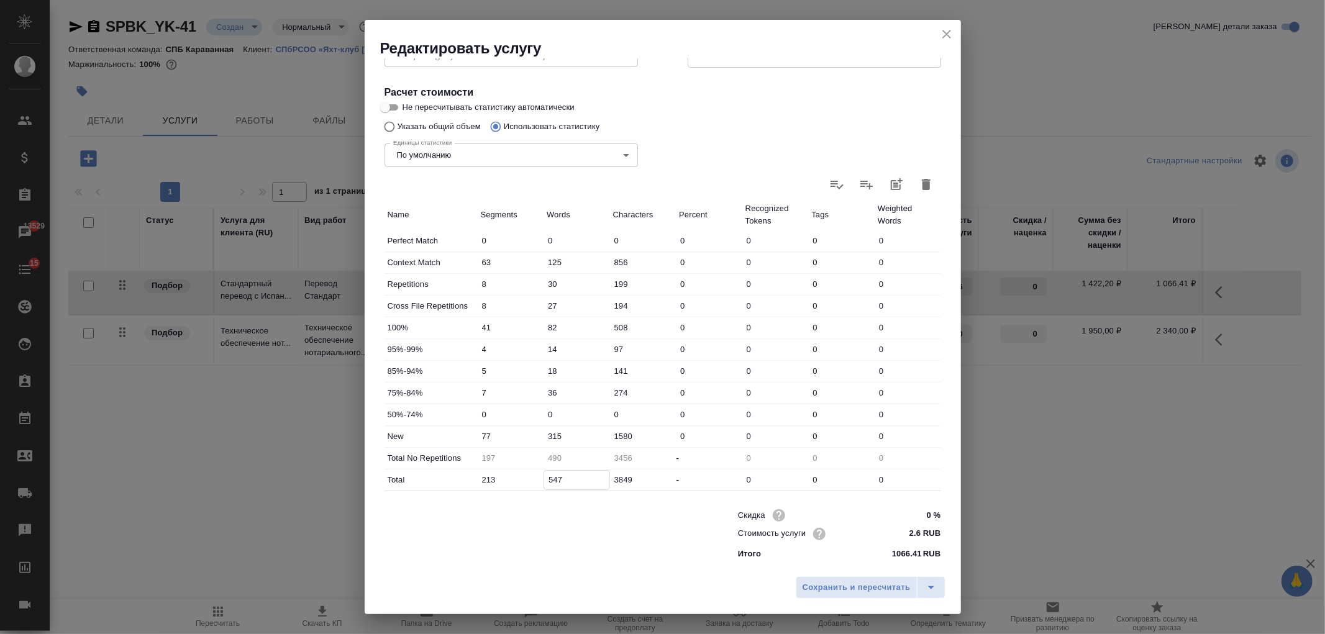
type input "47"
type input "590"
type input "647"
click at [834, 585] on span "Сохранить и пересчитать" at bounding box center [857, 588] width 108 height 14
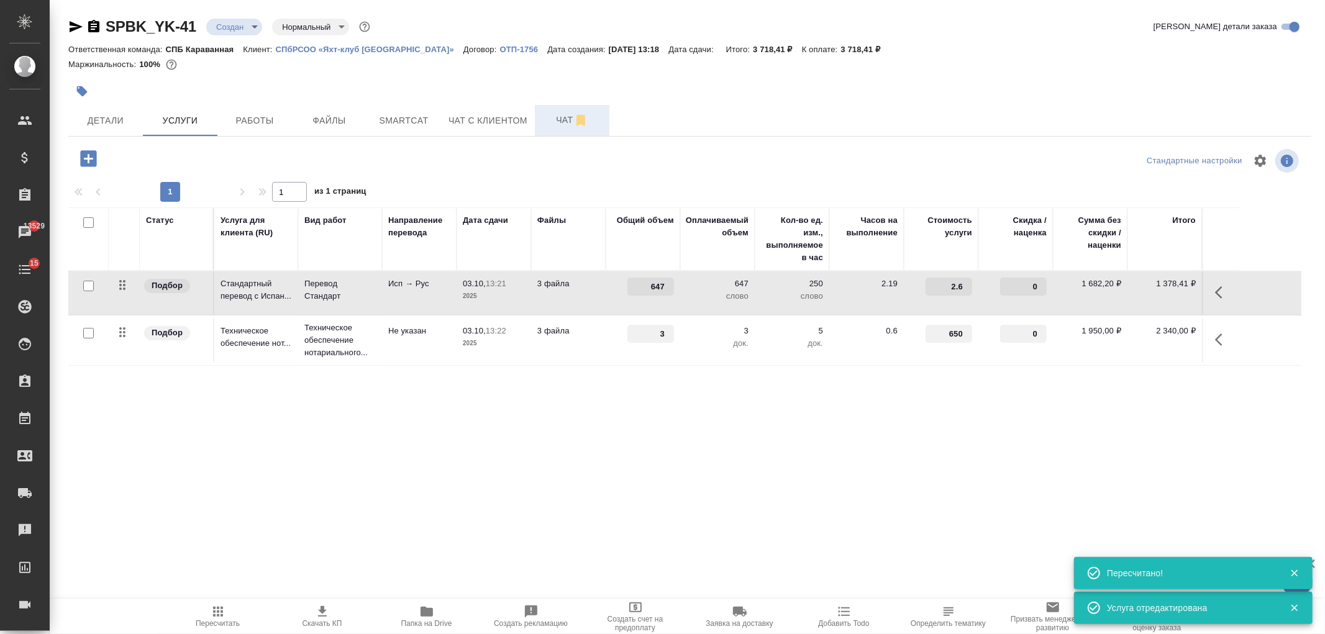
click at [567, 107] on button "Чат" at bounding box center [572, 120] width 75 height 31
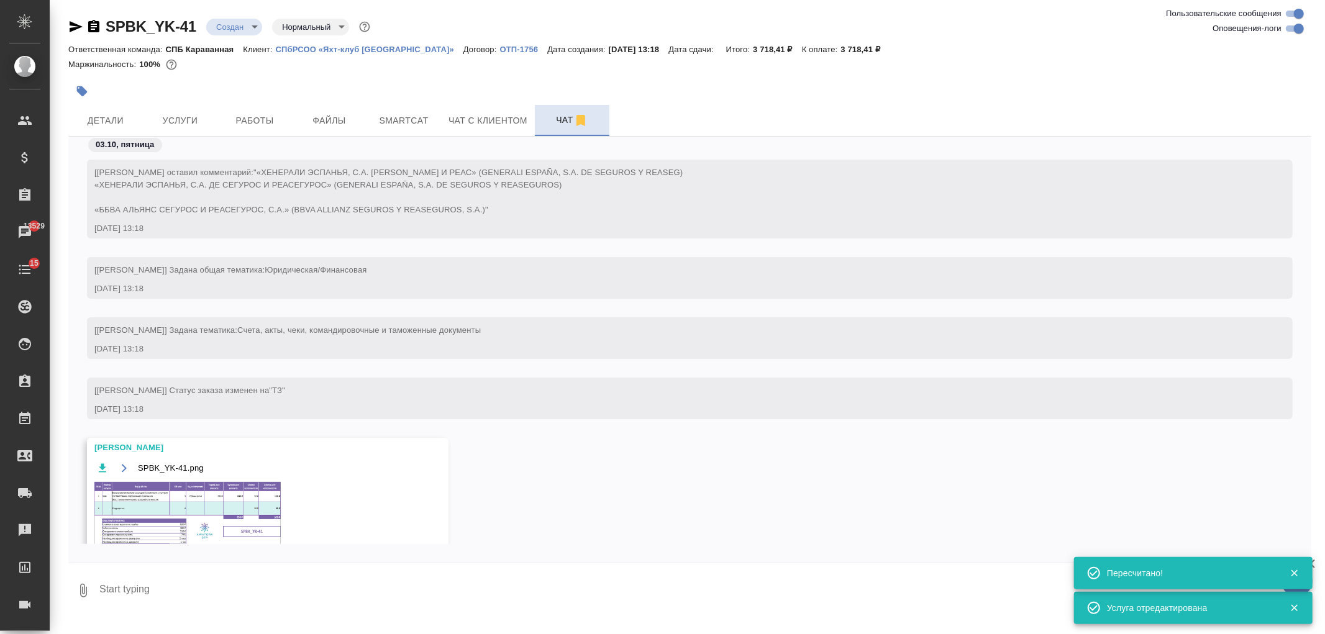
scroll to position [115, 0]
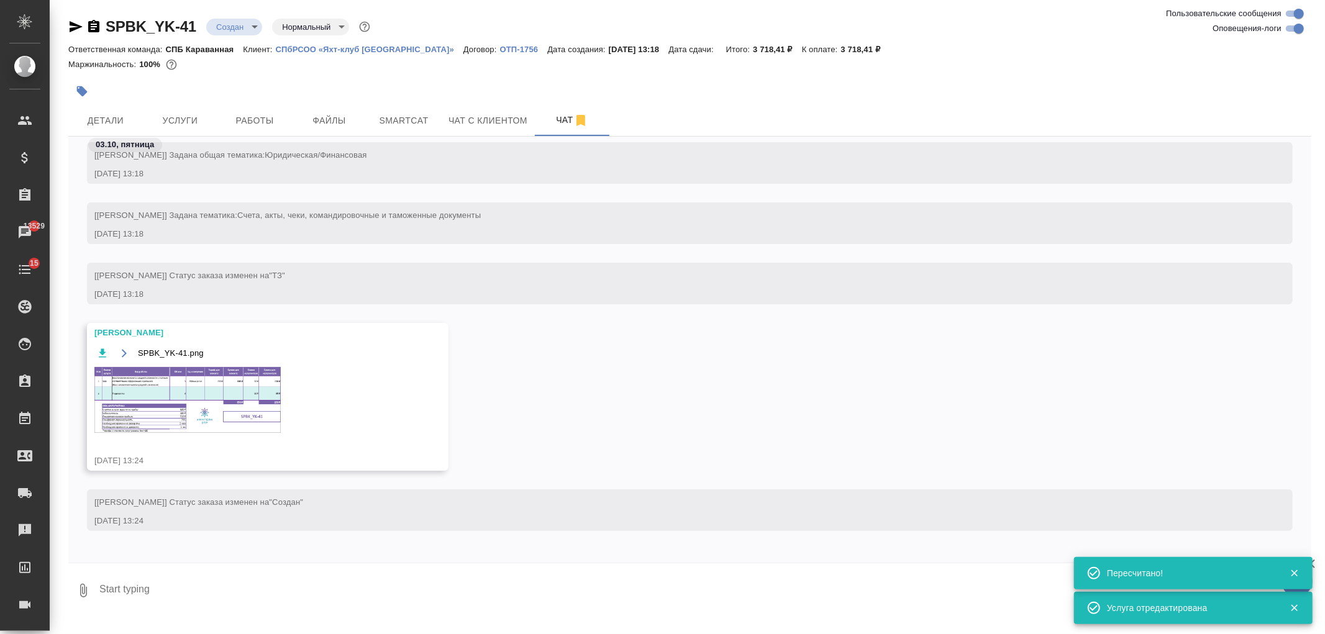
click at [187, 415] on img at bounding box center [187, 400] width 186 height 66
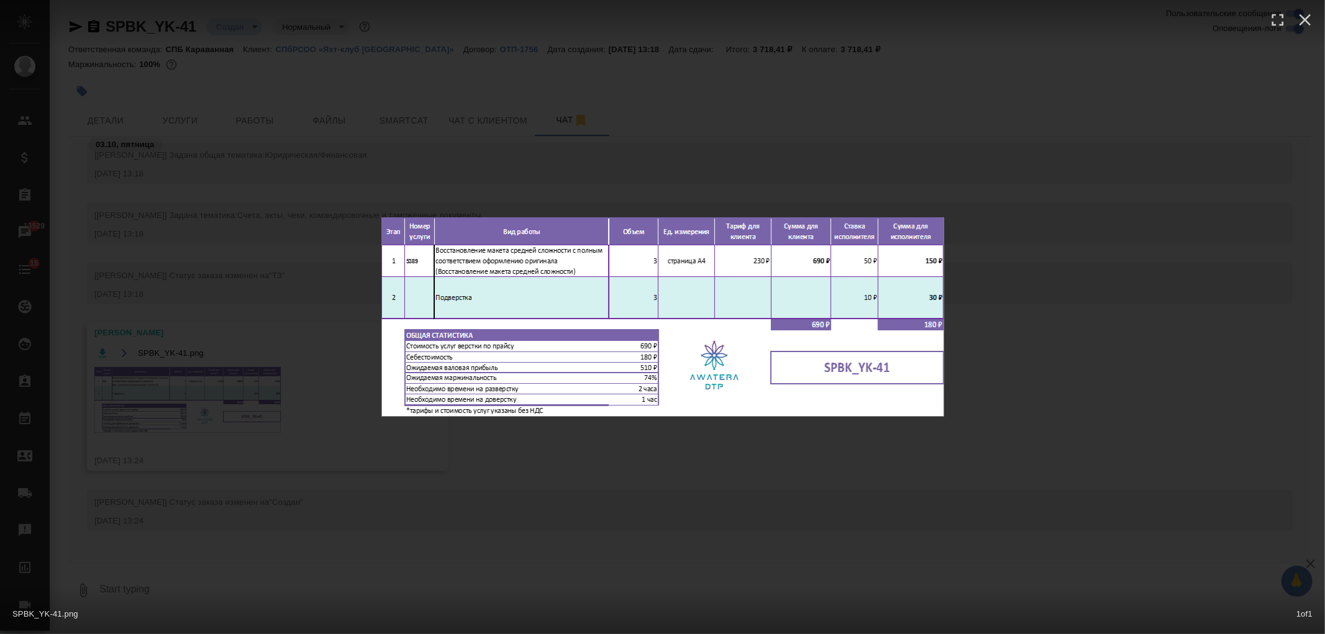
click at [676, 492] on div "SPBK_YK-41.png 1 of 1" at bounding box center [662, 317] width 1325 height 634
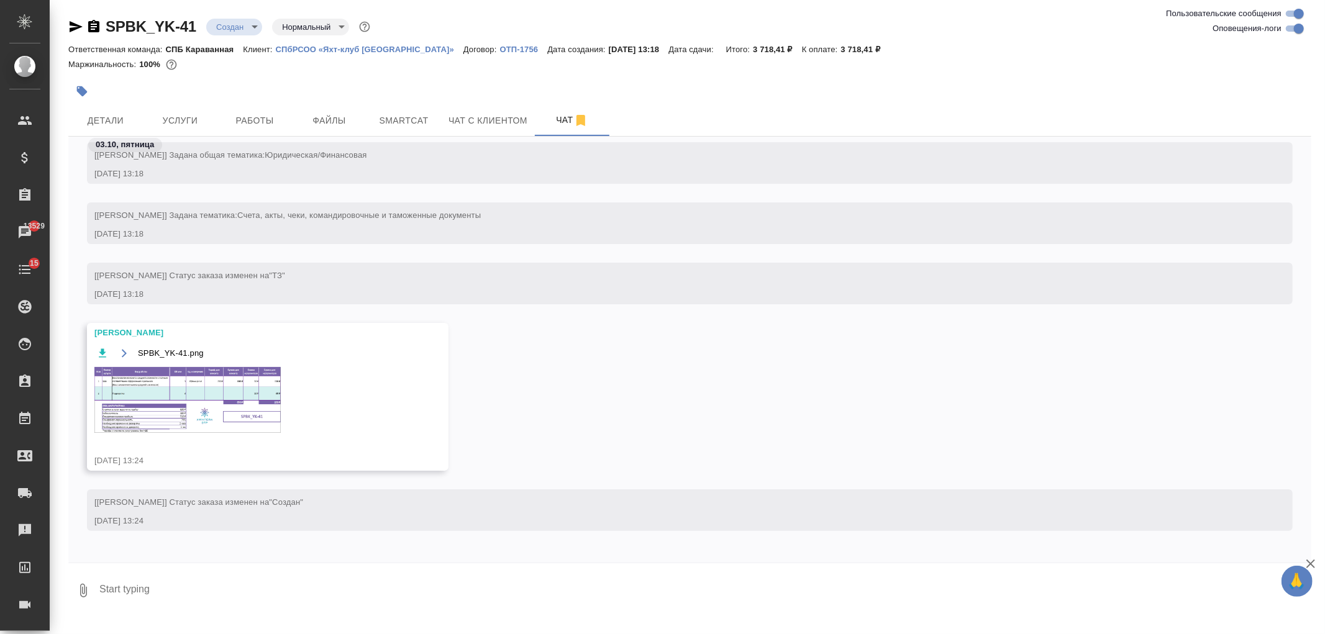
click at [216, 402] on img at bounding box center [187, 400] width 186 height 66
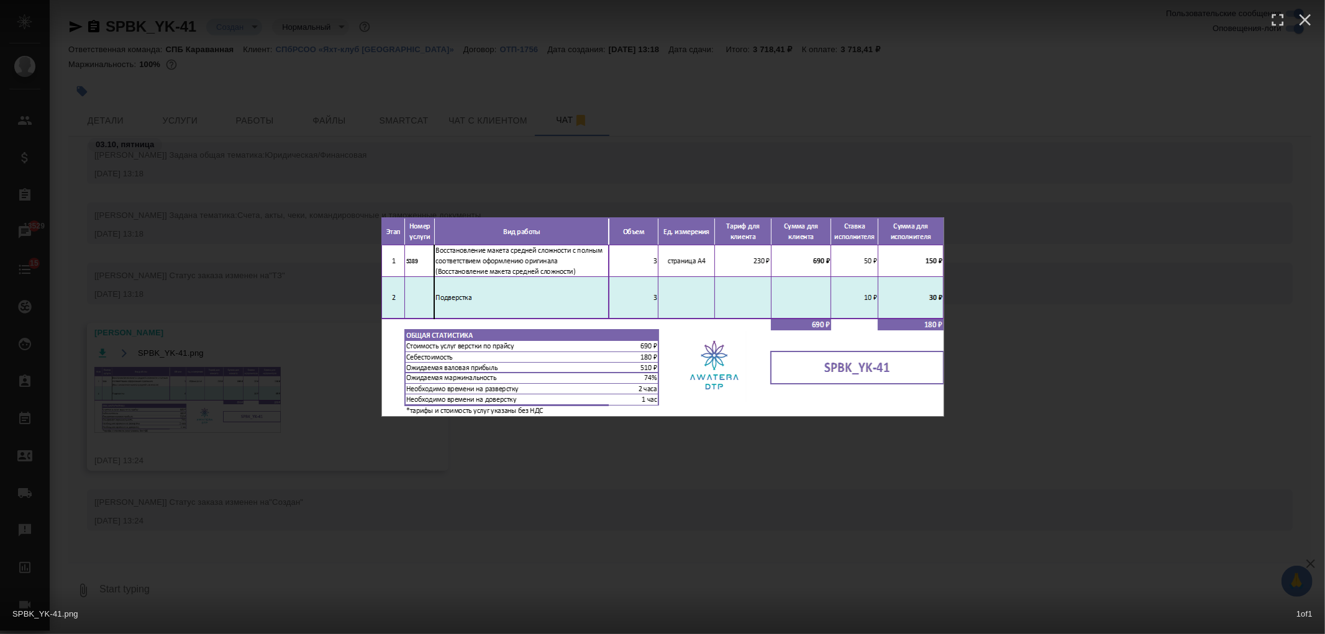
click at [390, 494] on div "SPBK_YK-41.png 1 of 1" at bounding box center [662, 317] width 1325 height 634
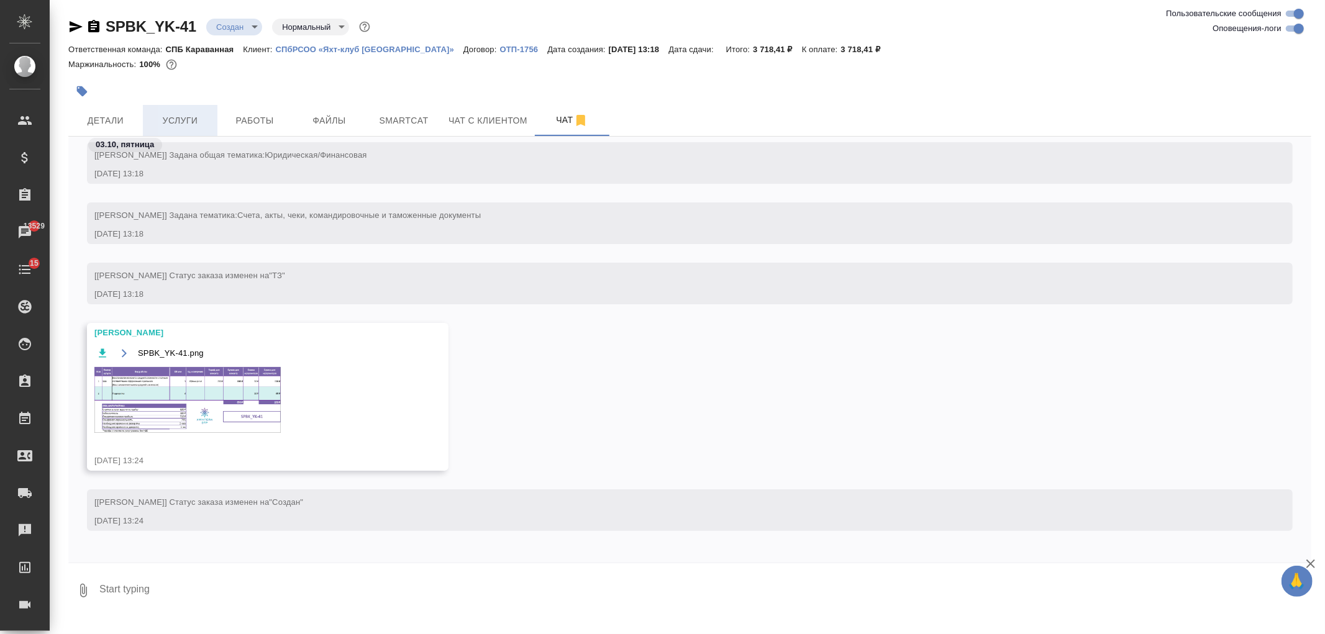
click at [179, 116] on span "Услуги" at bounding box center [180, 121] width 60 height 16
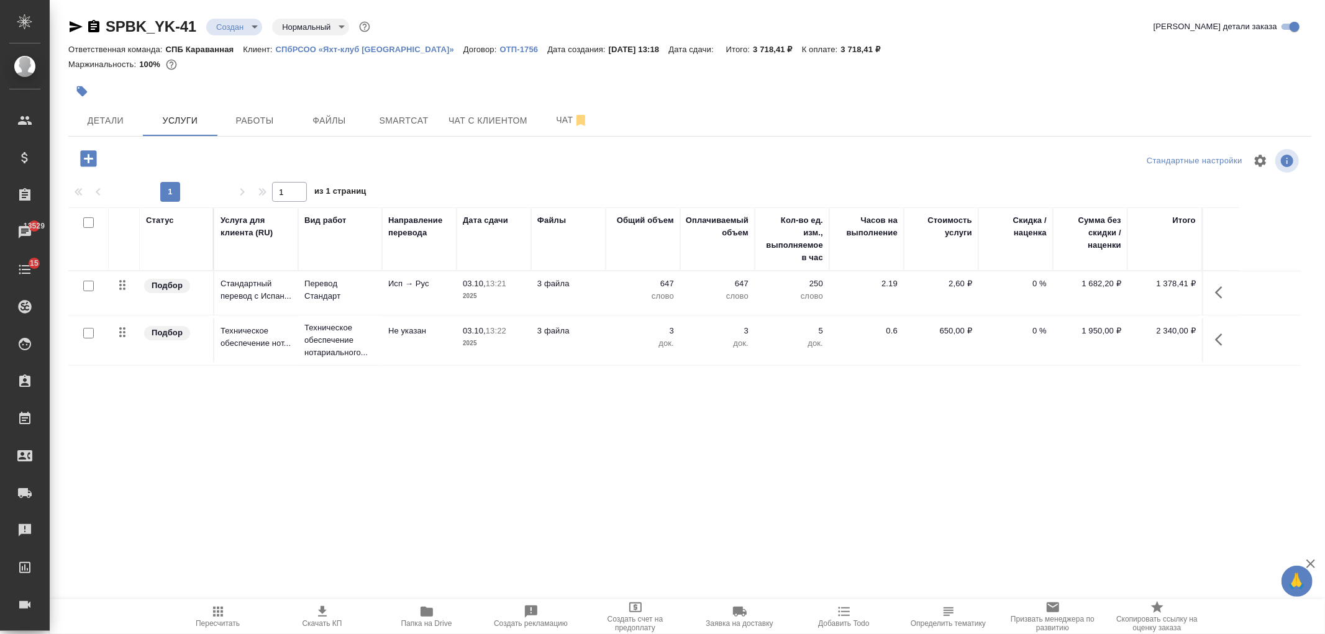
click at [88, 154] on icon "button" at bounding box center [89, 159] width 22 height 22
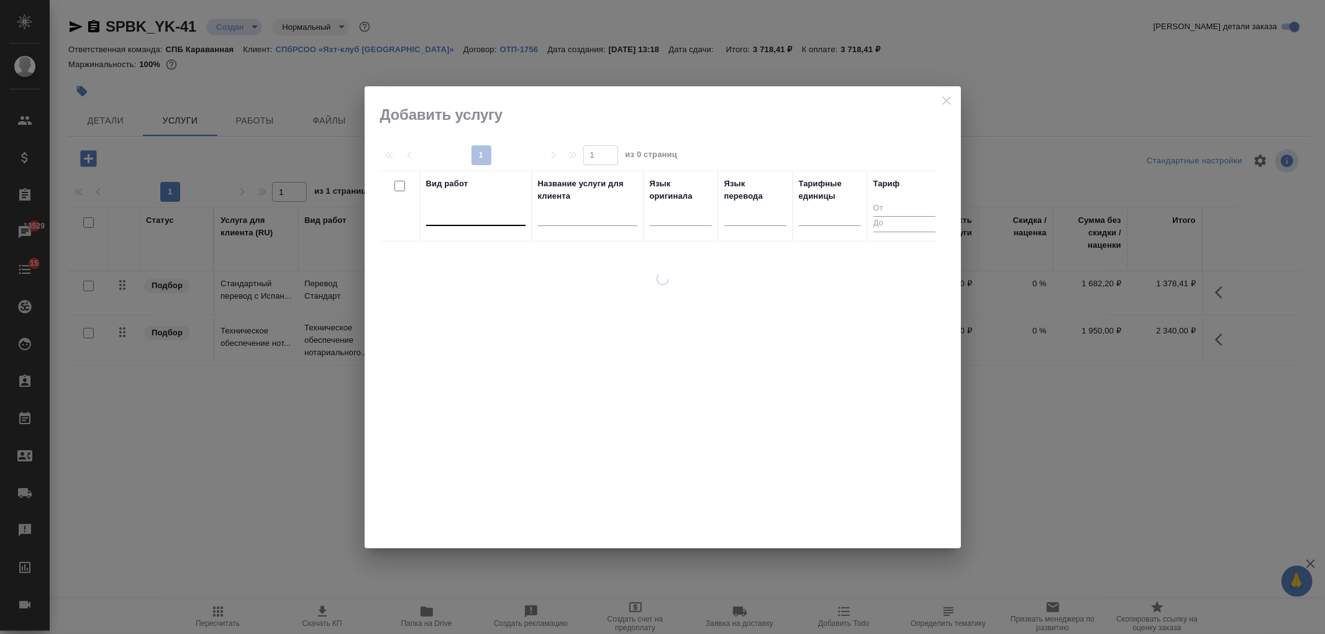
click at [468, 219] on div at bounding box center [475, 213] width 99 height 18
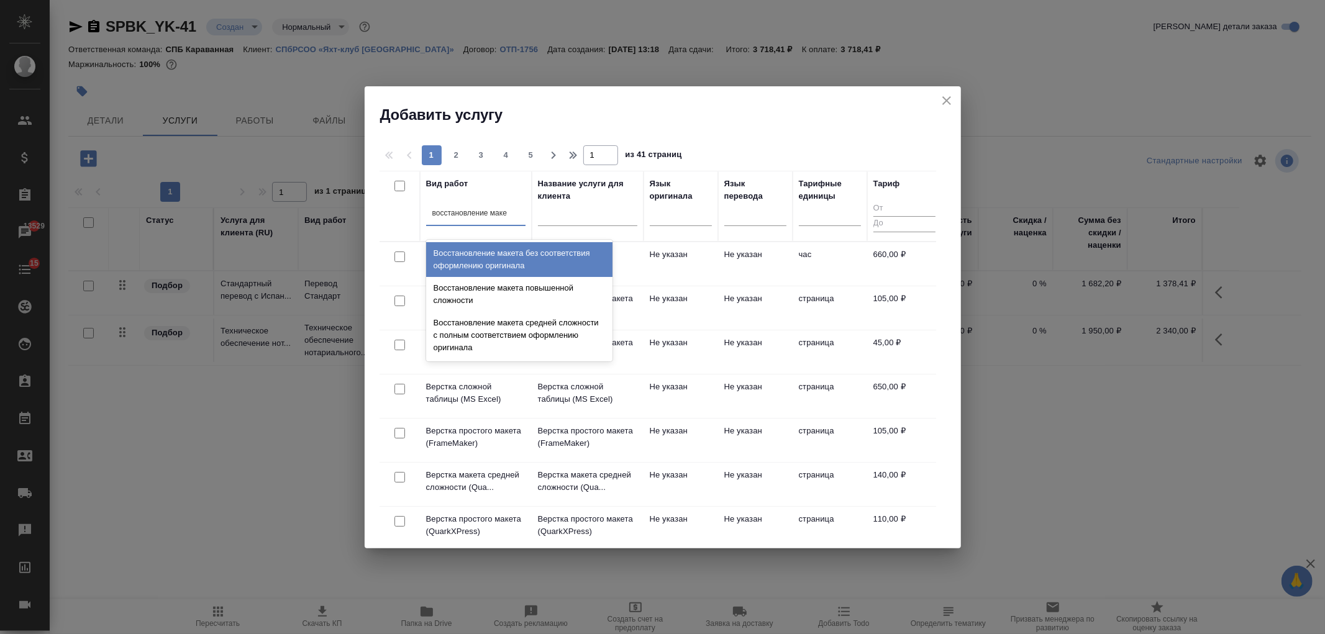
type input "восстановление макет"
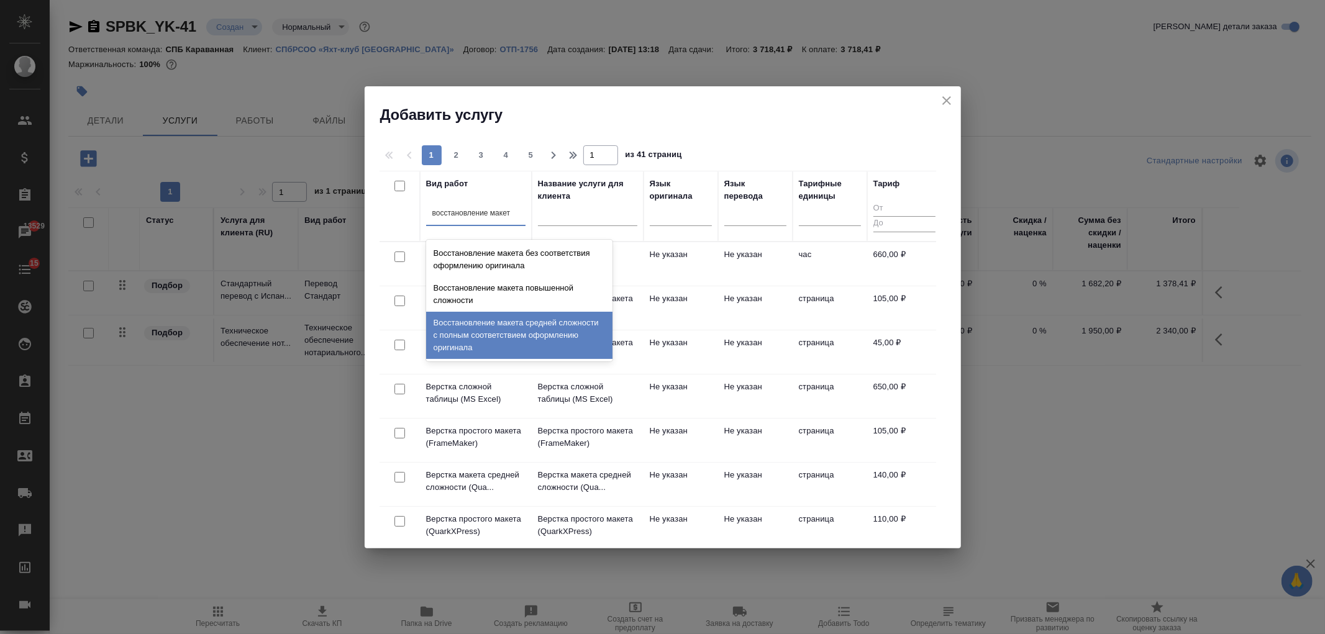
click at [475, 329] on div "Восстановление макета средней сложности с полным соответствием оформлению ориги…" at bounding box center [519, 335] width 186 height 47
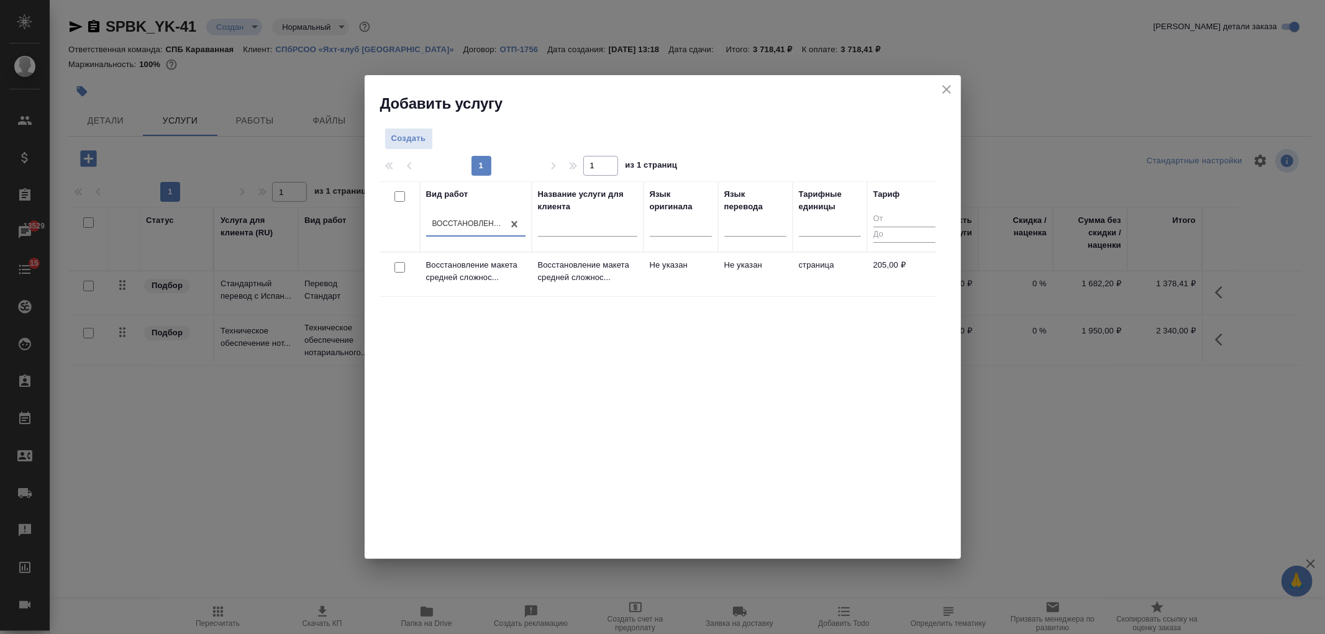
click at [396, 273] on div at bounding box center [400, 267] width 28 height 17
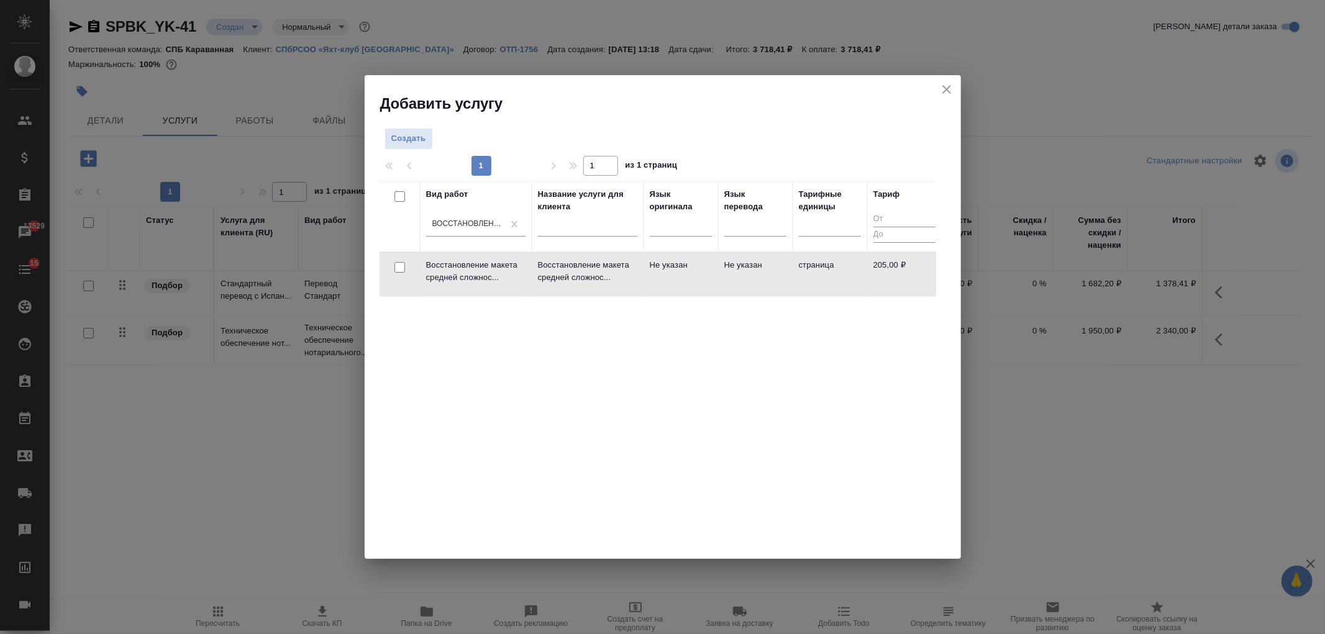
click at [396, 266] on input "checkbox" at bounding box center [399, 267] width 11 height 11
checkbox input "true"
click at [874, 140] on span "Создать услуги" at bounding box center [896, 142] width 65 height 14
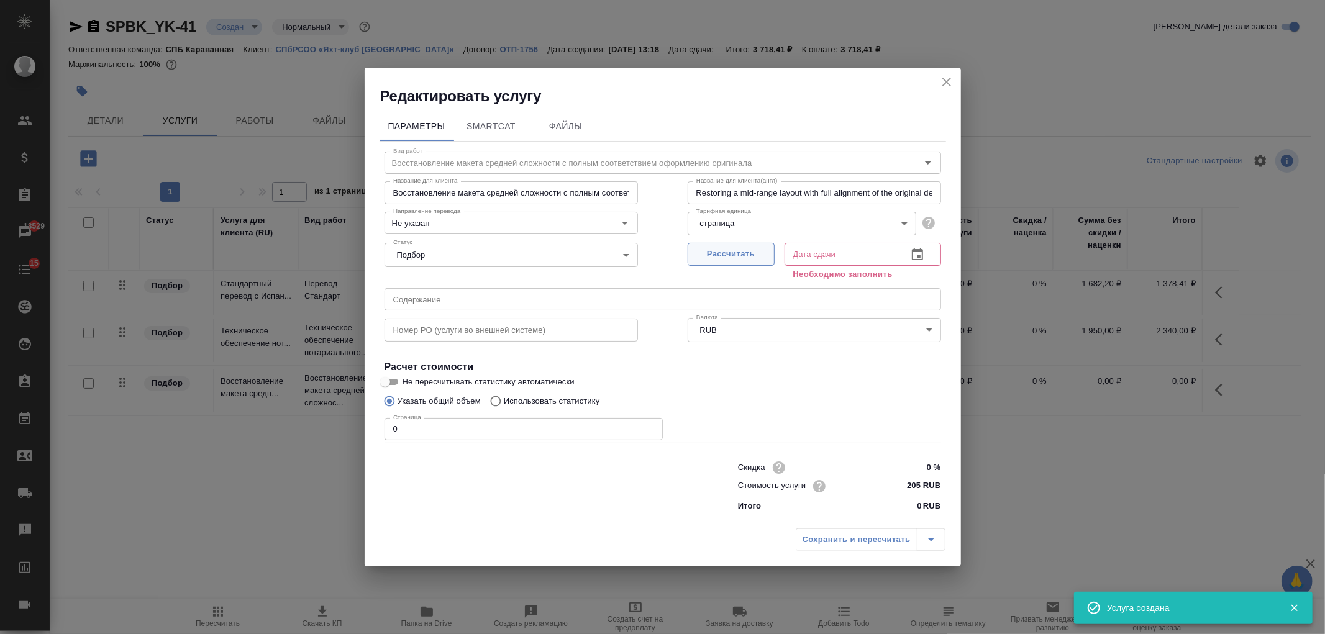
click at [726, 257] on span "Рассчитать" at bounding box center [731, 254] width 73 height 14
type input "[DATE] 13:25"
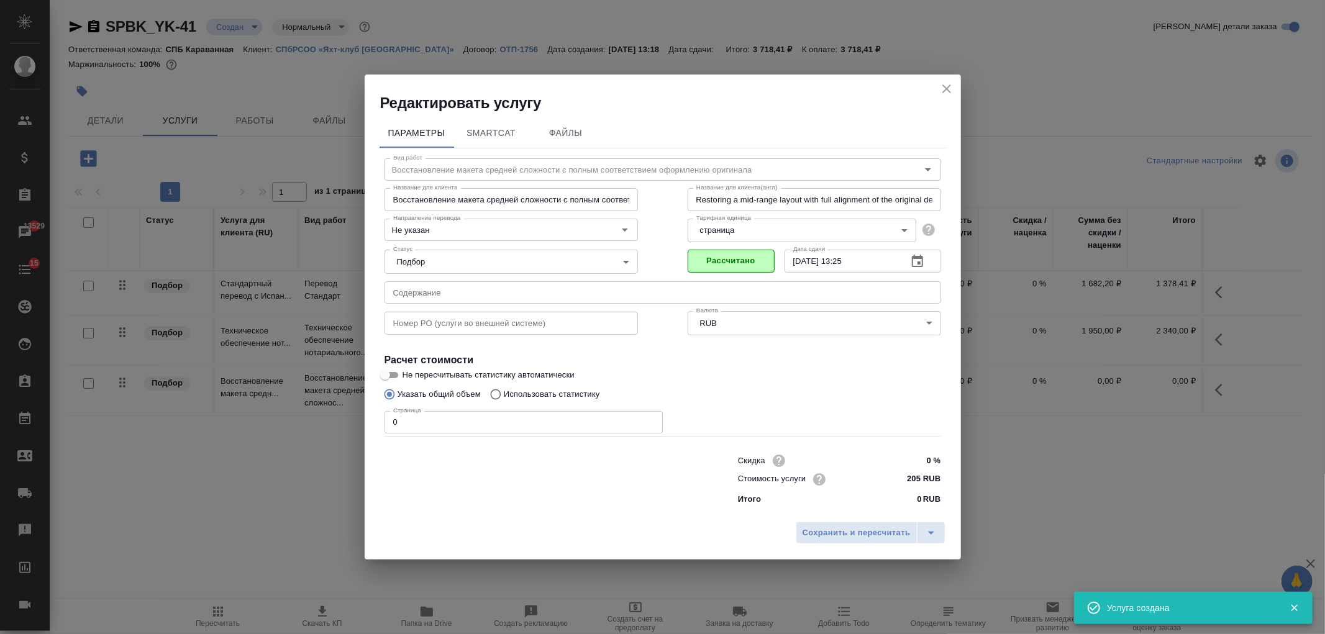
click at [435, 426] on input "0" at bounding box center [524, 422] width 278 height 22
type input "3"
click at [862, 534] on span "Сохранить и пересчитать" at bounding box center [857, 533] width 108 height 14
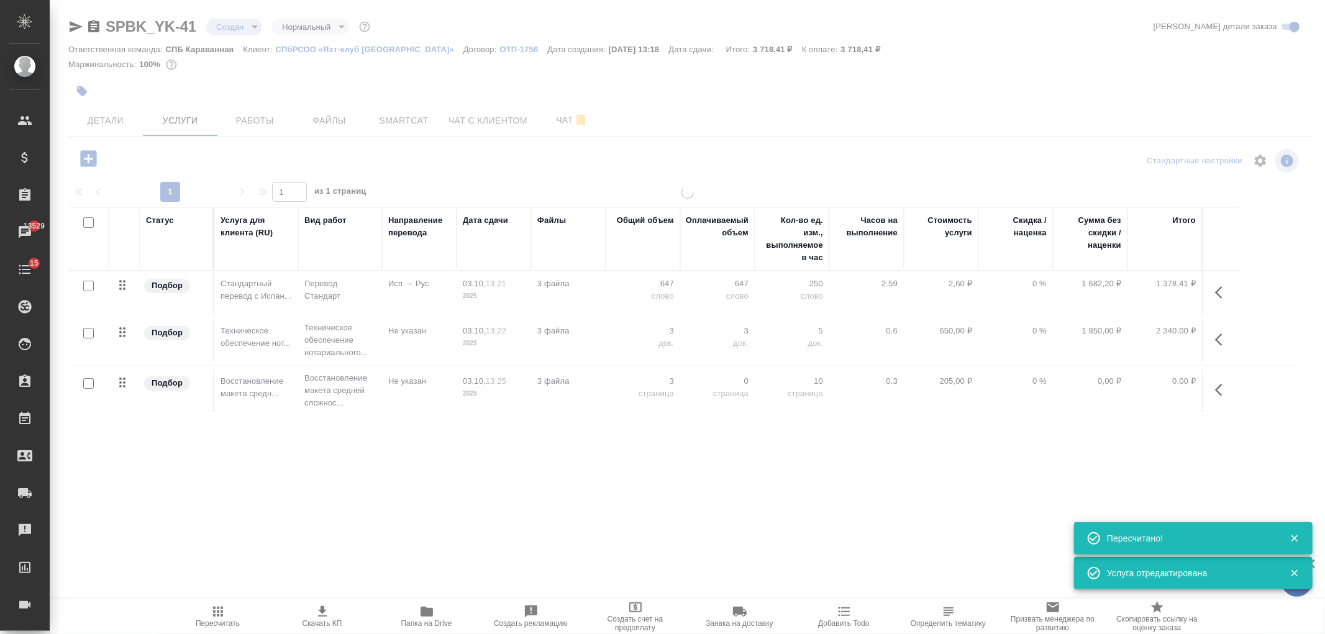
click at [561, 119] on span "Чат" at bounding box center [572, 120] width 60 height 16
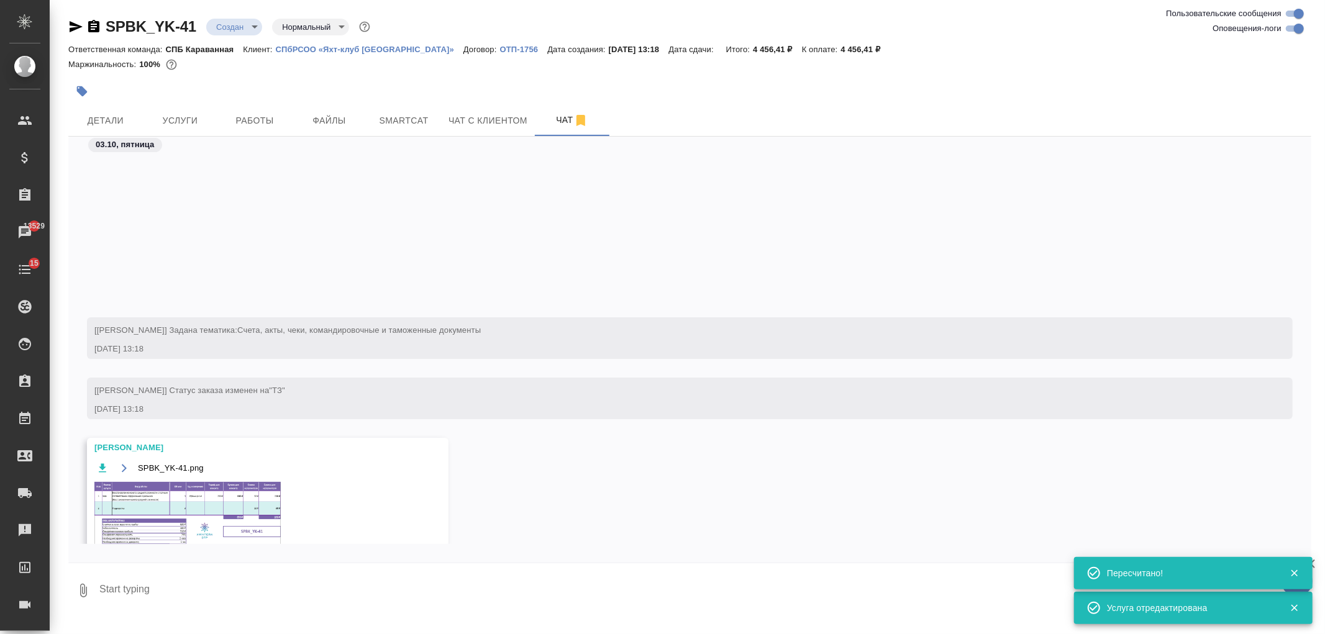
scroll to position [181, 0]
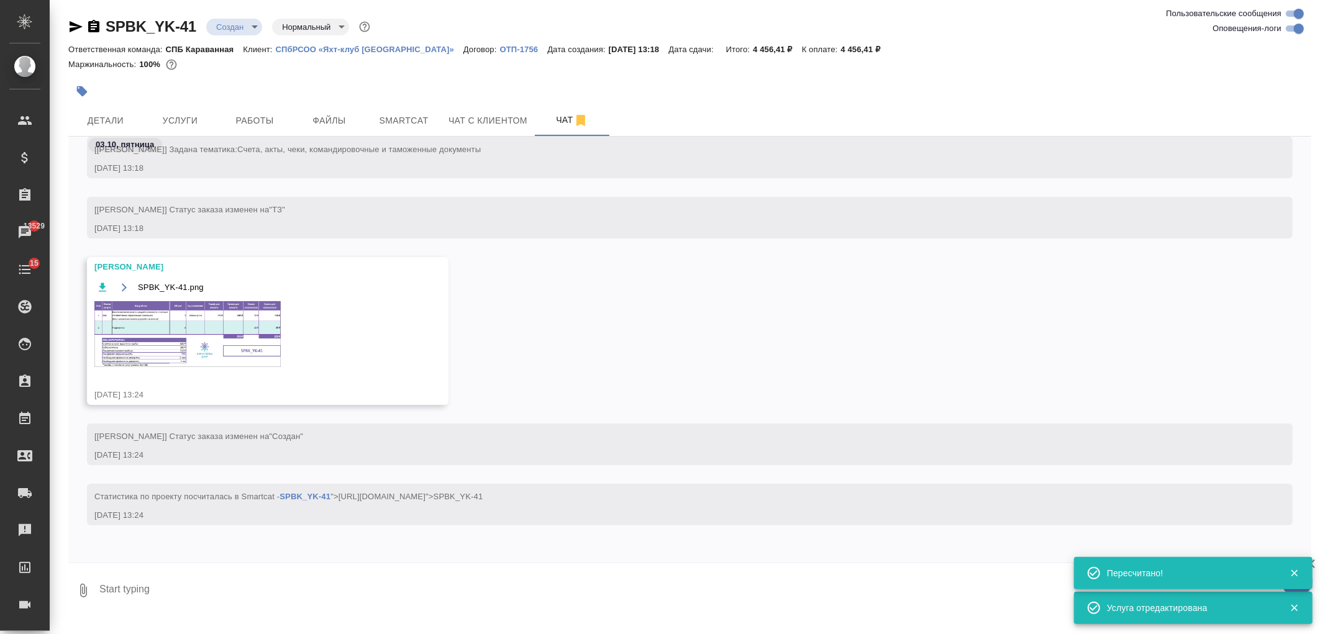
click at [198, 345] on img at bounding box center [187, 334] width 186 height 66
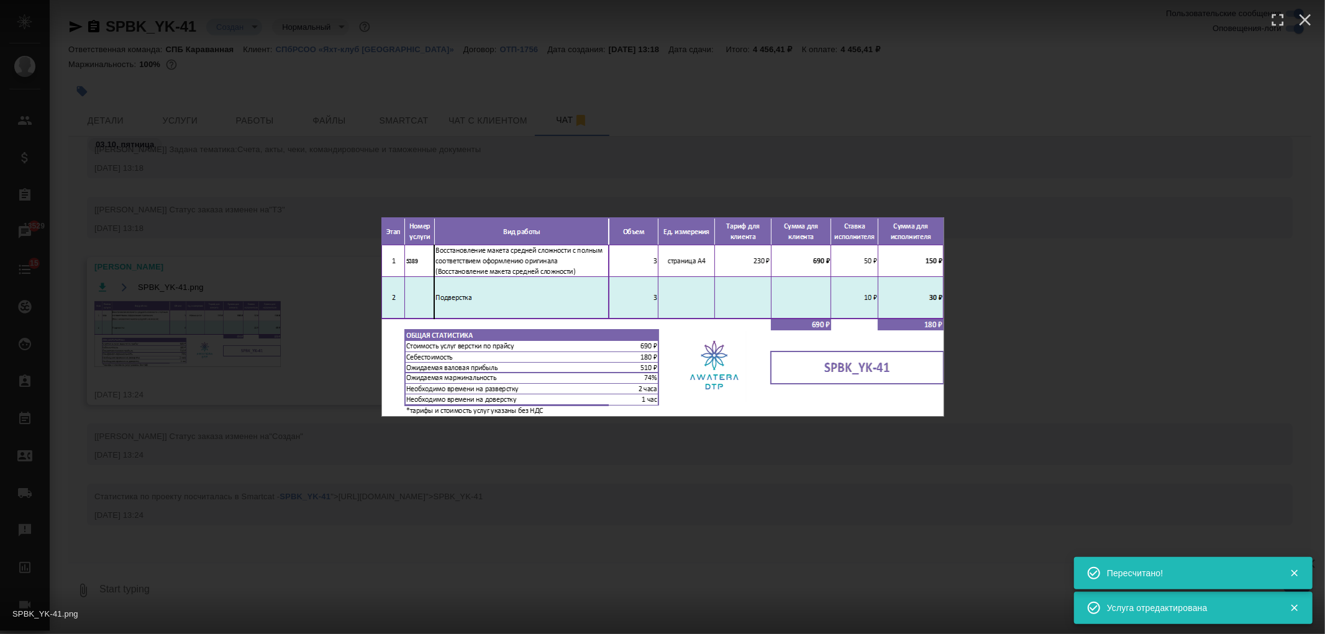
click at [501, 486] on div "SPBK_YK-41.png 1 of 1" at bounding box center [662, 317] width 1325 height 634
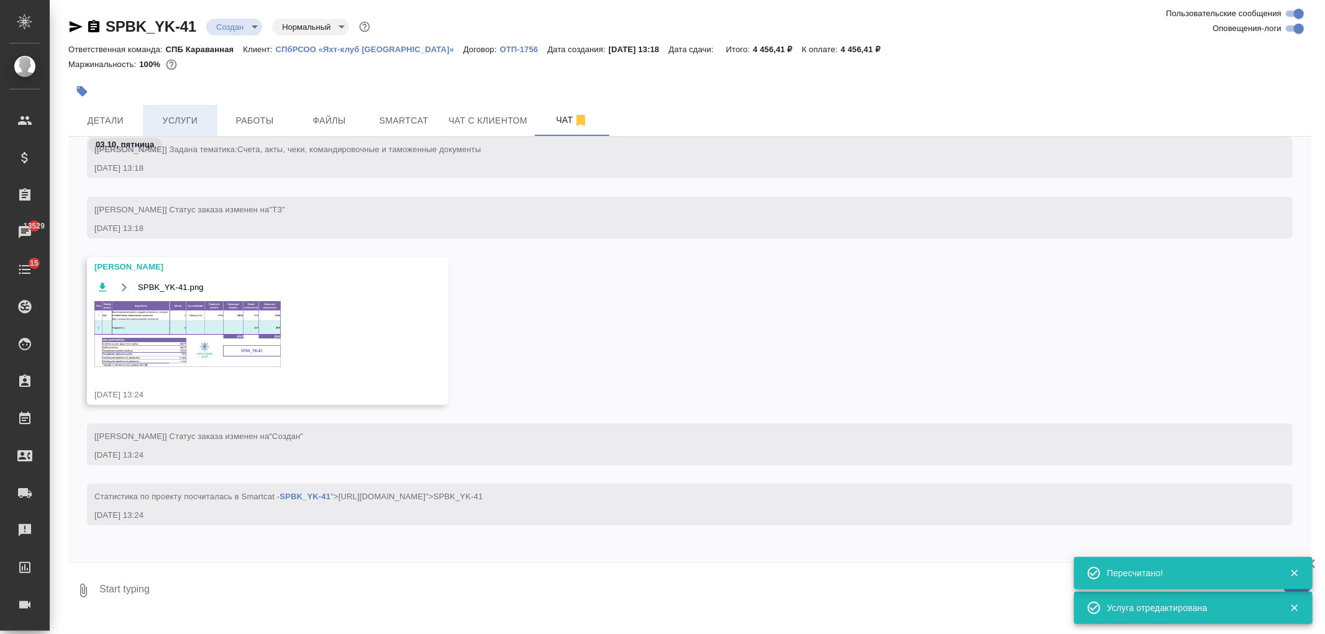
click at [182, 119] on span "Услуги" at bounding box center [180, 121] width 60 height 16
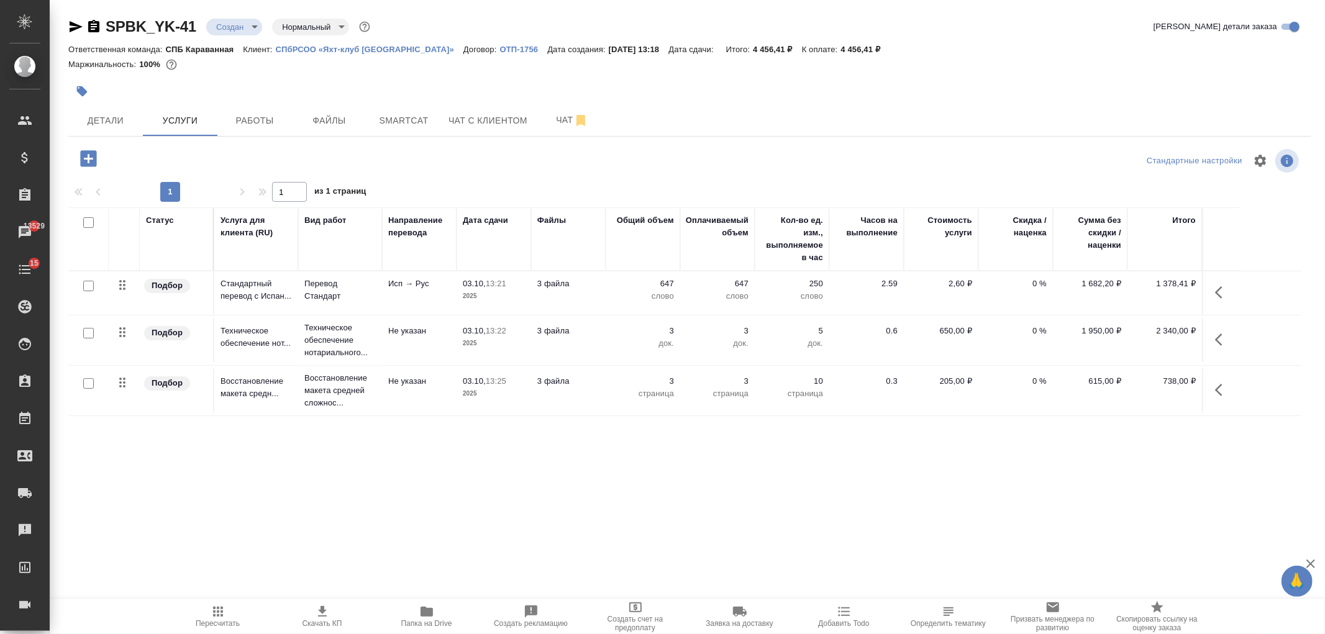
click at [327, 614] on icon "button" at bounding box center [322, 611] width 15 height 15
click at [569, 116] on span "Чат" at bounding box center [572, 120] width 60 height 16
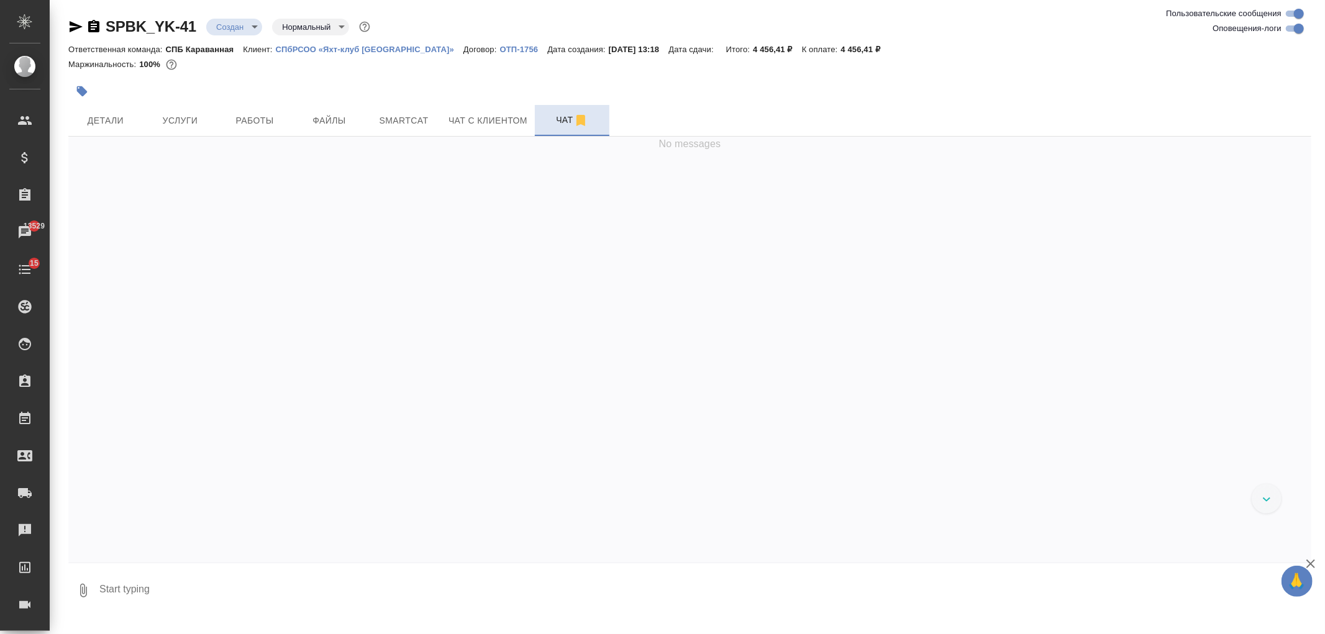
scroll to position [181, 0]
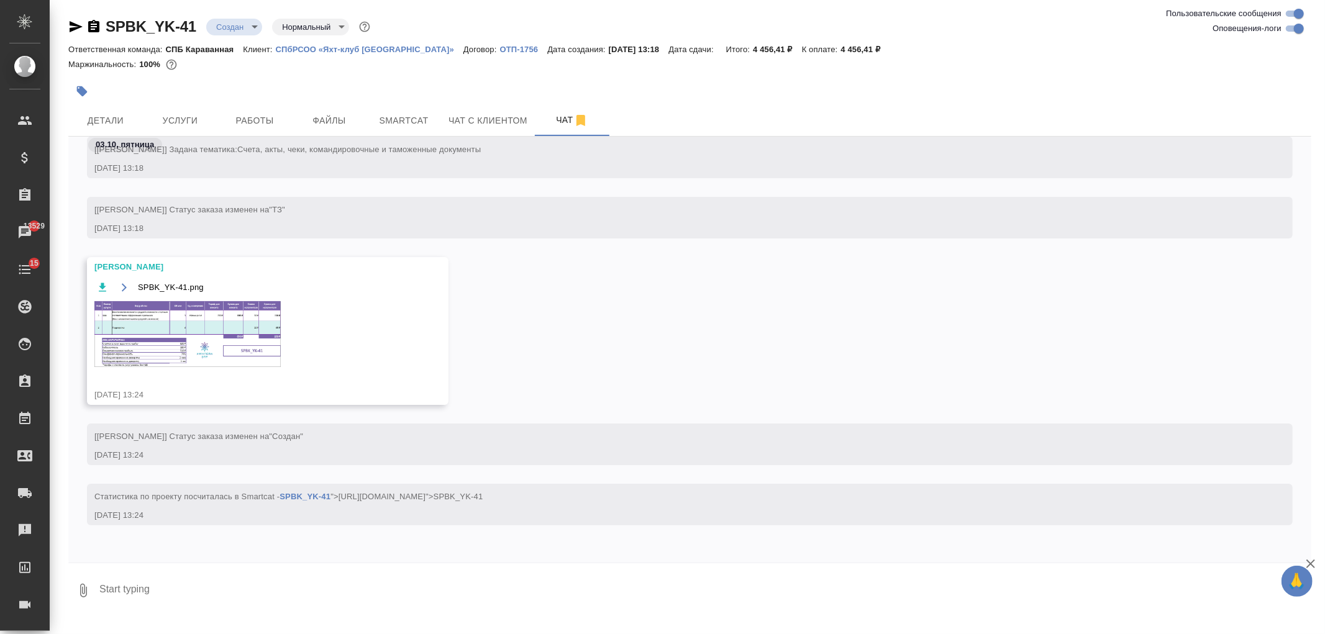
click at [181, 321] on img at bounding box center [187, 334] width 186 height 66
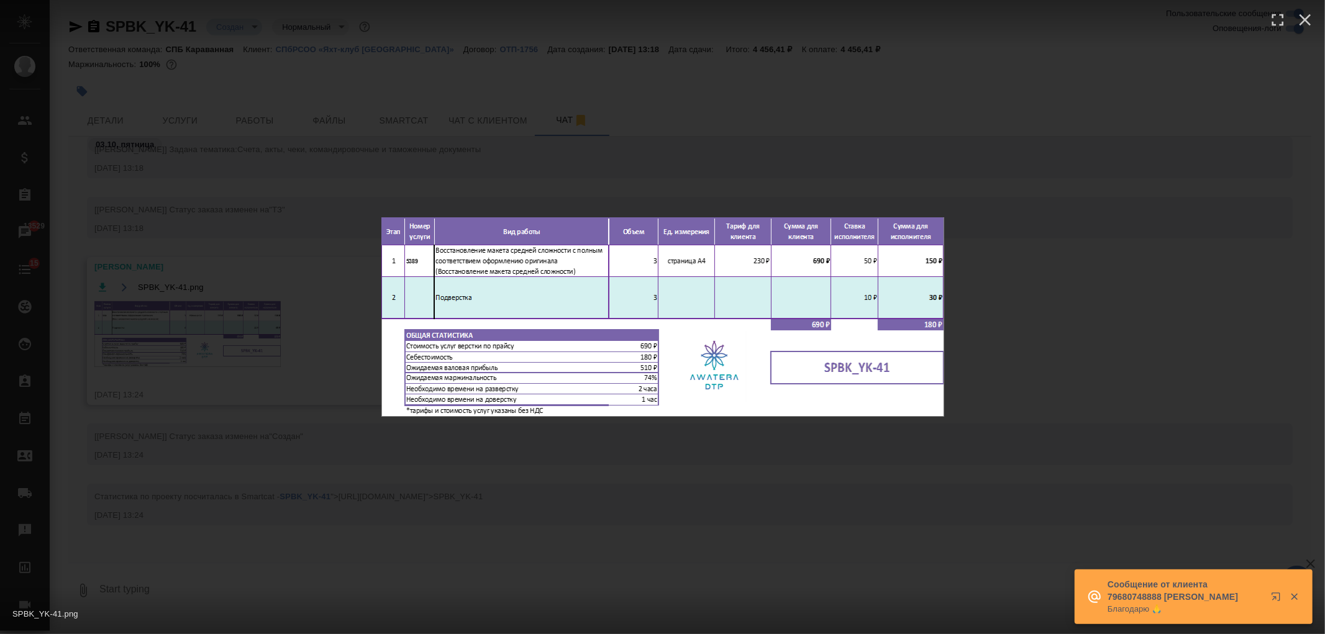
click at [590, 505] on div "SPBK_YK-41.png 1 of 1" at bounding box center [662, 317] width 1325 height 634
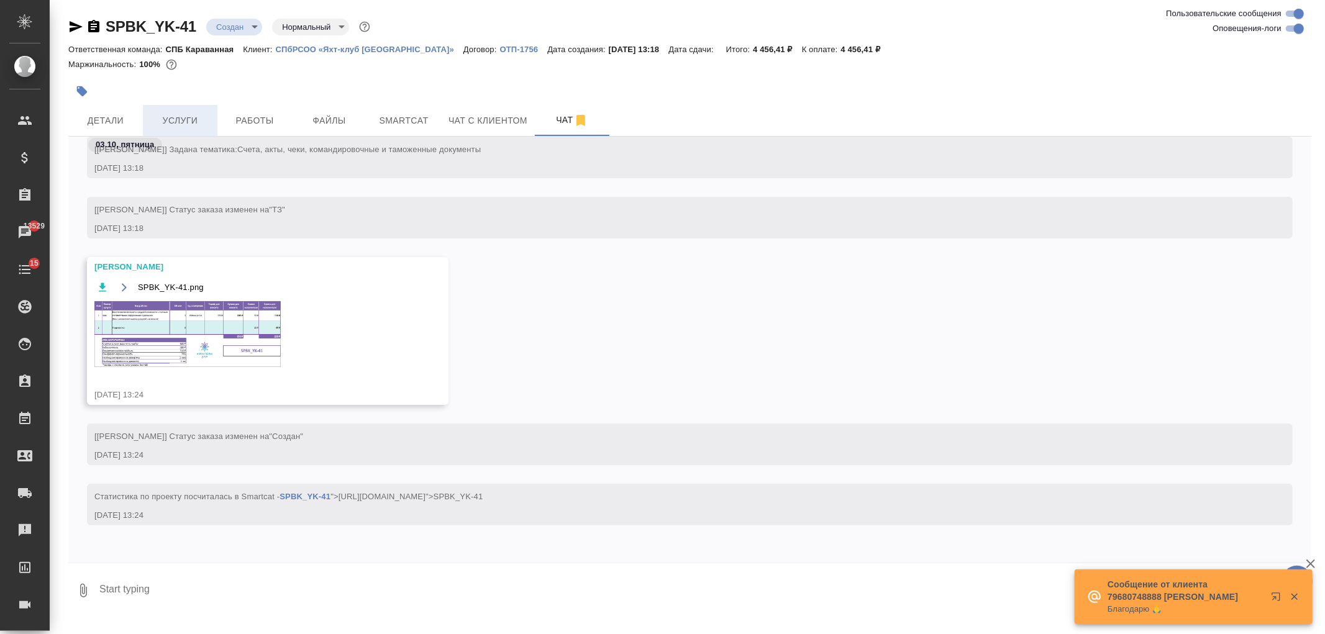
click at [168, 120] on span "Услуги" at bounding box center [180, 121] width 60 height 16
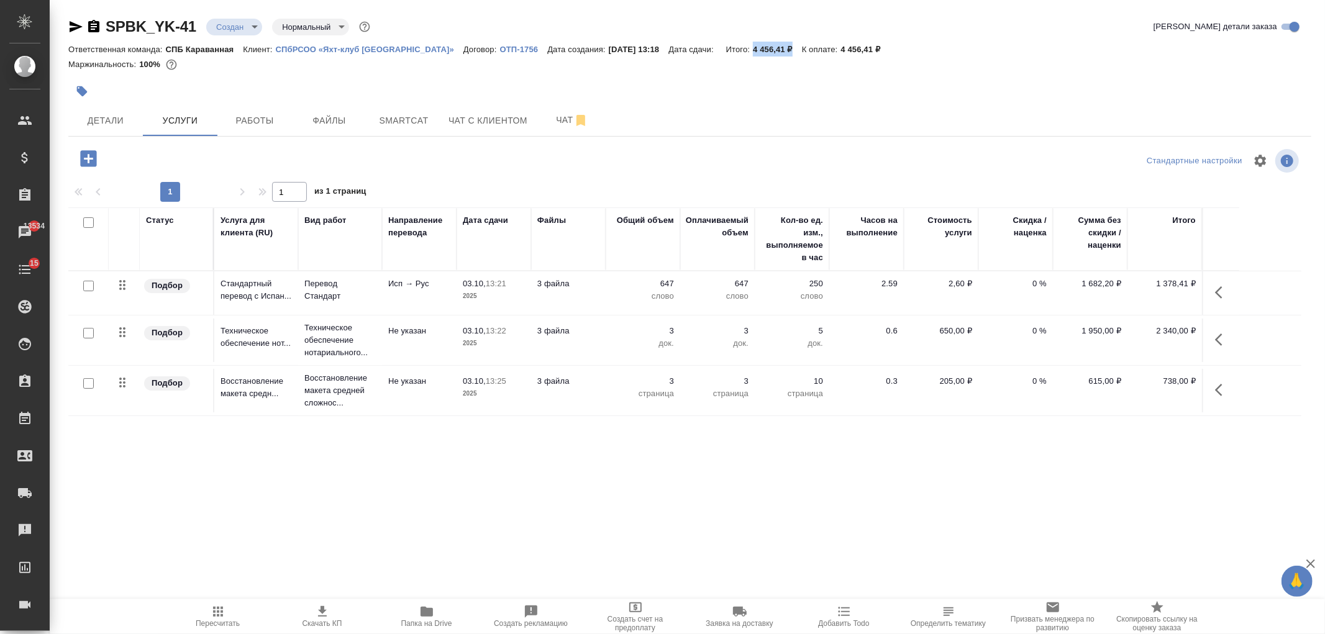
drag, startPoint x: 754, startPoint y: 48, endPoint x: 796, endPoint y: 44, distance: 42.5
click at [796, 44] on div "Ответственная команда: СПБ Караванная Клиент: СПбРСОО «Яхт-клуб [GEOGRAPHIC_DAT…" at bounding box center [689, 49] width 1243 height 15
copy p "4 456,41 ₽"
click at [94, 122] on span "Детали" at bounding box center [106, 121] width 60 height 16
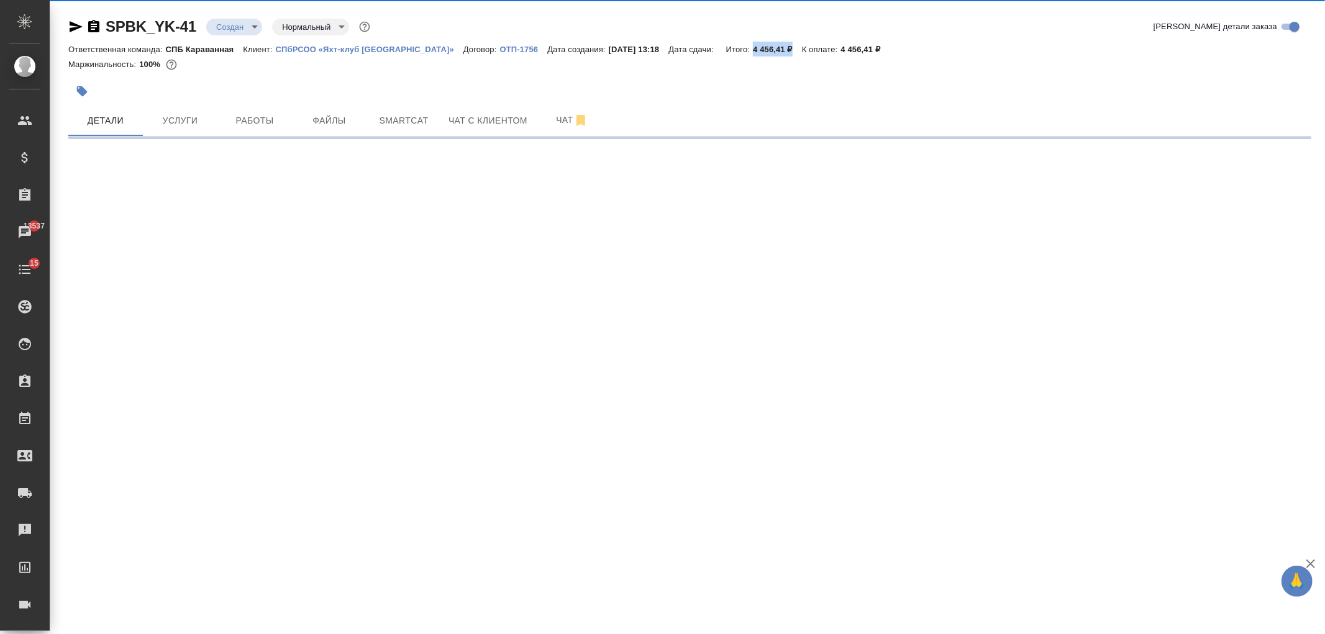
select select "RU"
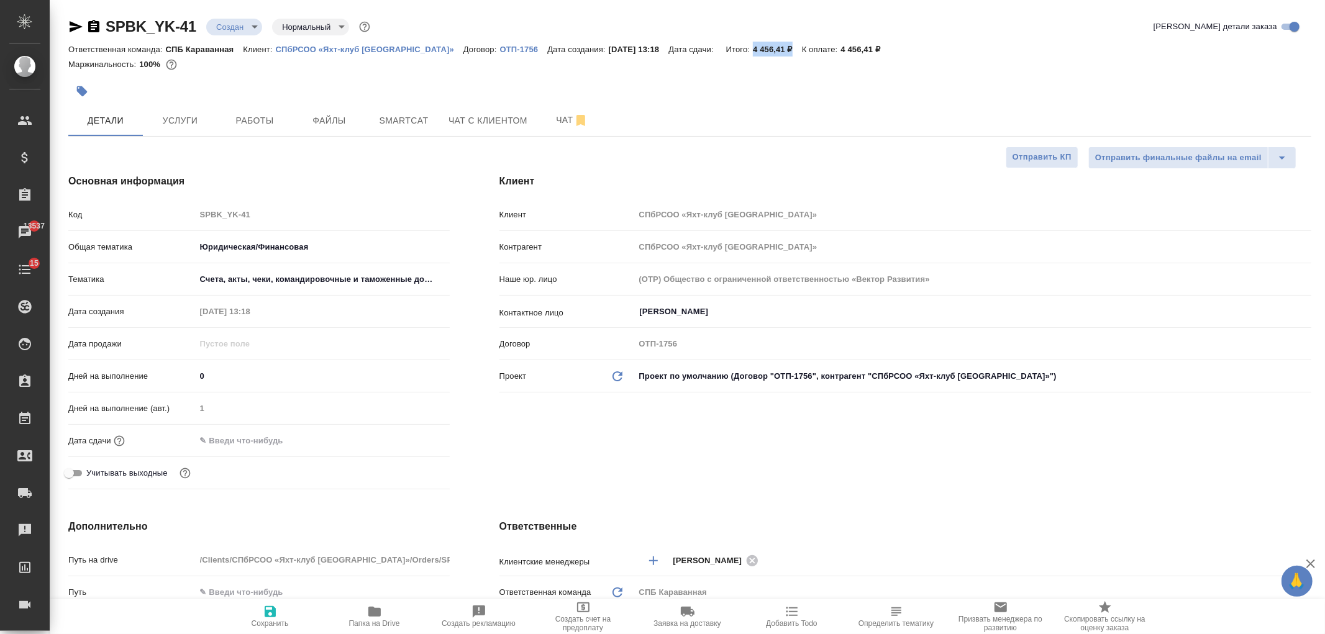
type textarea "x"
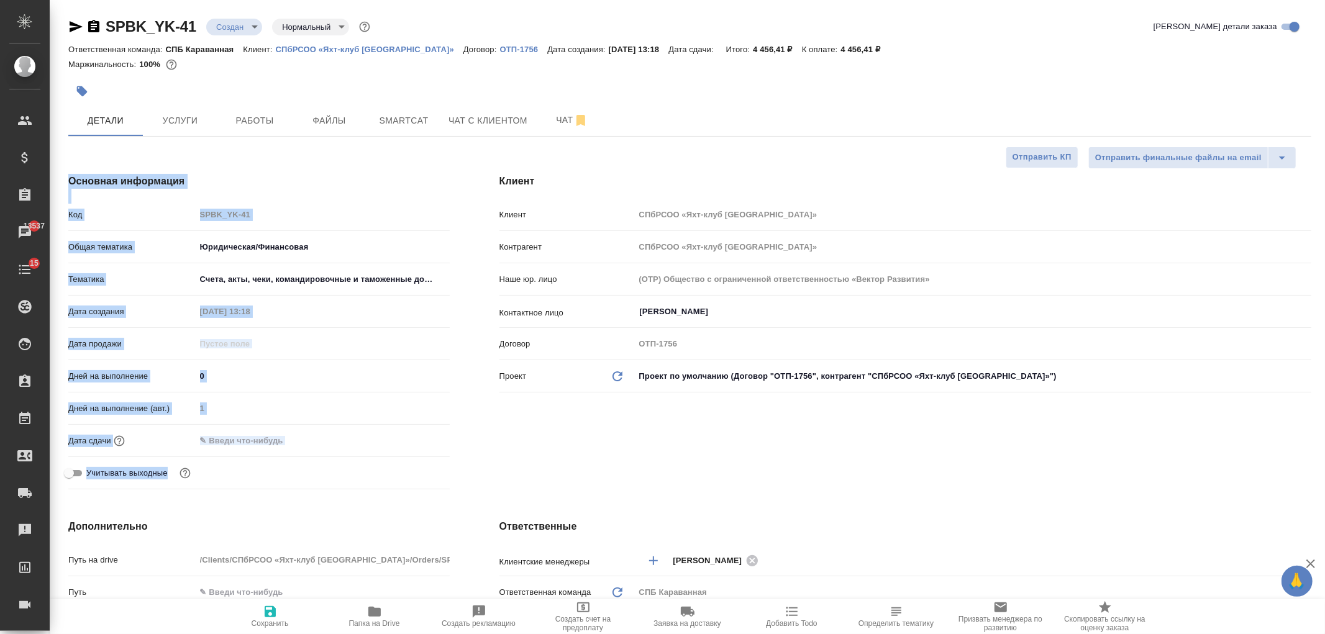
drag, startPoint x: 1324, startPoint y: 145, endPoint x: 1324, endPoint y: 195, distance: 50.3
click at [1324, 195] on div "SPBK_YK-41 Создан new Нормальный normal Кратко детали заказа Ответственная кома…" at bounding box center [687, 626] width 1275 height 1252
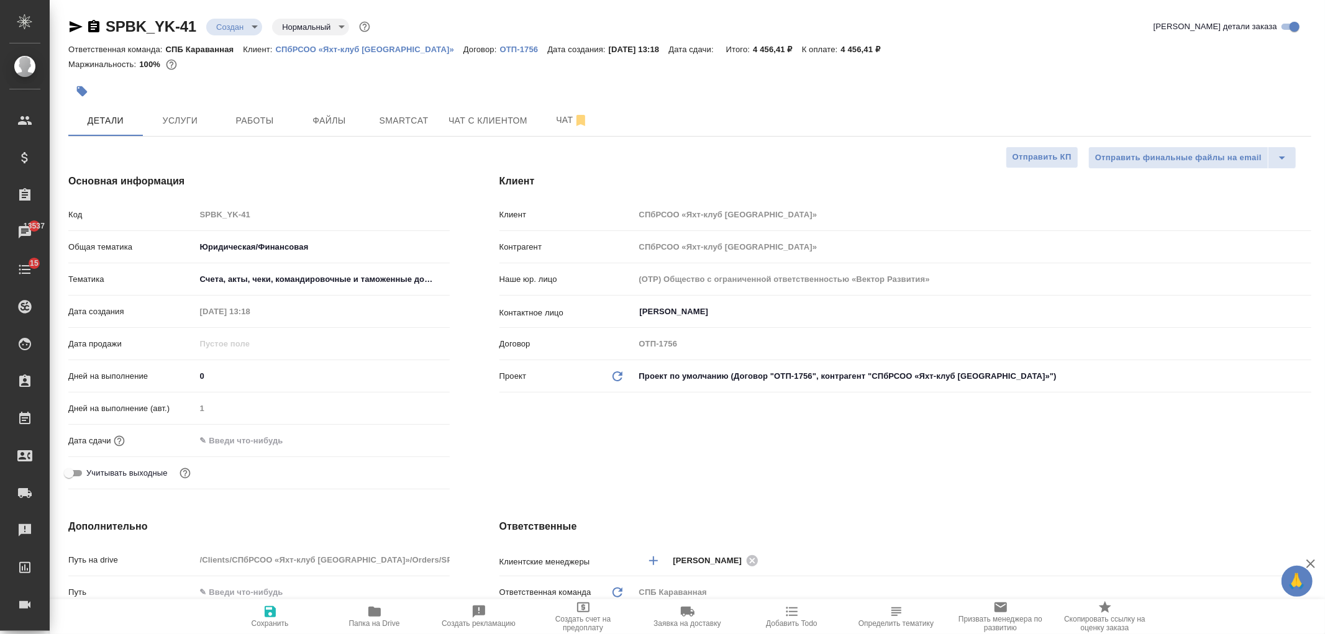
click at [690, 466] on div "Клиент Клиент СПбРСОО «Яхт-клуб [GEOGRAPHIC_DATA]» Контрагент СПбРСОО «Яхт-клуб…" at bounding box center [906, 334] width 862 height 370
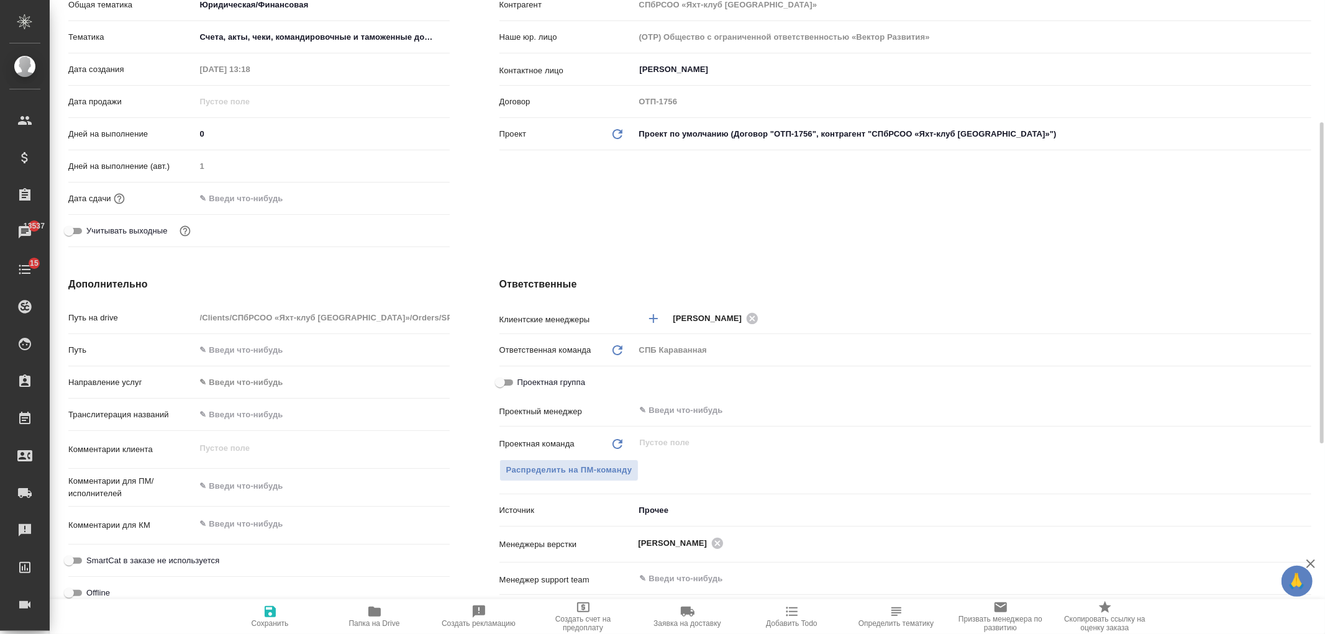
scroll to position [261, 0]
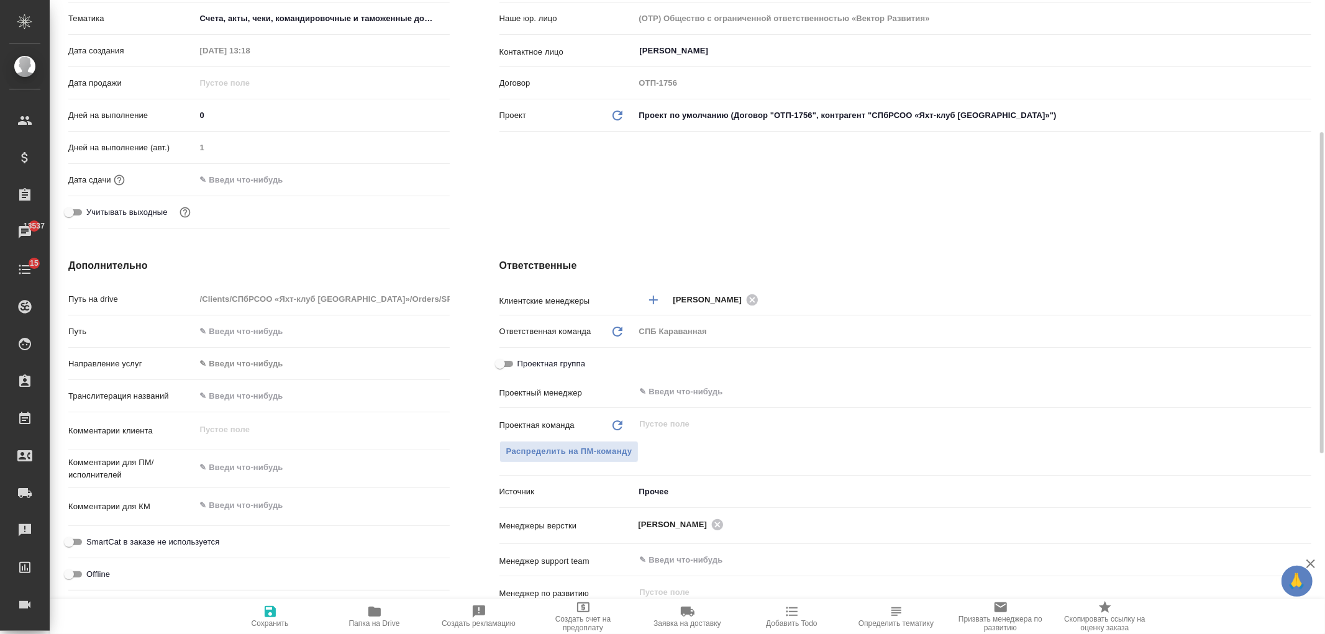
click at [283, 168] on div "Дней на выполнение (авт.) 1" at bounding box center [258, 153] width 381 height 32
click at [268, 181] on input "text" at bounding box center [250, 180] width 109 height 18
click at [417, 168] on div "Дней на выполнение (авт.) 1" at bounding box center [258, 153] width 381 height 32
click at [417, 174] on icon "button" at bounding box center [413, 179] width 11 height 12
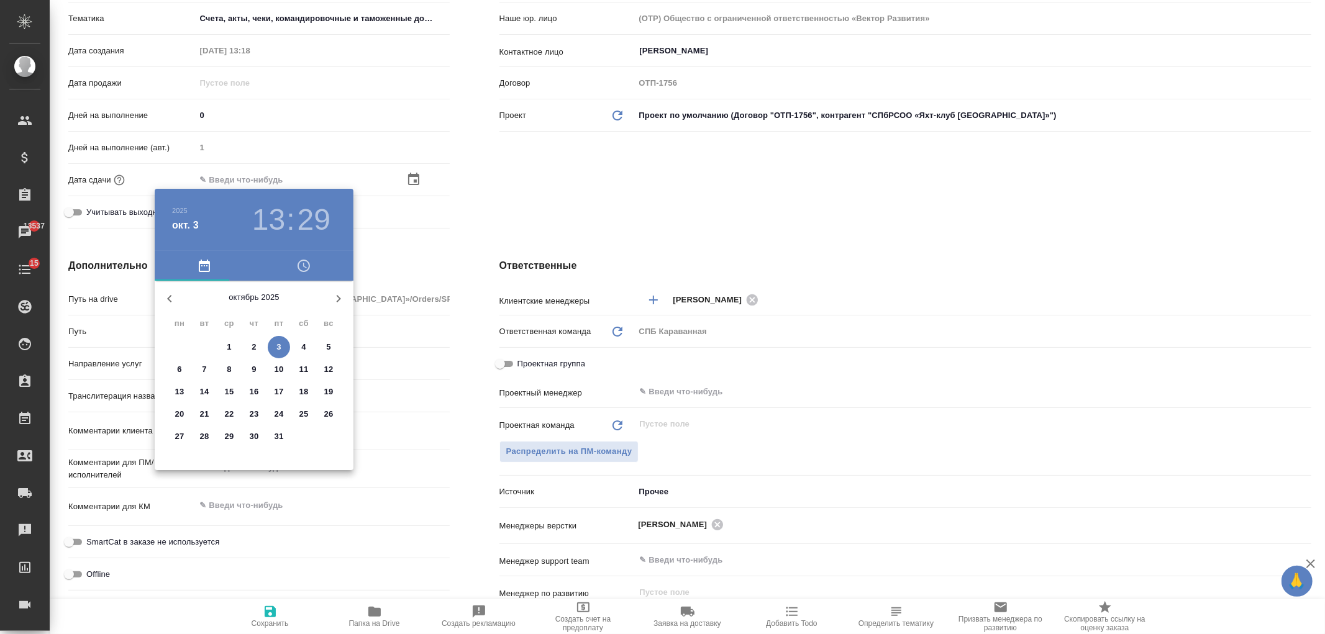
click at [183, 371] on span "6" at bounding box center [179, 369] width 22 height 12
type input "[DATE] 13:29"
type textarea "x"
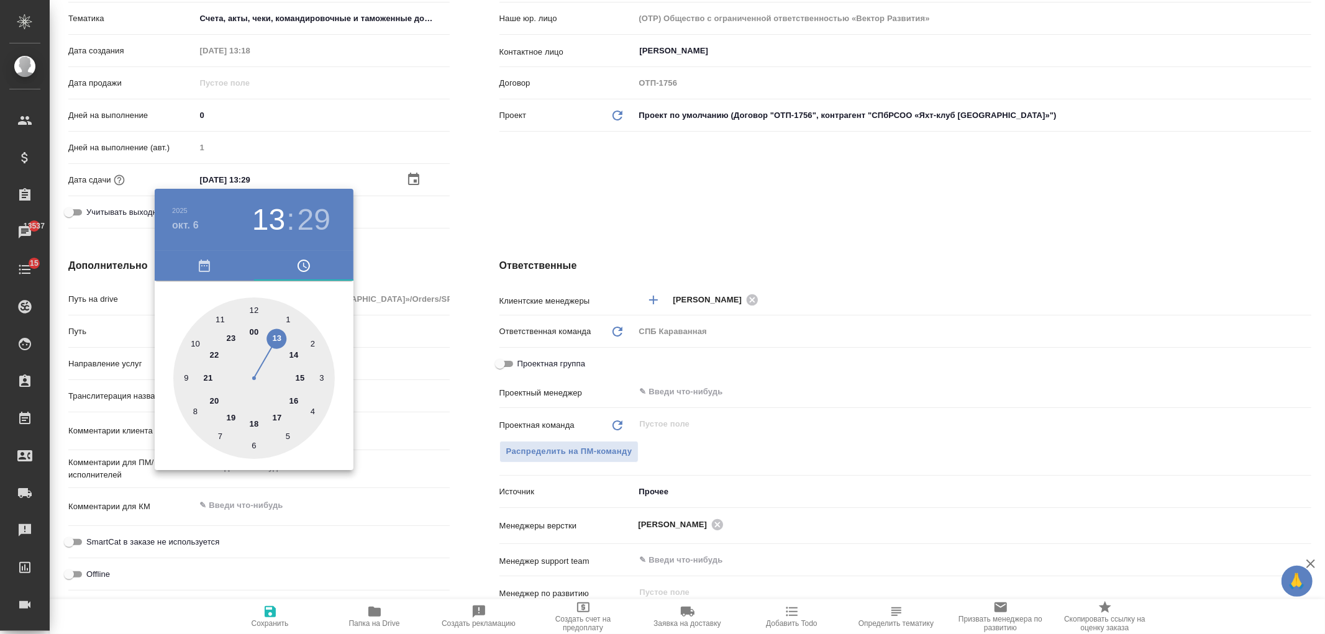
click at [300, 380] on div at bounding box center [254, 379] width 162 height 162
type input "[DATE] 15:29"
type textarea "x"
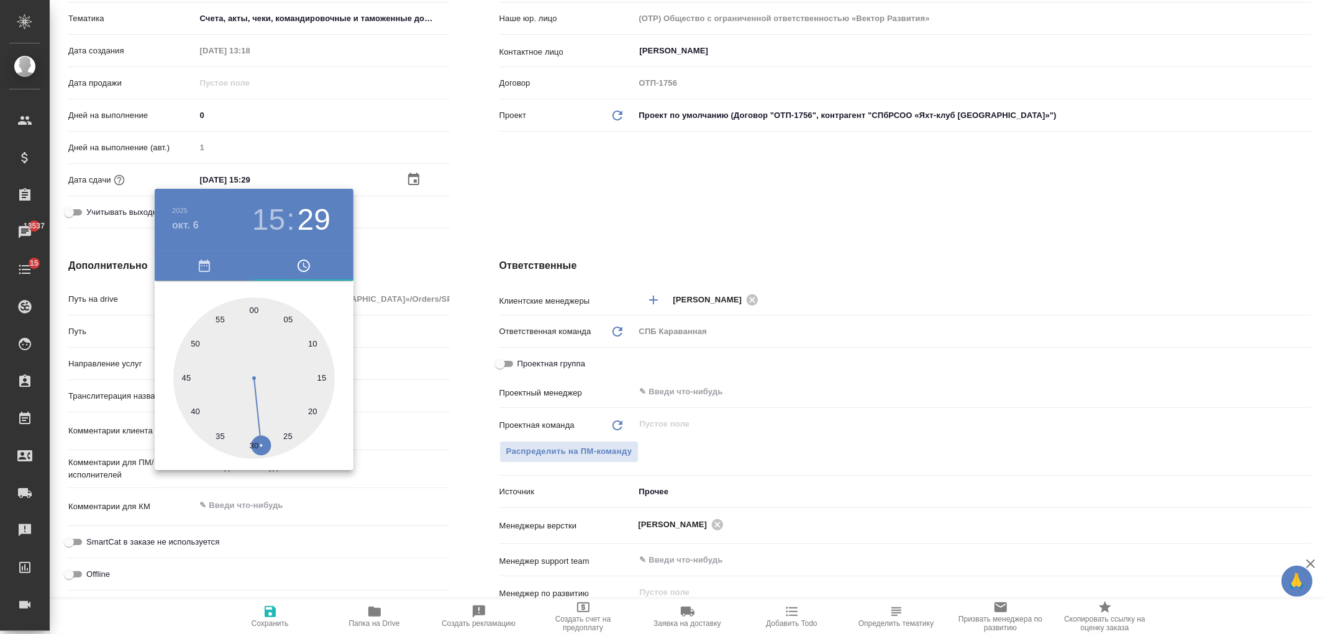
click at [616, 162] on div at bounding box center [662, 317] width 1325 height 634
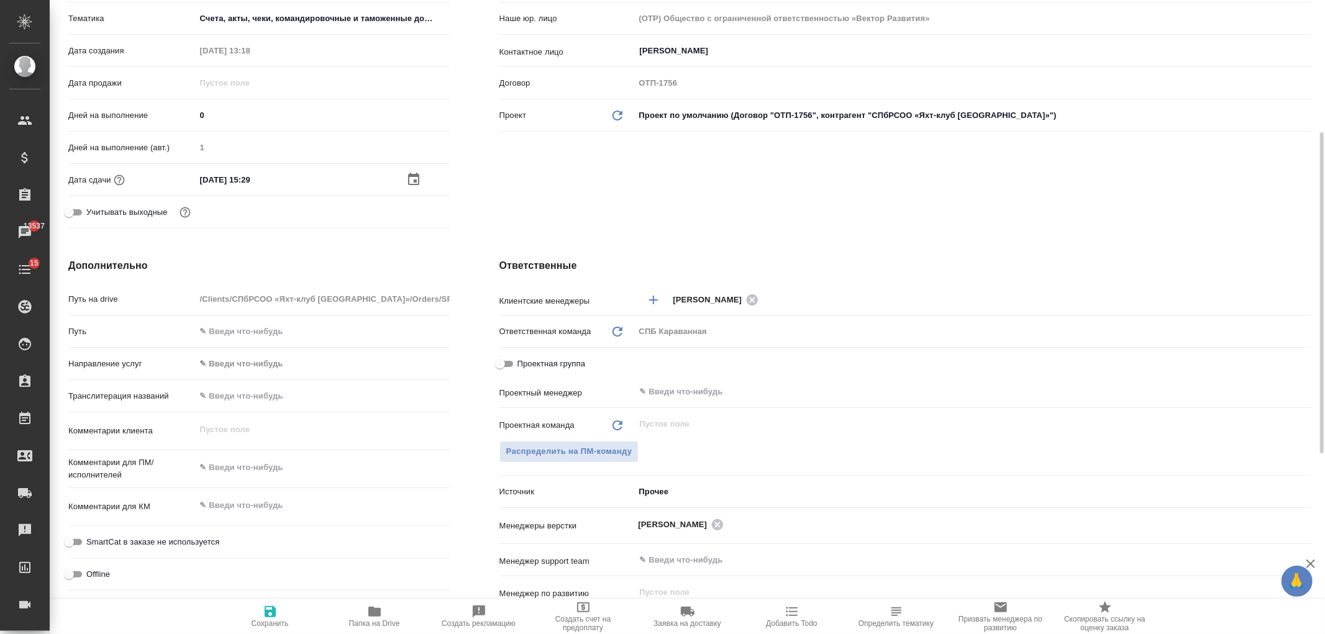
click at [262, 611] on span "Сохранить" at bounding box center [270, 616] width 89 height 24
type textarea "x"
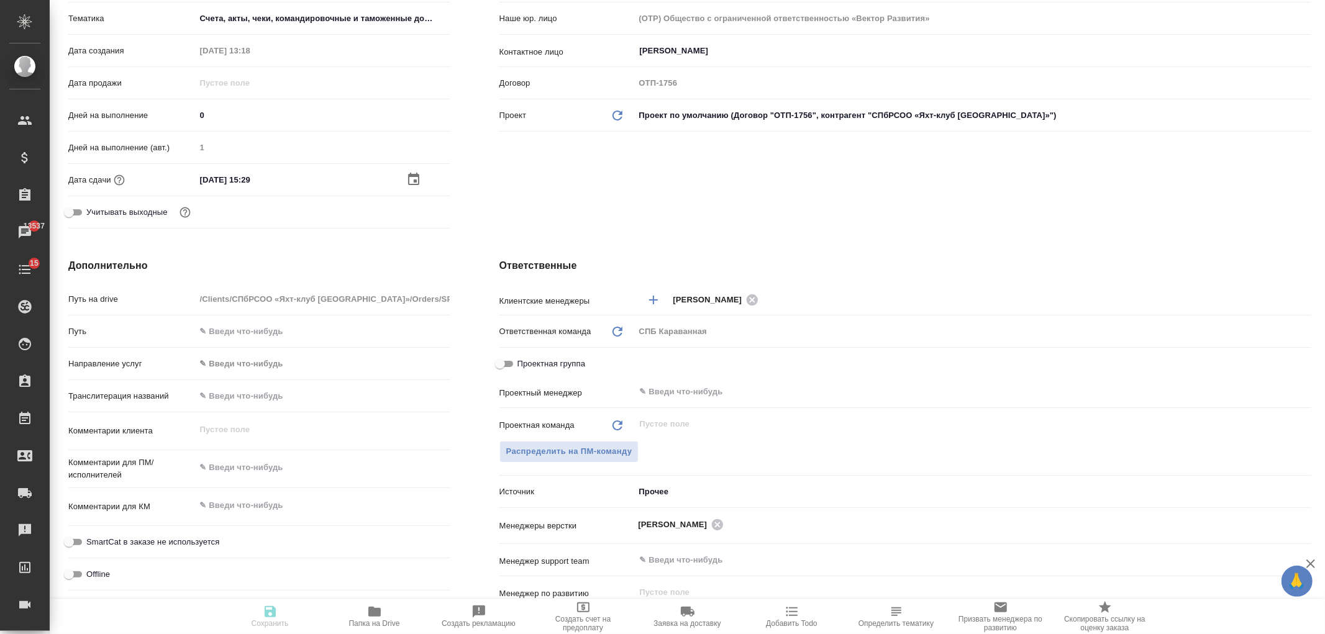
type textarea "x"
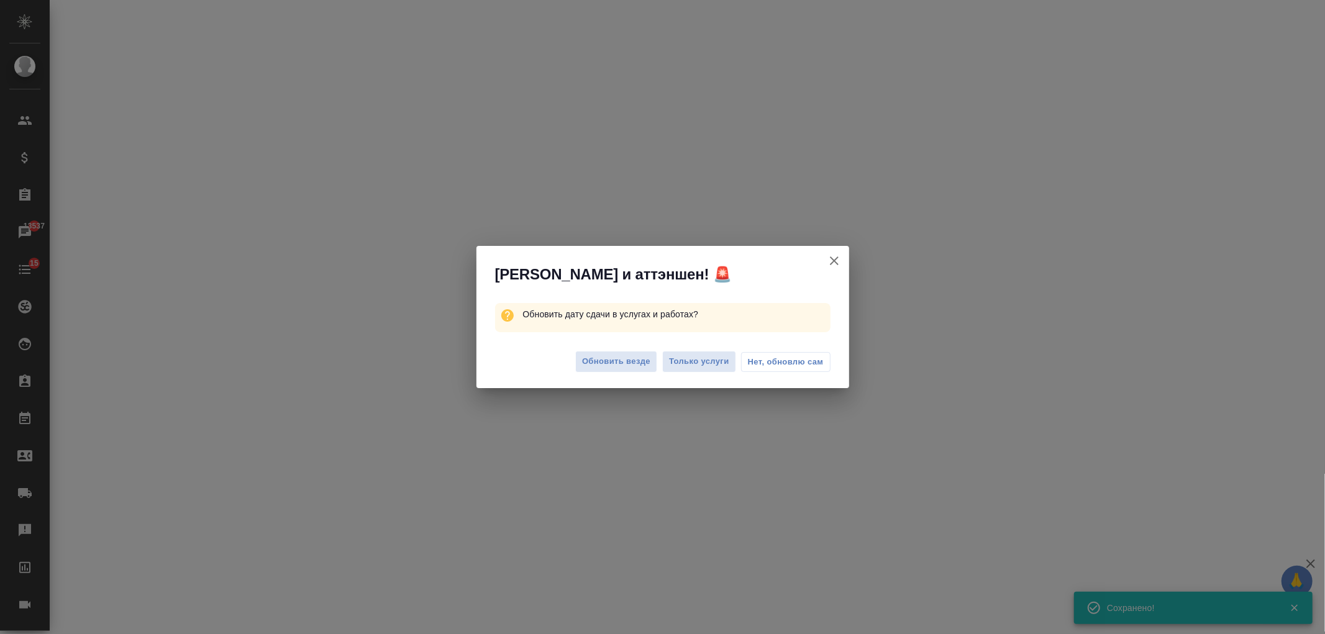
select select "RU"
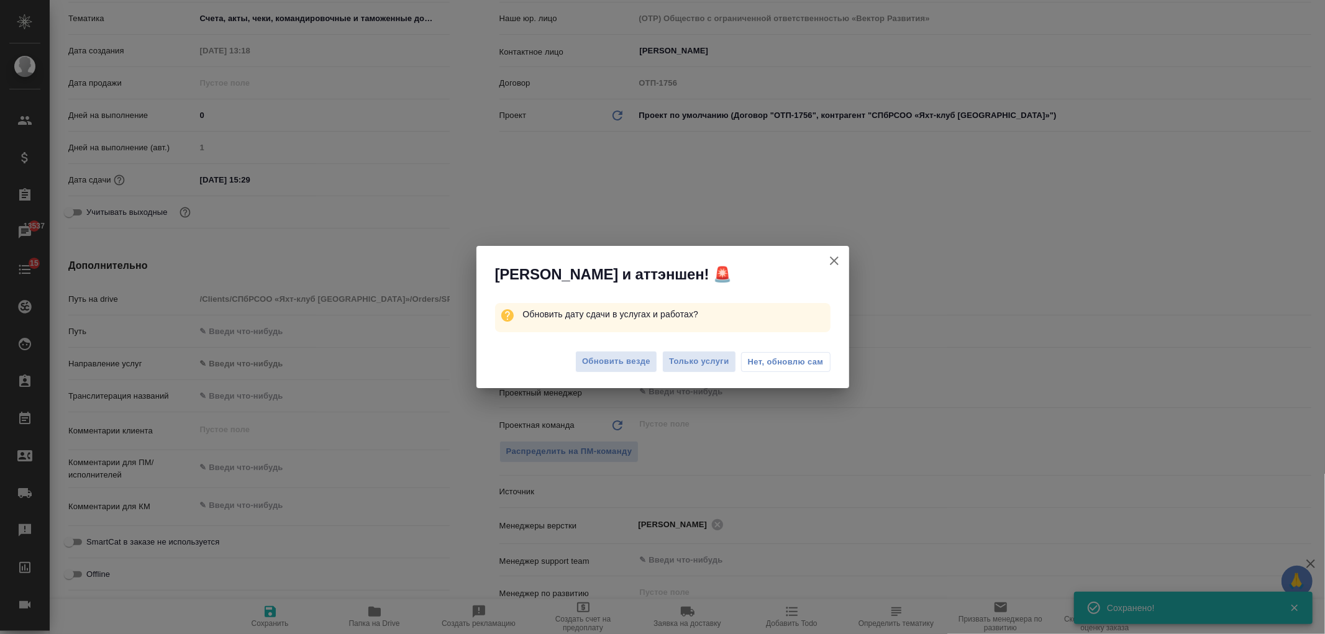
type textarea "x"
click at [611, 369] on button "Обновить везде" at bounding box center [616, 362] width 82 height 22
type textarea "x"
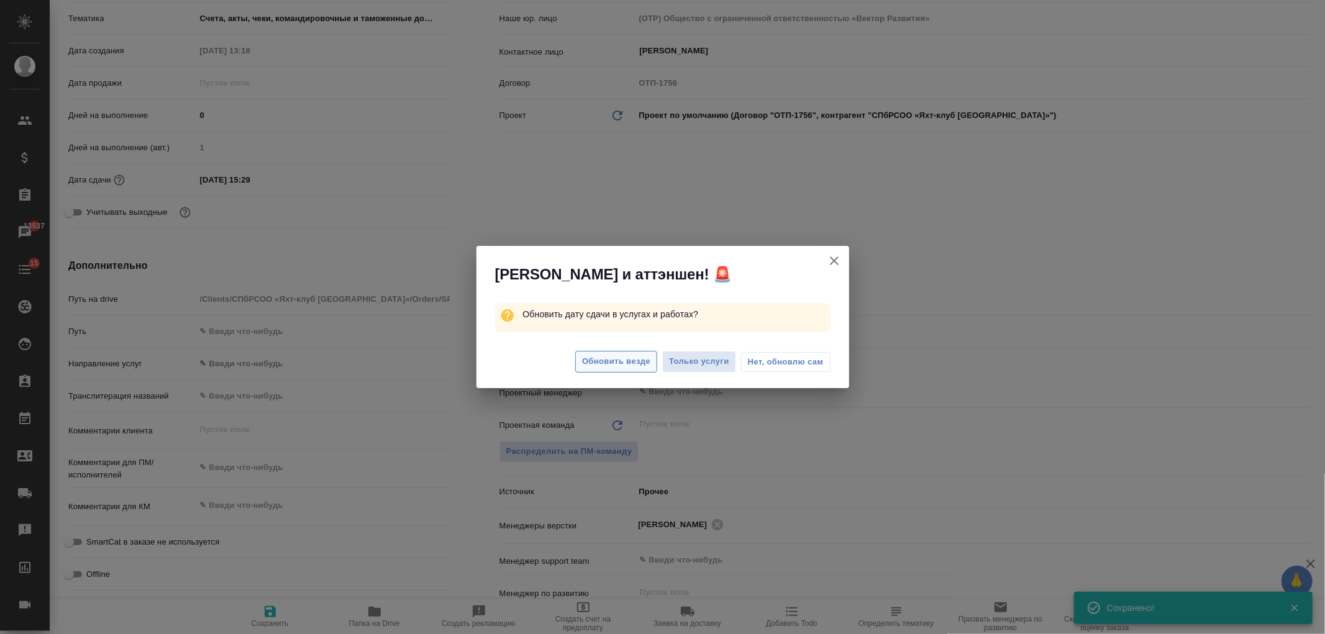
type textarea "x"
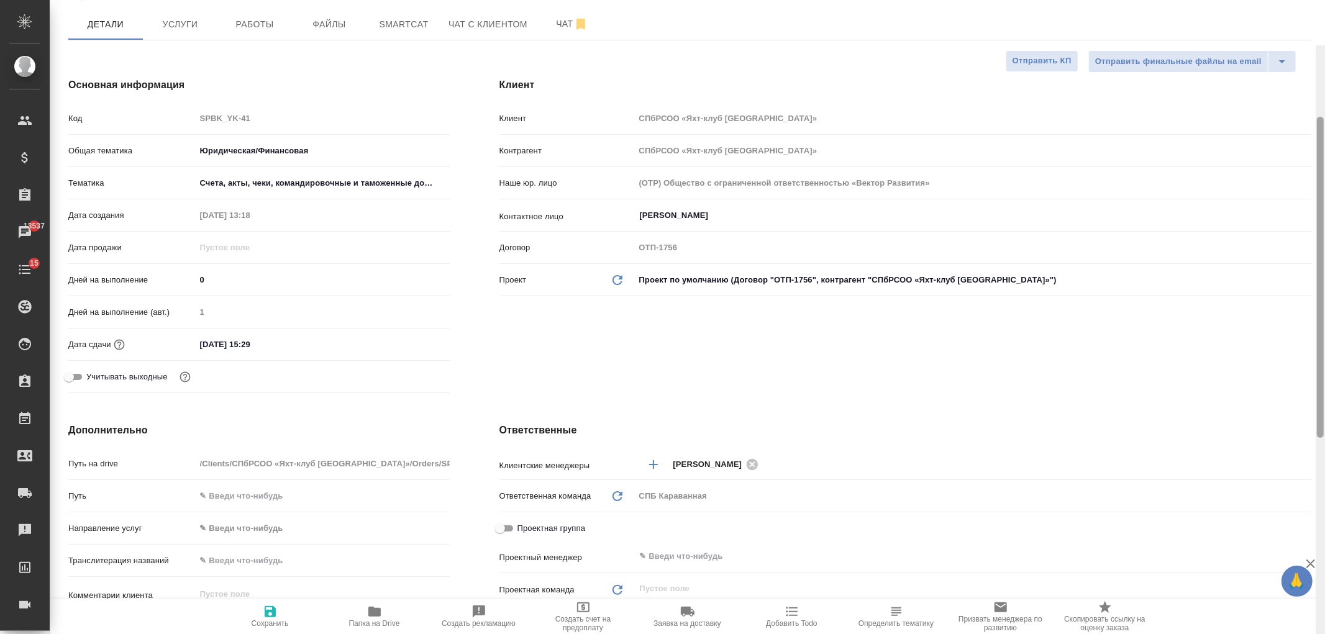
scroll to position [0, 0]
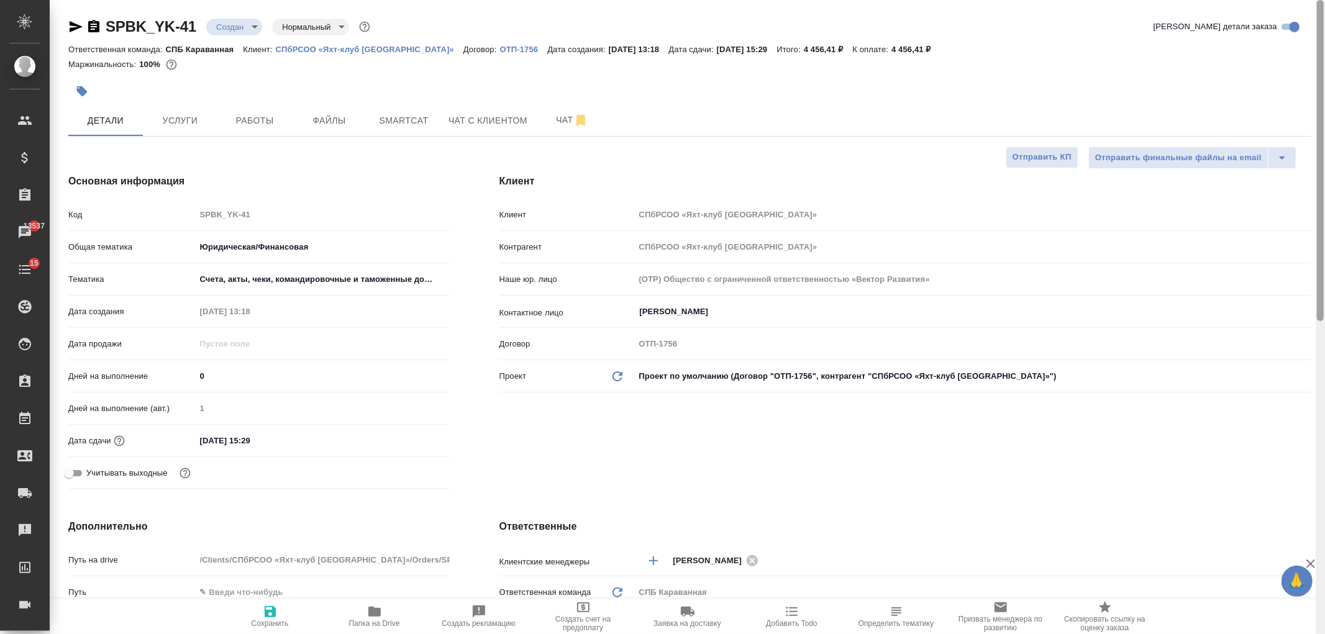
drag, startPoint x: 1321, startPoint y: 239, endPoint x: 1120, endPoint y: 14, distance: 300.9
click at [1271, 33] on div "SPBK_YK-41 Создан new Нормальный normal Кратко детали заказа Ответственная кома…" at bounding box center [687, 317] width 1275 height 634
click at [193, 125] on span "Услуги" at bounding box center [180, 121] width 60 height 16
